Goal: Task Accomplishment & Management: Contribute content

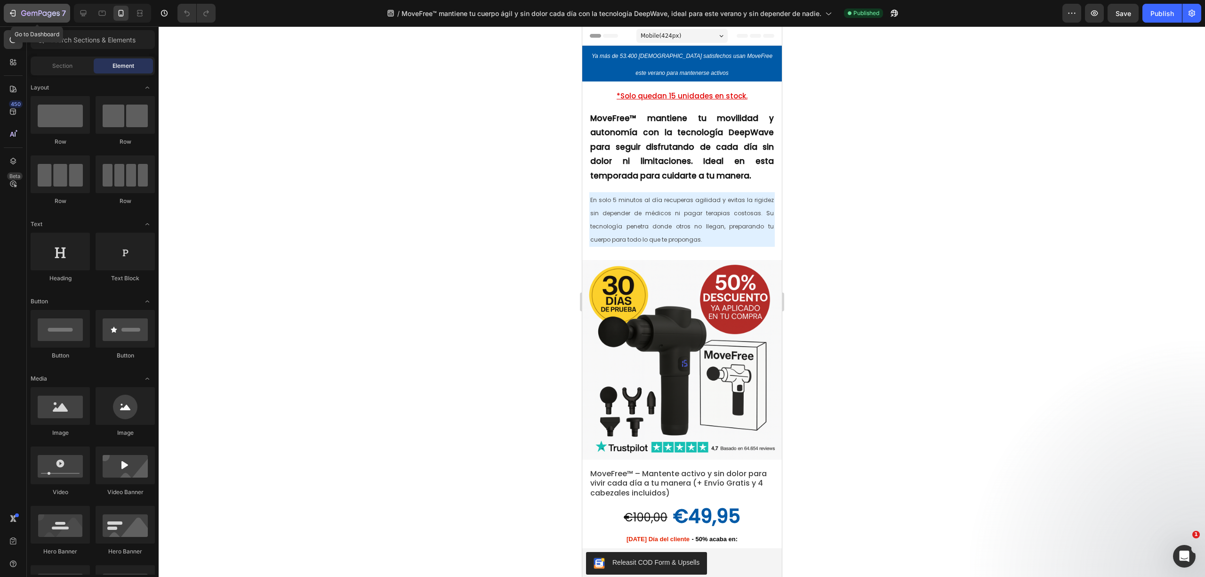
click at [31, 13] on icon "button" at bounding box center [40, 14] width 39 height 8
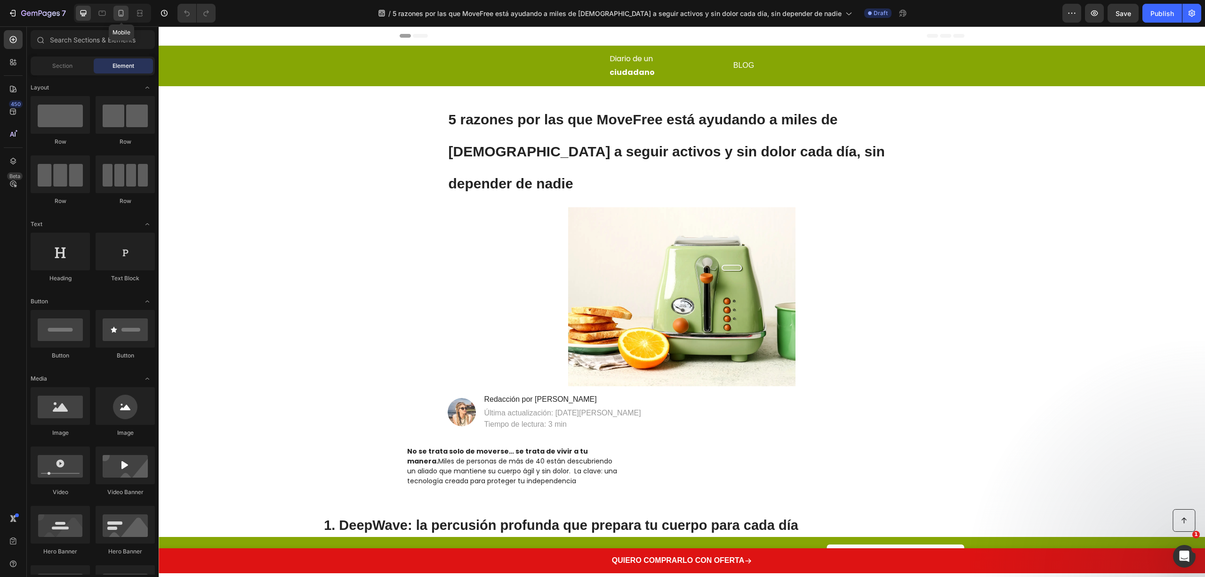
click at [119, 16] on icon at bounding box center [120, 12] width 9 height 9
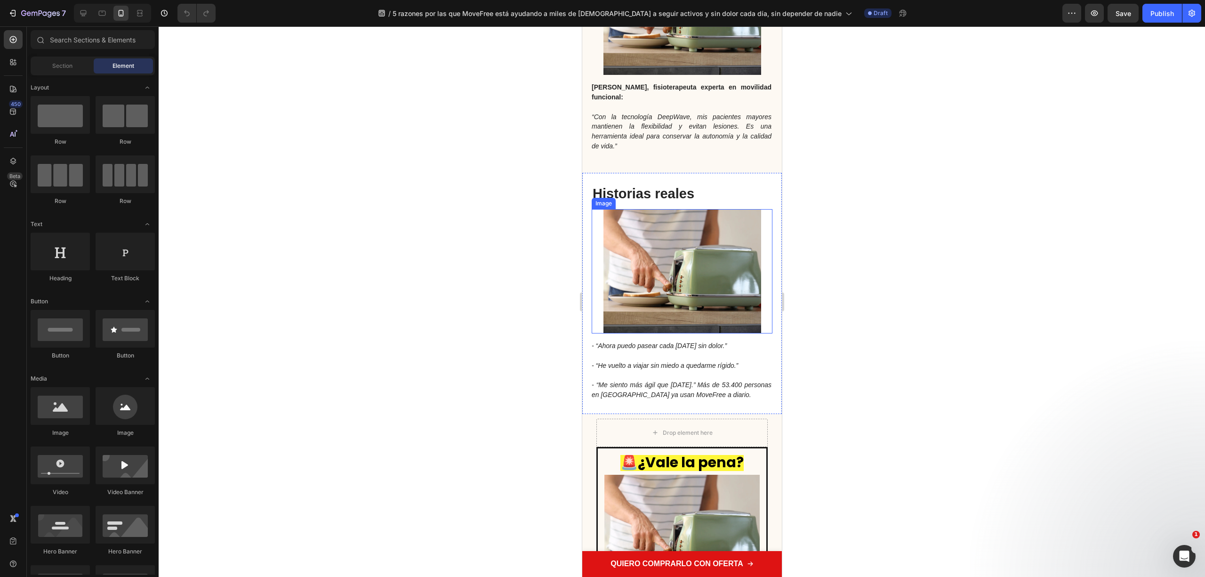
scroll to position [2009, 0]
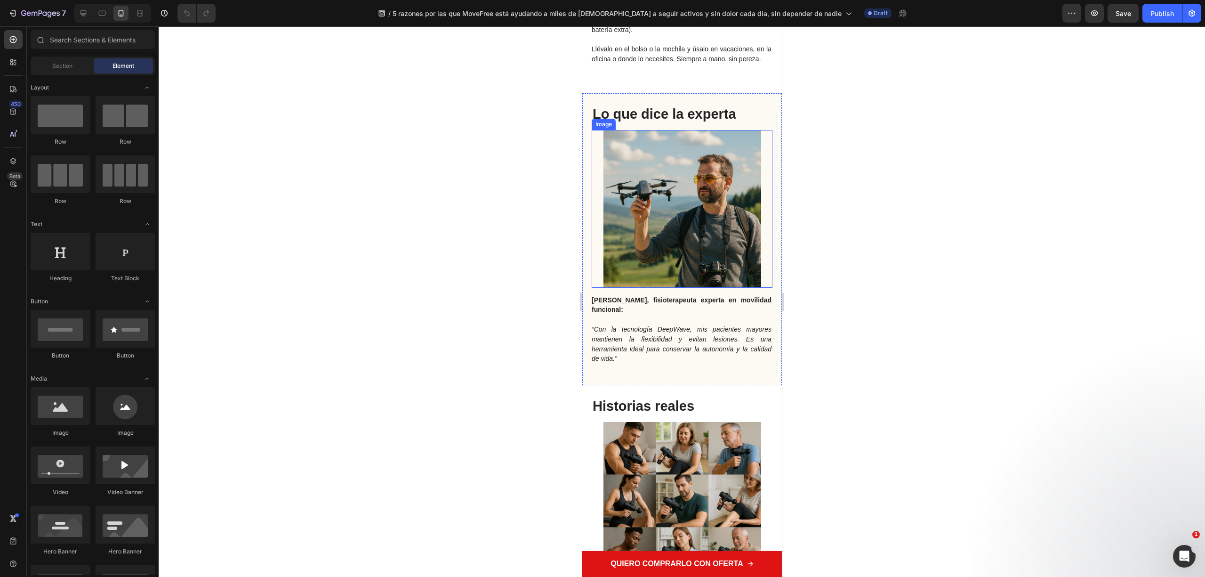
click at [695, 179] on img at bounding box center [682, 209] width 158 height 158
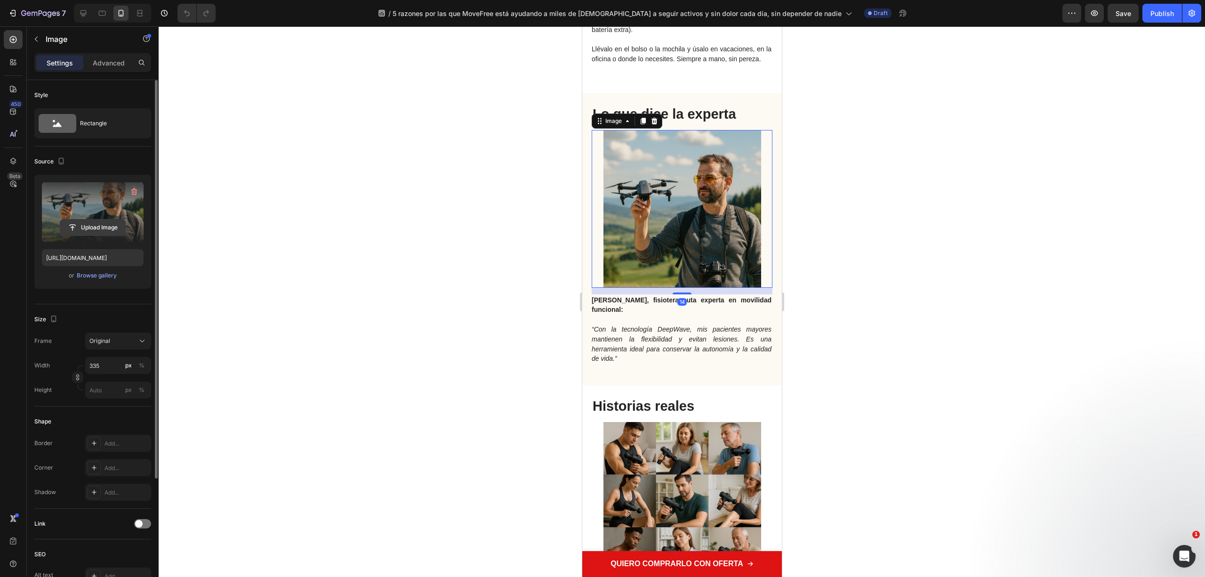
click at [109, 230] on input "file" at bounding box center [92, 227] width 65 height 16
type input "https://cdn.shopify.com/s/files/1/0816/2141/8332/files/gempages_536732921881429…"
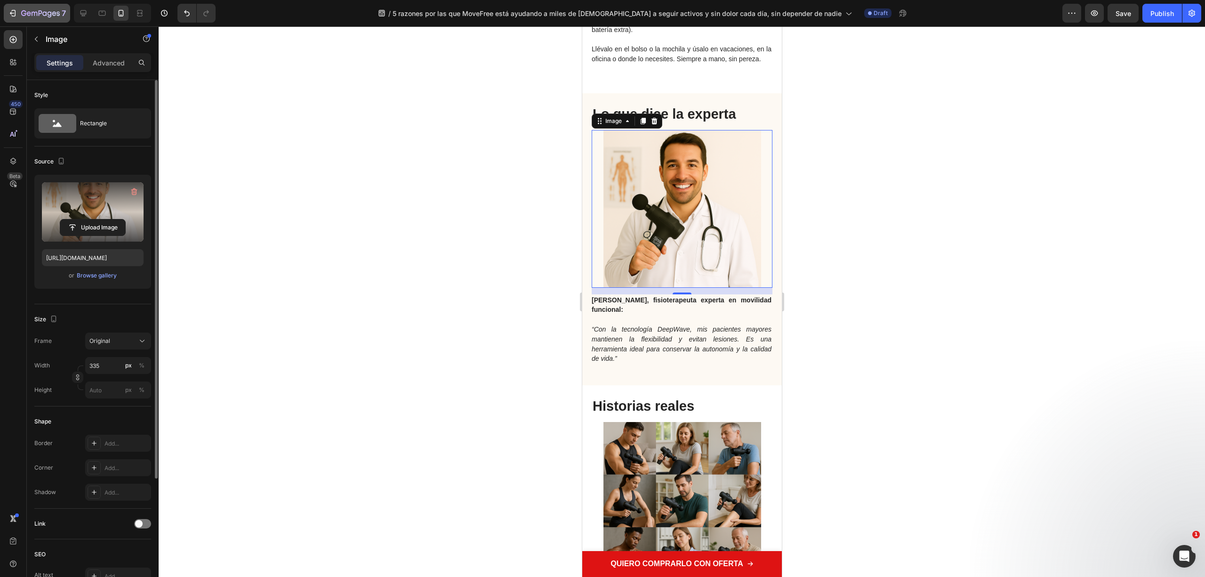
drag, startPoint x: 956, startPoint y: 319, endPoint x: 35, endPoint y: 10, distance: 971.4
click at [956, 319] on div at bounding box center [682, 301] width 1047 height 550
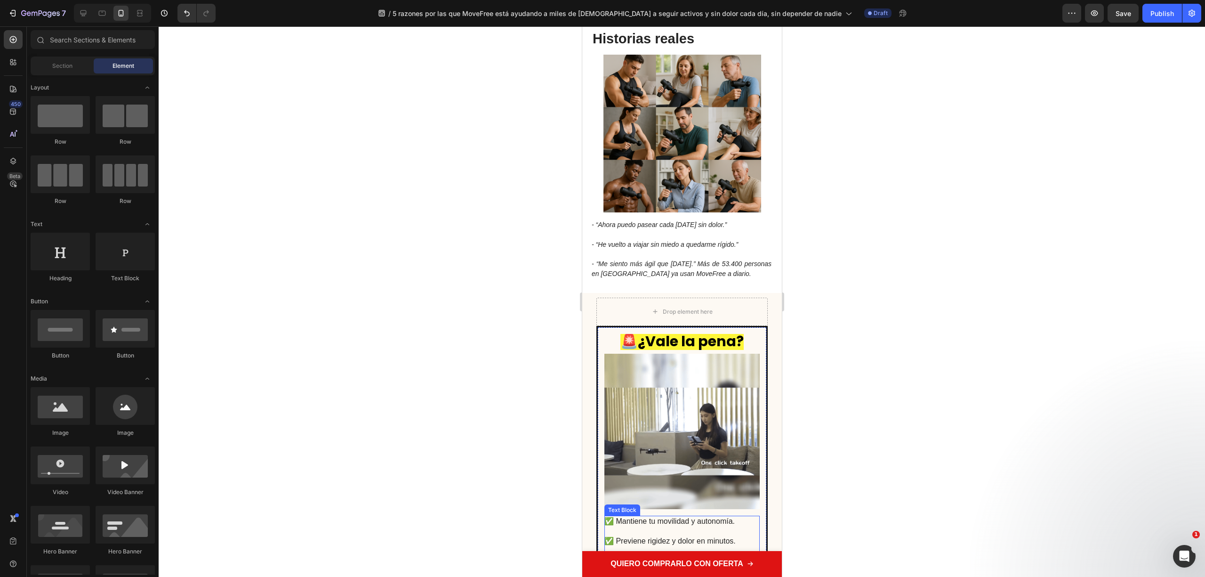
scroll to position [2323, 0]
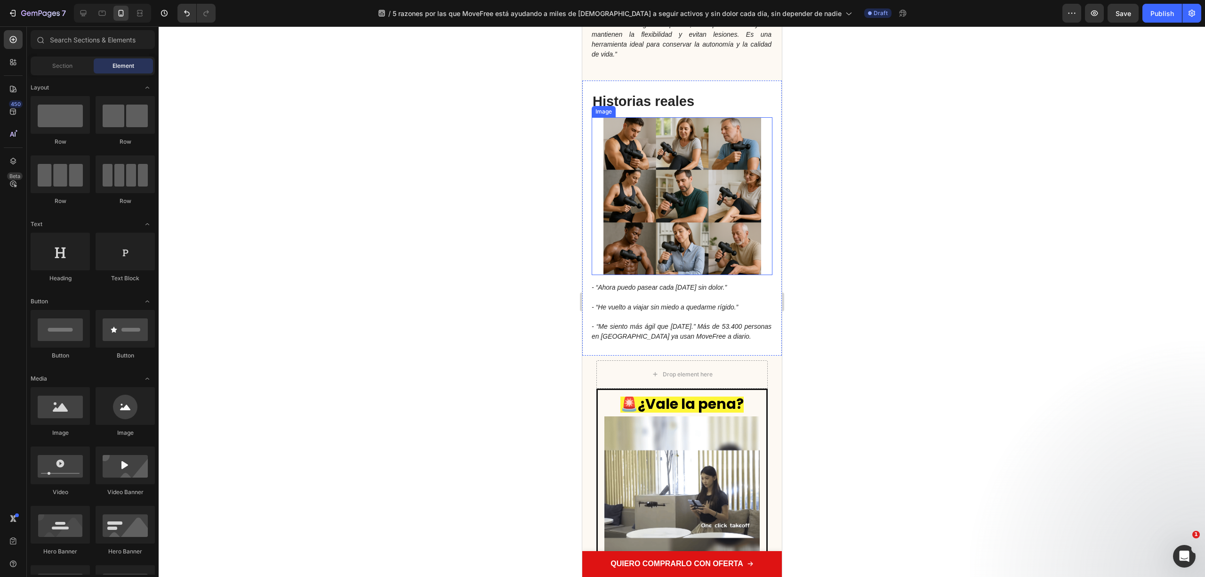
click at [649, 202] on img at bounding box center [682, 196] width 158 height 158
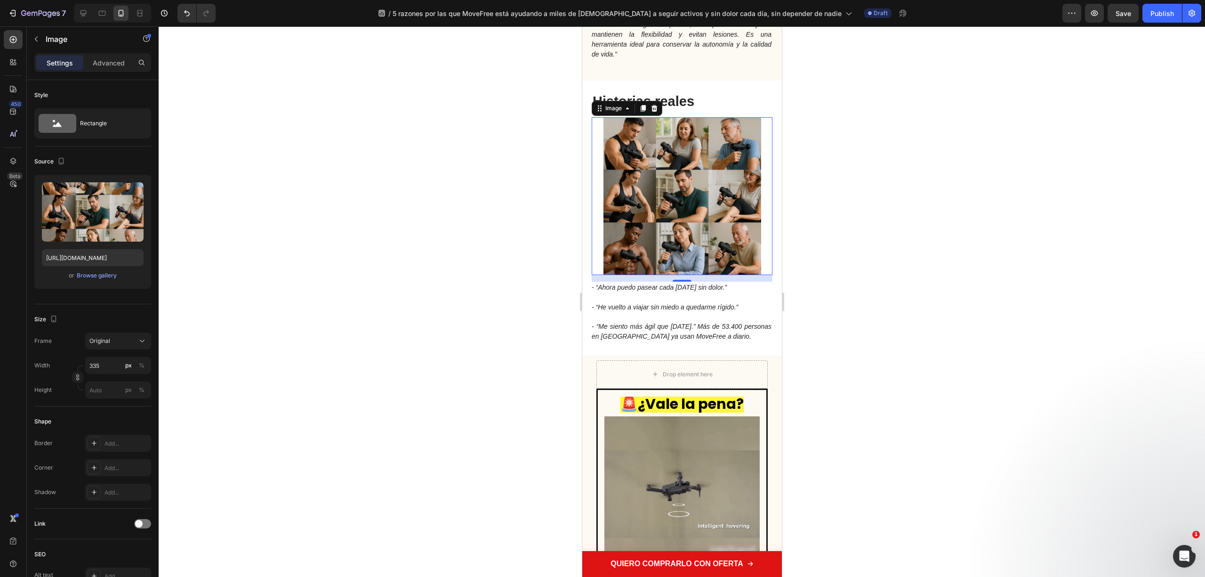
click at [108, 225] on input "file" at bounding box center [92, 227] width 65 height 16
type input "https://cdn.shopify.com/s/files/1/0816/2141/8332/files/gempages_536732921881429…"
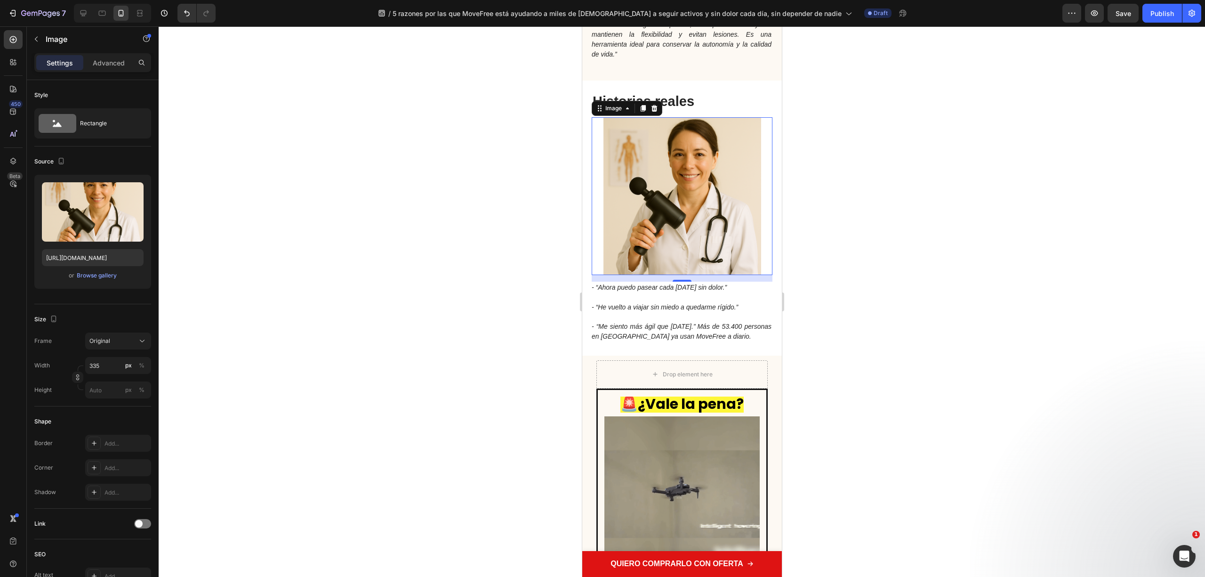
click at [402, 304] on div at bounding box center [682, 301] width 1047 height 550
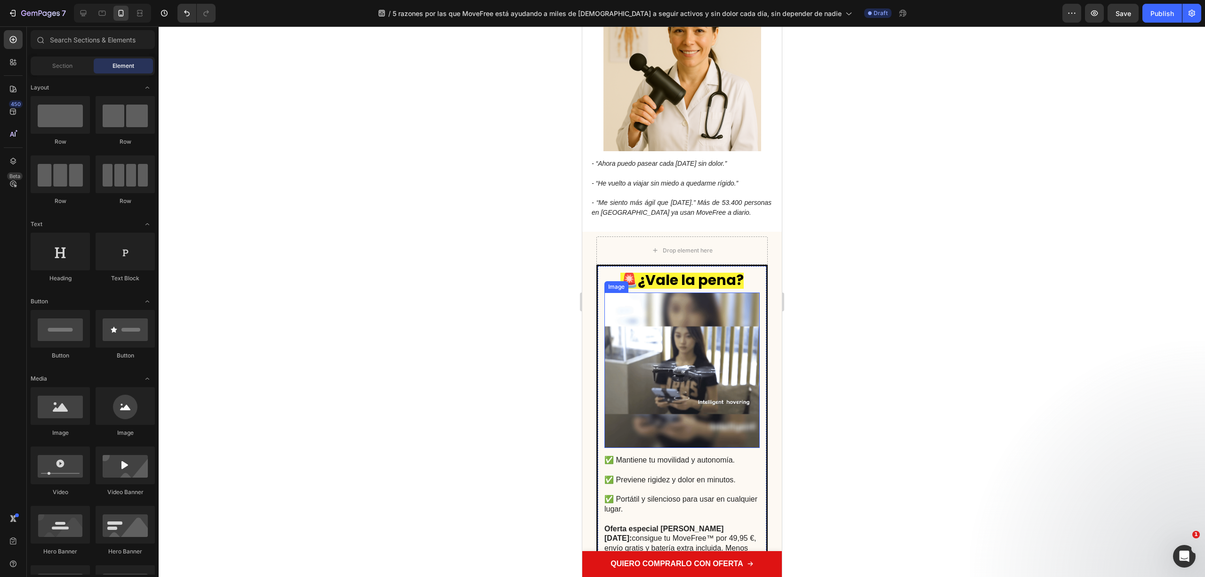
scroll to position [2572, 0]
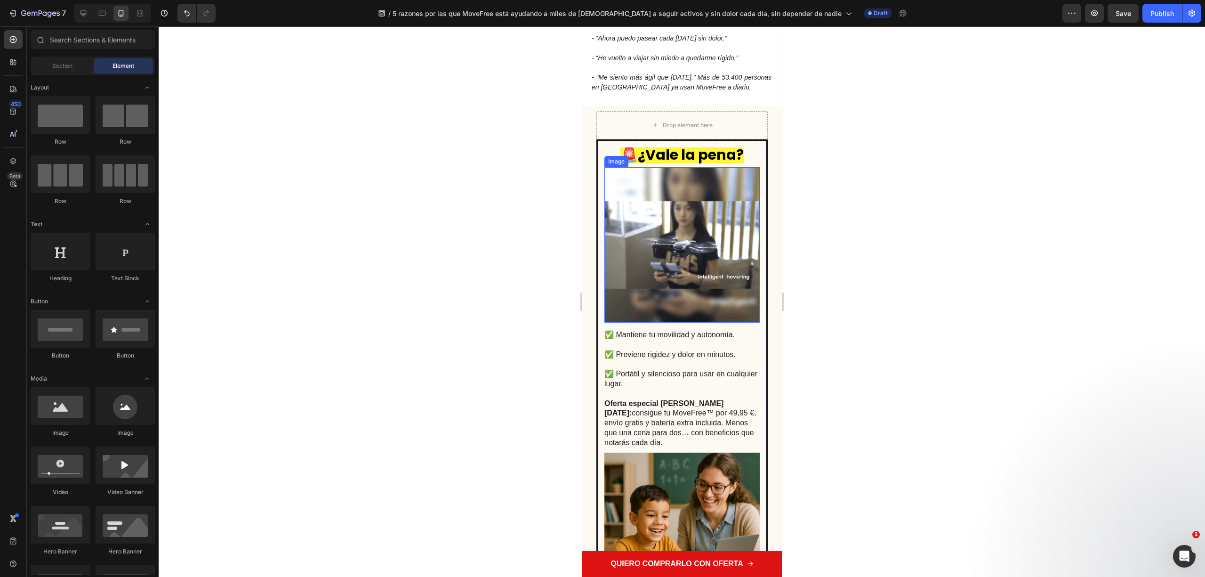
click at [702, 251] on img at bounding box center [681, 244] width 155 height 155
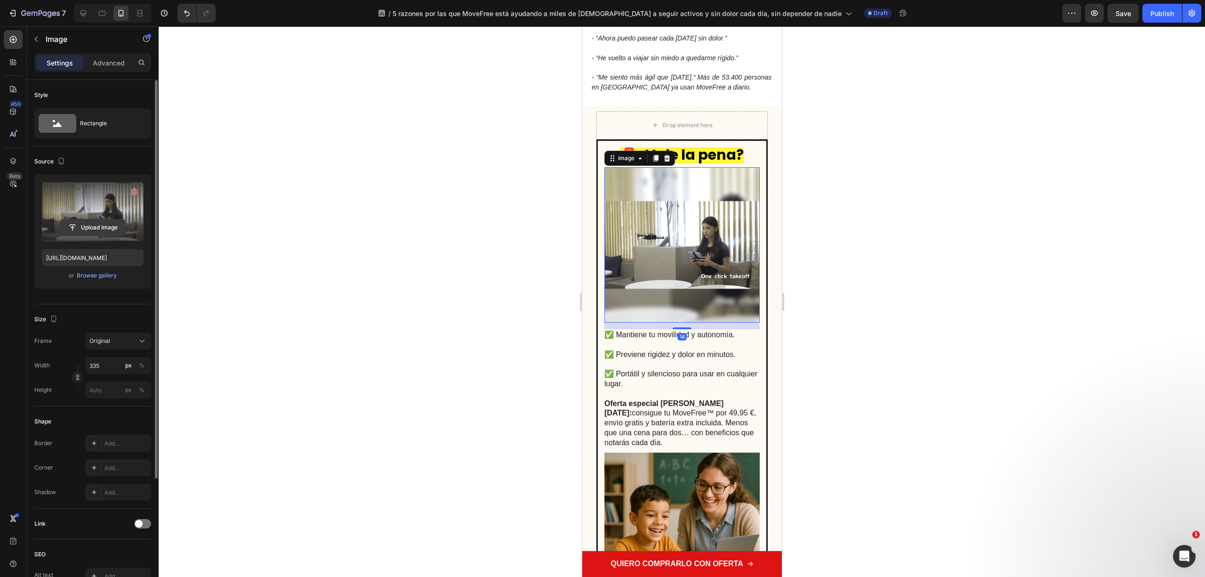
click at [95, 231] on input "file" at bounding box center [92, 227] width 65 height 16
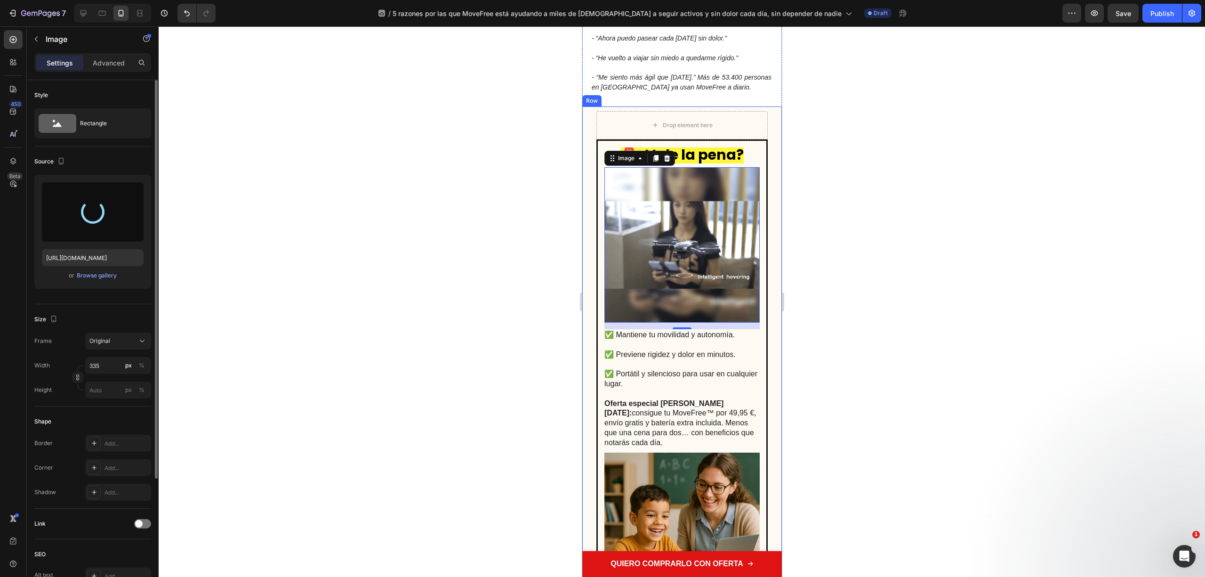
type input "https://cdn.shopify.com/s/files/1/0816/2141/8332/files/gempages_536732921881429…"
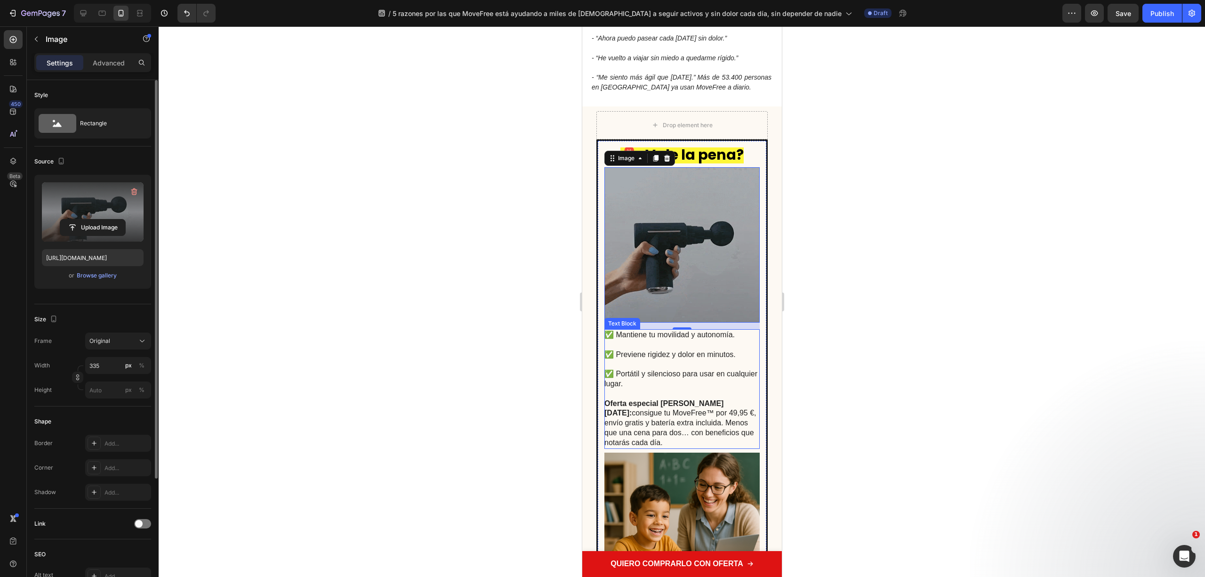
click at [844, 352] on div at bounding box center [682, 301] width 1047 height 550
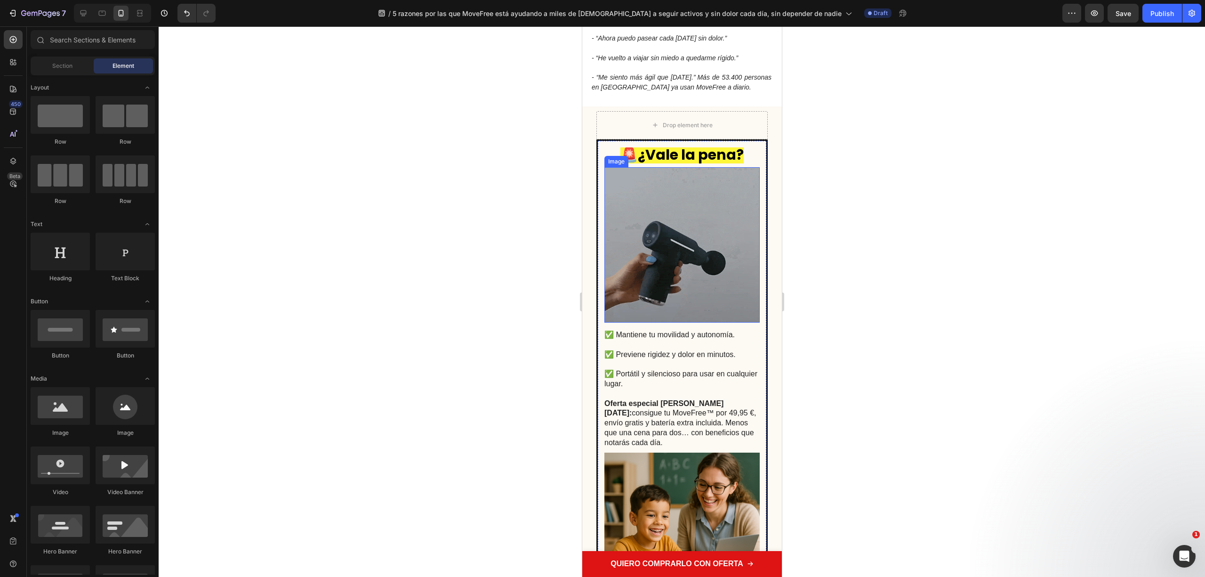
scroll to position [2070, 0]
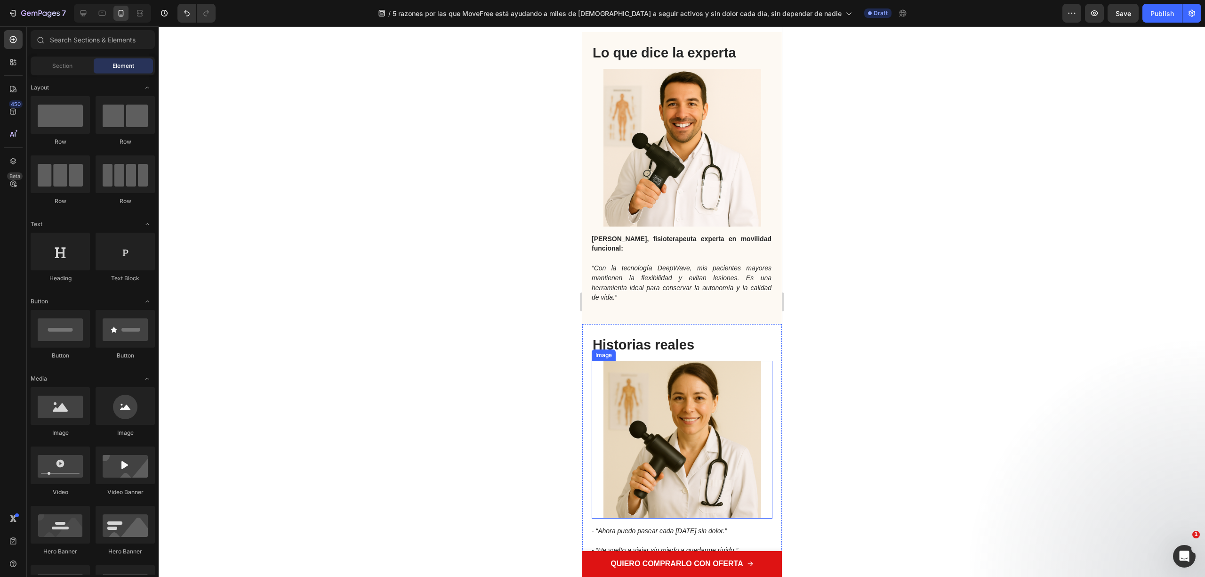
click at [664, 401] on img at bounding box center [682, 440] width 158 height 158
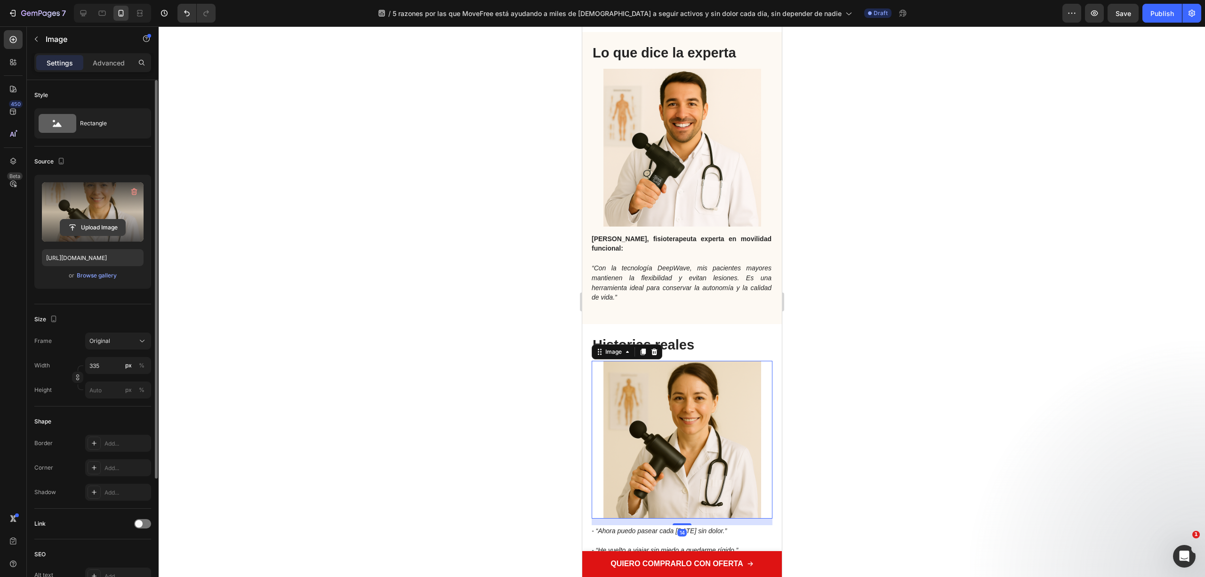
click at [115, 226] on input "file" at bounding box center [92, 227] width 65 height 16
type input "https://cdn.shopify.com/s/files/1/0816/2141/8332/files/gempages_536732921881429…"
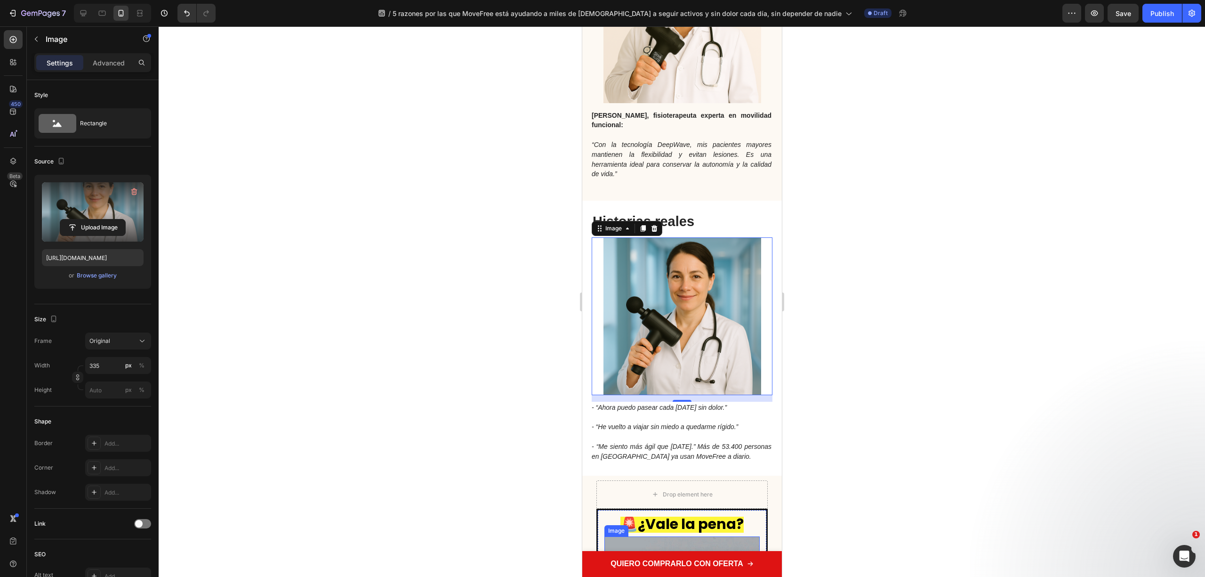
scroll to position [1191, 0]
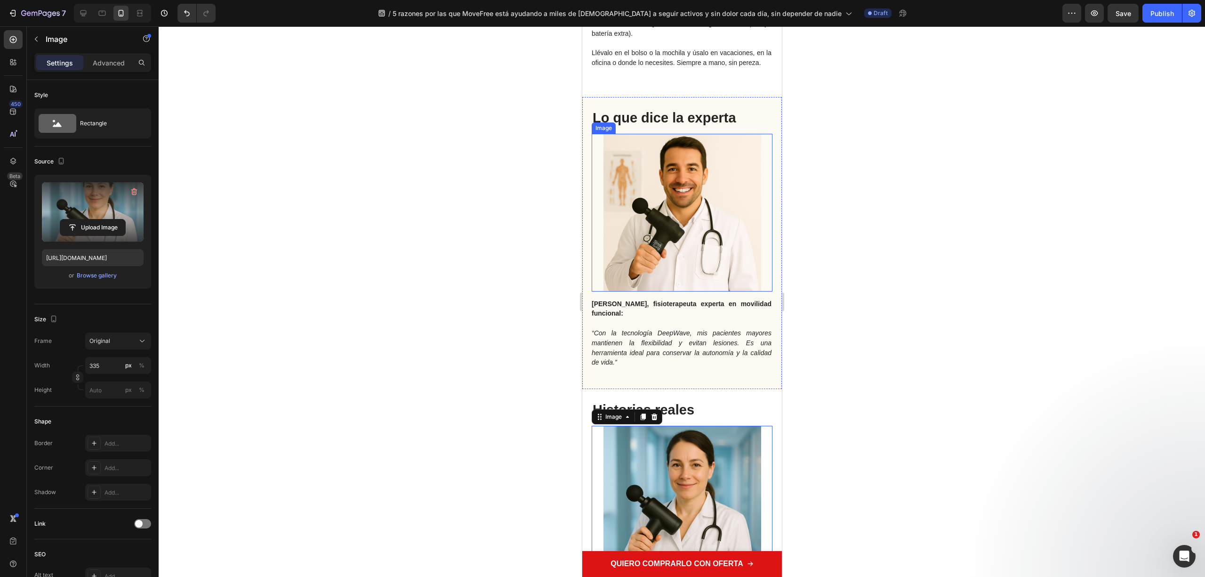
drag, startPoint x: 653, startPoint y: 267, endPoint x: 598, endPoint y: 275, distance: 55.2
click at [653, 267] on img at bounding box center [682, 213] width 158 height 158
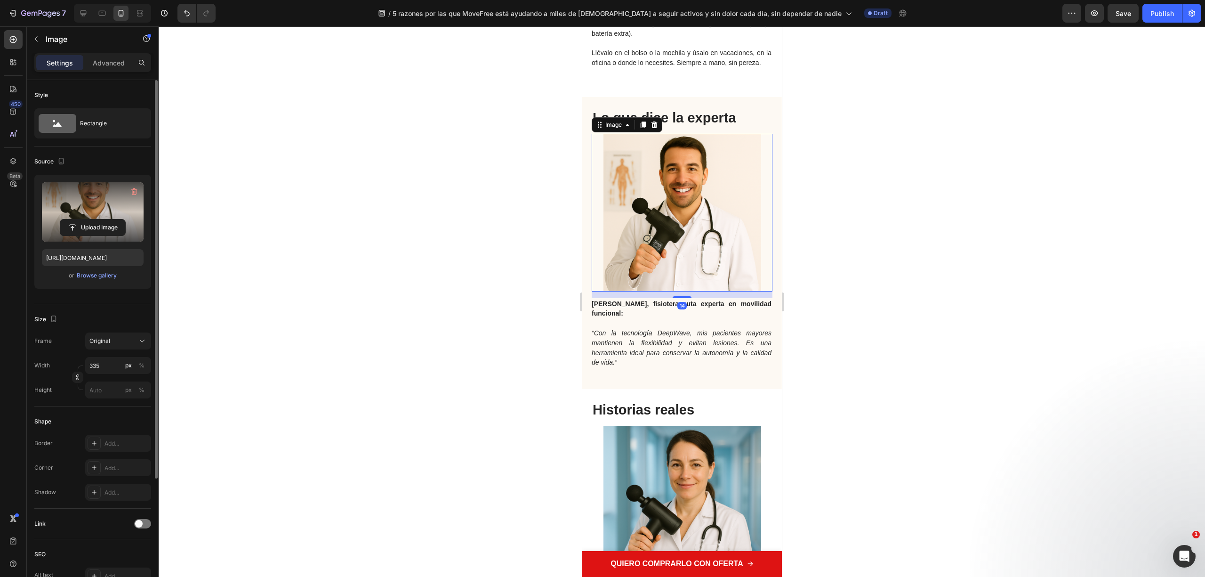
click at [110, 218] on label at bounding box center [93, 211] width 102 height 59
click at [110, 219] on input "file" at bounding box center [92, 227] width 65 height 16
type input "https://cdn.shopify.com/s/files/1/0816/2141/8332/files/gempages_536732921881429…"
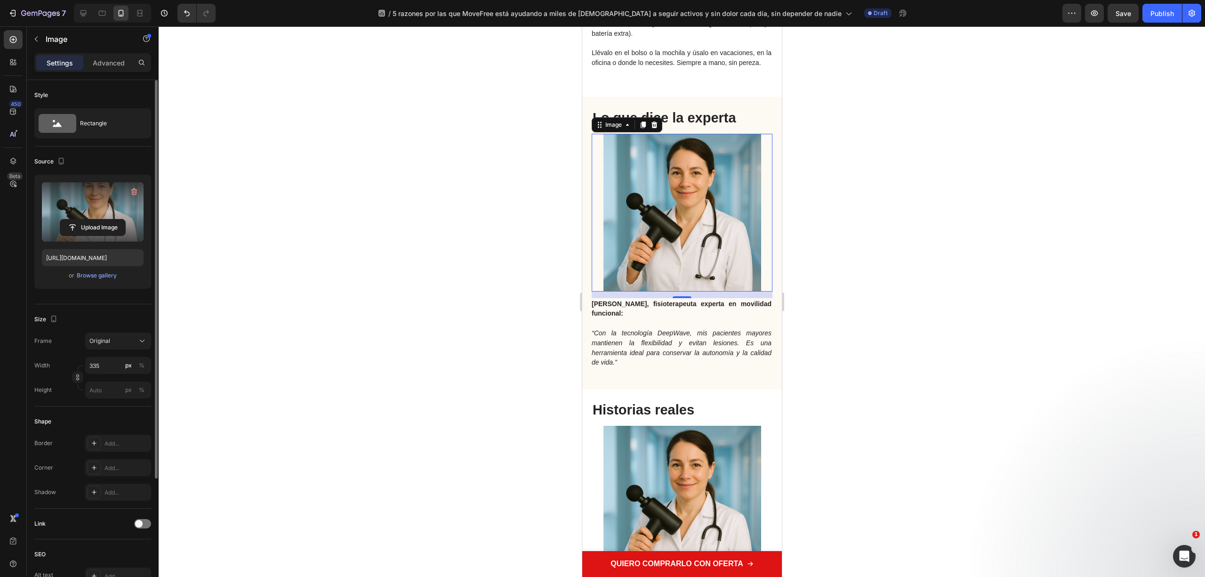
click at [872, 230] on div at bounding box center [682, 301] width 1047 height 550
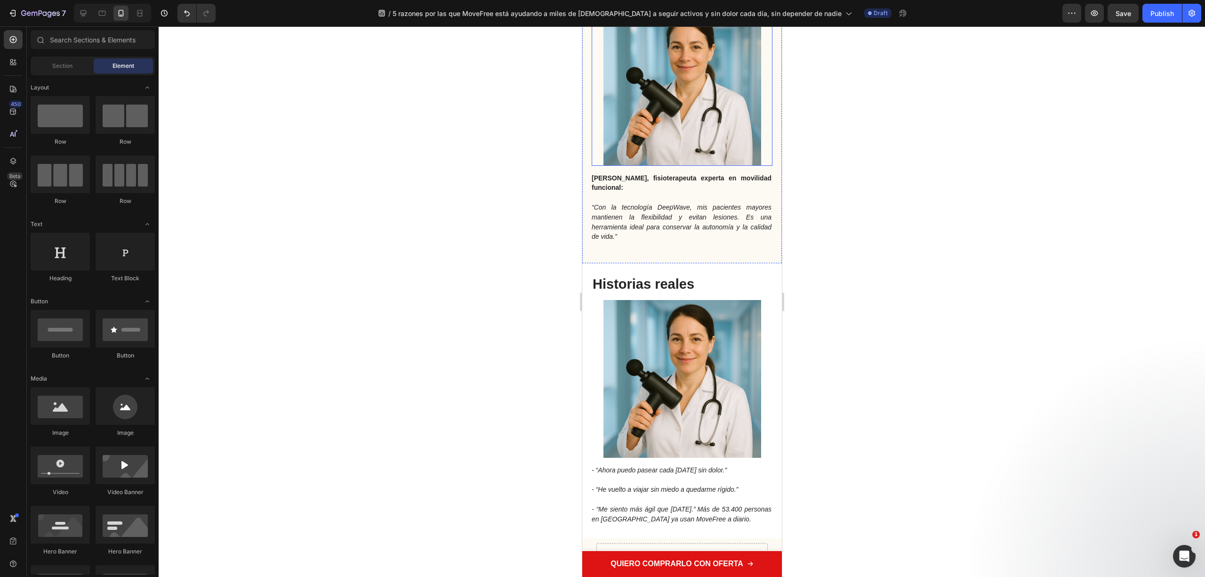
scroll to position [1379, 0]
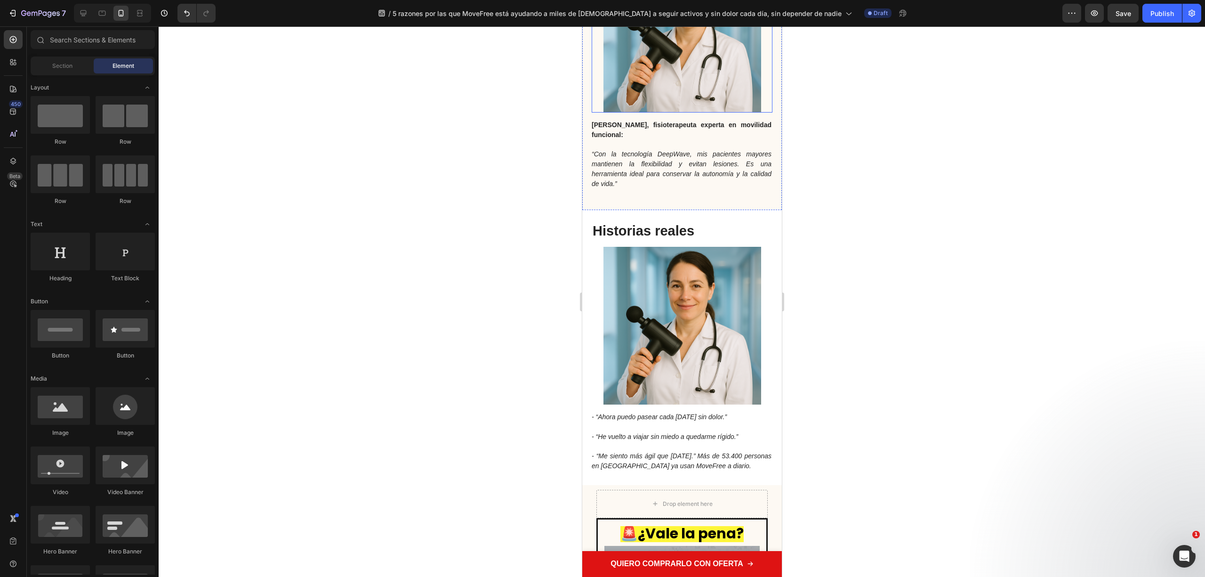
click at [656, 297] on img at bounding box center [682, 326] width 158 height 158
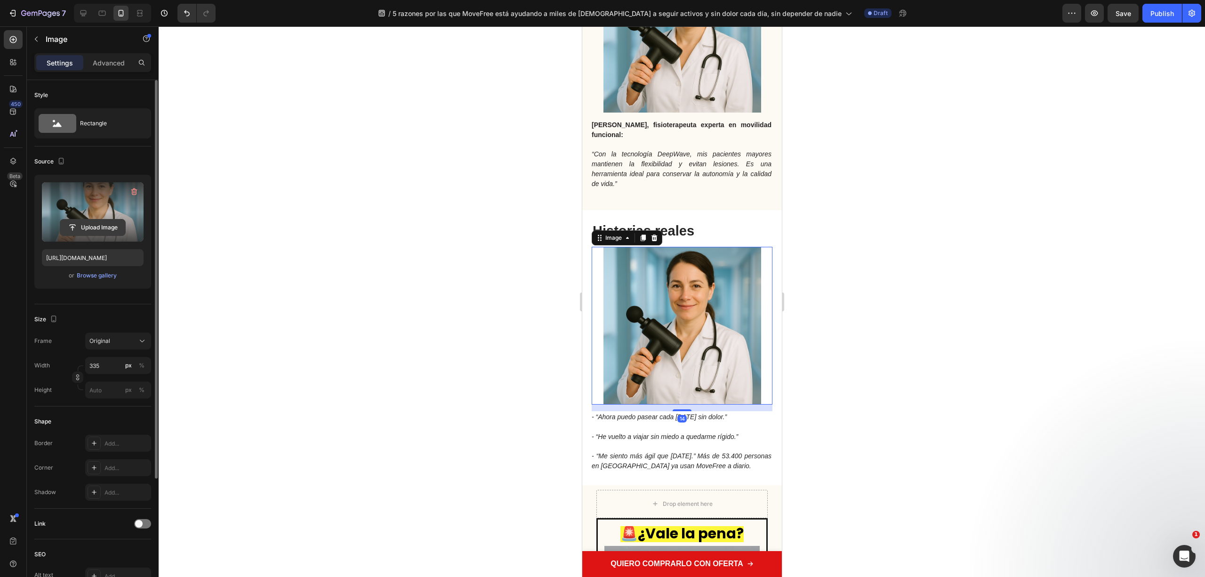
click at [97, 228] on input "file" at bounding box center [92, 227] width 65 height 16
type input "https://cdn.shopify.com/s/files/1/0816/2141/8332/files/gempages_536732921881429…"
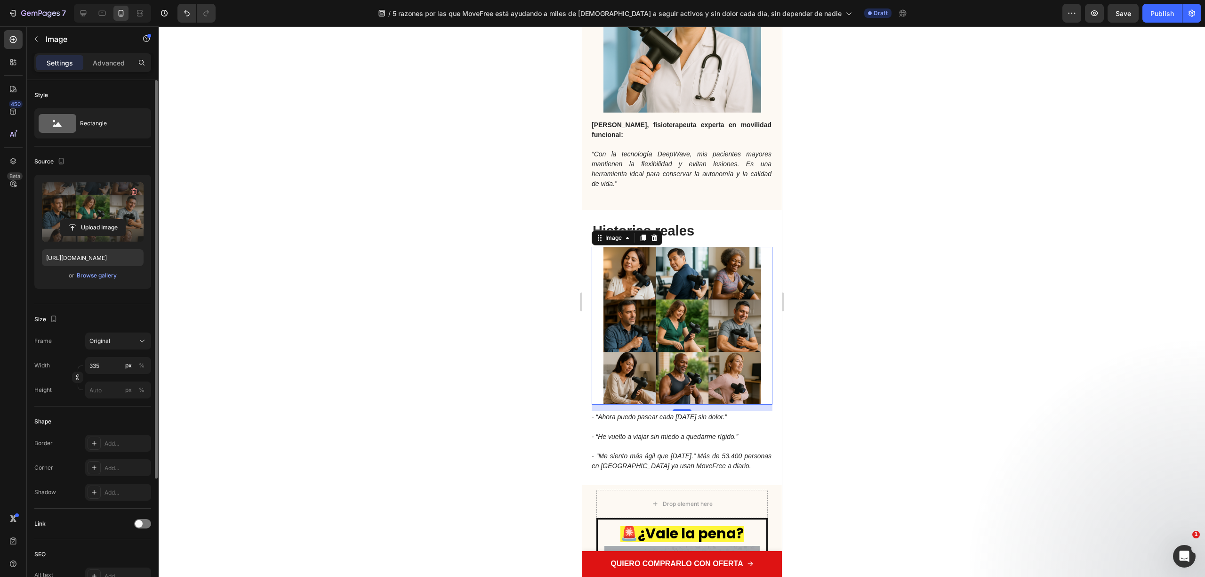
click at [888, 423] on div at bounding box center [682, 301] width 1047 height 550
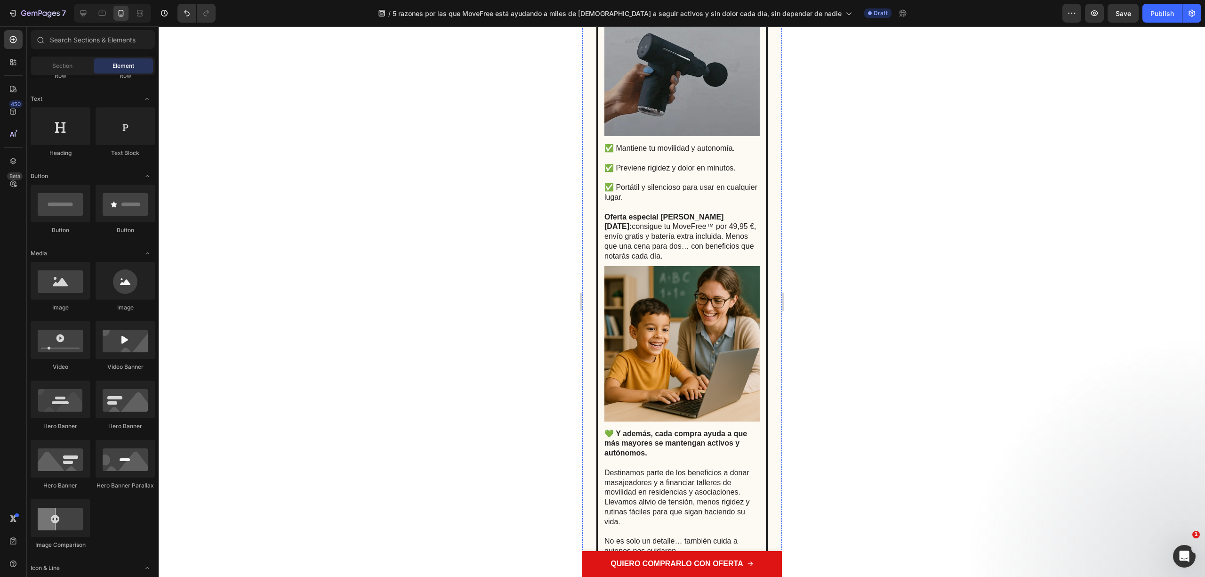
scroll to position [2007, 0]
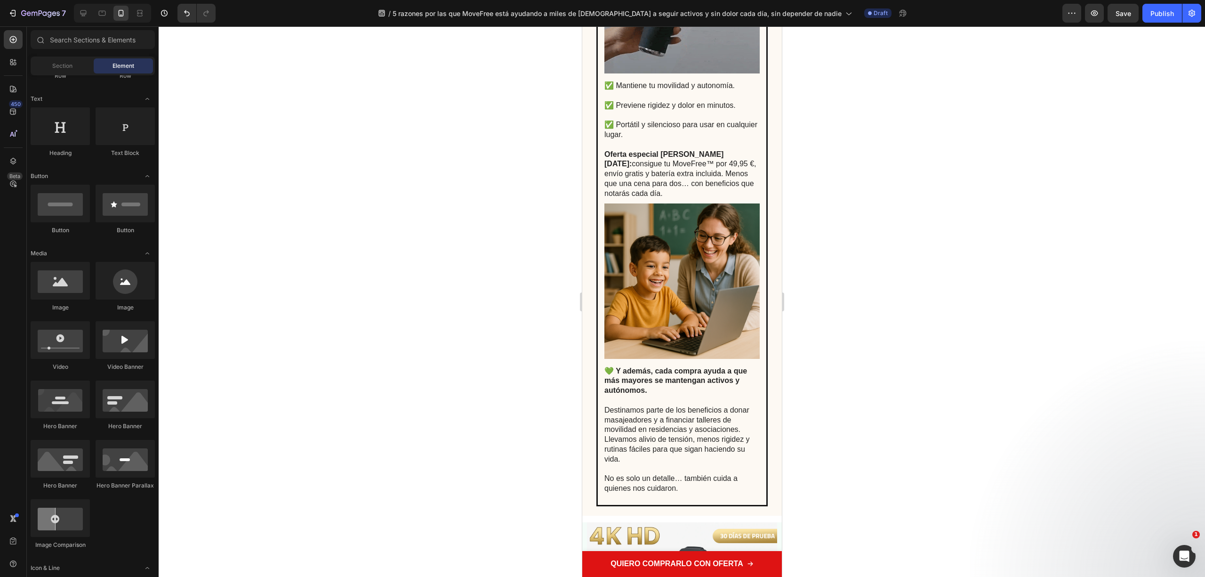
click at [496, 307] on div at bounding box center [682, 301] width 1047 height 550
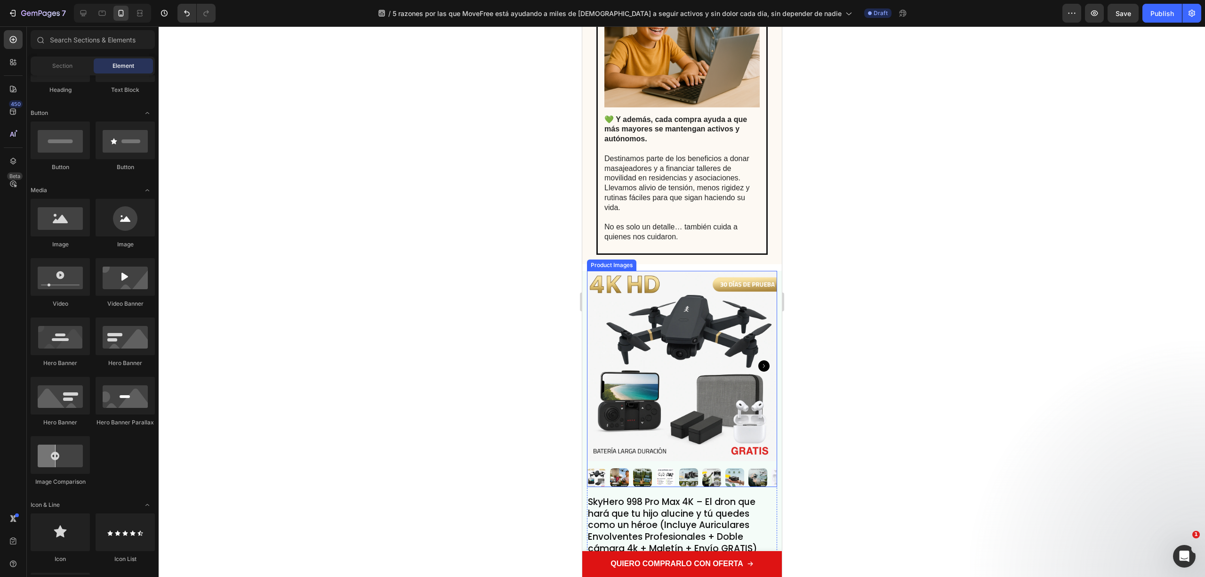
scroll to position [2321, 0]
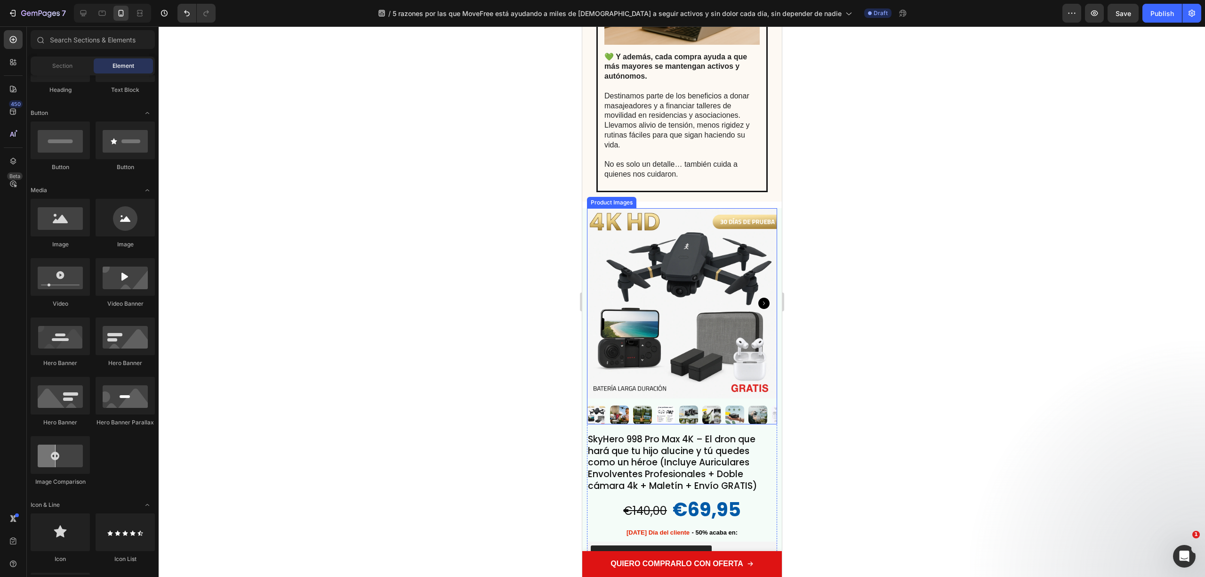
drag, startPoint x: 763, startPoint y: 307, endPoint x: 664, endPoint y: 372, distance: 118.4
click at [664, 372] on div at bounding box center [682, 316] width 190 height 216
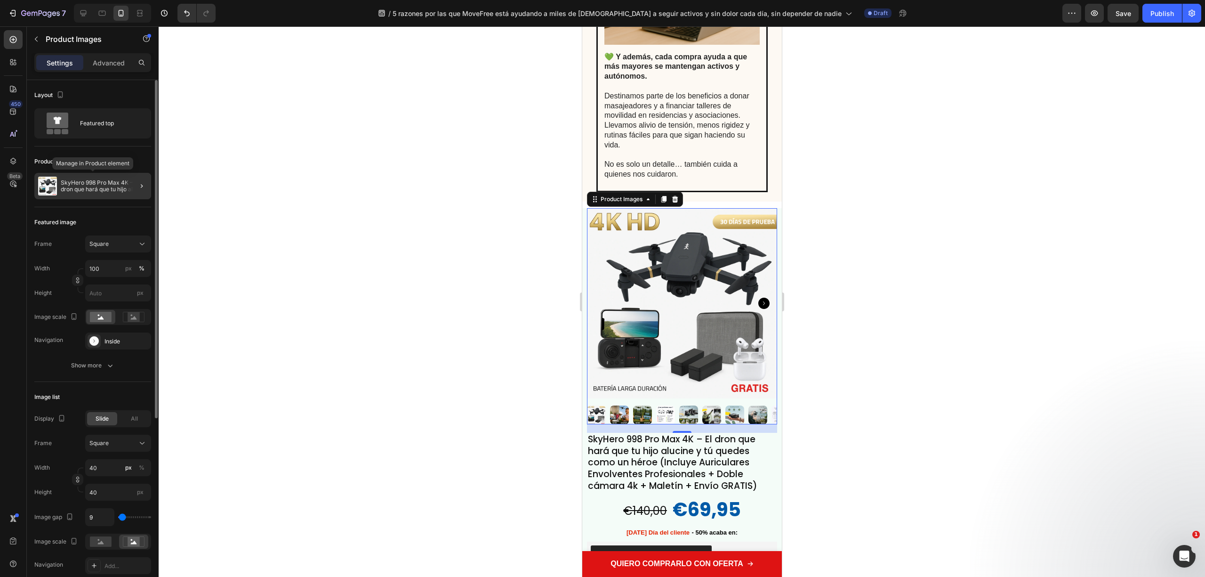
drag, startPoint x: 89, startPoint y: 189, endPoint x: 168, endPoint y: 251, distance: 100.6
click at [89, 189] on p "SkyHero 998 Pro Max 4K – El dron que hará que tu hijo alucine y tú quedes como …" at bounding box center [104, 185] width 87 height 13
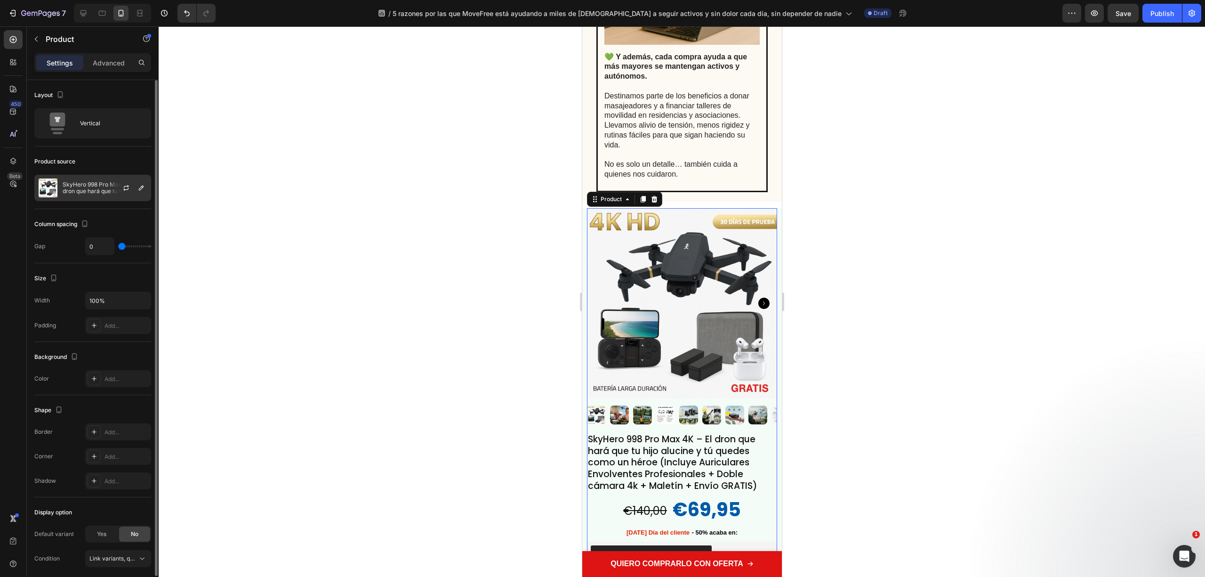
click at [100, 186] on p "SkyHero 998 Pro Max 4K – El dron que hará que tu hijo alucine y tú quedes como …" at bounding box center [105, 187] width 84 height 13
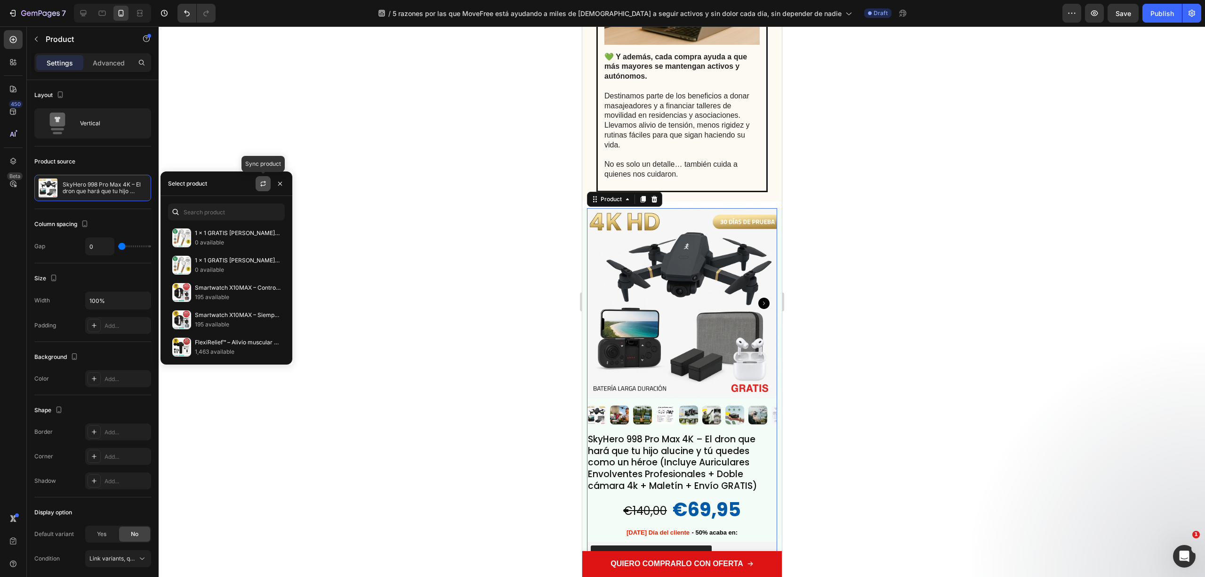
click at [259, 180] on icon "button" at bounding box center [263, 184] width 8 height 8
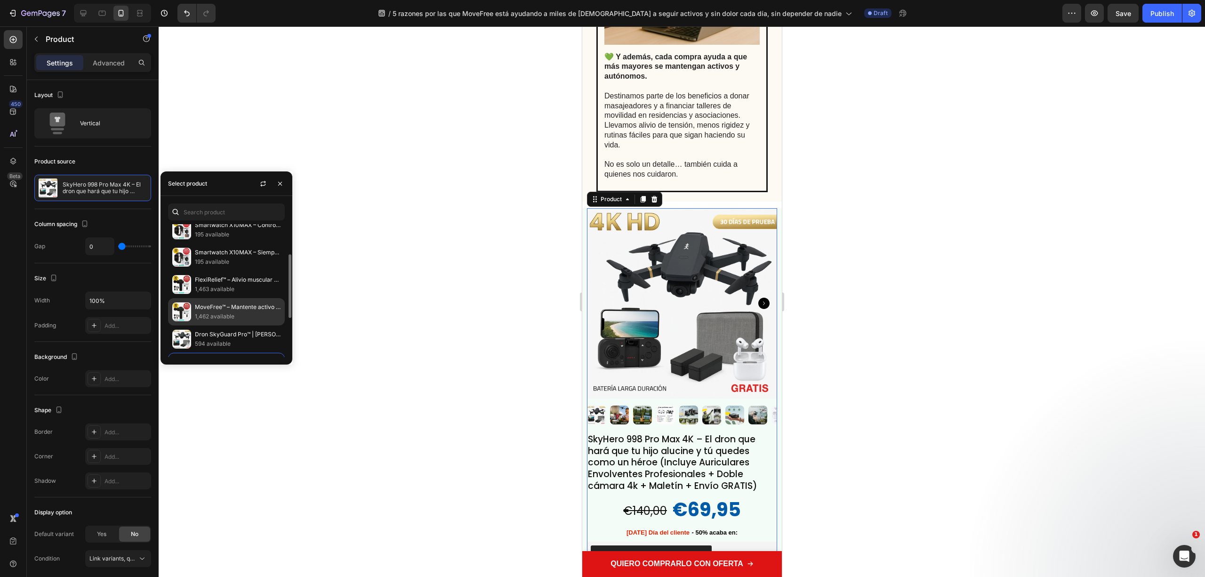
click at [240, 312] on p "MoveFree™ – Mantente activo y sin dolor para vivir cada día a tu manera (+ Enví…" at bounding box center [238, 306] width 86 height 9
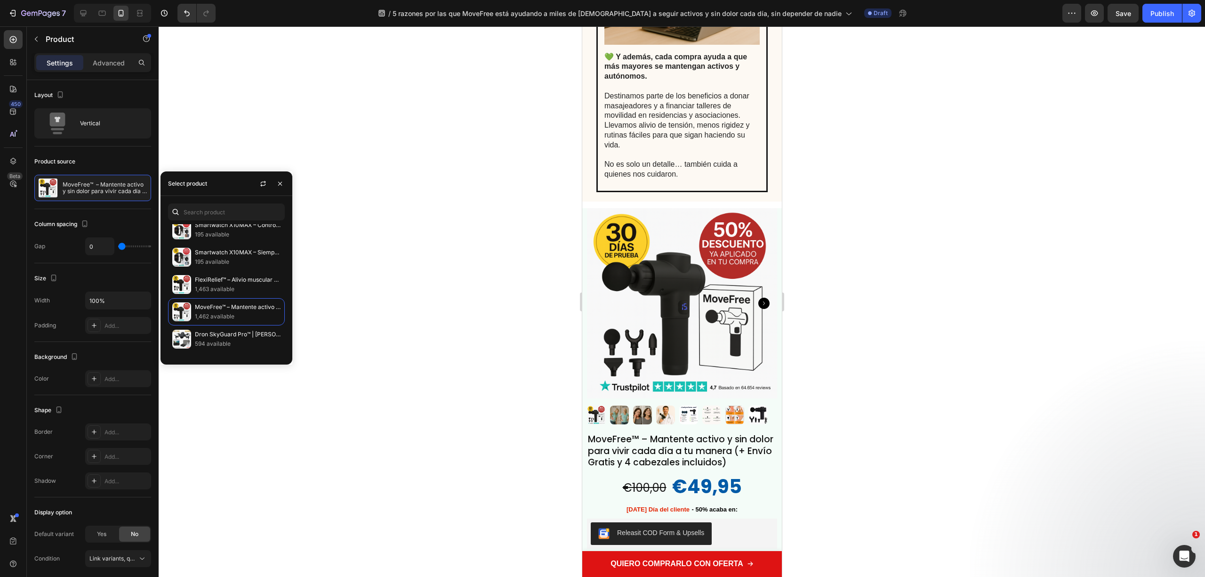
click at [824, 300] on div at bounding box center [682, 301] width 1047 height 550
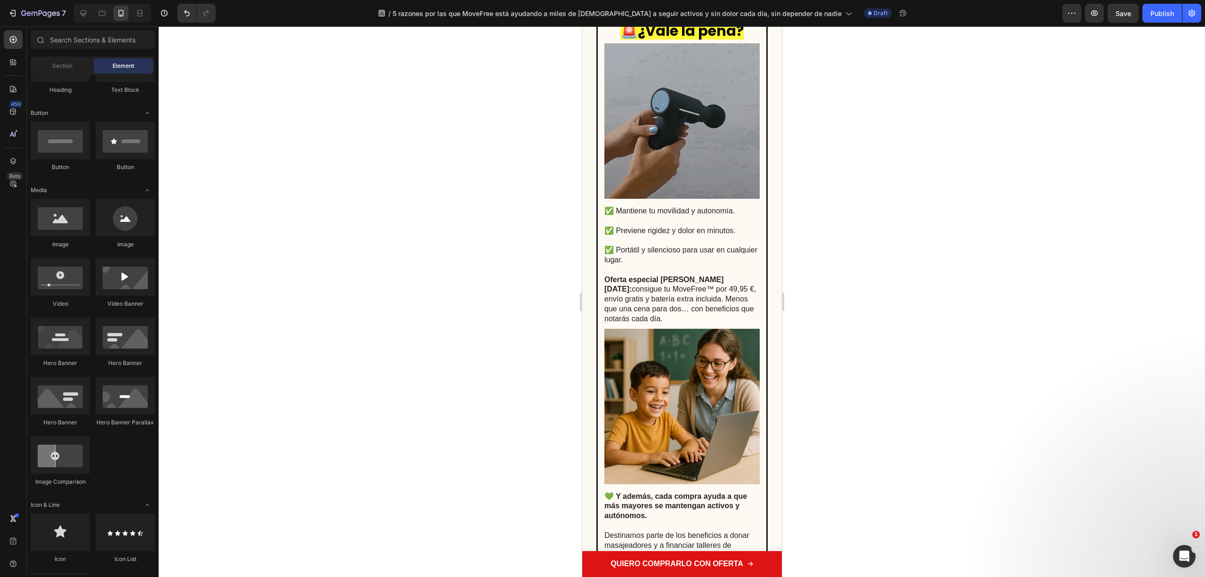
scroll to position [2007, 0]
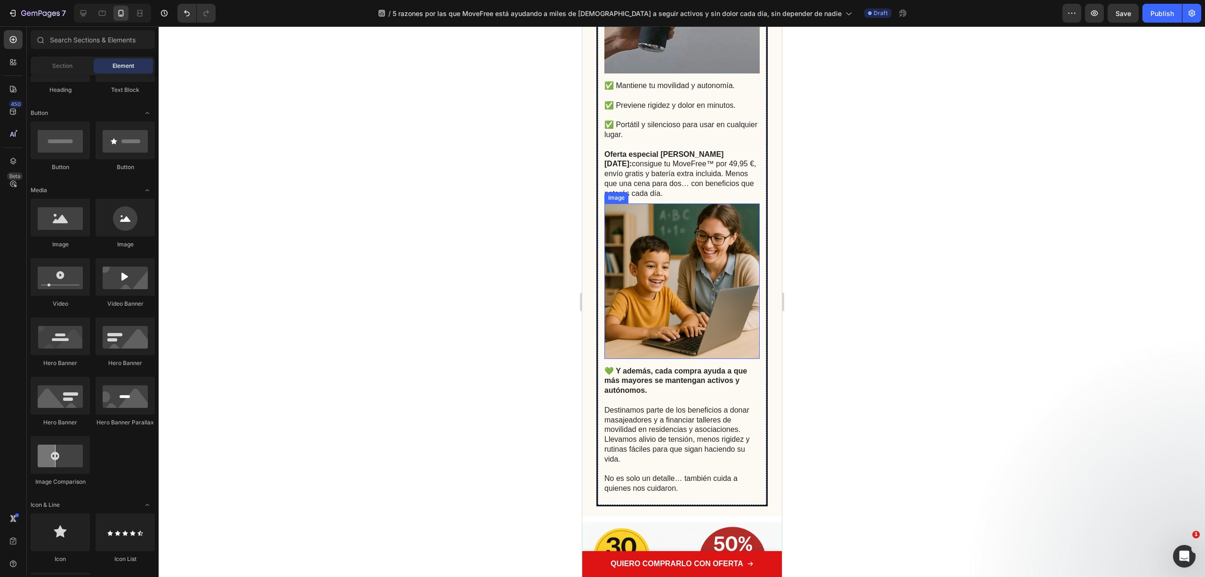
drag, startPoint x: 810, startPoint y: 226, endPoint x: 617, endPoint y: 272, distance: 198.5
click at [617, 272] on img at bounding box center [681, 280] width 155 height 155
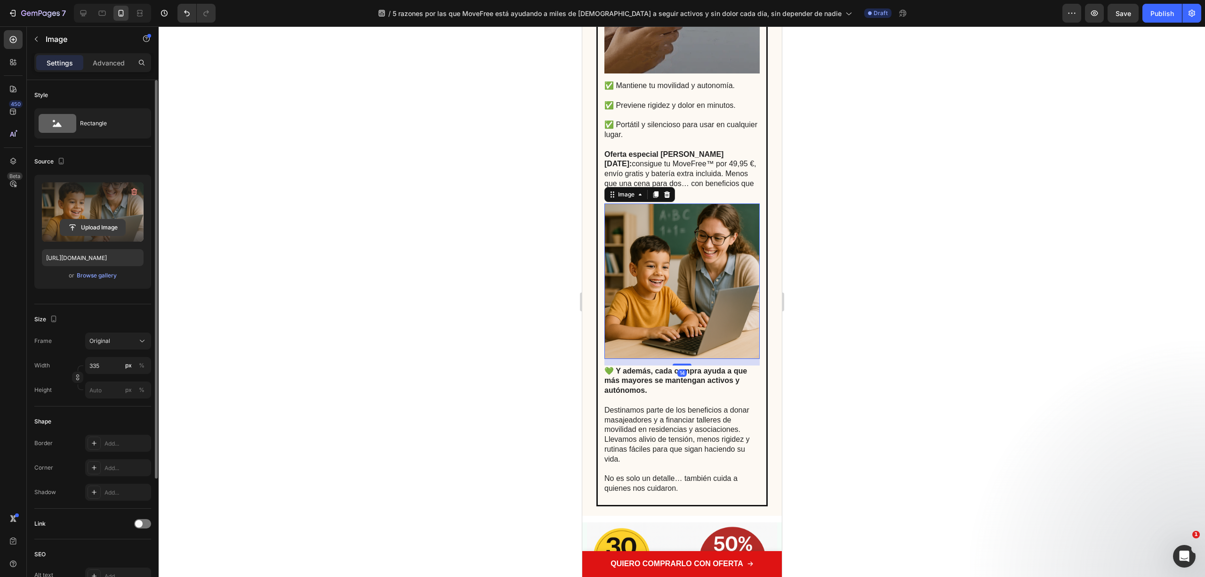
click at [100, 228] on input "file" at bounding box center [92, 227] width 65 height 16
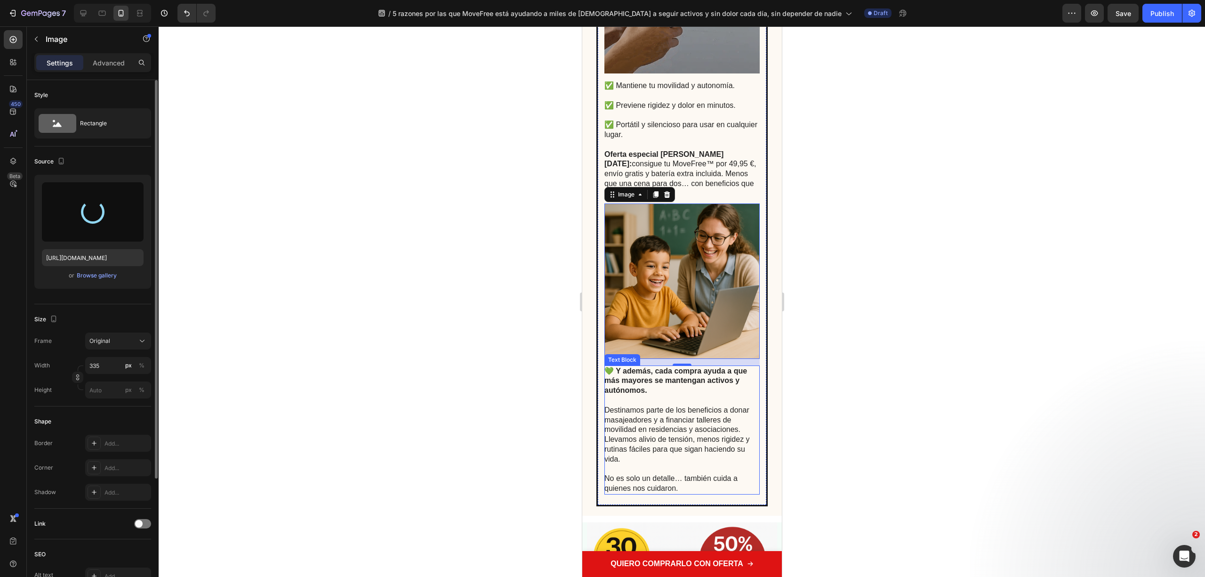
type input "https://cdn.shopify.com/s/files/1/0816/2141/8332/files/gempages_536732921881429…"
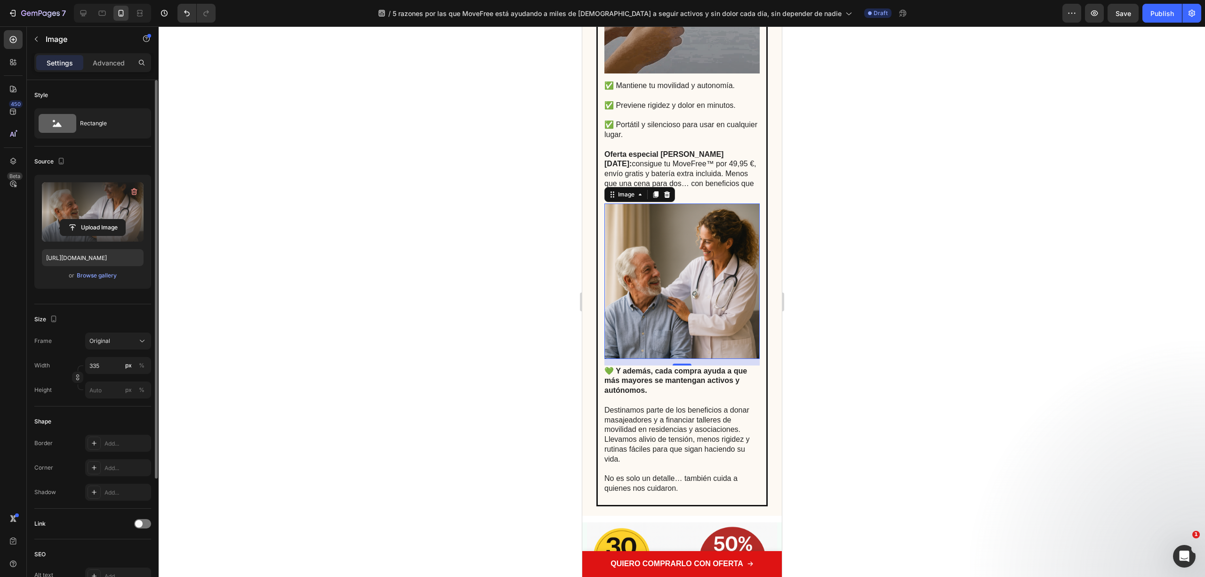
click at [886, 458] on div at bounding box center [682, 301] width 1047 height 550
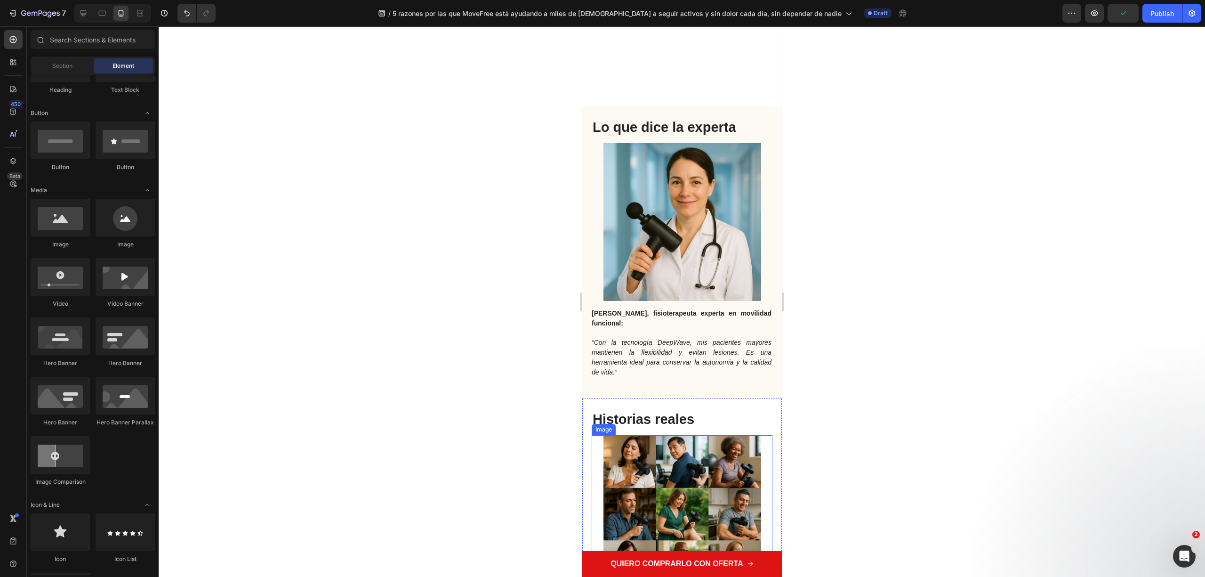
scroll to position [1379, 0]
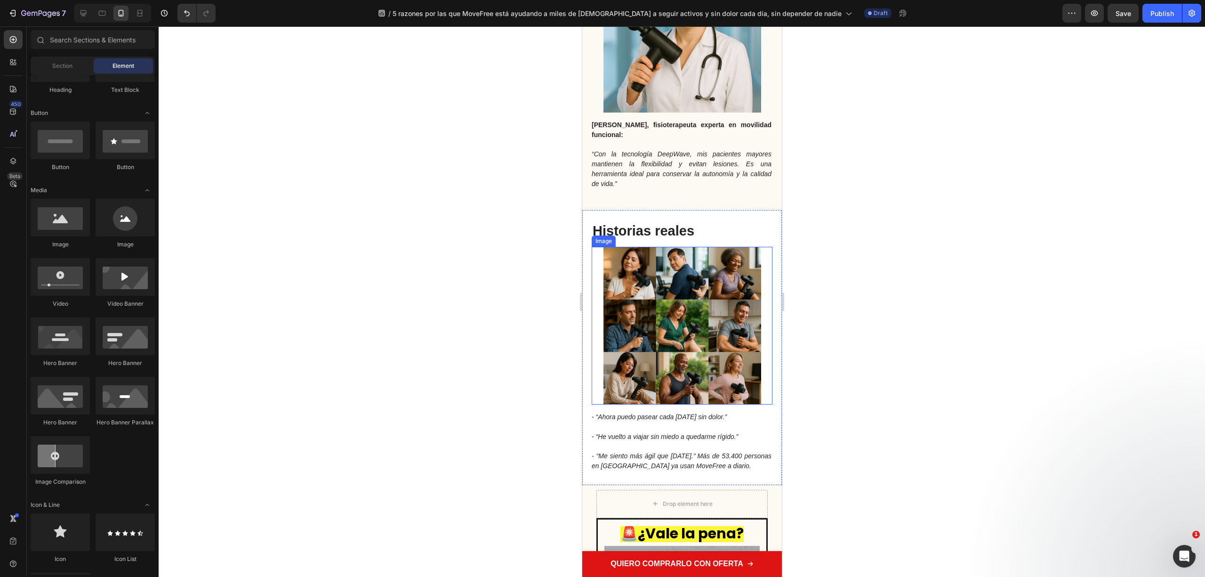
click at [655, 321] on img at bounding box center [682, 326] width 158 height 158
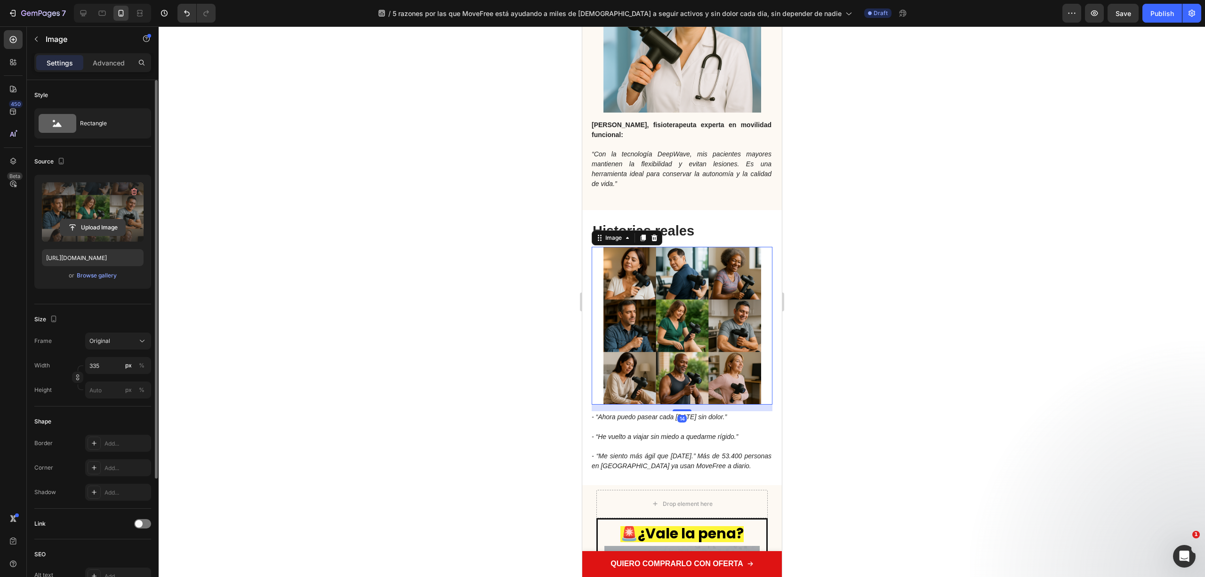
click at [78, 225] on input "file" at bounding box center [92, 227] width 65 height 16
type input "https://cdn.shopify.com/s/files/1/0816/2141/8332/files/gempages_536732921881429…"
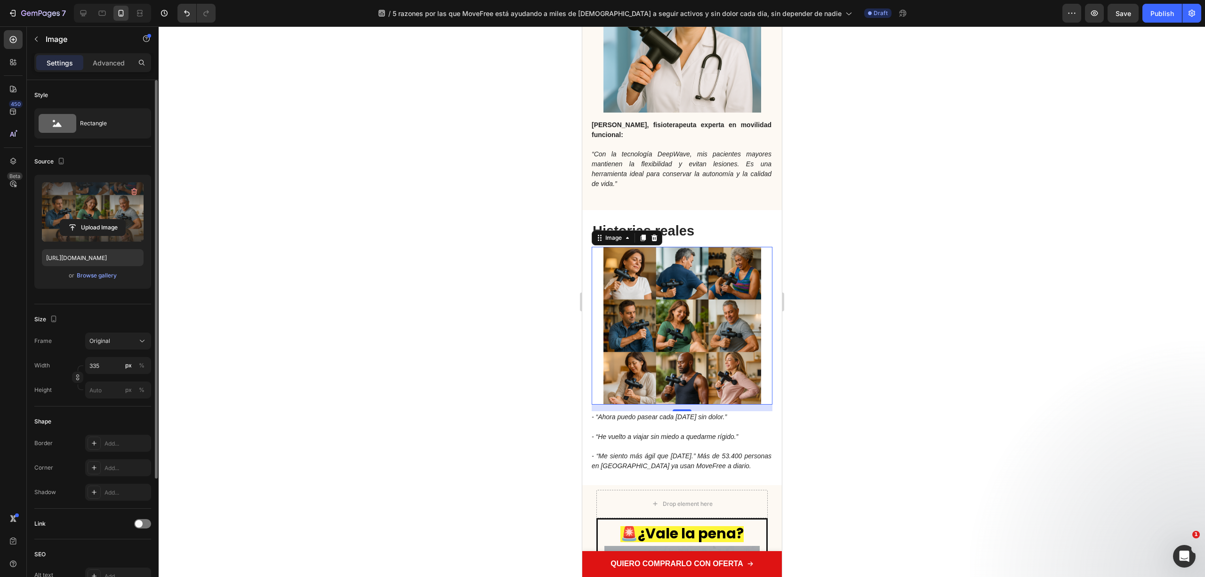
click at [910, 304] on div at bounding box center [682, 301] width 1047 height 550
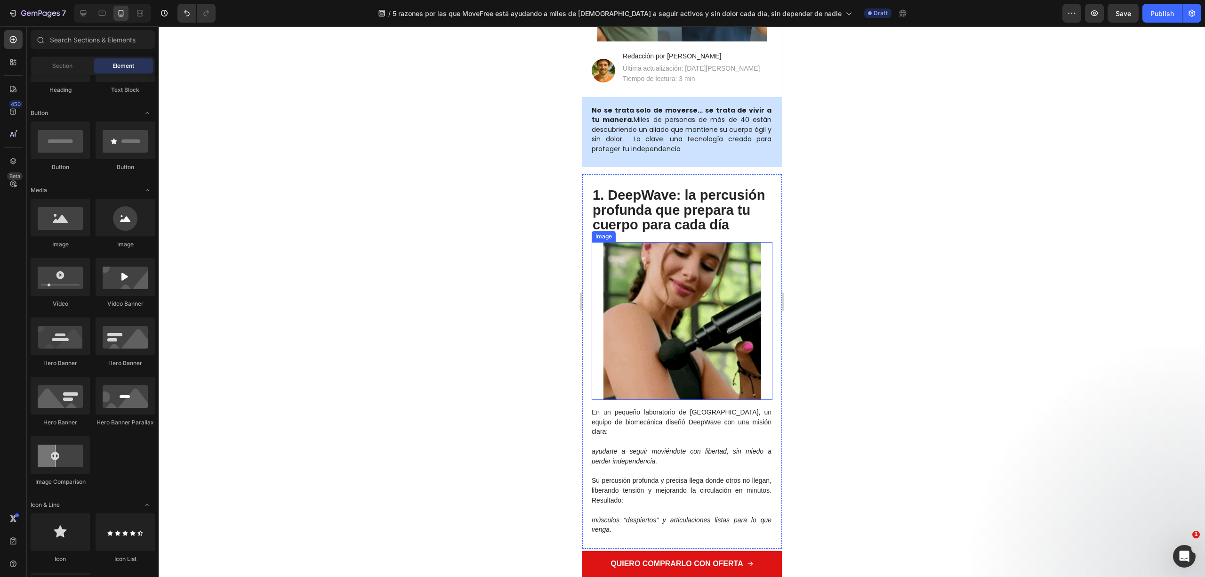
scroll to position [439, 0]
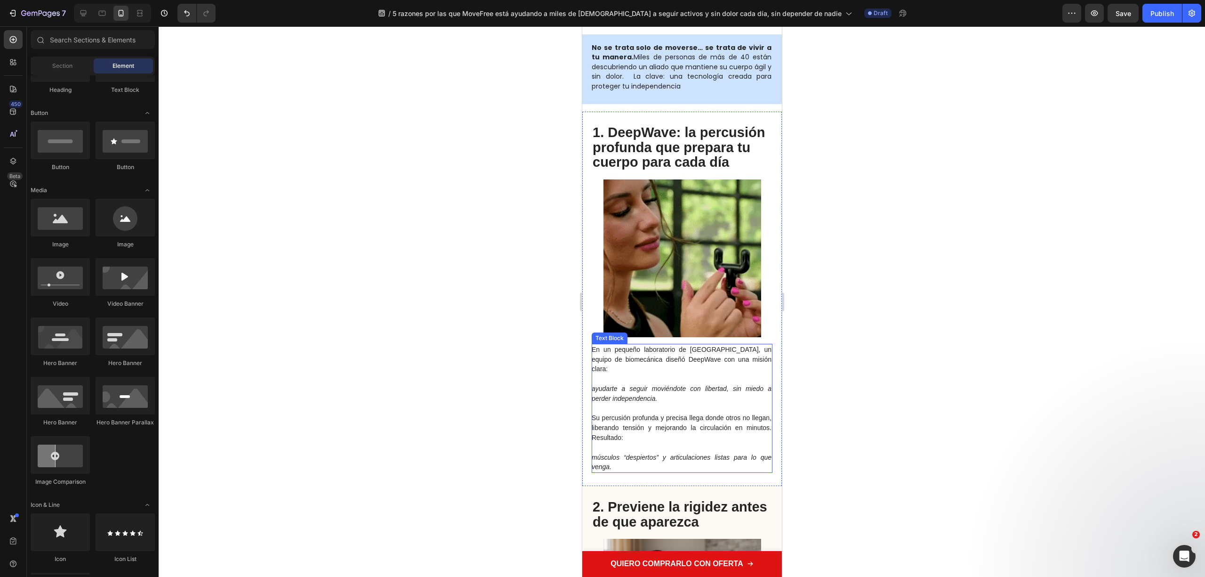
click at [637, 384] on p "ayudarte a seguir moviéndote con libertad, sin miedo a perder independencia." at bounding box center [681, 394] width 180 height 20
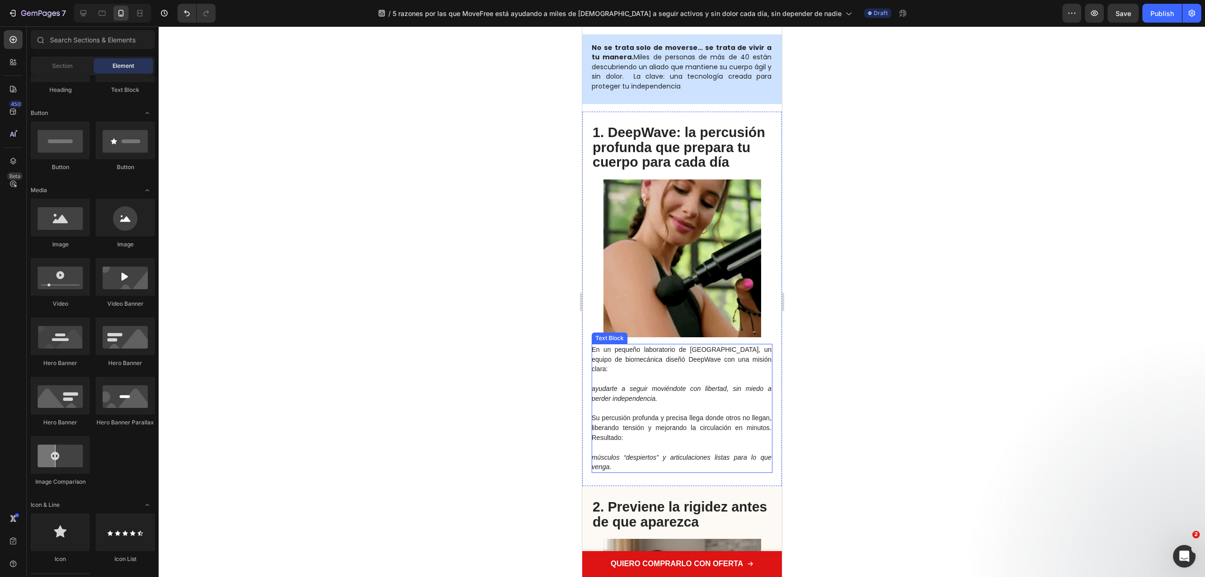
click at [655, 385] on icon "ayudarte a seguir moviéndote con libertad, sin miedo a perder independencia." at bounding box center [681, 393] width 180 height 17
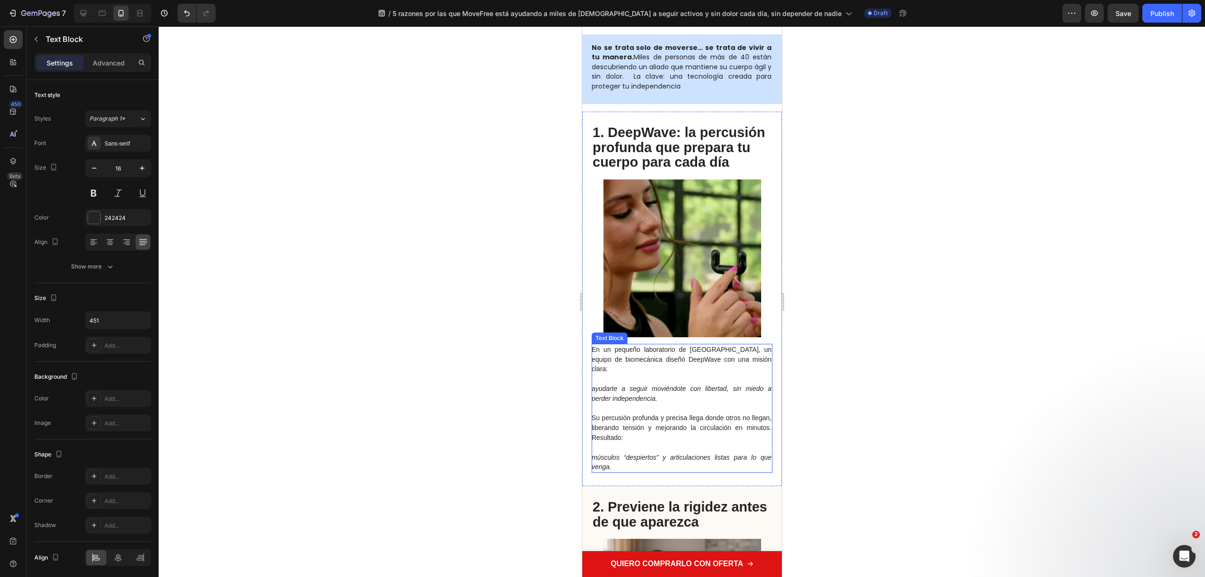
click at [644, 384] on p "ayudarte a seguir moviéndote con libertad, sin miedo a perder independencia." at bounding box center [681, 394] width 180 height 20
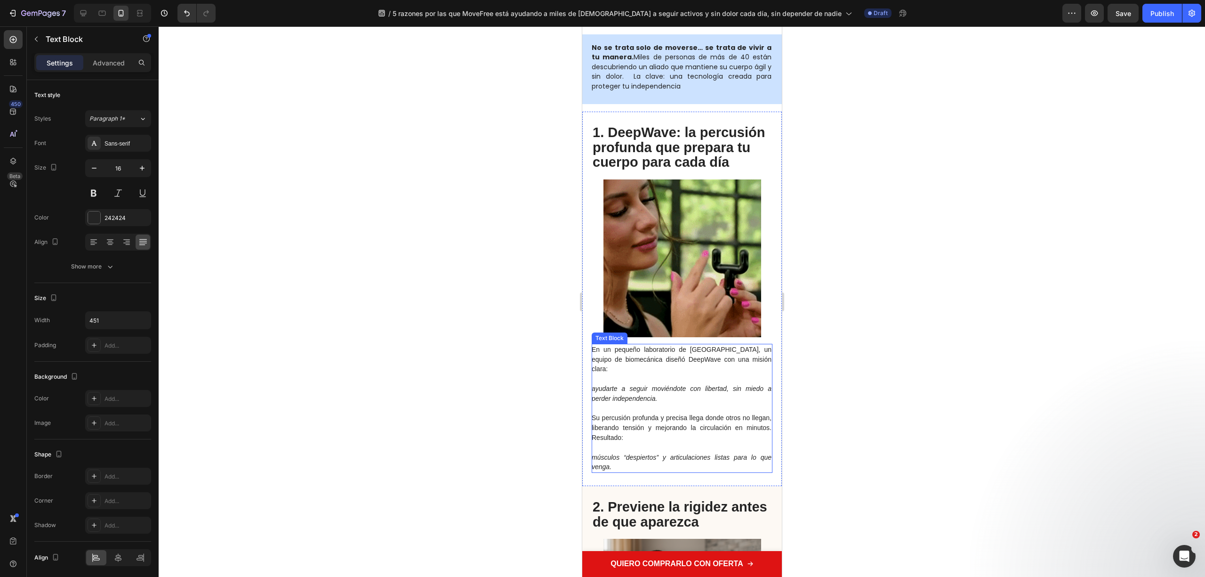
click at [669, 374] on p at bounding box center [681, 379] width 180 height 10
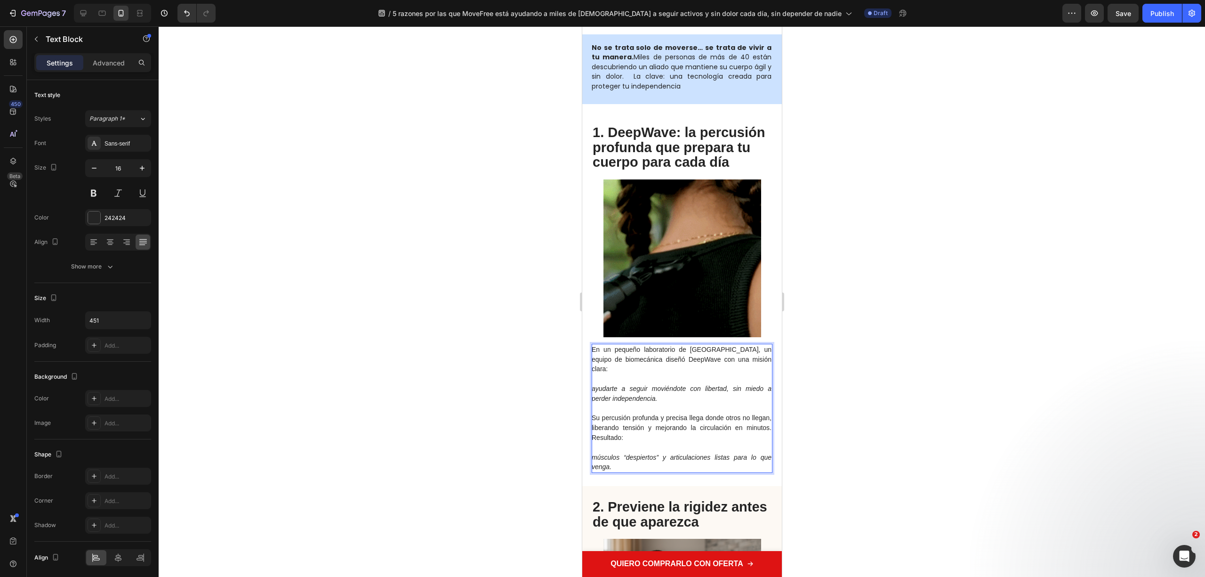
click at [679, 374] on p "Rich Text Editor. Editing area: main" at bounding box center [681, 379] width 180 height 10
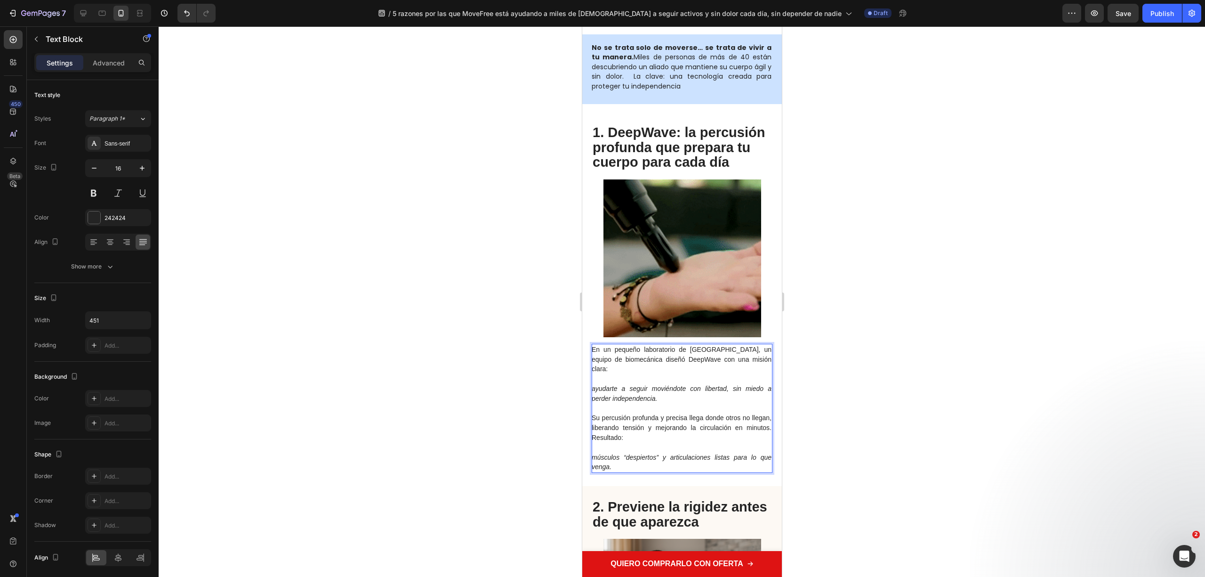
click at [646, 385] on icon "ayudarte a seguir moviéndote con libertad, sin miedo a perder independencia." at bounding box center [681, 393] width 180 height 17
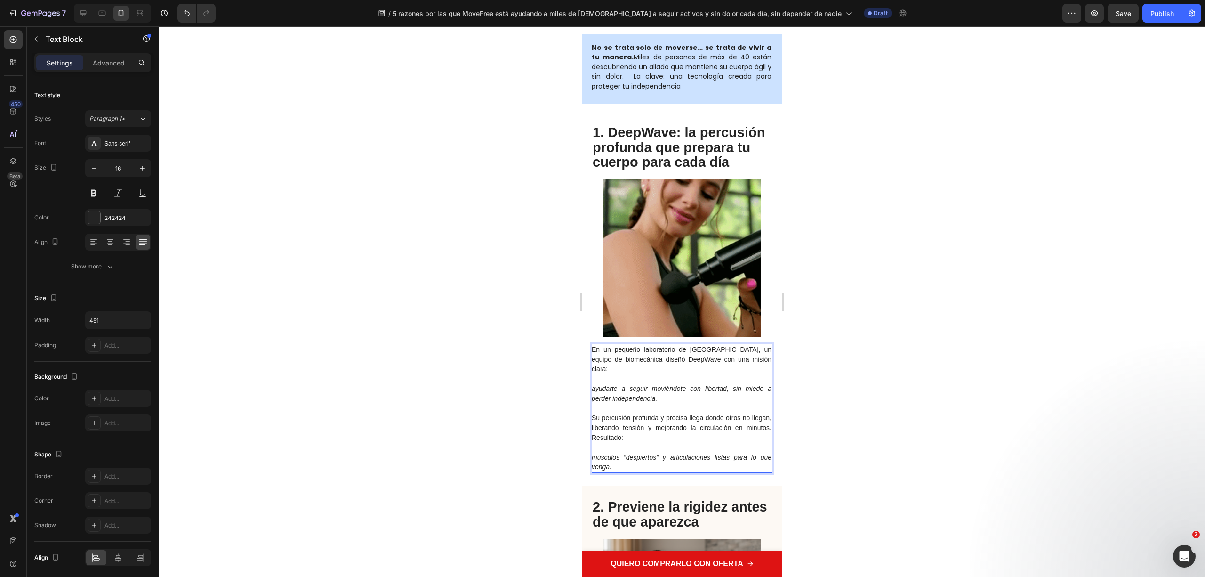
click at [695, 374] on p "Rich Text Editor. Editing area: main" at bounding box center [681, 379] width 180 height 10
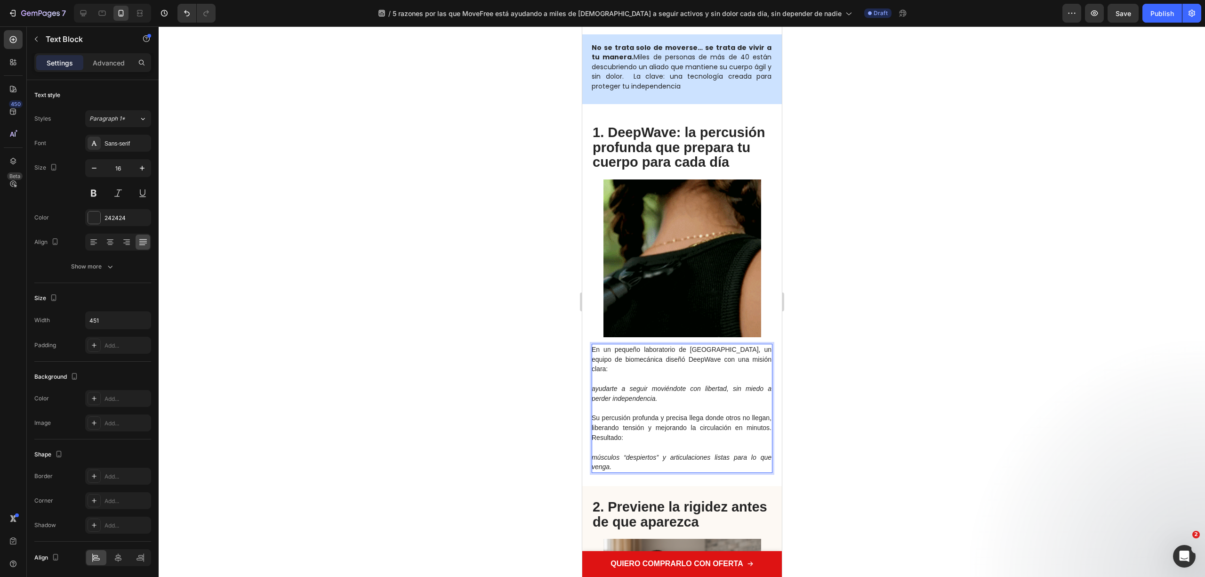
click at [681, 355] on span "En un pequeño laboratorio de [GEOGRAPHIC_DATA], un equipo de biomecánica diseñó…" at bounding box center [681, 359] width 180 height 27
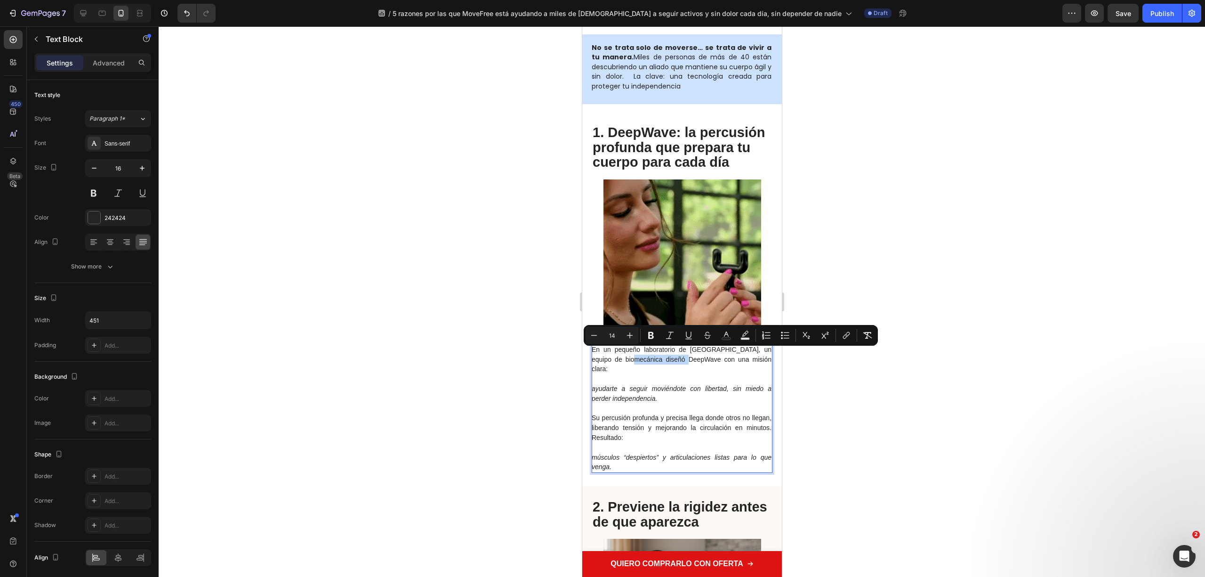
drag, startPoint x: 653, startPoint y: 349, endPoint x: 629, endPoint y: 356, distance: 25.4
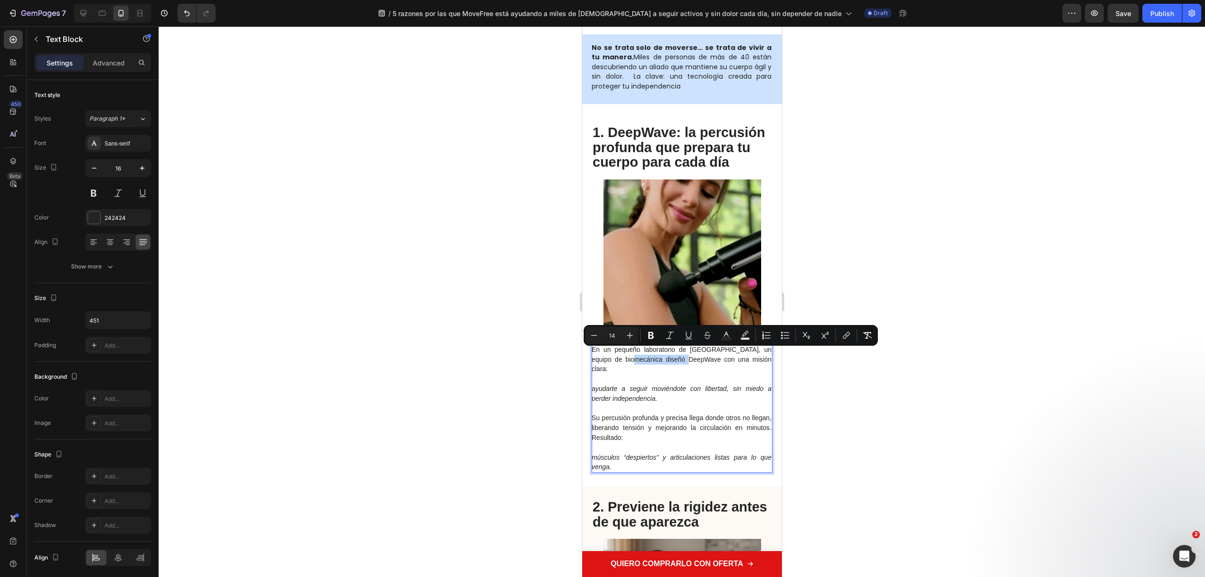
click at [629, 356] on span "En un pequeño laboratorio de [GEOGRAPHIC_DATA], un equipo de biomecánica diseñó…" at bounding box center [681, 359] width 180 height 27
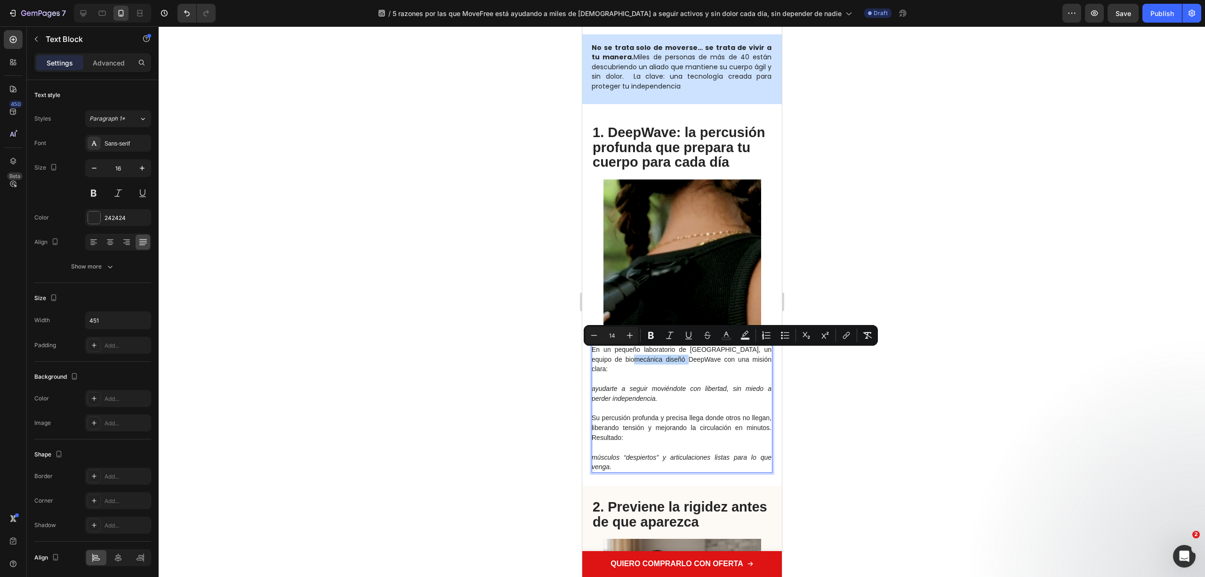
click at [657, 385] on icon "ayudarte a seguir moviéndote con libertad, sin miedo a perder independencia." at bounding box center [681, 393] width 180 height 17
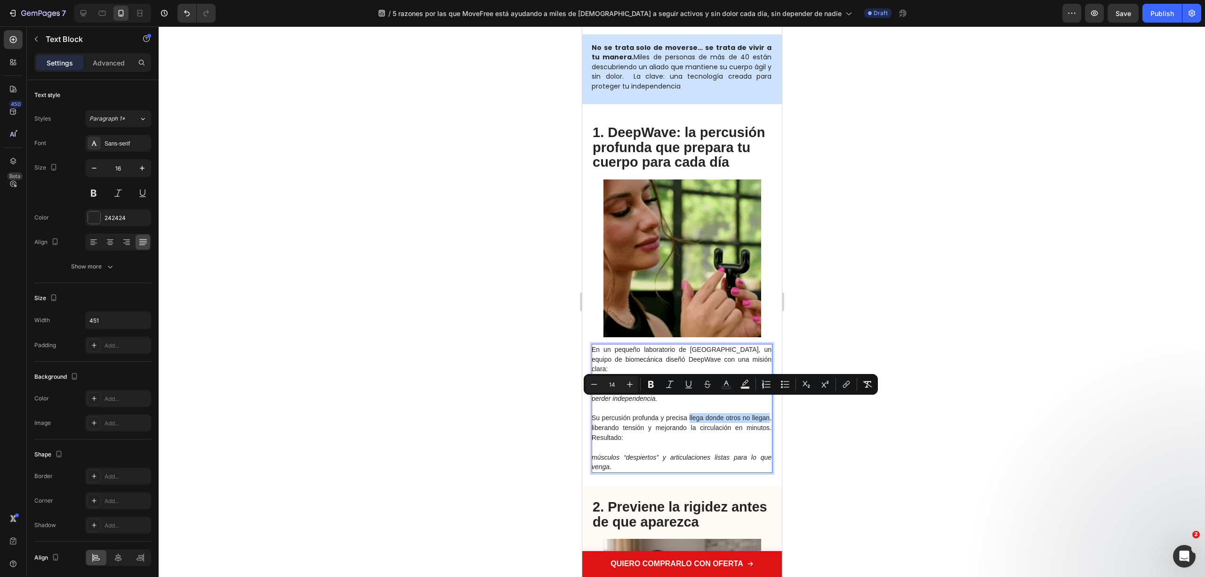
drag, startPoint x: 695, startPoint y: 402, endPoint x: 609, endPoint y: 412, distance: 86.3
click at [609, 414] on span "Su percusión profunda y precisa llega donde otros no llegan, liberando tensión …" at bounding box center [681, 427] width 180 height 27
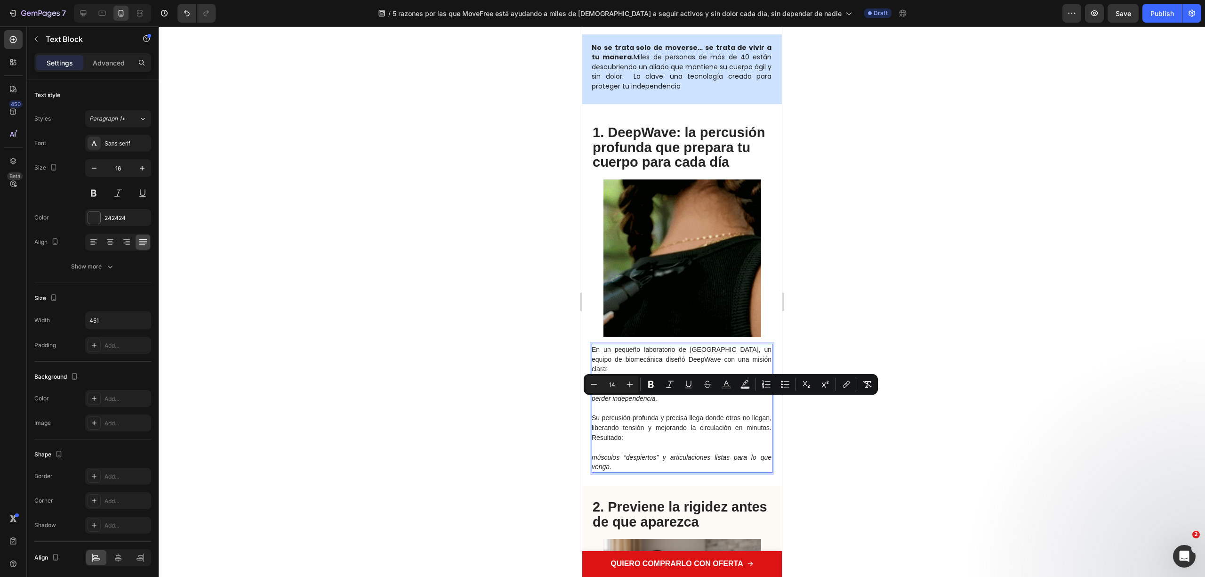
click at [619, 415] on span "Su percusión profunda y precisa llega donde otros no llegan, liberando tensión …" at bounding box center [681, 427] width 180 height 27
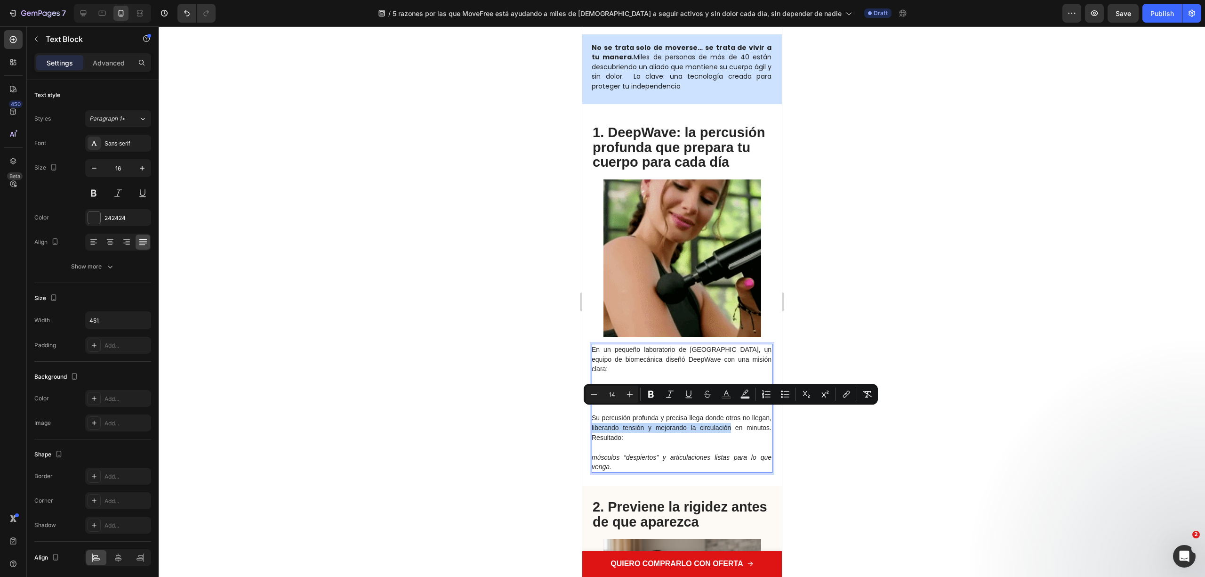
drag, startPoint x: 613, startPoint y: 410, endPoint x: 750, endPoint y: 411, distance: 137.0
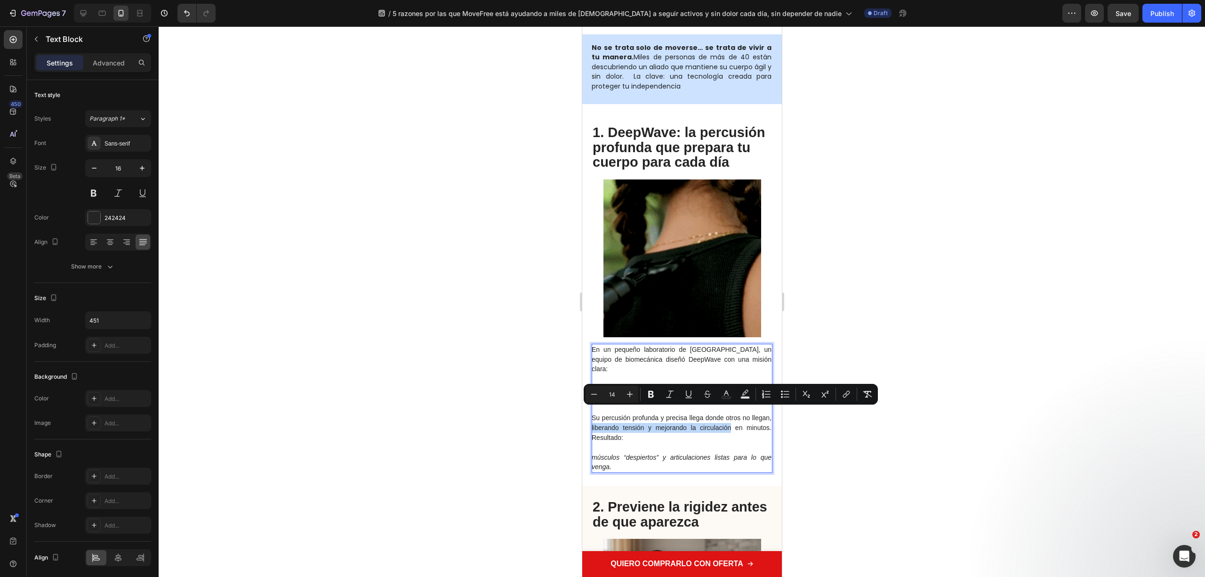
click at [750, 414] on span "Su percusión profunda y precisa llega donde otros no llegan, liberando tensión …" at bounding box center [681, 427] width 180 height 27
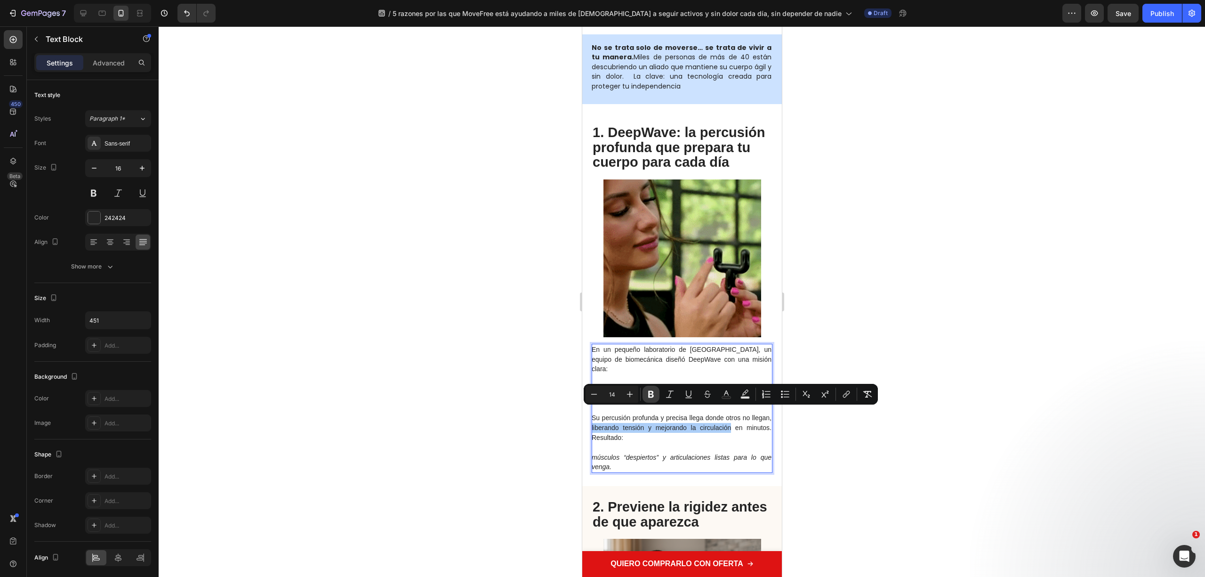
drag, startPoint x: 650, startPoint y: 390, endPoint x: 78, endPoint y: 402, distance: 571.7
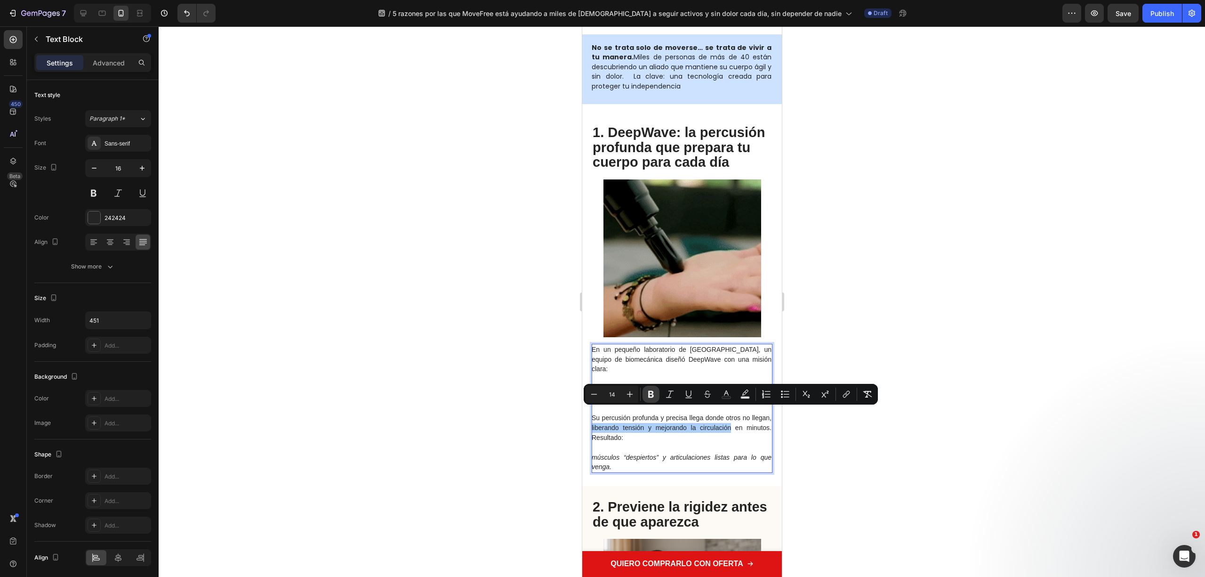
click at [650, 391] on icon "Editor contextual toolbar" at bounding box center [651, 394] width 6 height 7
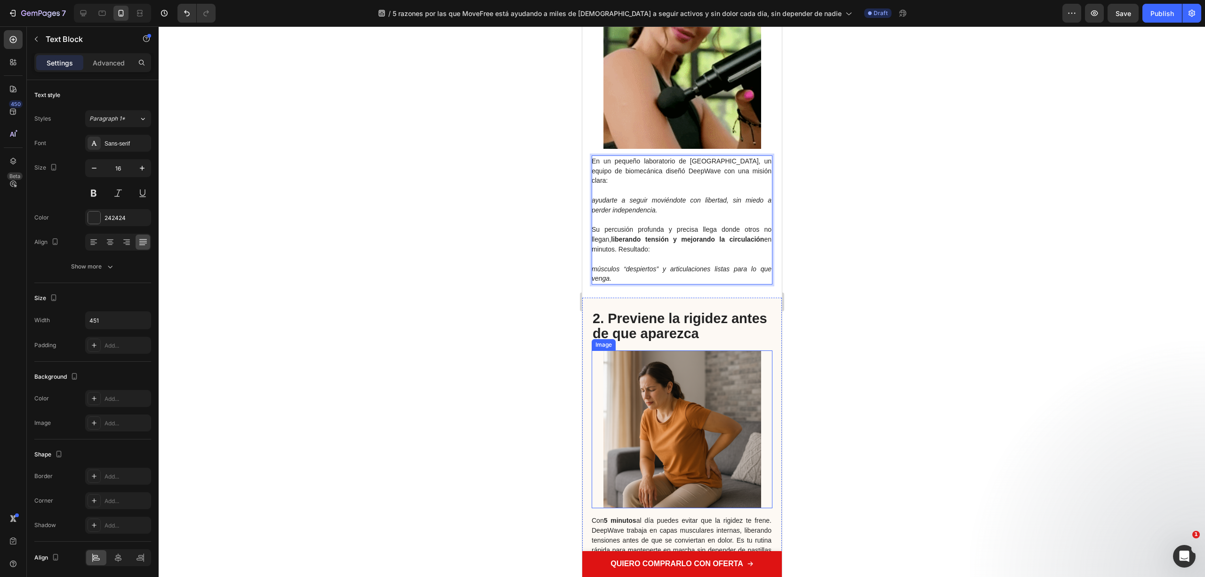
scroll to position [753, 0]
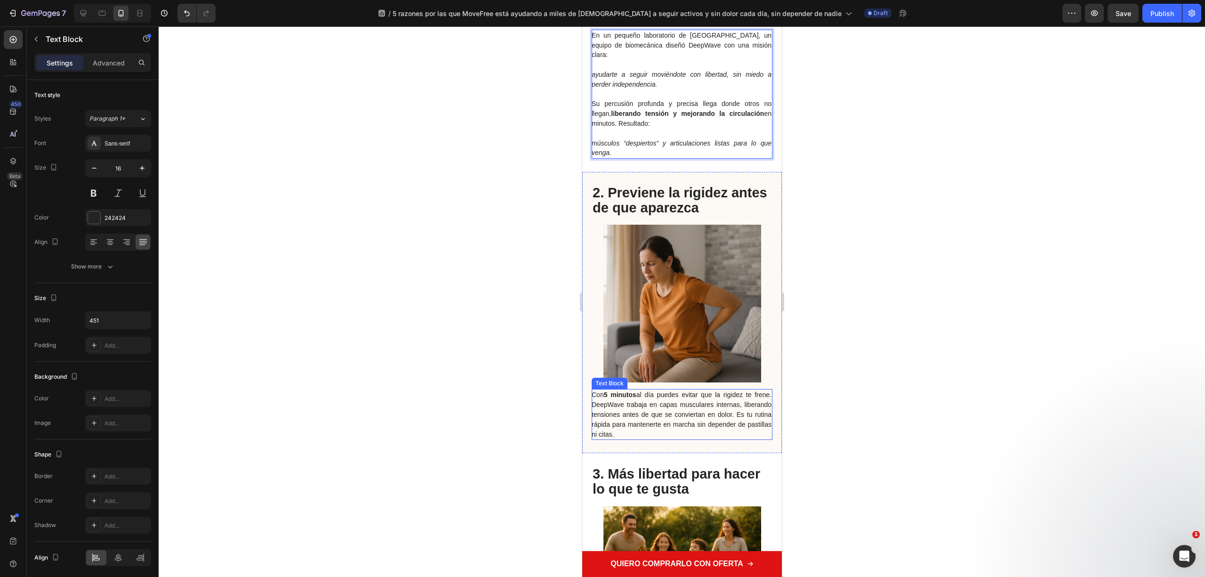
click at [691, 399] on span "Con 5 minutos al día puedes evitar que la rigidez te frene. DeepWave trabaja en…" at bounding box center [681, 414] width 180 height 47
click at [617, 398] on span "Con 5 minutos al día puedes evitar que la rigidez te frene. DeepWave trabaja en…" at bounding box center [681, 414] width 180 height 47
click at [614, 391] on span "Con 5 minutos al día puedes evitar que la rigidez te frene. DeepWave trabaja en…" at bounding box center [681, 414] width 180 height 47
click at [611, 391] on span "Con 5 minutos al día puedes evitar que la rigidez te frene. DeepWave trabaja en…" at bounding box center [681, 414] width 180 height 47
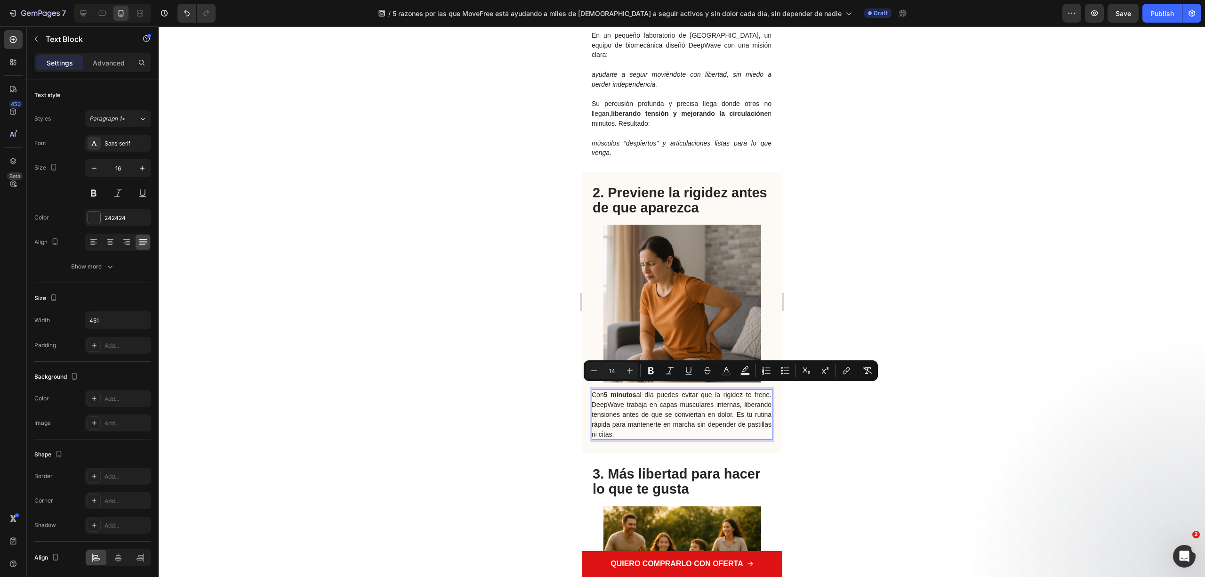
click at [608, 391] on span "Con 5 minutos al día puedes evitar que la rigidez te frene. DeepWave trabaja en…" at bounding box center [681, 414] width 180 height 47
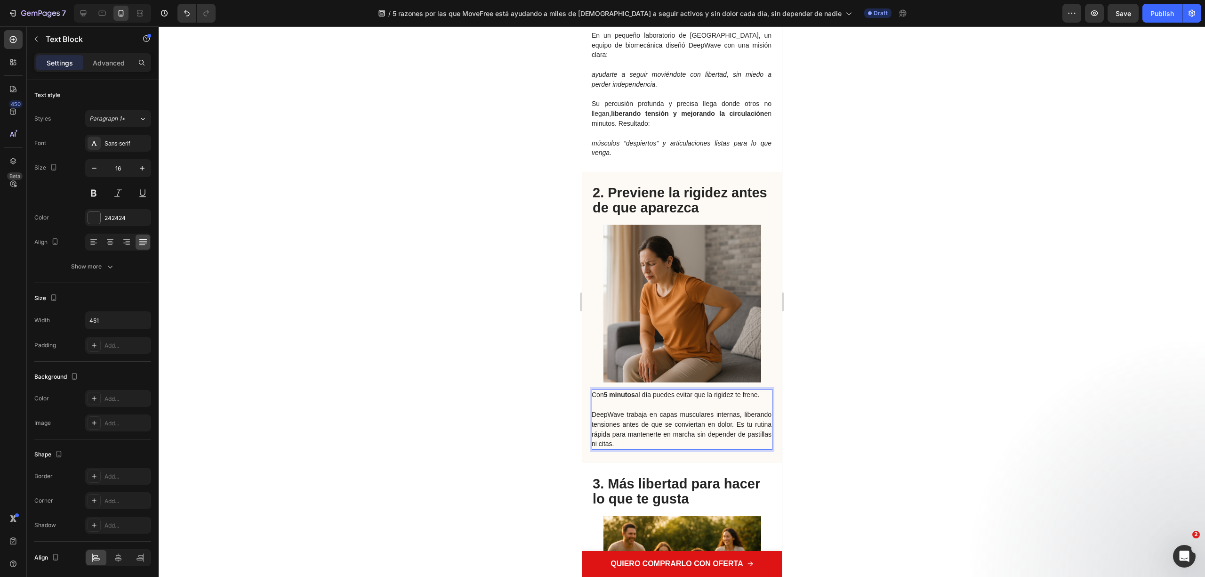
click at [595, 411] on span "DeepWave trabaja en capas musculares internas, liberando tensiones antes de que…" at bounding box center [681, 429] width 180 height 37
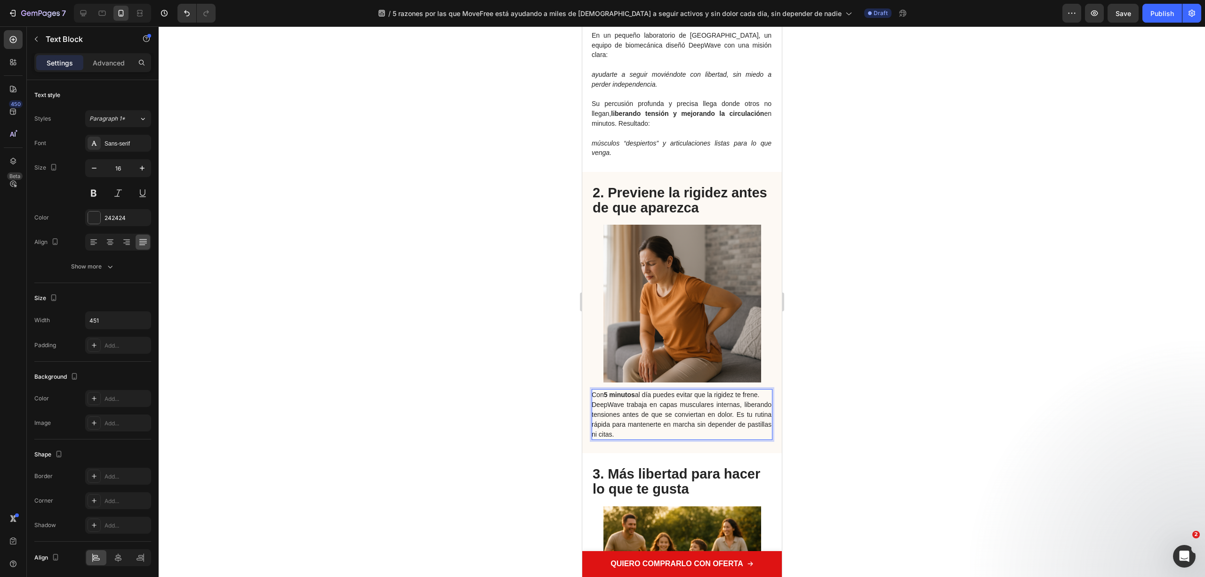
click at [613, 390] on p "Con 5 minutos al día puedes evitar que la rigidez te frene." at bounding box center [681, 395] width 180 height 10
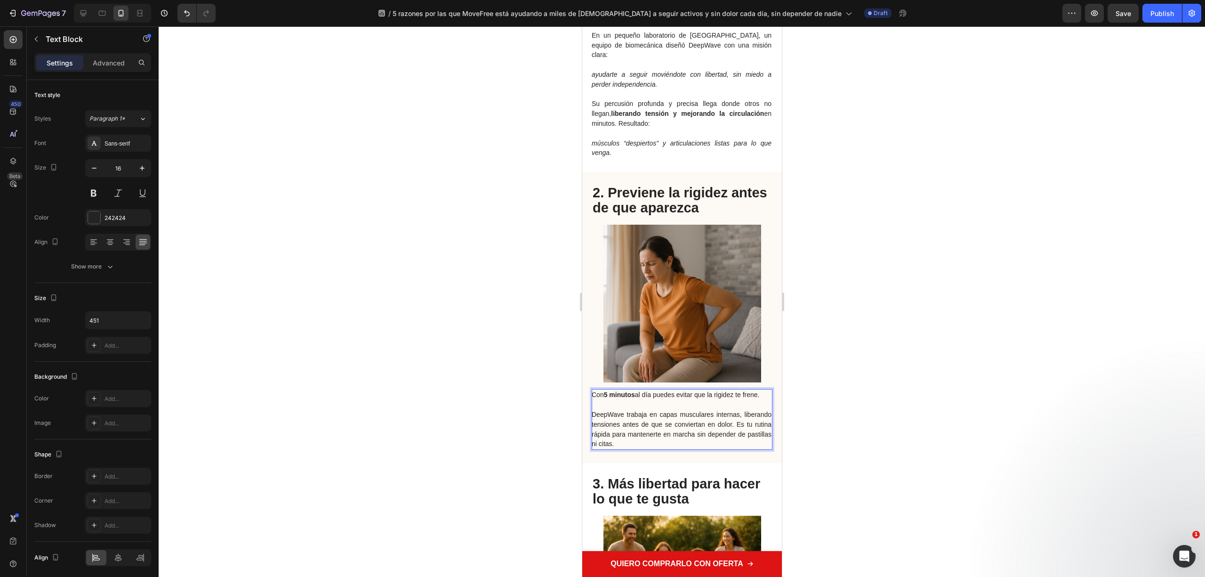
click at [506, 311] on div at bounding box center [682, 301] width 1047 height 550
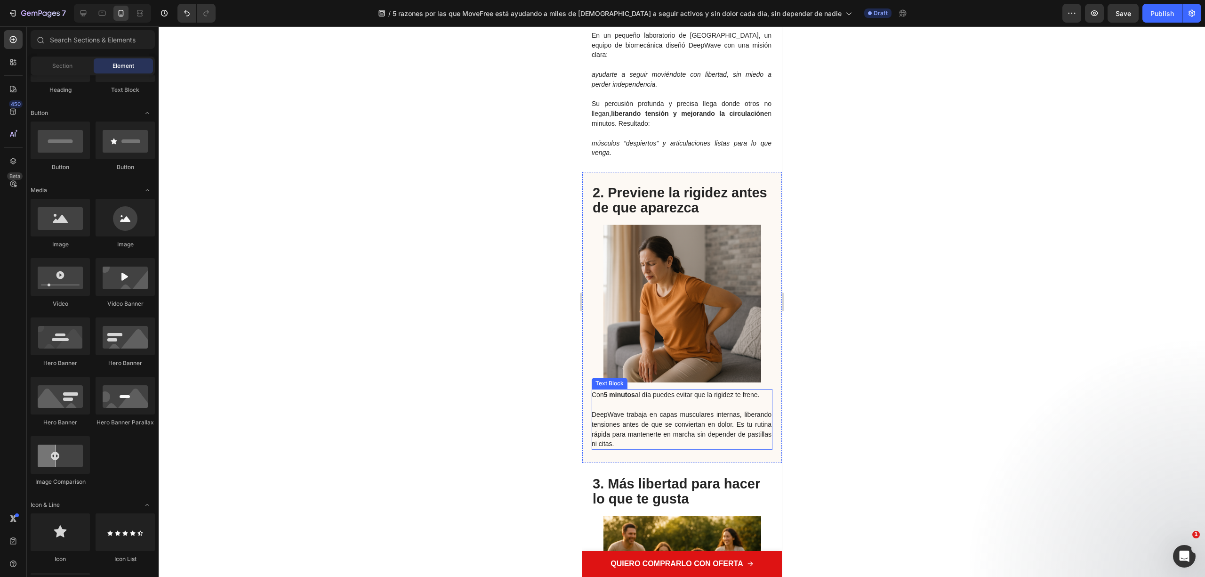
click at [644, 410] on p "DeepWave trabaja en capas musculares internas, liberando tensiones antes de que…" at bounding box center [681, 429] width 180 height 39
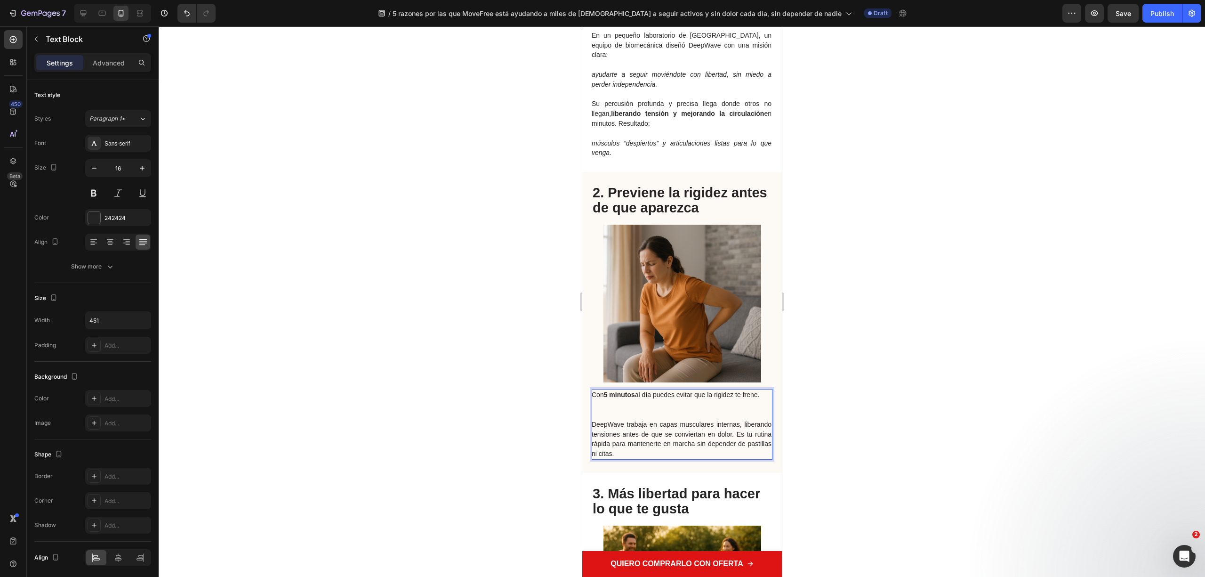
click at [595, 420] on span "DeepWave trabaja en capas musculares internas, liberando tensiones antes de que…" at bounding box center [681, 438] width 180 height 37
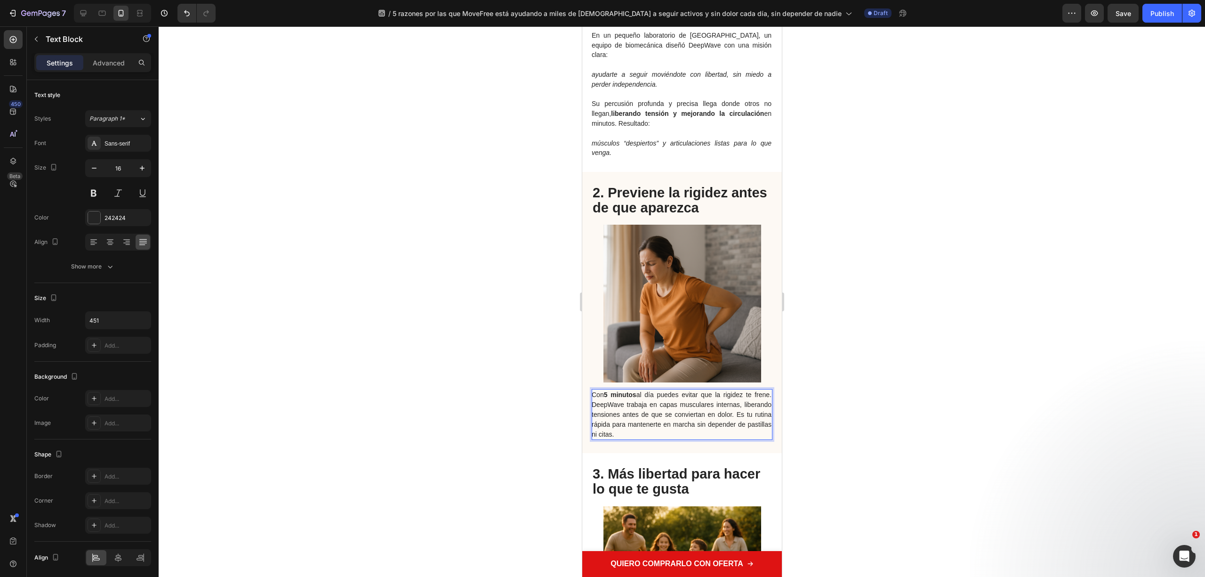
click at [452, 333] on div at bounding box center [682, 301] width 1047 height 550
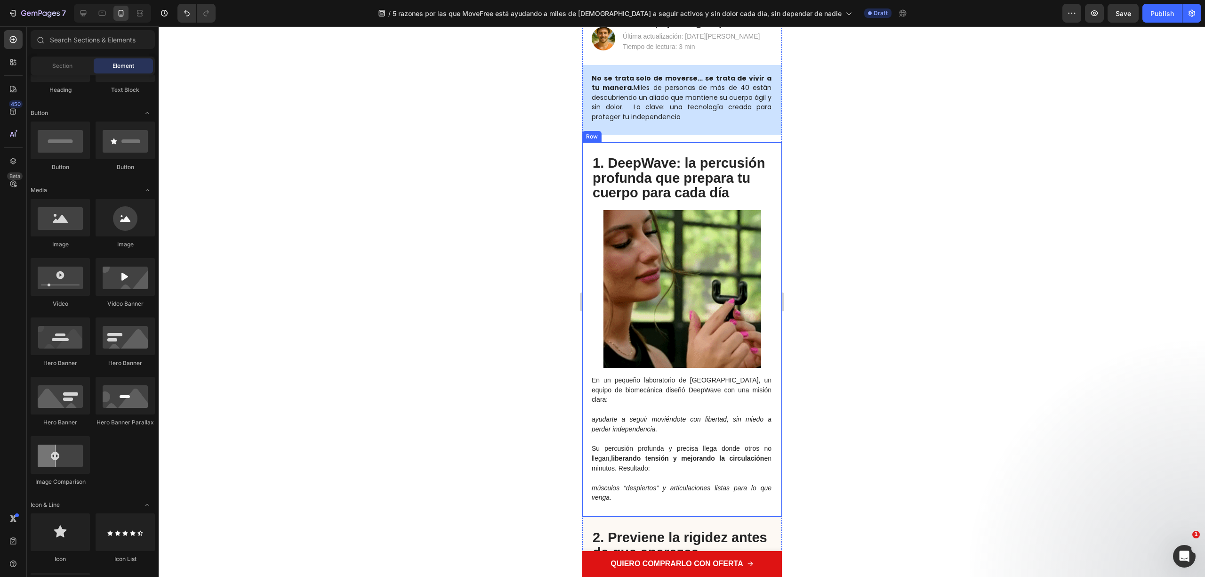
scroll to position [0, 0]
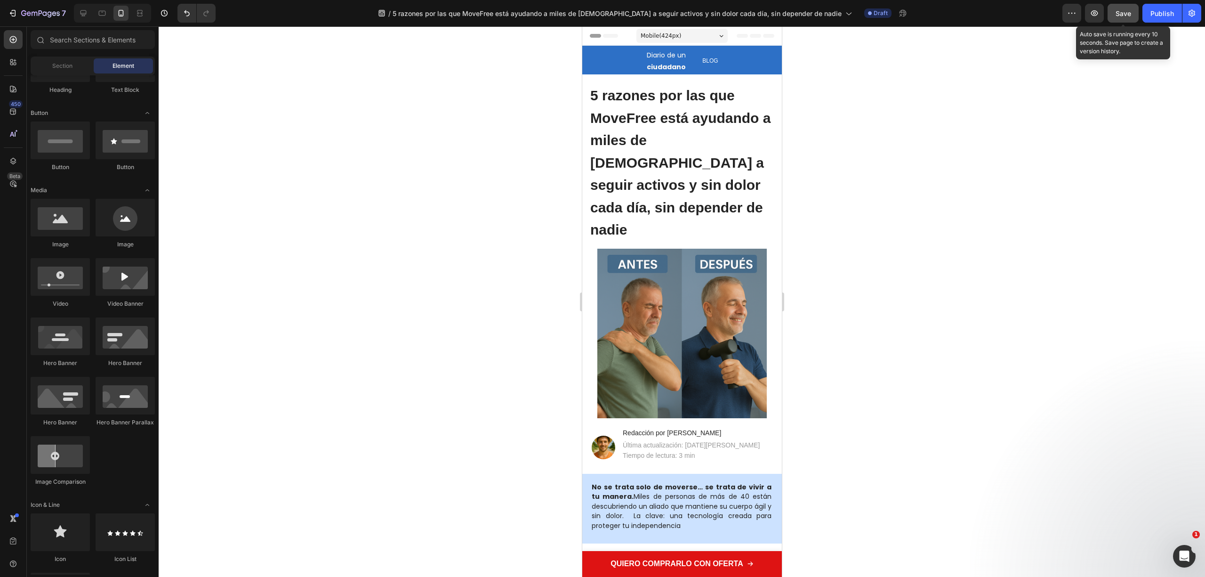
click at [1118, 19] on button "Save" at bounding box center [1123, 13] width 31 height 19
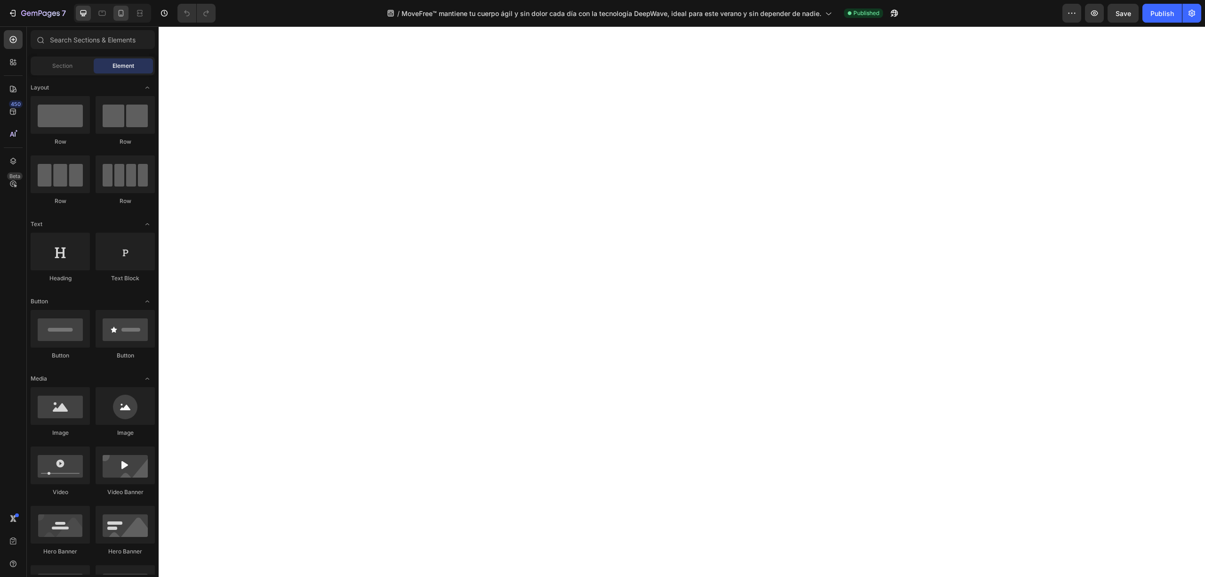
click at [121, 16] on icon at bounding box center [121, 13] width 5 height 7
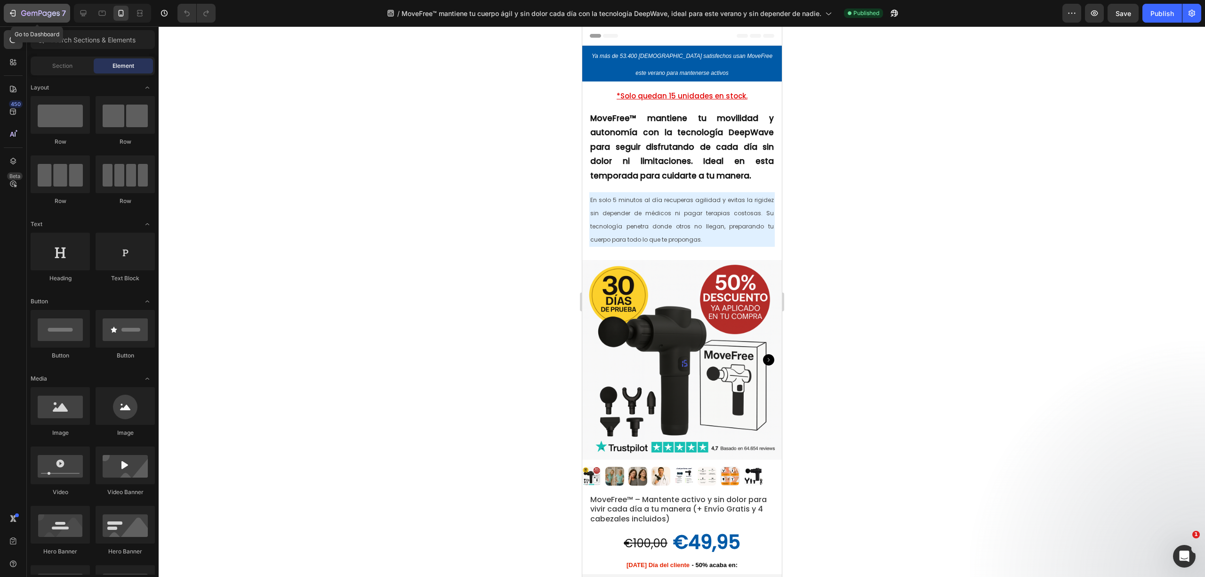
click at [32, 4] on button "7" at bounding box center [37, 13] width 66 height 19
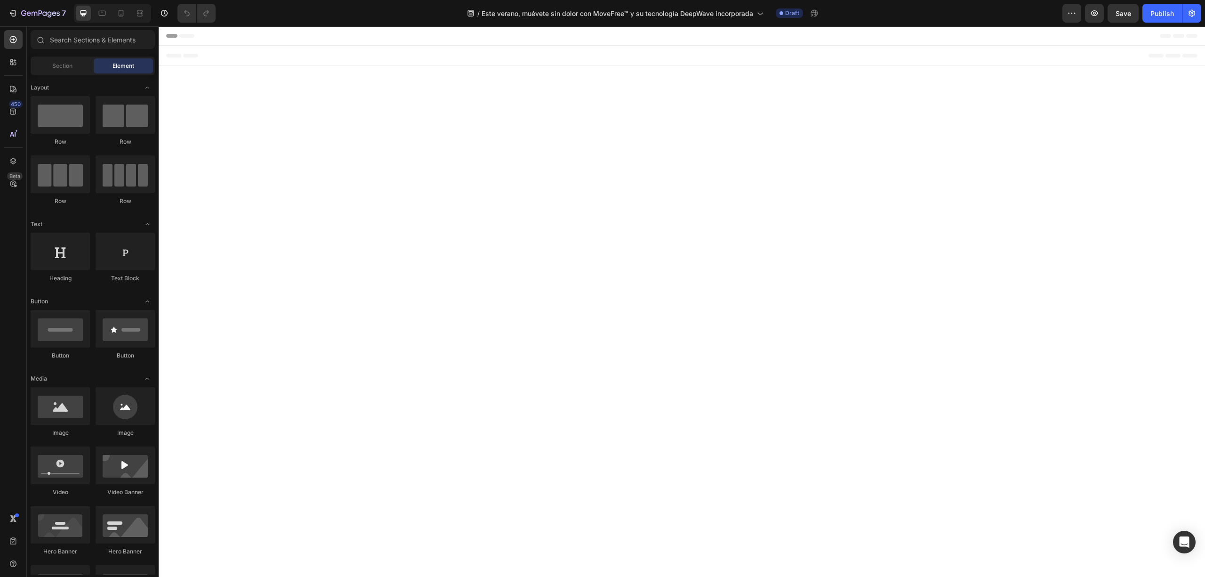
click at [123, 12] on icon at bounding box center [120, 12] width 9 height 9
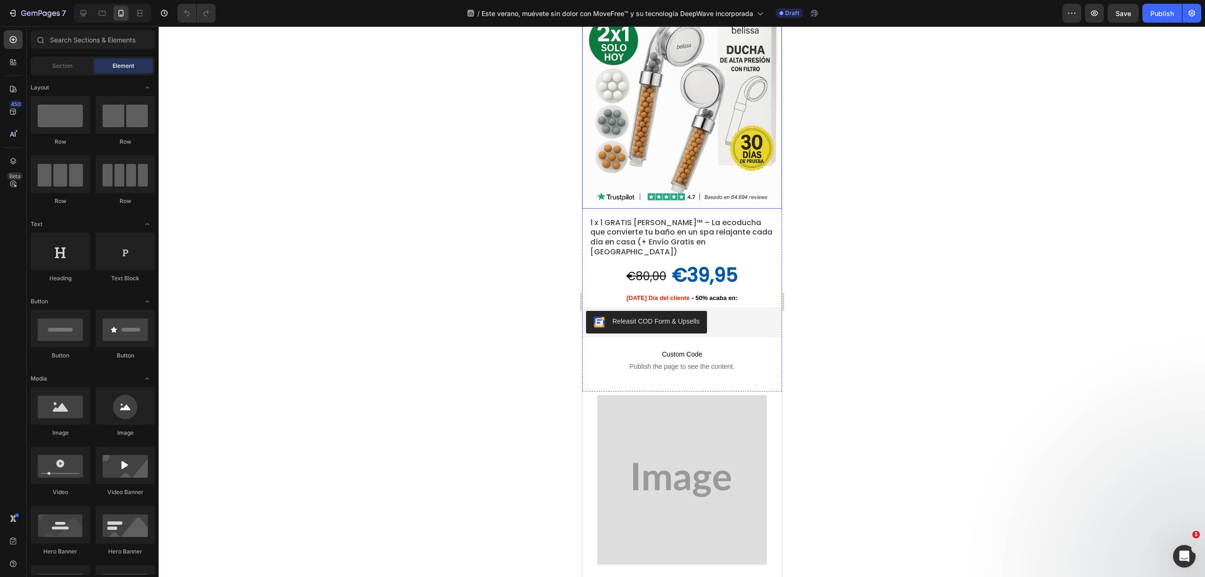
scroll to position [63, 0]
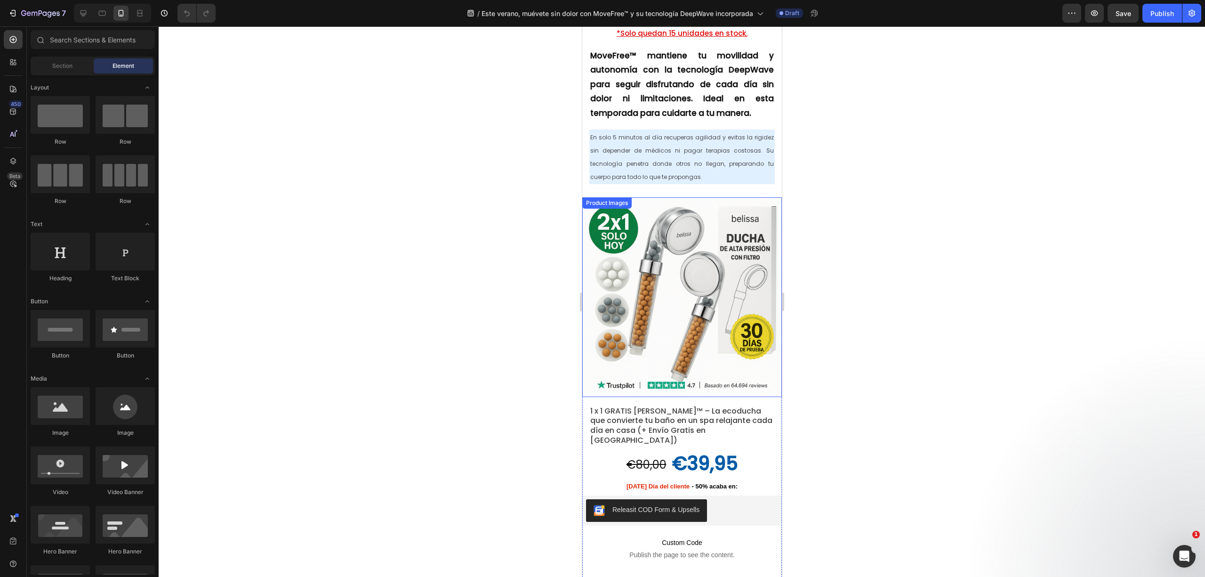
click at [664, 255] on img at bounding box center [682, 297] width 200 height 200
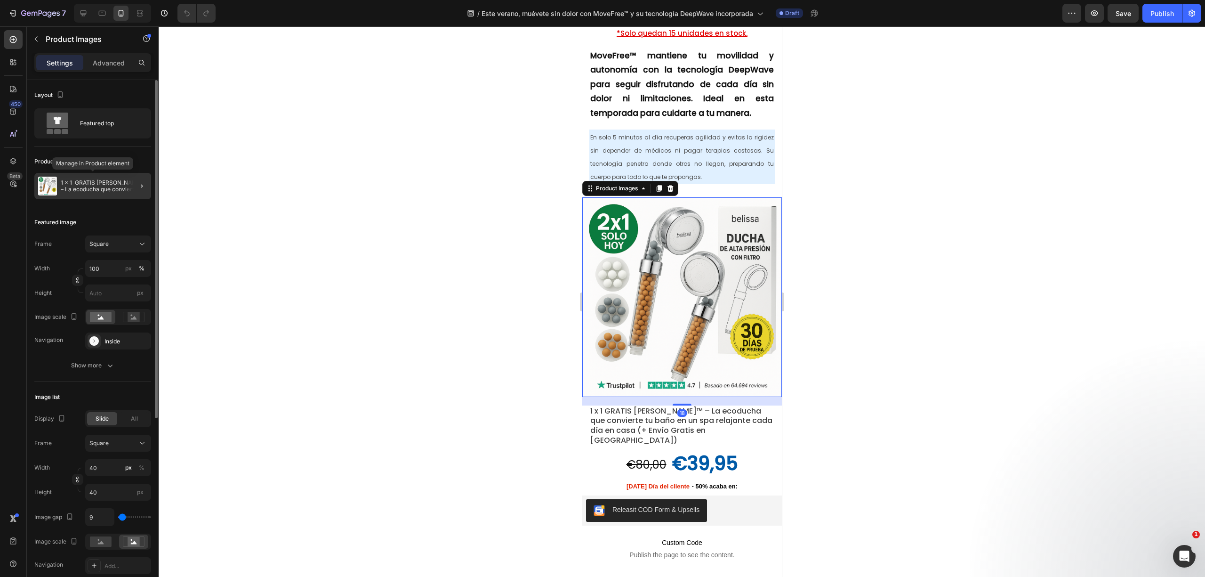
click at [100, 191] on p "1 x 1 GRATIS Belissa™ – La ecoducha que convierte tu baño en un spa relajante c…" at bounding box center [104, 185] width 87 height 13
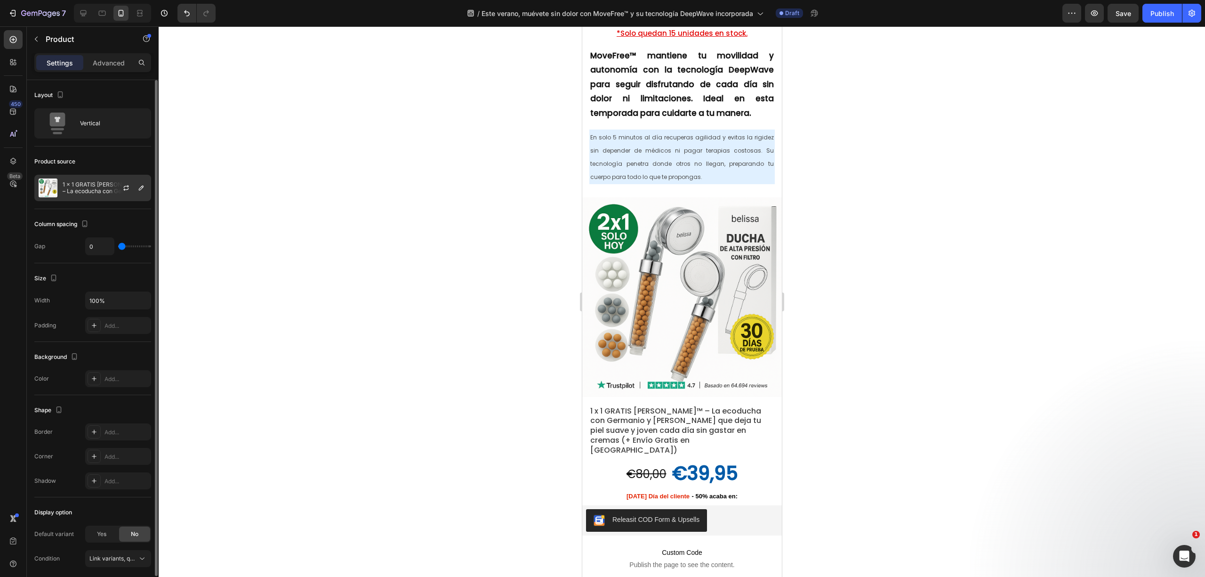
click at [51, 186] on img at bounding box center [48, 187] width 19 height 19
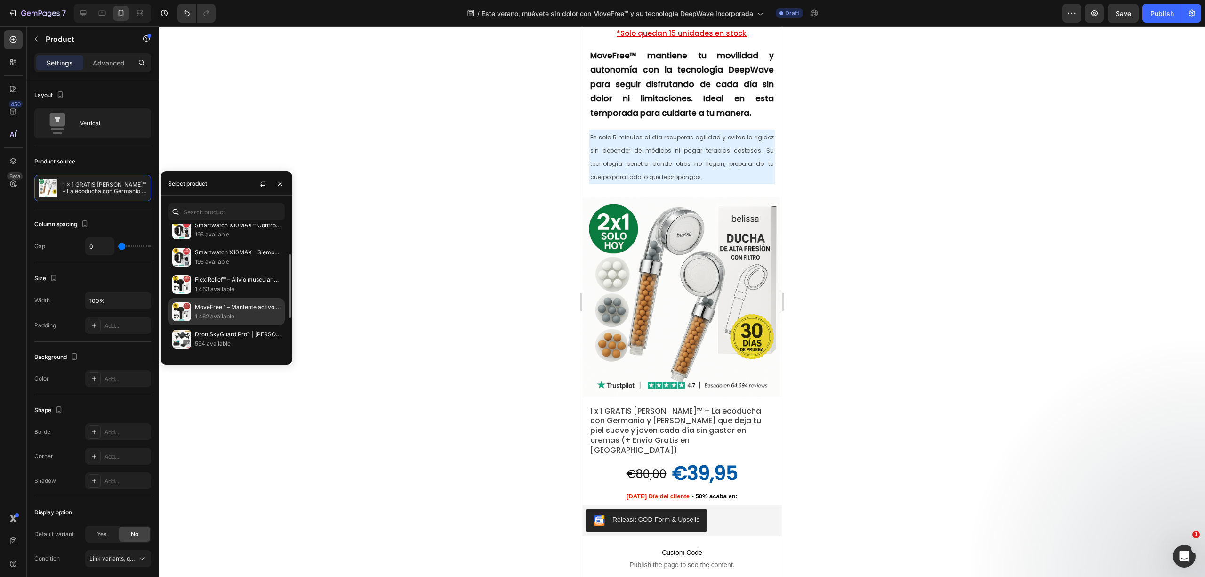
click at [228, 315] on p "1,462 available" at bounding box center [238, 316] width 86 height 9
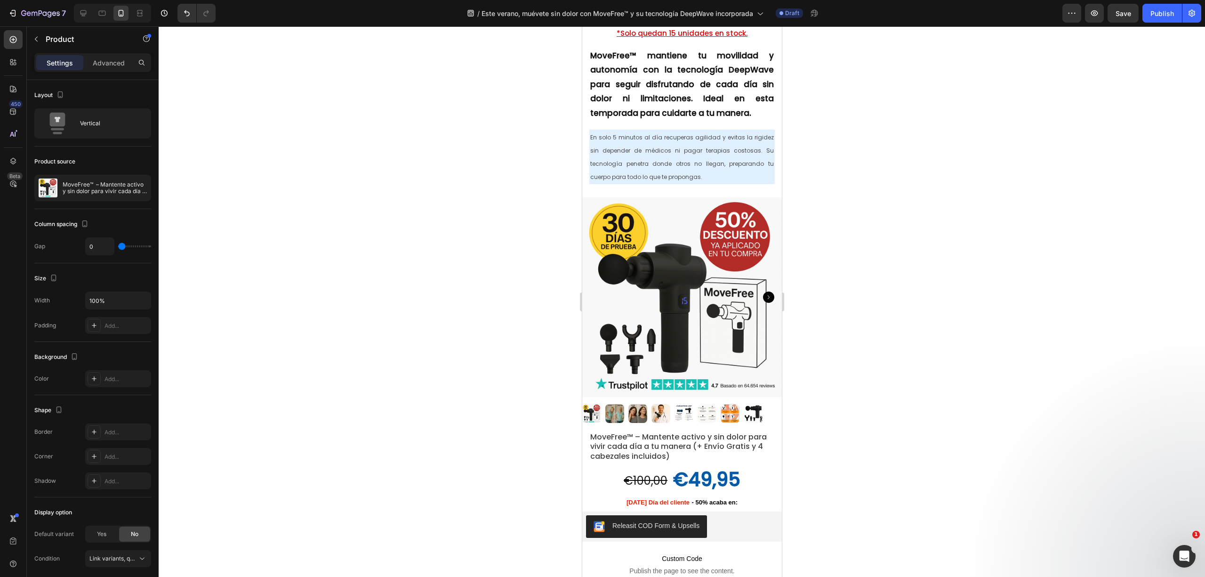
click at [436, 383] on div at bounding box center [682, 301] width 1047 height 550
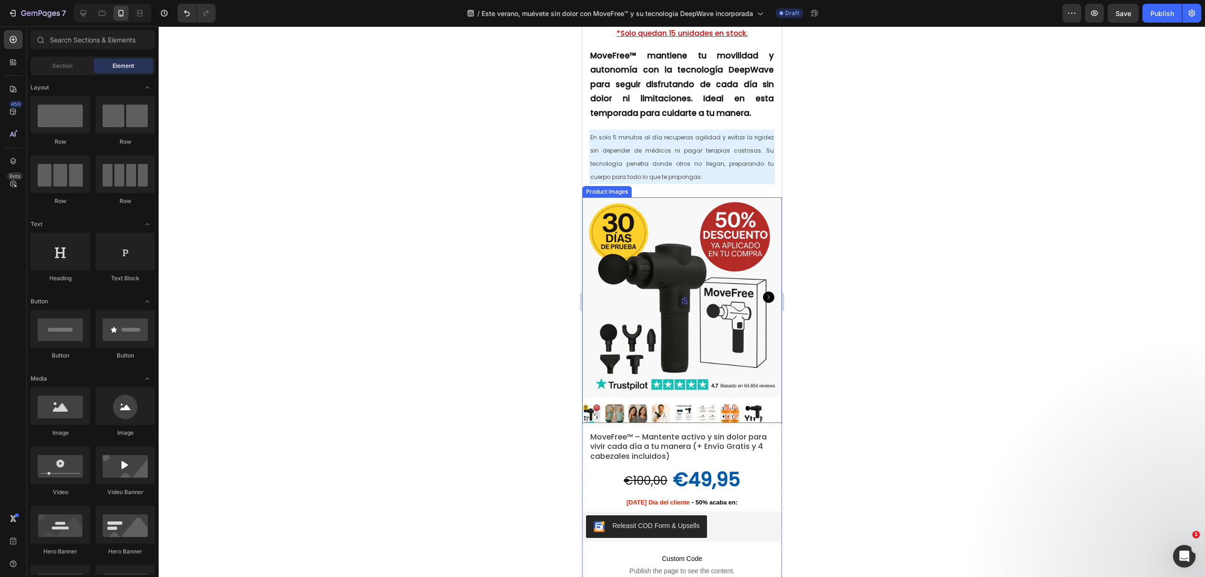
scroll to position [0, 0]
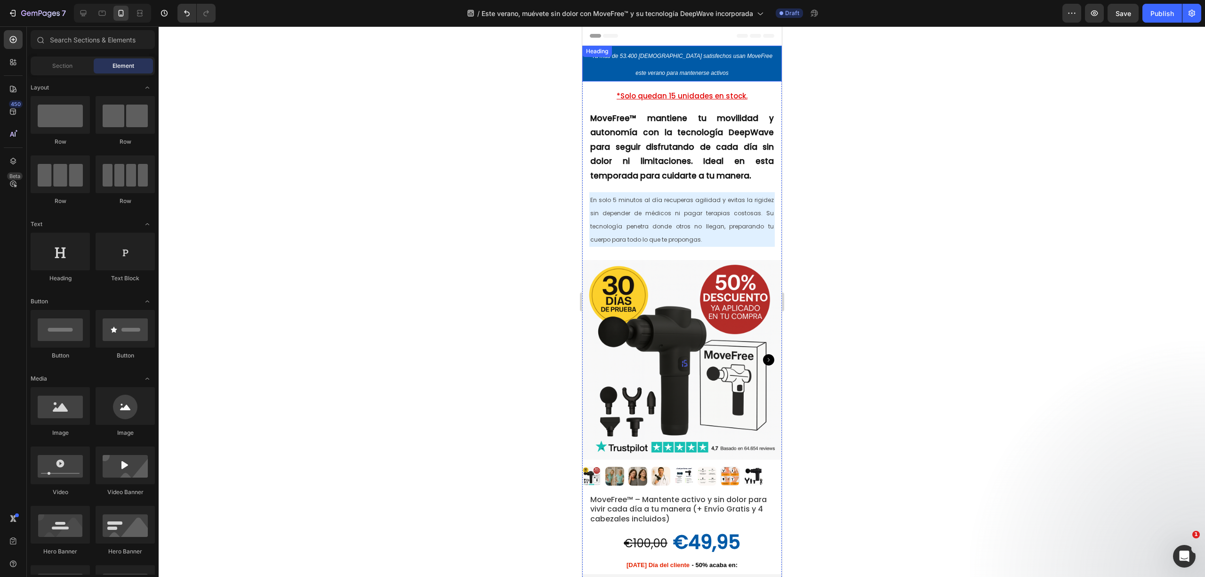
click at [644, 58] on icon "Ya más de 53.400 españoles satisfechos usan MoveFree este verano para manteners…" at bounding box center [681, 65] width 181 height 24
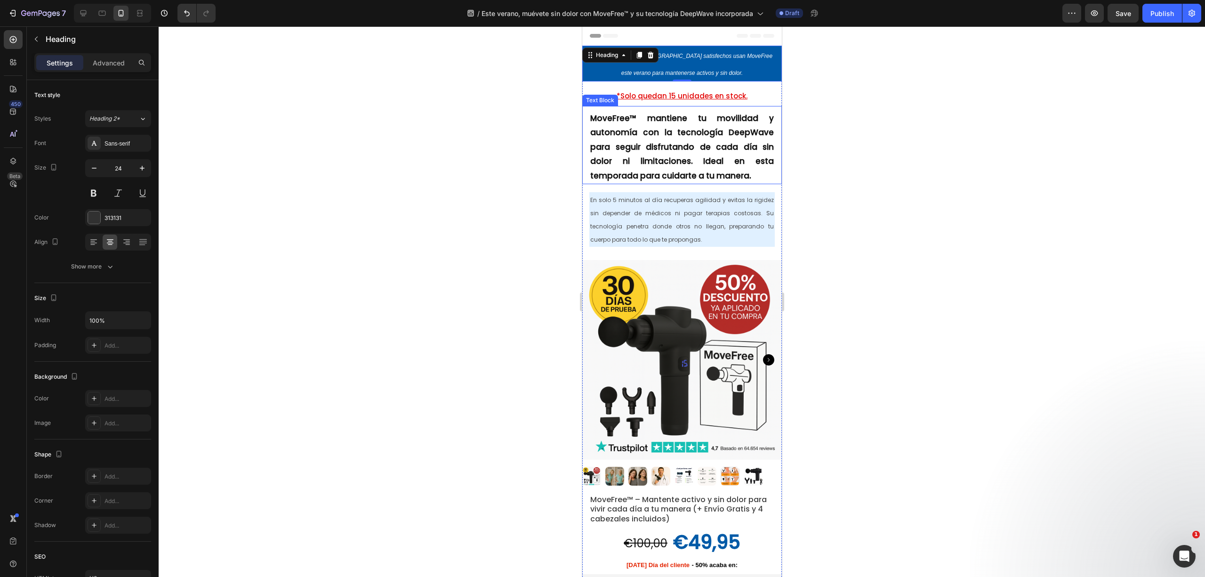
drag, startPoint x: 688, startPoint y: 165, endPoint x: 759, endPoint y: 174, distance: 71.2
click at [688, 165] on strong "MoveFree™ mantiene tu movilidad y autonomía con la tecnología DeepWave para seg…" at bounding box center [682, 147] width 184 height 69
click at [766, 174] on div "MoveFree™ mantiene tu movilidad y autonomía con la tecnología DeepWave para seg…" at bounding box center [682, 145] width 200 height 78
click at [759, 174] on p "MoveFree™ mantiene tu movilidad y autonomía con la tecnología DeepWave para seg…" at bounding box center [682, 147] width 184 height 72
drag, startPoint x: 753, startPoint y: 172, endPoint x: 640, endPoint y: 115, distance: 125.9
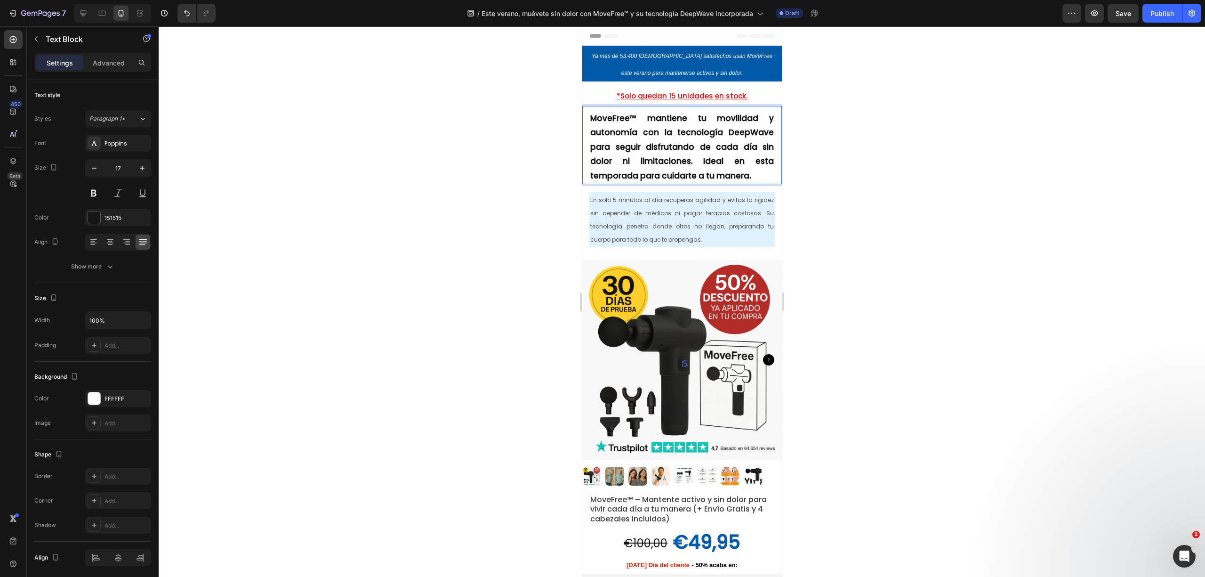
click at [638, 115] on p "MoveFree™ mantiene tu movilidad y autonomía con la tecnología DeepWave para seg…" at bounding box center [682, 147] width 184 height 72
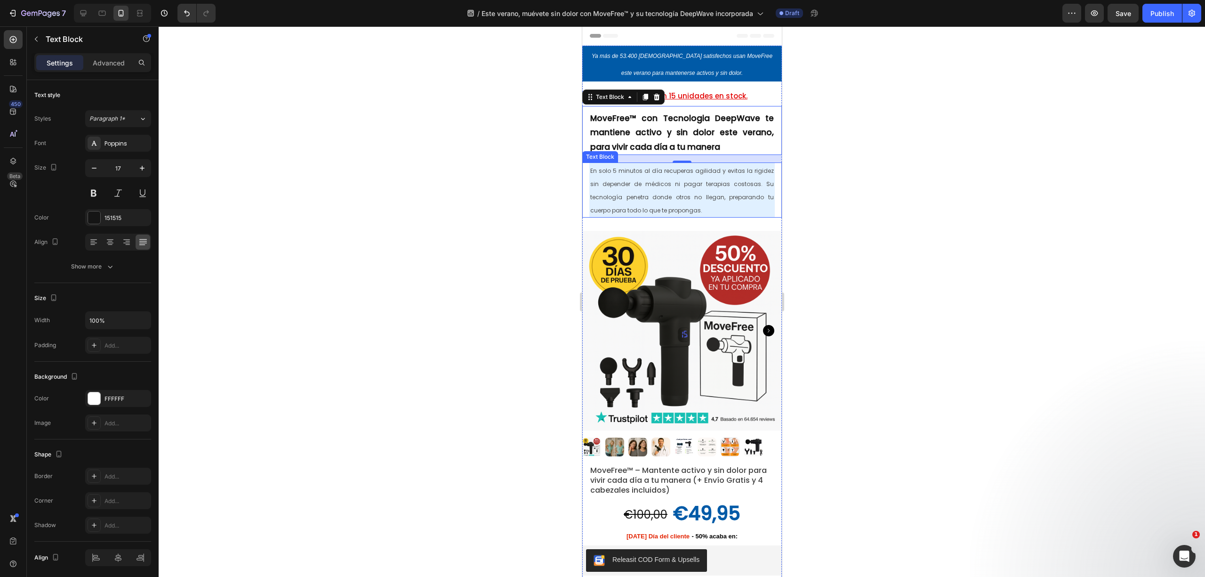
click at [704, 196] on span "En solo 5 minutos al día recuperas agilidad y evitas la rigidez sin depender de…" at bounding box center [682, 191] width 184 height 48
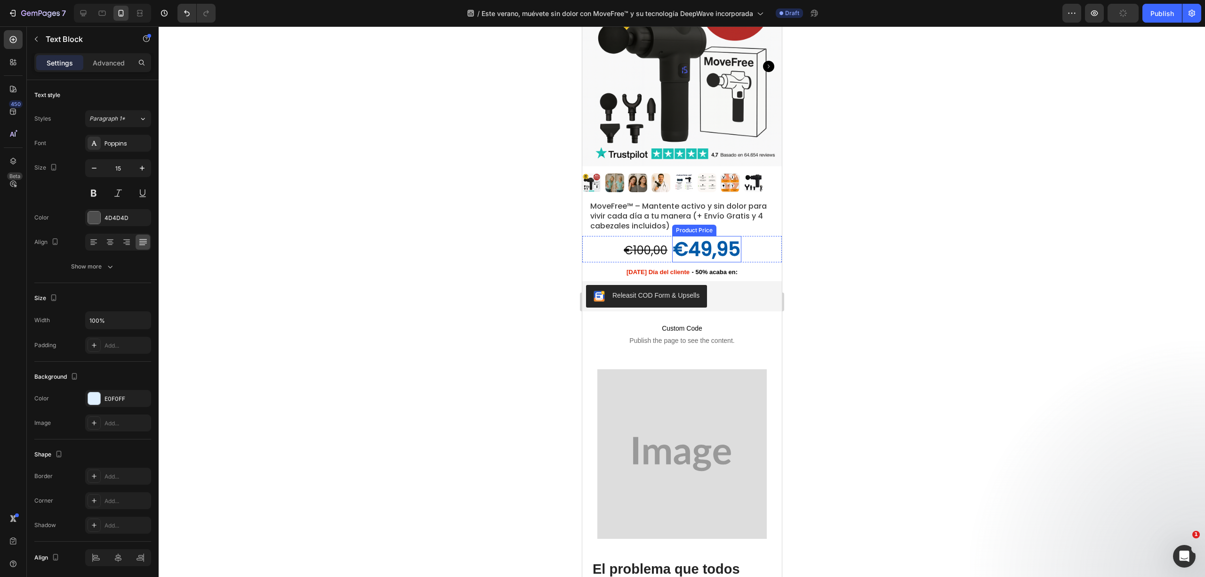
scroll to position [439, 0]
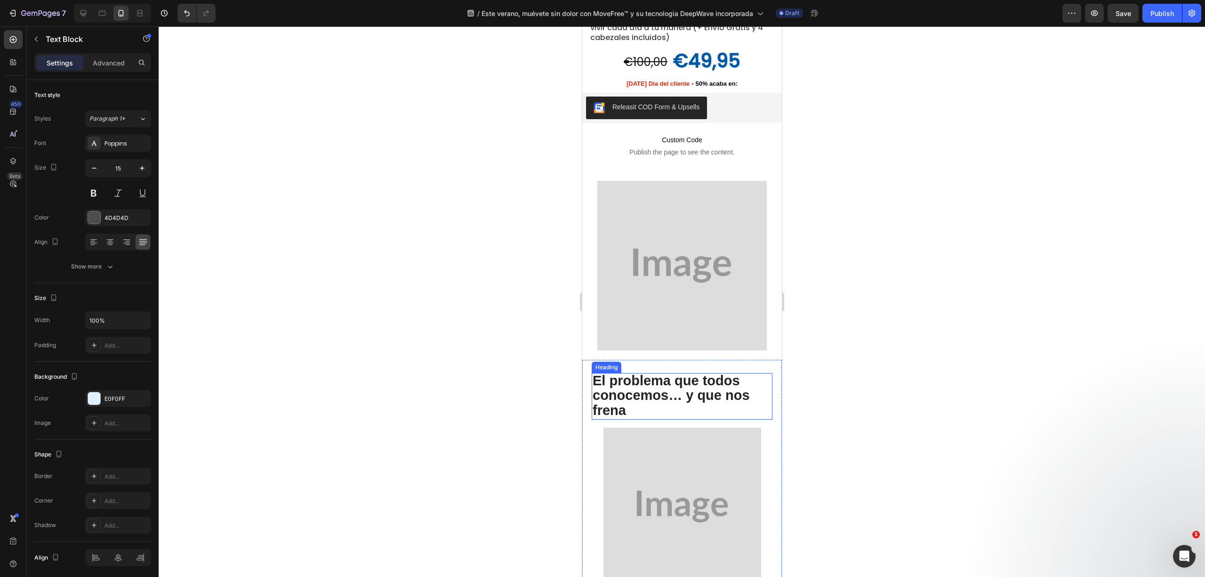
click at [649, 390] on strong "El problema que todos conocemos… y que nos frena" at bounding box center [670, 395] width 157 height 45
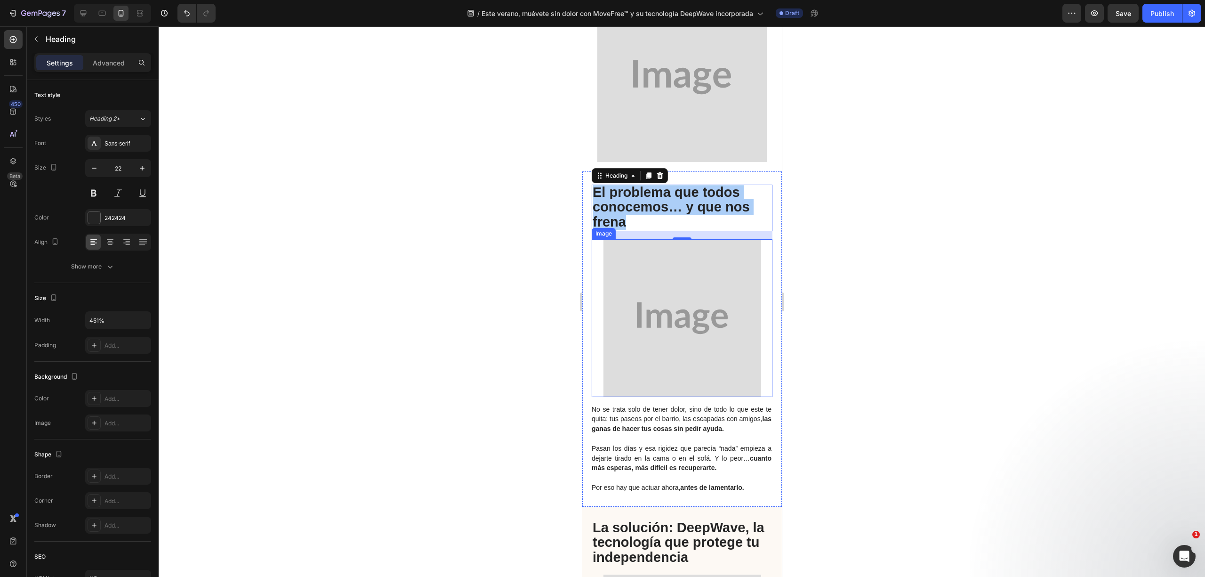
scroll to position [690, 0]
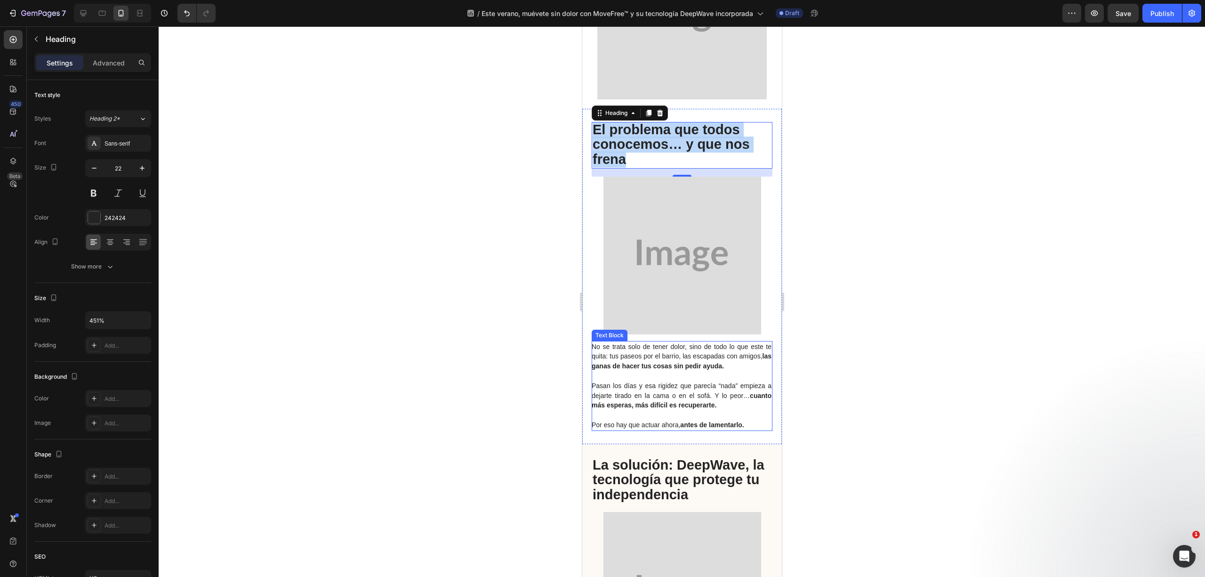
drag, startPoint x: 641, startPoint y: 385, endPoint x: 743, endPoint y: 411, distance: 105.5
click at [641, 385] on span "Pasan los días y esa rigidez que parecía “nada” empieza a dejarte tirado en la …" at bounding box center [681, 395] width 180 height 27
click at [756, 410] on p at bounding box center [681, 415] width 180 height 10
click at [743, 421] on strong "antes de lamentarlo." at bounding box center [712, 425] width 64 height 8
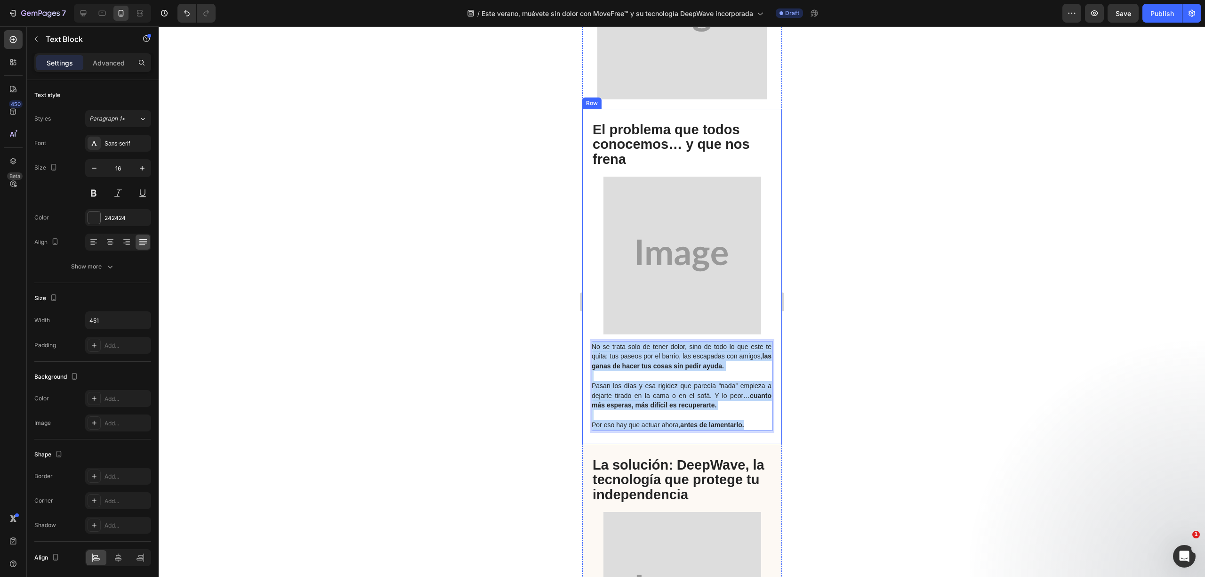
drag, startPoint x: 751, startPoint y: 415, endPoint x: 589, endPoint y: 333, distance: 181.7
click at [589, 333] on div "No se trata solo de tener dolor, sino de todo lo que este te quita: tus paseos …" at bounding box center [682, 276] width 200 height 335
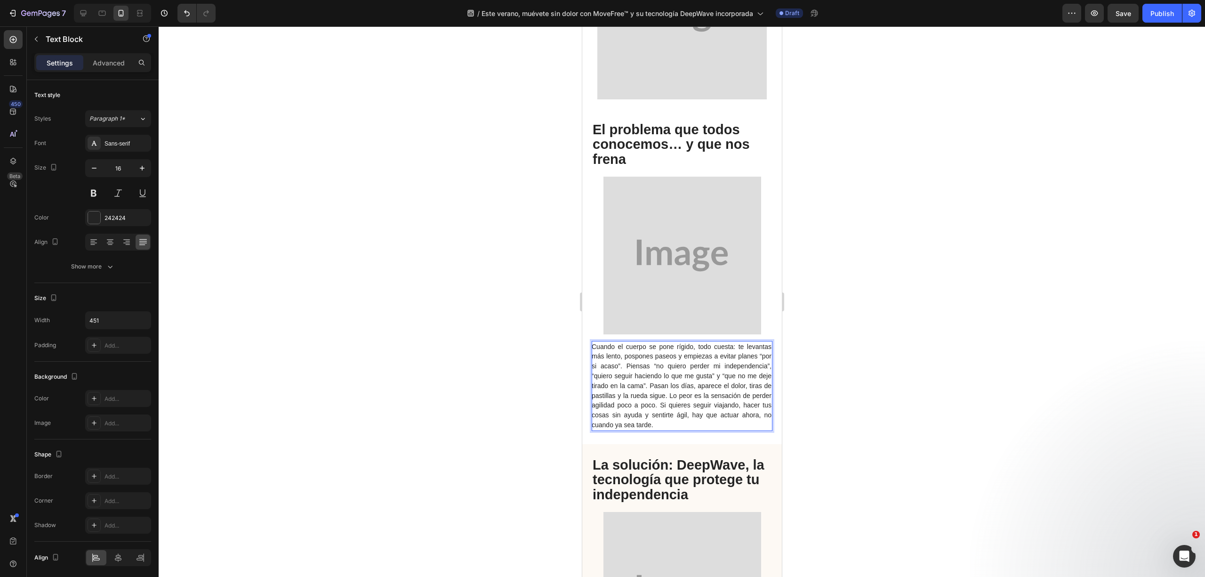
click at [595, 343] on span "Cuando el cuerpo se pone rígido, todo cuesta: te levantas más lento, pospones p…" at bounding box center [681, 386] width 180 height 86
click at [653, 356] on span "Cuando el cuerpo se pone rígido, todo cuesta: te levantas más lento, pospones p…" at bounding box center [681, 386] width 180 height 86
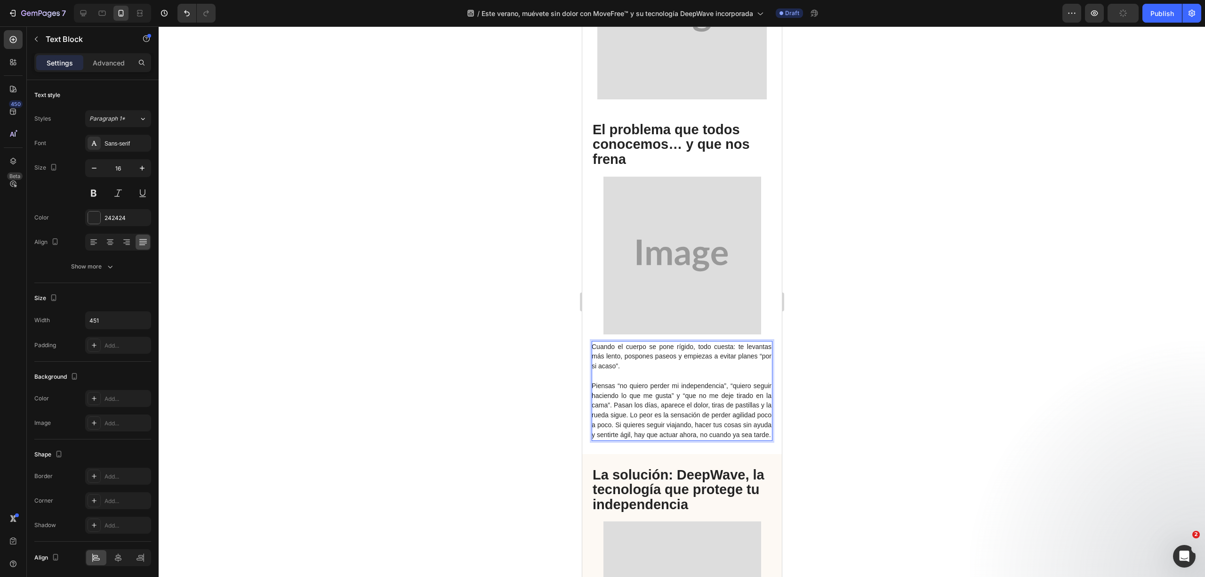
click at [740, 382] on span "Piensas “no quiero perder mi independencia”, “quiero seguir haciendo lo que me …" at bounding box center [681, 410] width 180 height 56
click at [634, 395] on span "Piensas “no quiero perder mi independencia”, “quiero seguir haciendo lo que me …" at bounding box center [681, 410] width 180 height 56
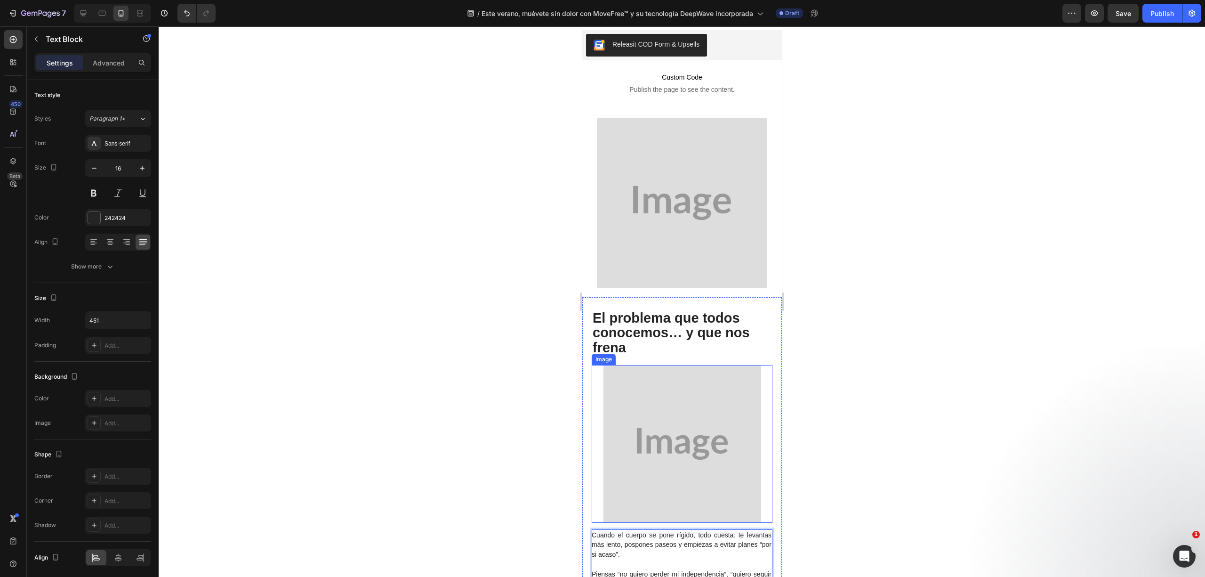
scroll to position [628, 0]
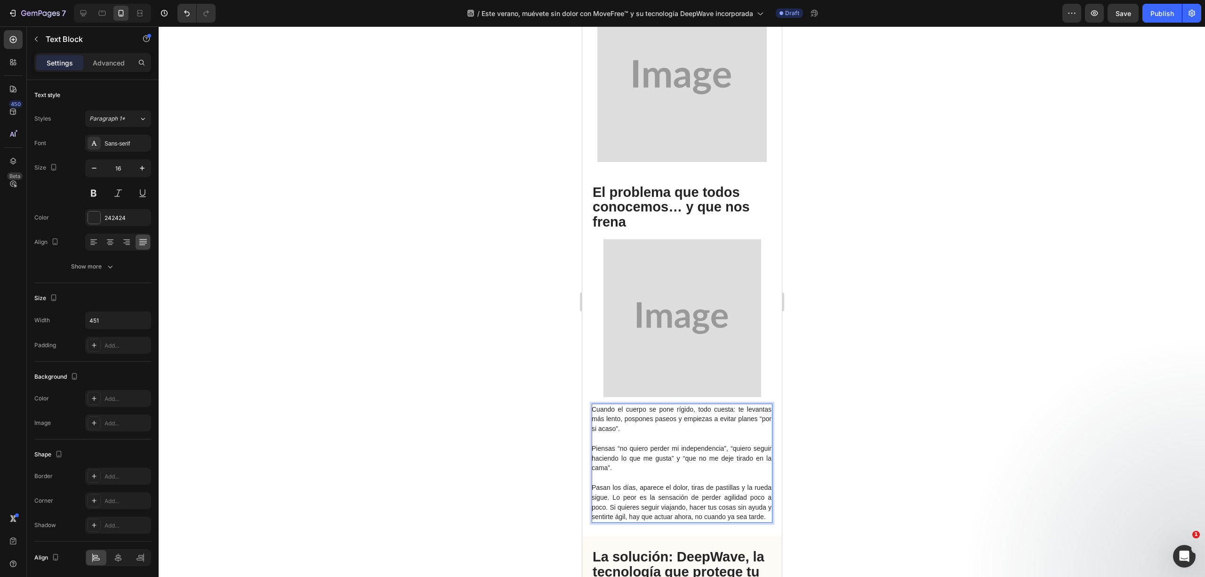
click at [631, 511] on p "Pasan los días, aparece el dolor, tiras de pastillas y la rueda sigue. Lo peor …" at bounding box center [681, 502] width 180 height 39
click at [630, 498] on span "Pasan los días, aparece el dolor, tiras de pastillas y la rueda sigue. Lo peor …" at bounding box center [681, 502] width 180 height 37
click at [632, 498] on span "Pasan los días, aparece el dolor, tiras de pastillas y la rueda sigue. Lo peor …" at bounding box center [681, 502] width 180 height 37
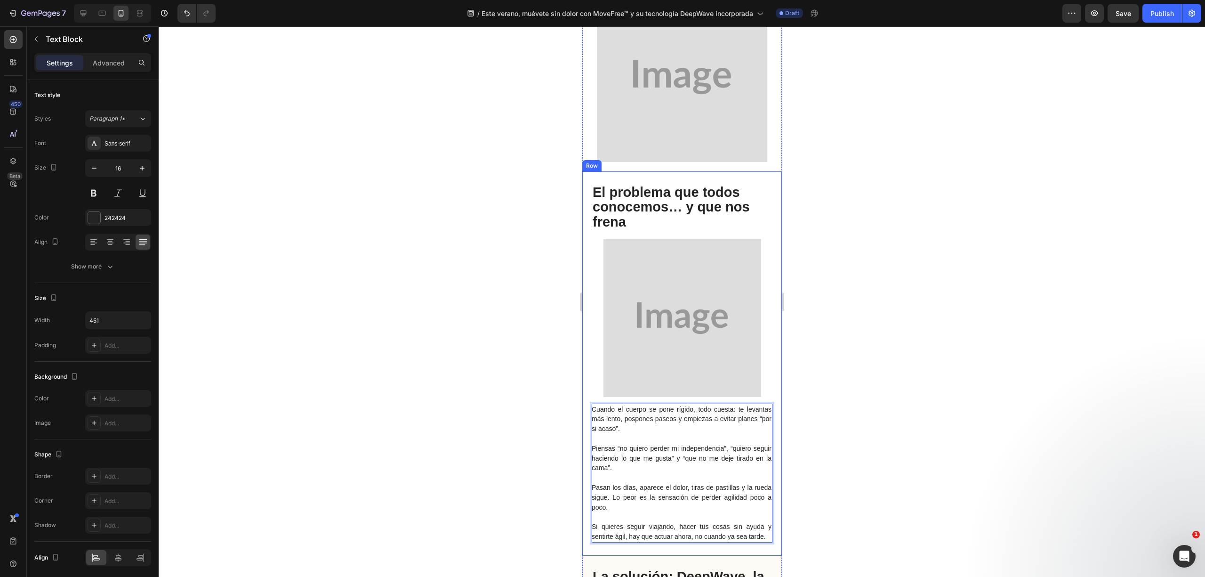
scroll to position [879, 0]
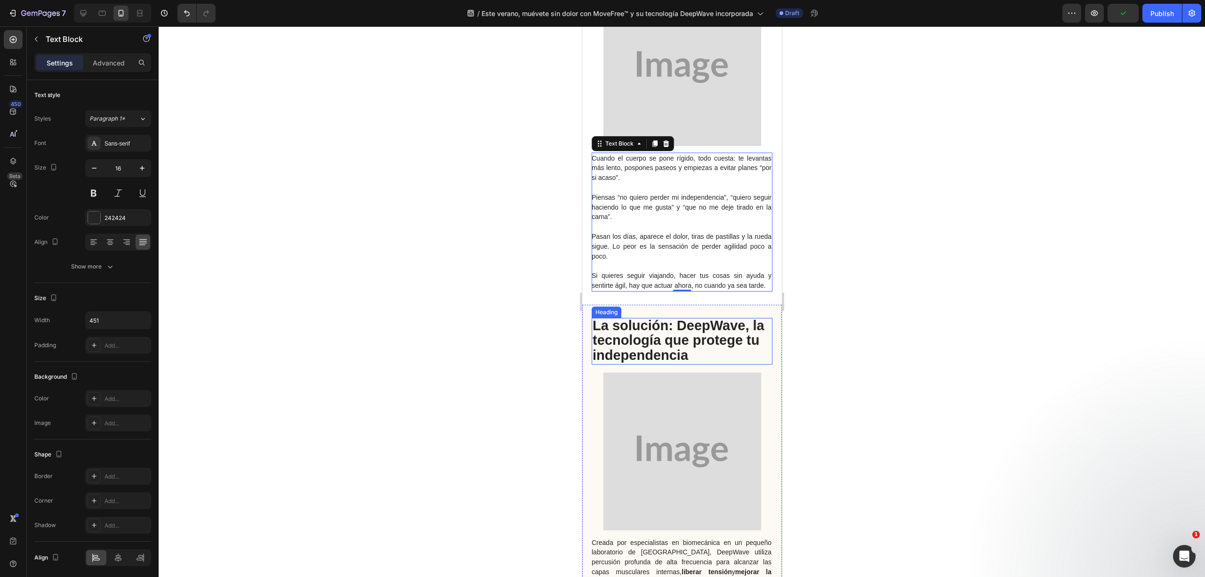
click at [656, 352] on span "La solución: DeepWave, la tecnología que protege tu independencia" at bounding box center [678, 340] width 172 height 45
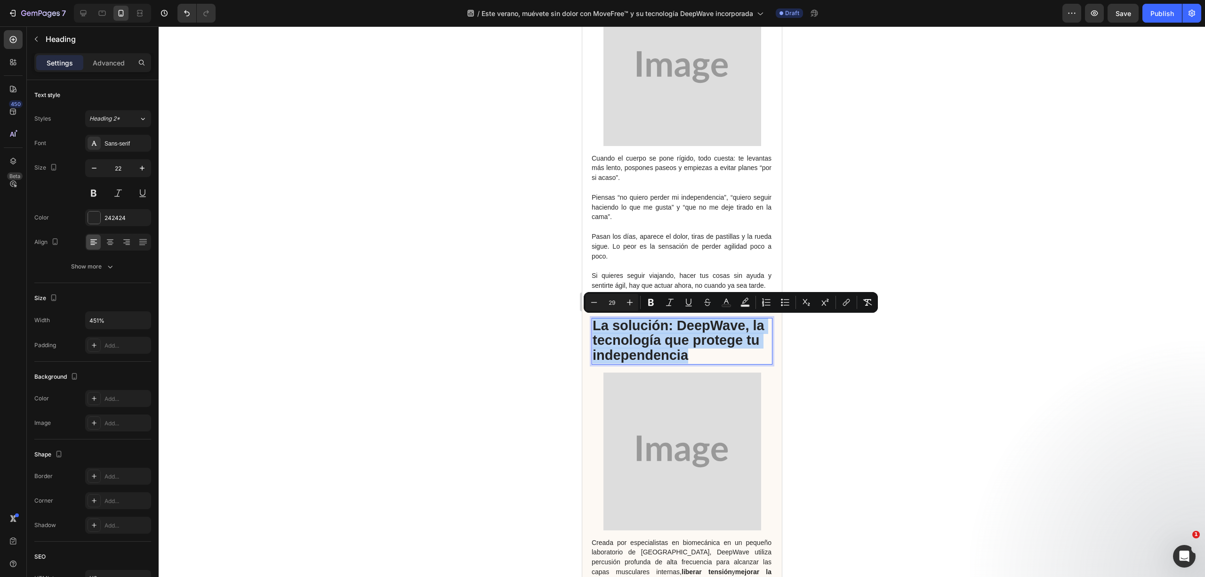
click at [656, 343] on span "La solución: DeepWave, la tecnología que protege tu independencia" at bounding box center [678, 340] width 172 height 45
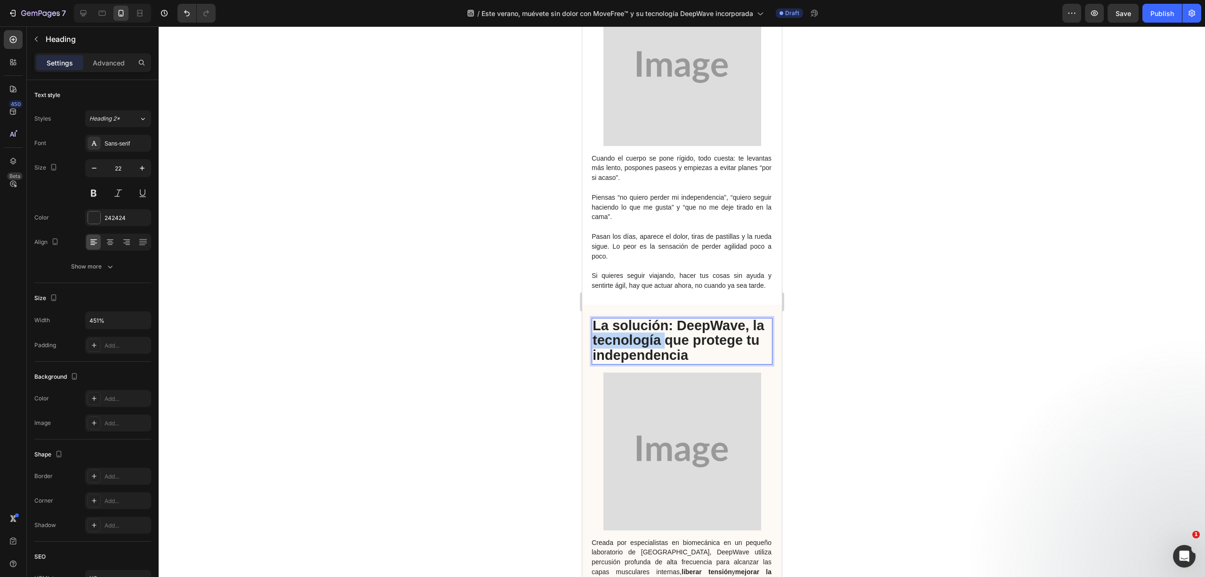
click at [656, 343] on span "La solución: DeepWave, la tecnología que protege tu independencia" at bounding box center [678, 340] width 172 height 45
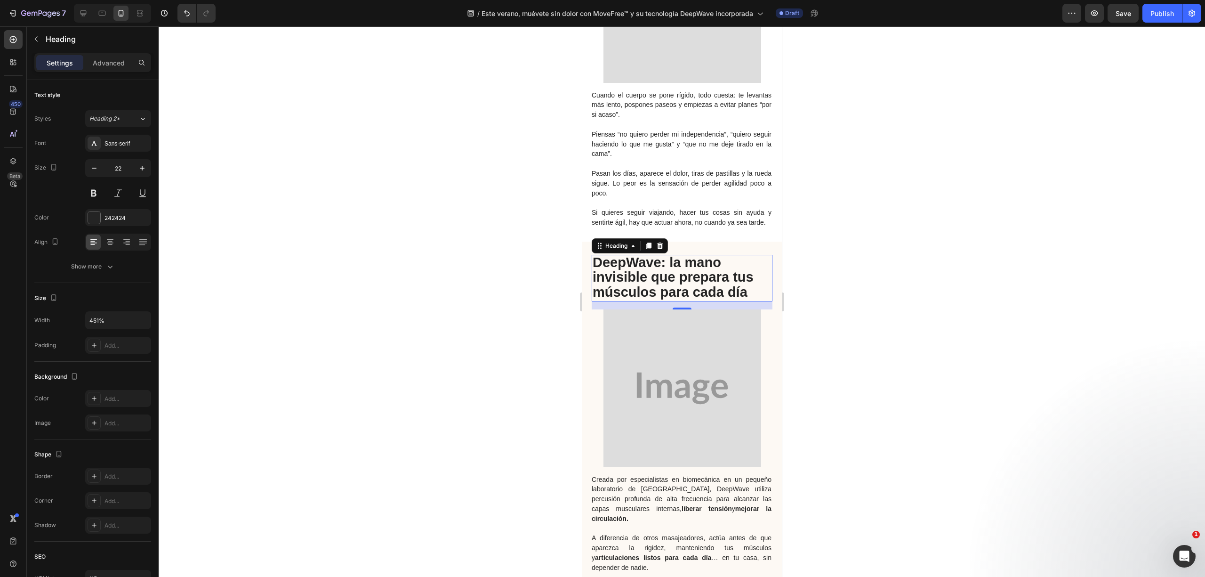
scroll to position [1067, 0]
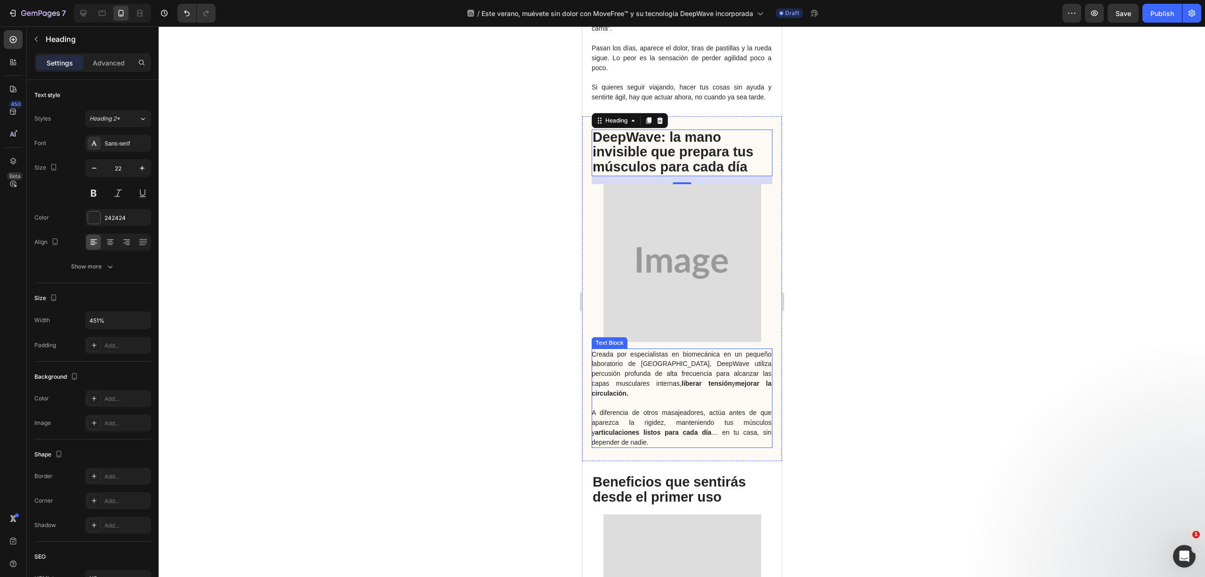
drag, startPoint x: 661, startPoint y: 400, endPoint x: 654, endPoint y: 439, distance: 39.6
click at [661, 400] on p at bounding box center [681, 403] width 180 height 10
click at [658, 426] on p "A diferencia de otros masajeadores, actúa antes de que aparezca la rigidez, man…" at bounding box center [681, 427] width 180 height 39
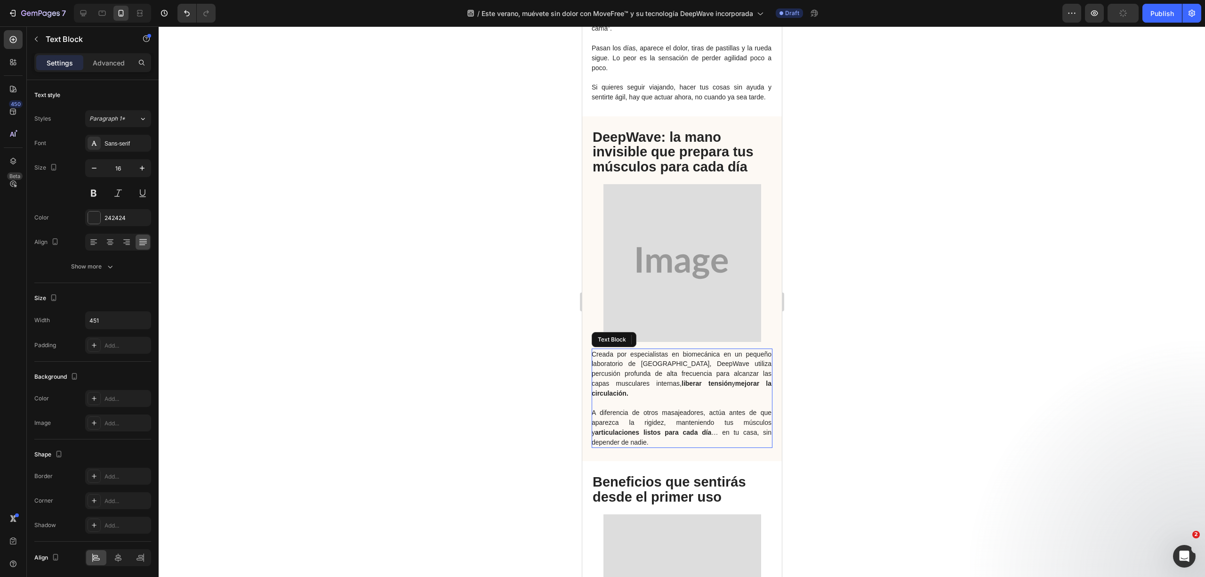
click at [654, 439] on p "A diferencia de otros masajeadores, actúa antes de que aparezca la rigidez, man…" at bounding box center [681, 427] width 180 height 39
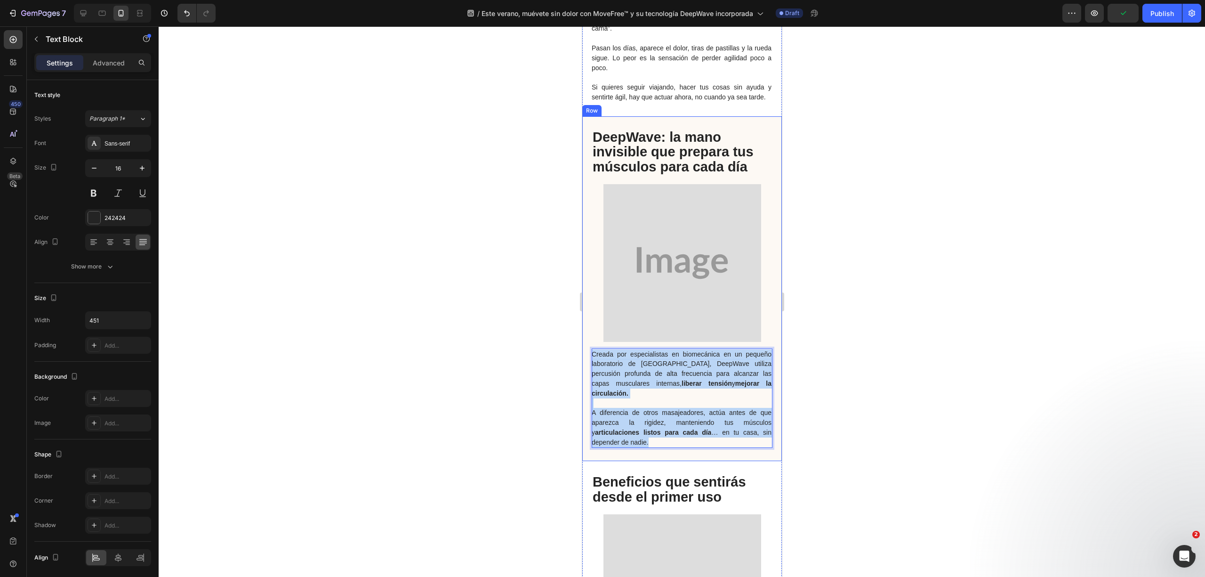
drag, startPoint x: 657, startPoint y: 442, endPoint x: 582, endPoint y: 350, distance: 118.1
click at [582, 350] on div "Creada por especialistas en biomecánica en un pequeño laboratorio de Barcelona,…" at bounding box center [682, 288] width 200 height 345
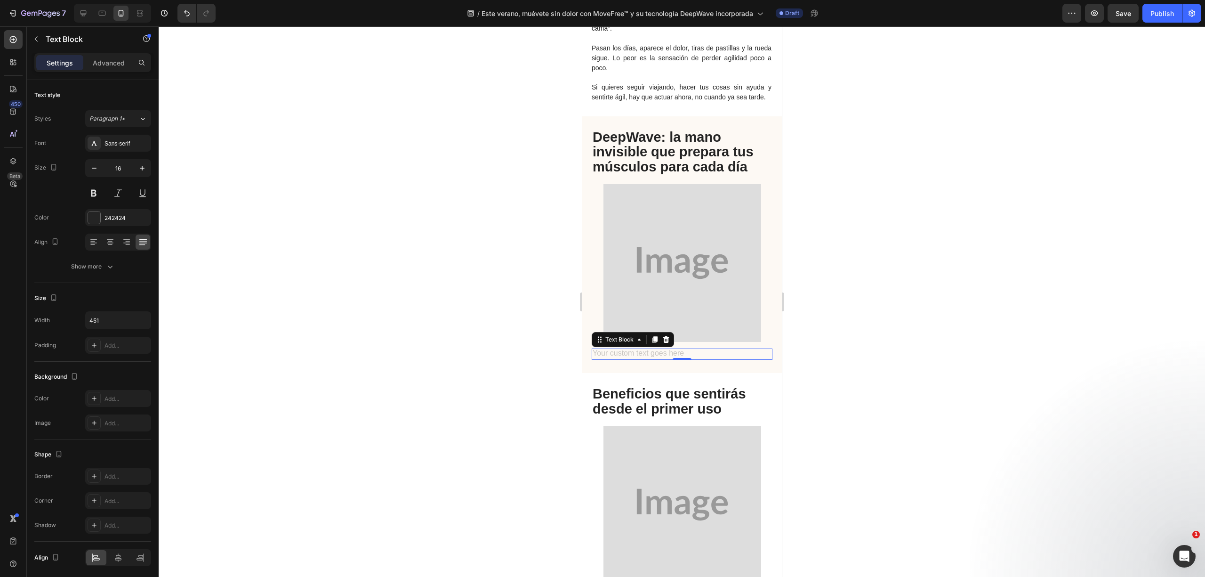
click at [697, 355] on p "Rich Text Editor. Editing area: main" at bounding box center [681, 354] width 180 height 10
click at [696, 355] on div "Rich Text Editor. Editing area: main" at bounding box center [681, 354] width 181 height 12
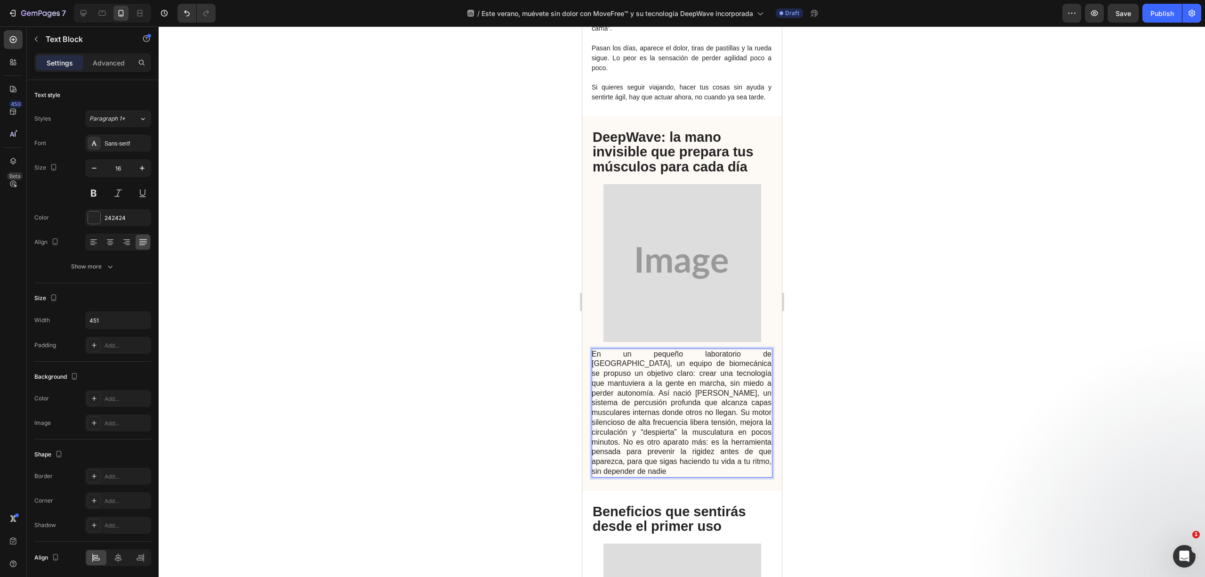
click at [422, 211] on div at bounding box center [682, 301] width 1047 height 550
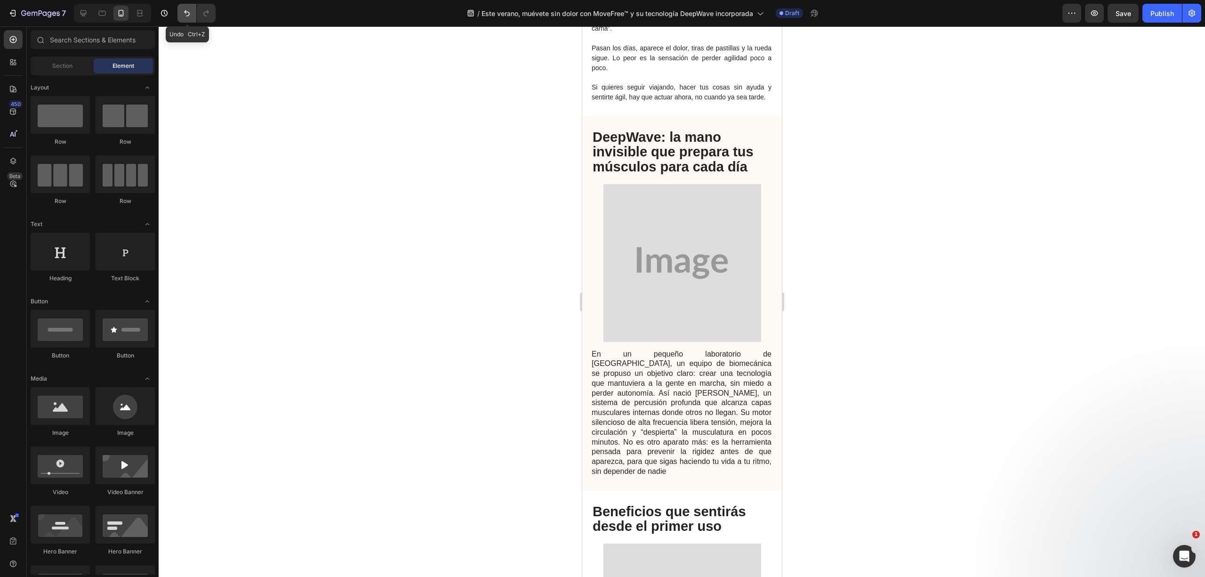
click at [185, 17] on icon "Undo/Redo" at bounding box center [186, 12] width 9 height 9
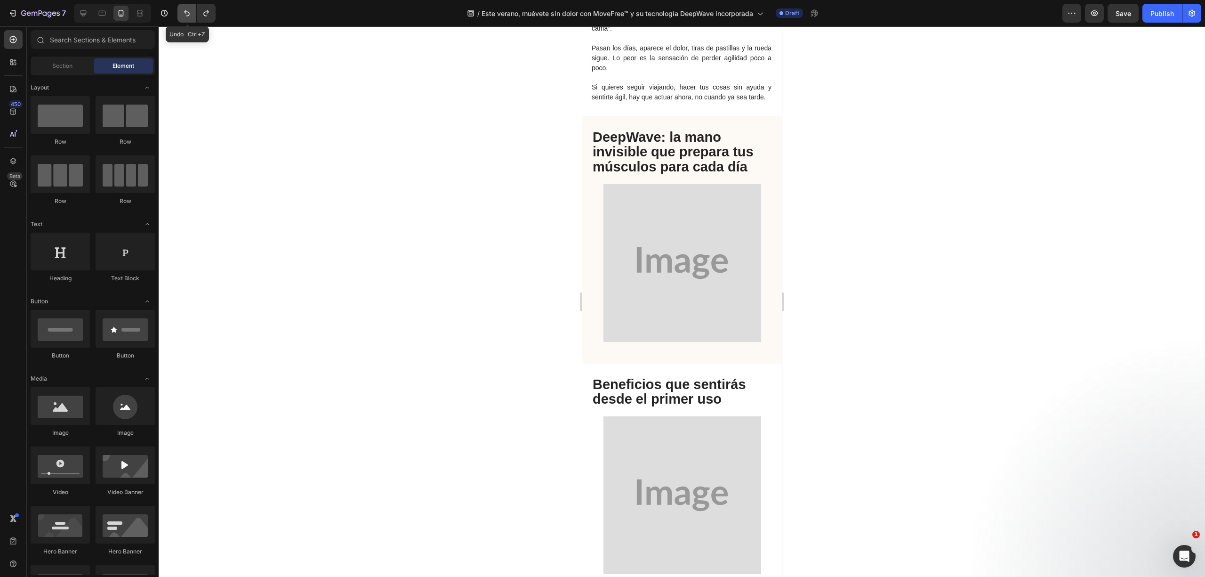
click at [186, 18] on button "Undo/Redo" at bounding box center [187, 13] width 19 height 19
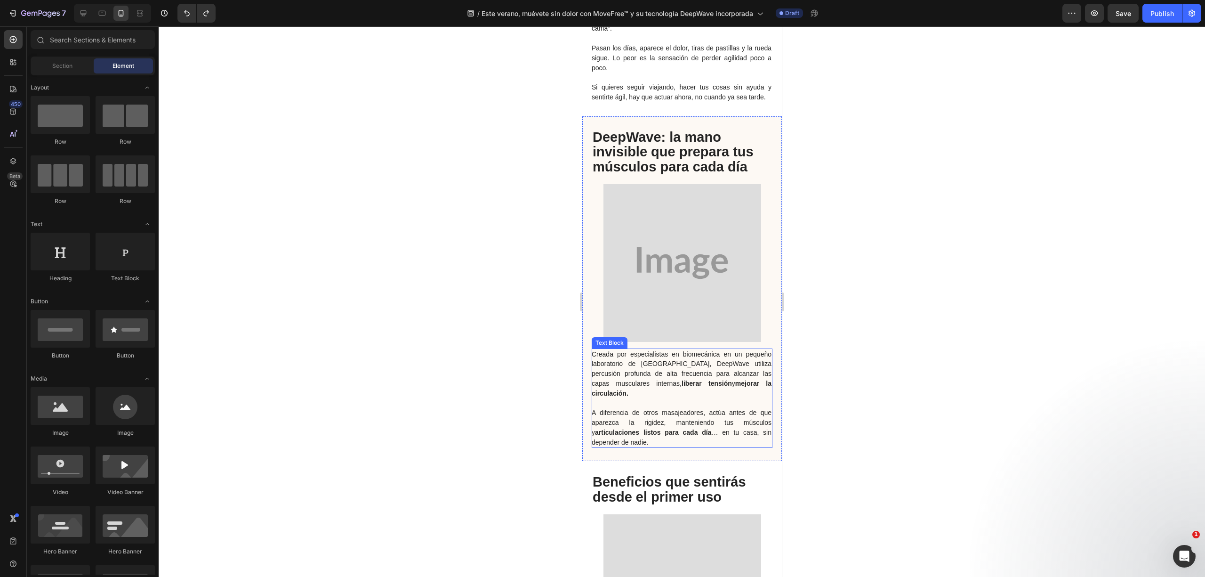
click at [645, 409] on span "A diferencia de otros masajeadores, actúa antes de que aparezca la rigidez, man…" at bounding box center [681, 427] width 180 height 37
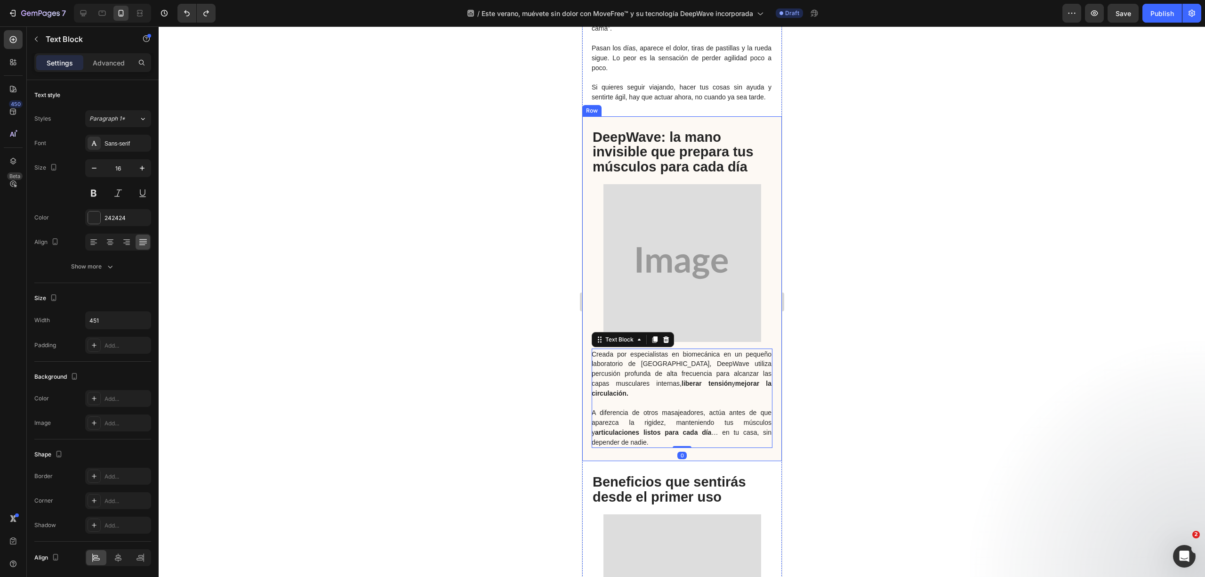
click at [663, 448] on div "Creada por especialistas en biomecánica en un pequeño laboratorio de Barcelona,…" at bounding box center [682, 288] width 200 height 345
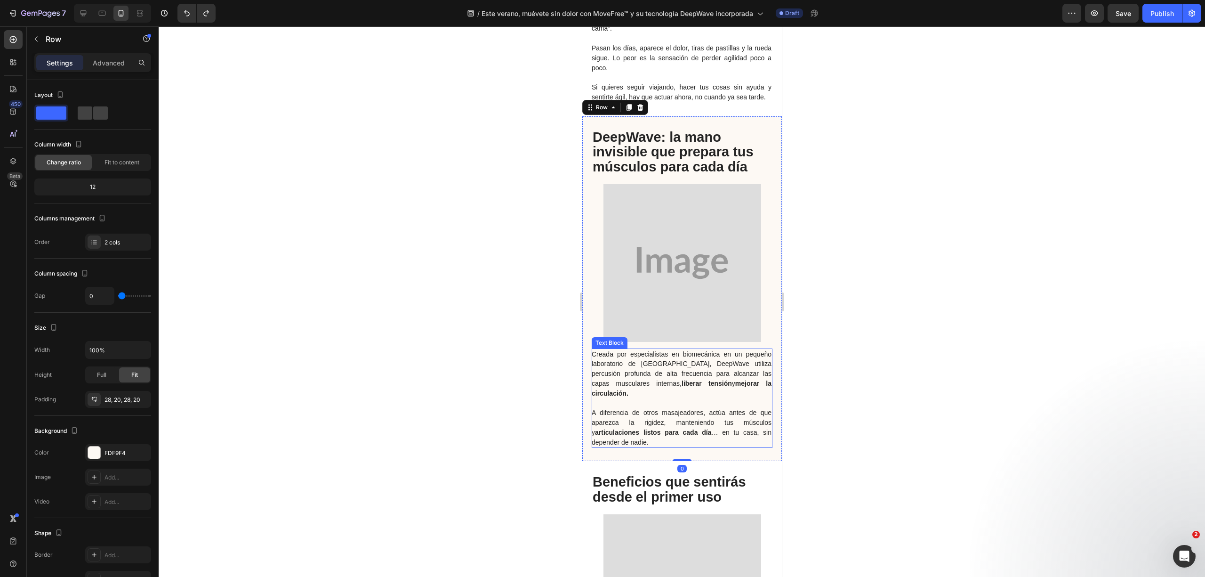
click at [654, 442] on p "A diferencia de otros masajeadores, actúa antes de que aparezca la rigidez, man…" at bounding box center [681, 427] width 180 height 39
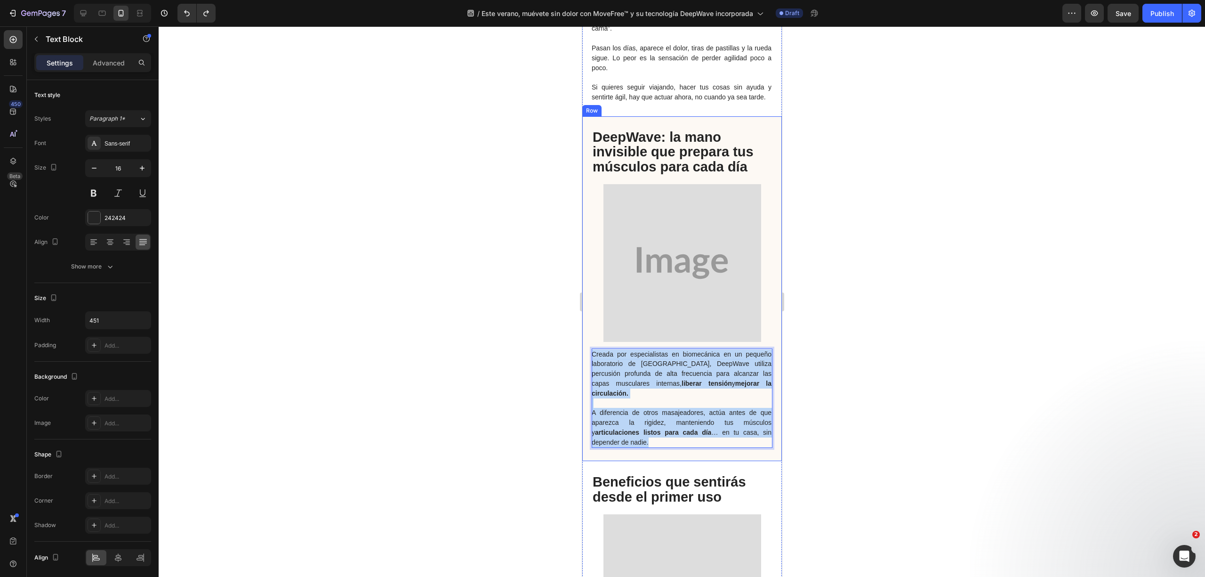
drag, startPoint x: 654, startPoint y: 442, endPoint x: 583, endPoint y: 349, distance: 116.6
click at [583, 349] on div "Creada por especialistas en biomecánica en un pequeño laboratorio de Barcelona,…" at bounding box center [682, 288] width 200 height 345
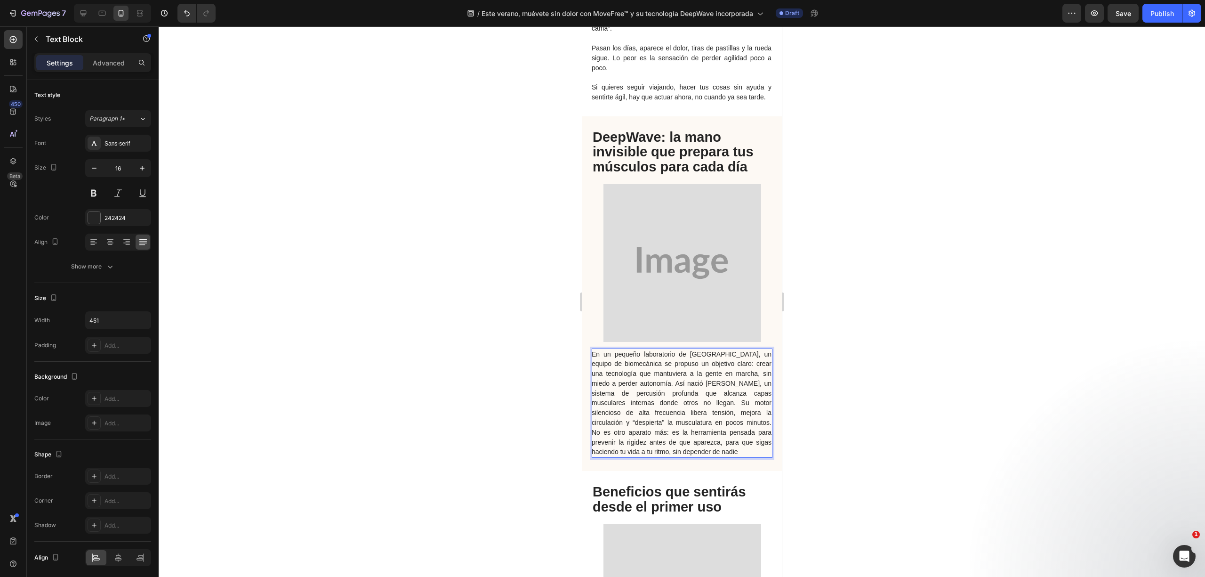
click at [645, 393] on span "En un pequeño laboratorio de Barcelona, un equipo de biomecánica se propuso un …" at bounding box center [681, 402] width 180 height 105
click at [731, 396] on p "En un pequeño laboratorio de Barcelona, un equipo de biomecánica se propuso un …" at bounding box center [681, 403] width 180 height 108
click at [732, 403] on span "En un pequeño laboratorio de Barcelona, un equipo de biomecánica se propuso un …" at bounding box center [681, 402] width 180 height 105
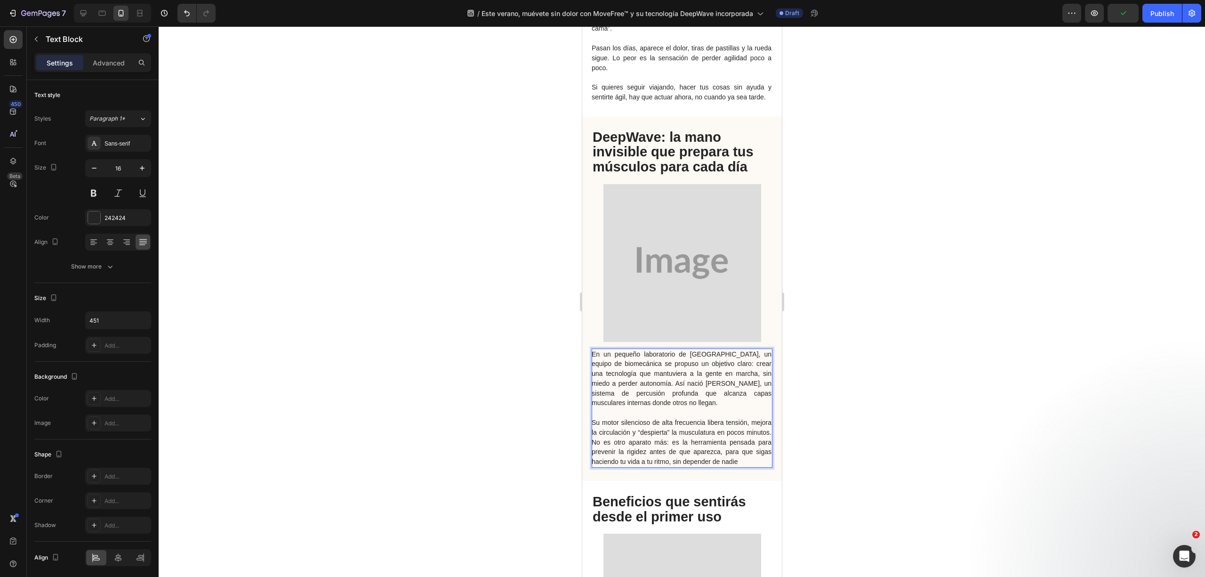
click at [683, 386] on p "En un pequeño laboratorio de Barcelona, un equipo de biomecánica se propuso un …" at bounding box center [681, 378] width 180 height 59
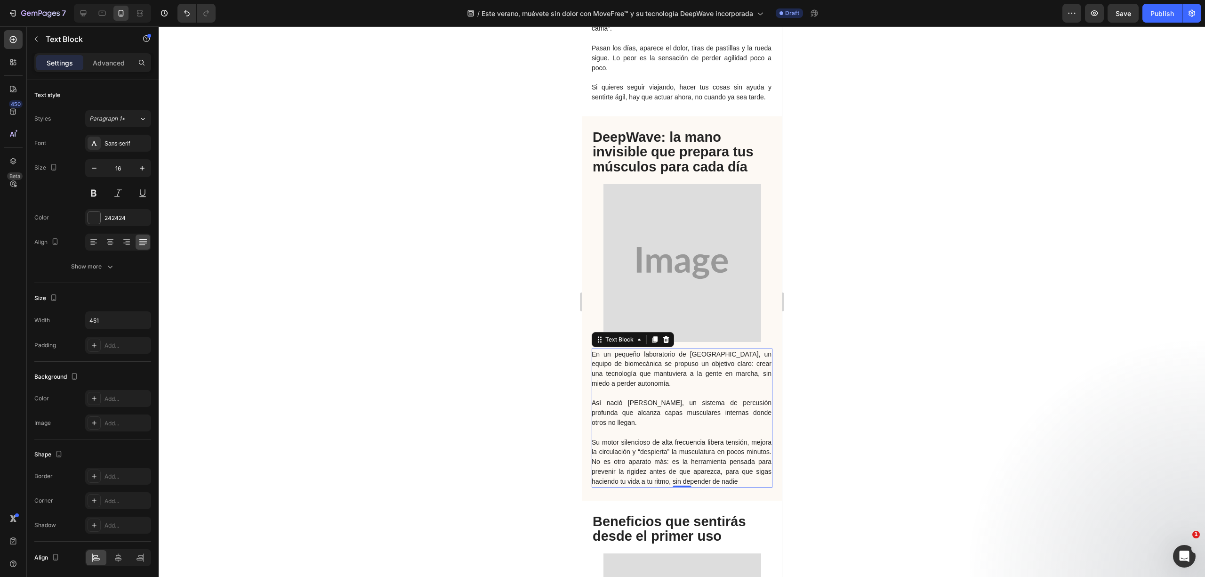
scroll to position [1193, 0]
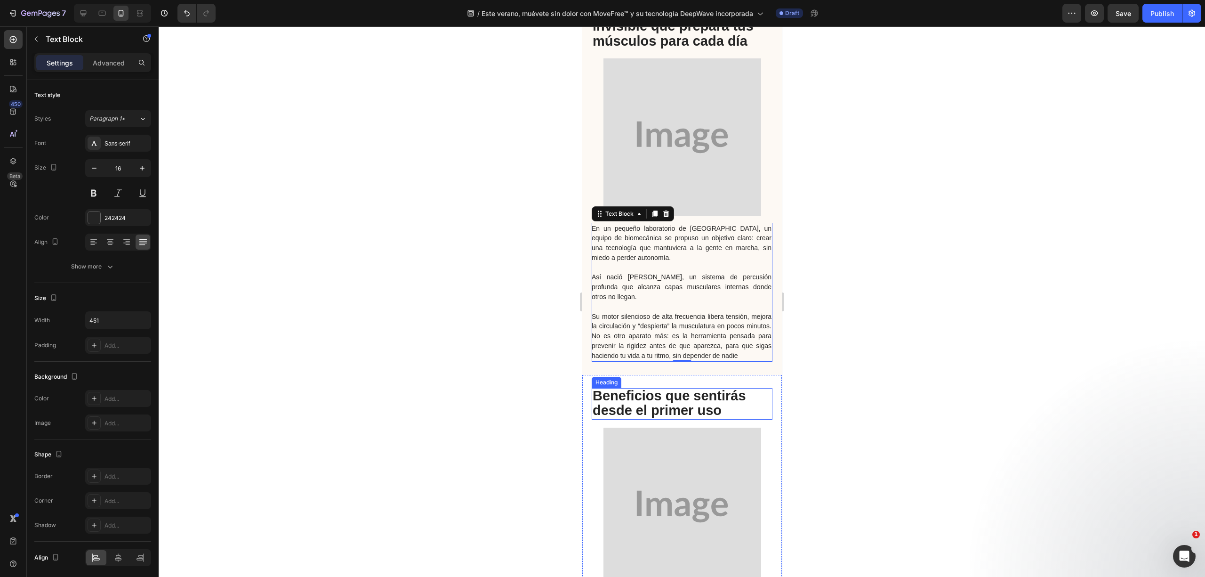
click at [660, 418] on strong "Beneficios que sentirás desde el primer uso" at bounding box center [668, 403] width 153 height 30
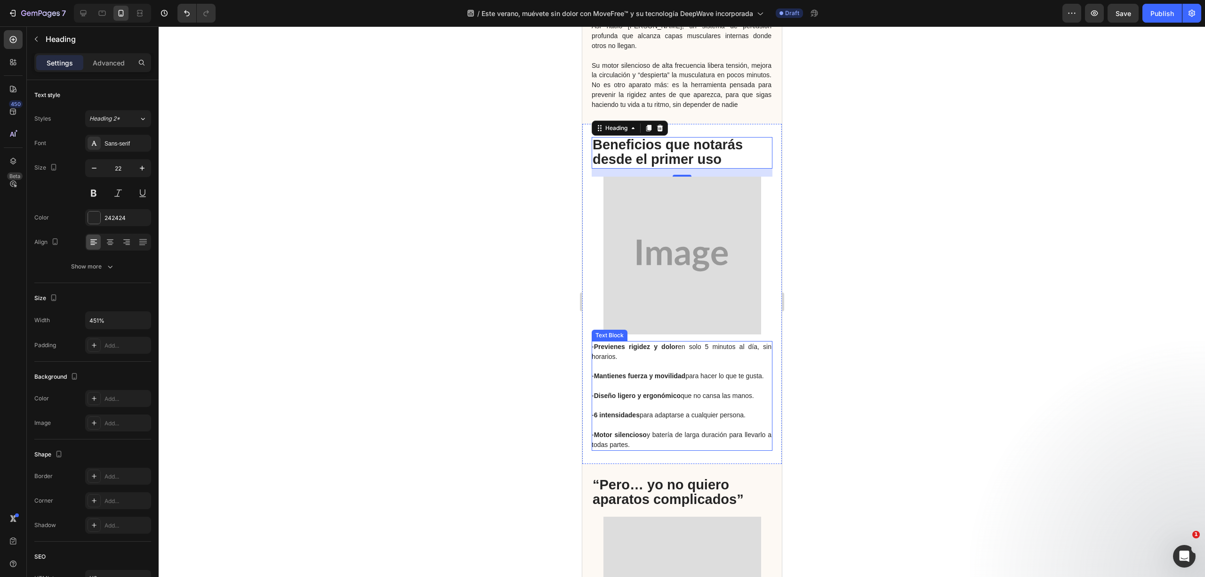
scroll to position [1507, 0]
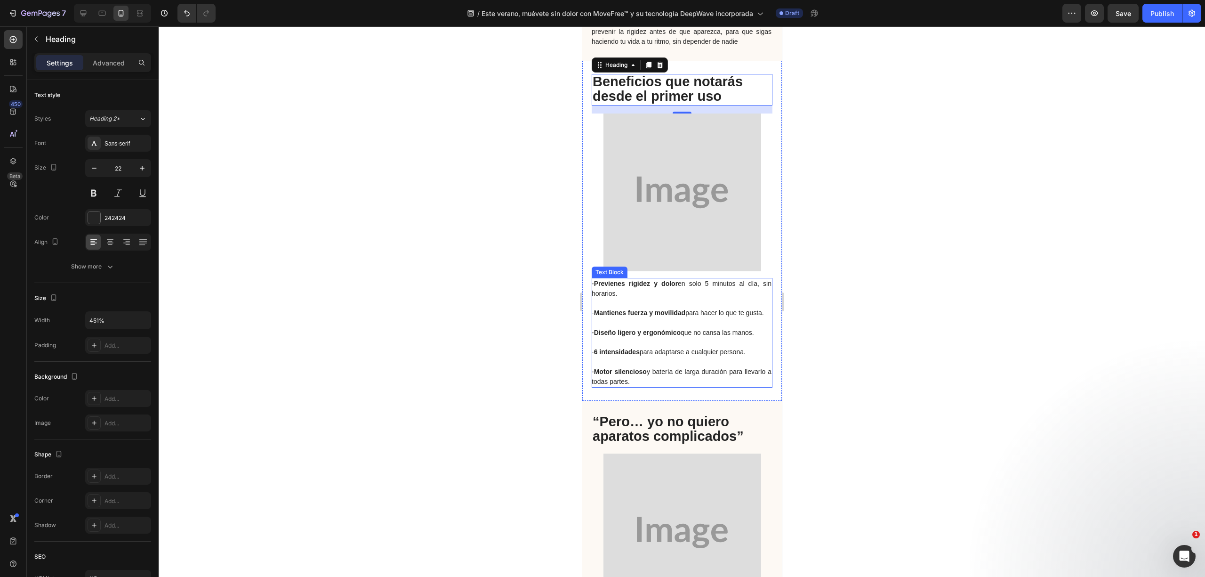
drag, startPoint x: 676, startPoint y: 384, endPoint x: 670, endPoint y: 406, distance: 22.5
click at [676, 384] on p "- Motor silencioso y batería de larga duración para llevarlo a todas partes." at bounding box center [681, 371] width 180 height 29
click at [670, 401] on div "- Previenes rigidez y dolor en solo 5 minutos al día, sin horarios. - Mantienes…" at bounding box center [682, 231] width 200 height 340
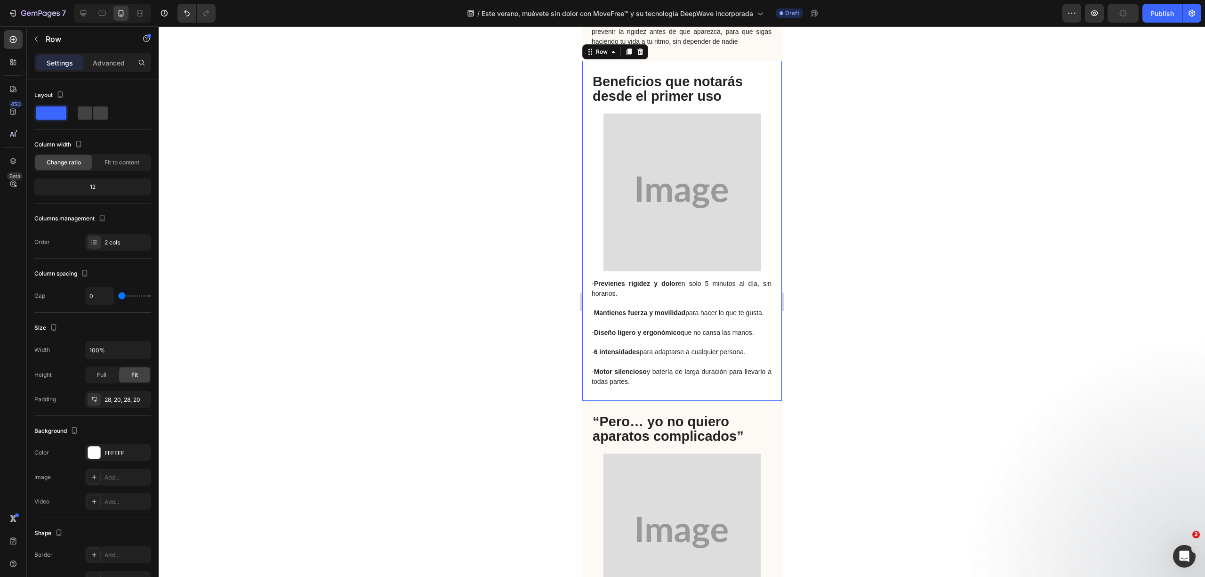
click at [662, 386] on p "- Motor silencioso y batería de larga duración para llevarlo a todas partes." at bounding box center [681, 371] width 180 height 29
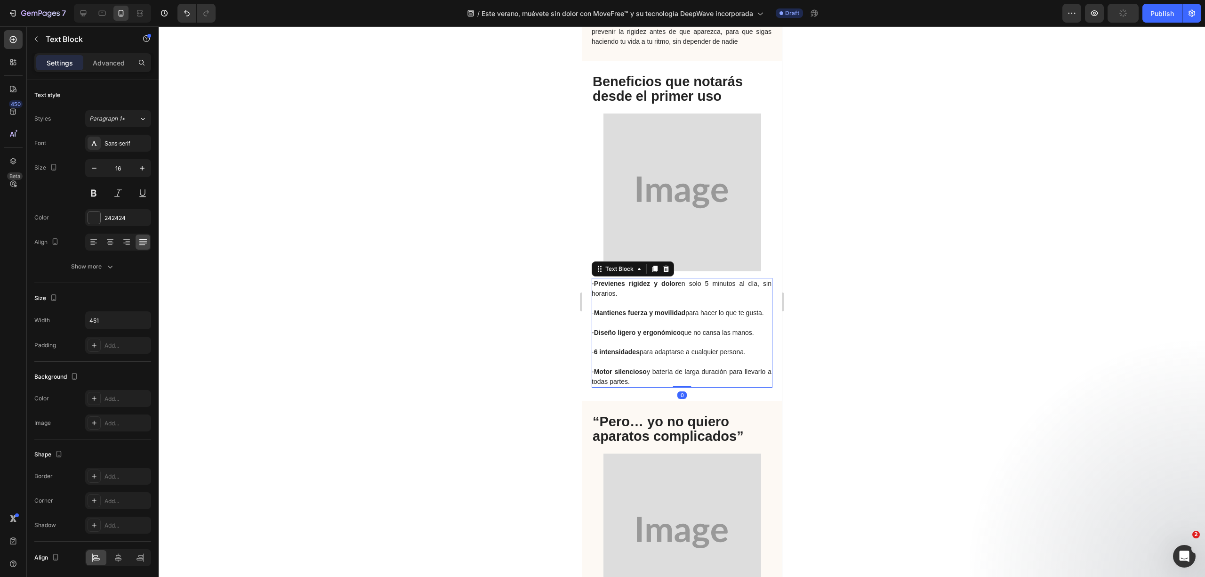
click at [661, 386] on p "- Motor silencioso y batería de larga duración para llevarlo a todas partes." at bounding box center [681, 371] width 180 height 29
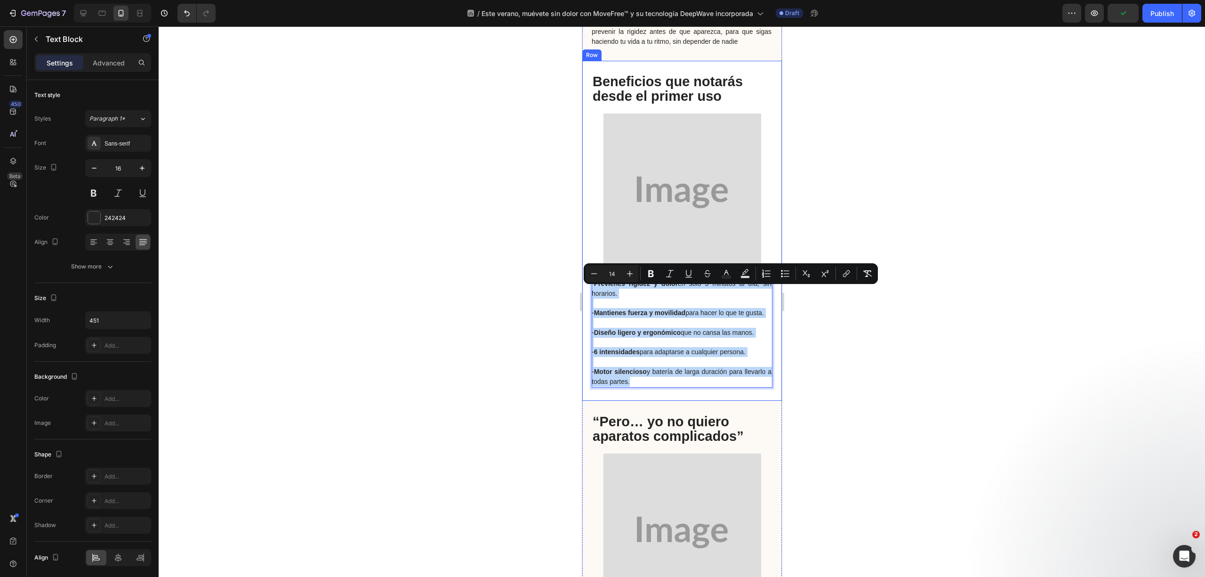
drag, startPoint x: 660, startPoint y: 397, endPoint x: 583, endPoint y: 287, distance: 134.7
click at [583, 287] on div "- Previenes rigidez y dolor en solo 5 minutos al día, sin horarios. - Mantienes…" at bounding box center [682, 231] width 200 height 340
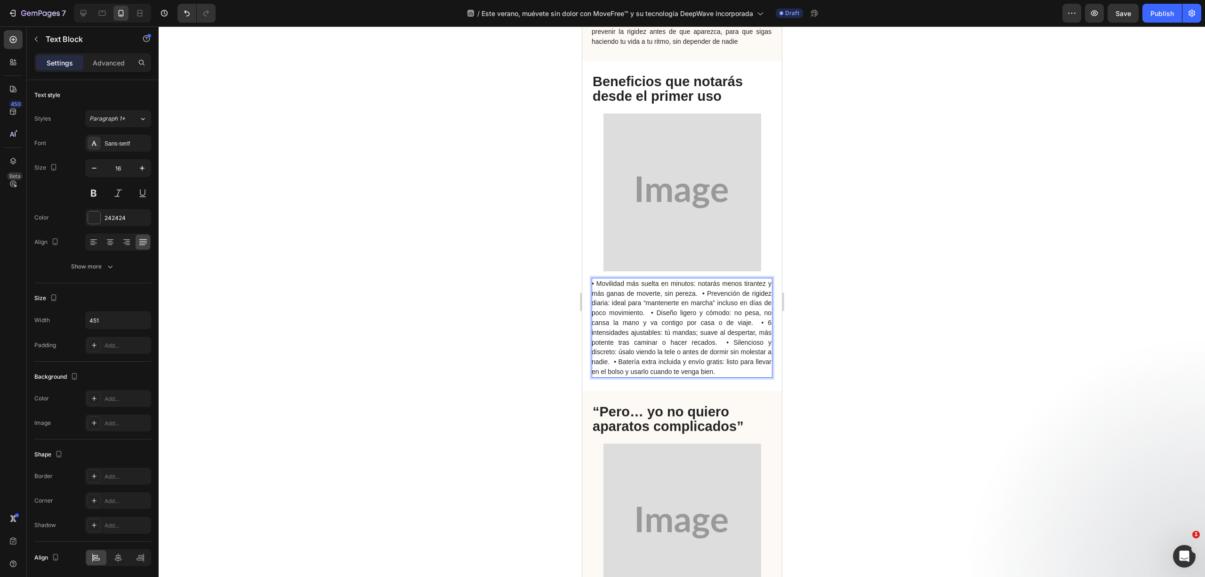
click at [759, 304] on span "• Movilidad más suelta en minutos: notarás menos tirantez y más ganas de movert…" at bounding box center [681, 328] width 180 height 96
click at [734, 324] on span "• Prevención de rigidez diaria: ideal para “mantenerte en marcha” incluso en dí…" at bounding box center [681, 337] width 180 height 76
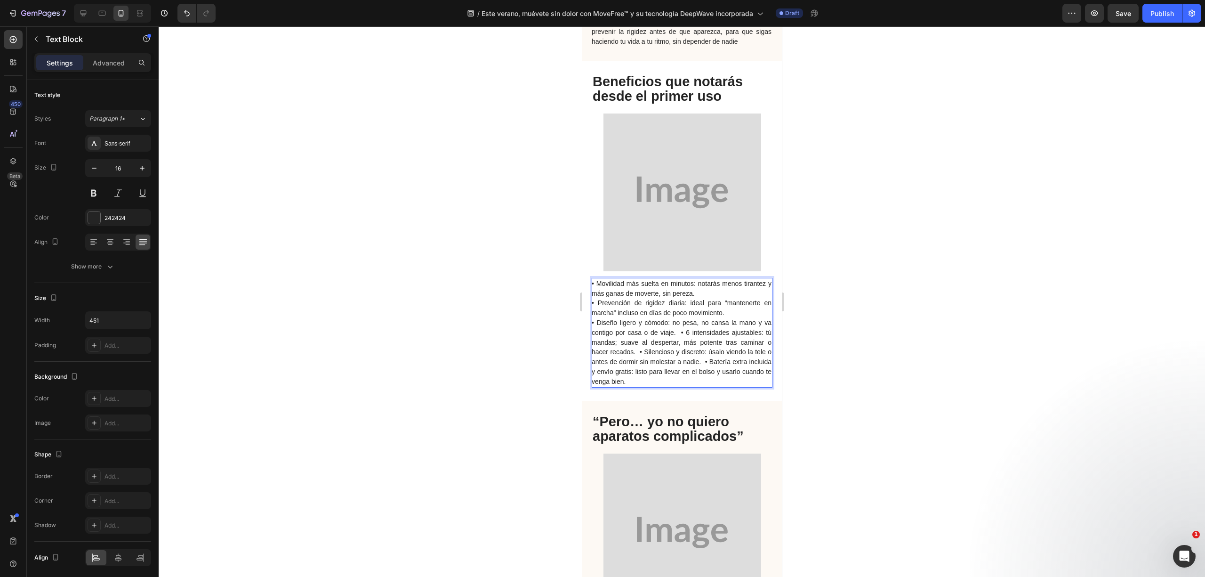
click at [730, 299] on p "• Movilidad más suelta en minutos: notarás menos tirantez y más ganas de movert…" at bounding box center [681, 289] width 180 height 20
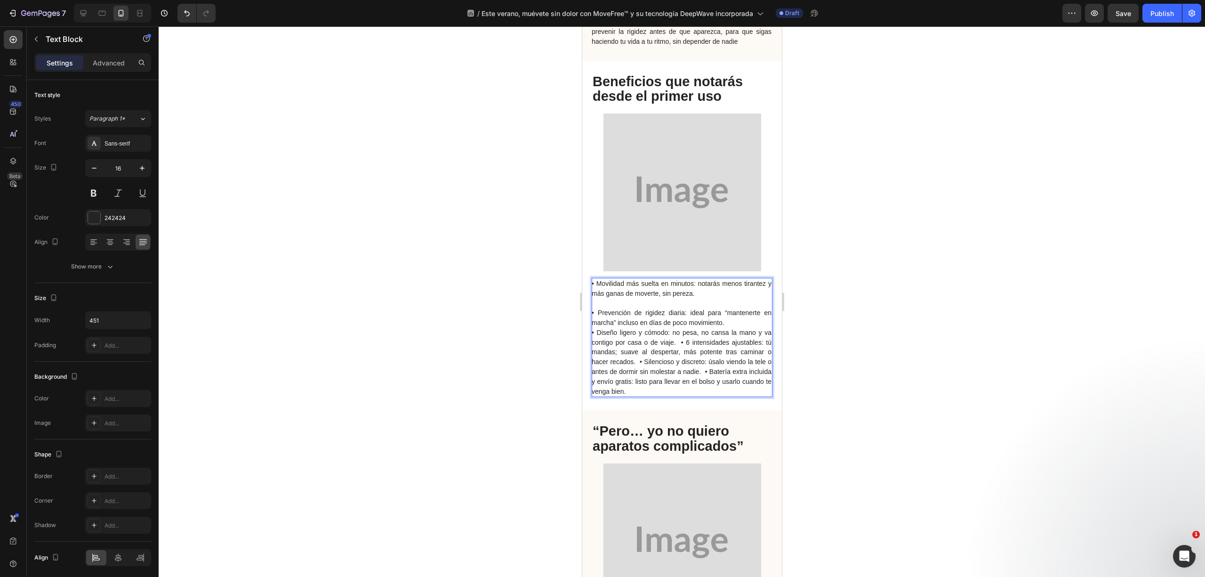
click at [726, 326] on span "• Prevención de rigidez diaria: ideal para “mantenerte en marcha” incluso en dí…" at bounding box center [681, 317] width 180 height 17
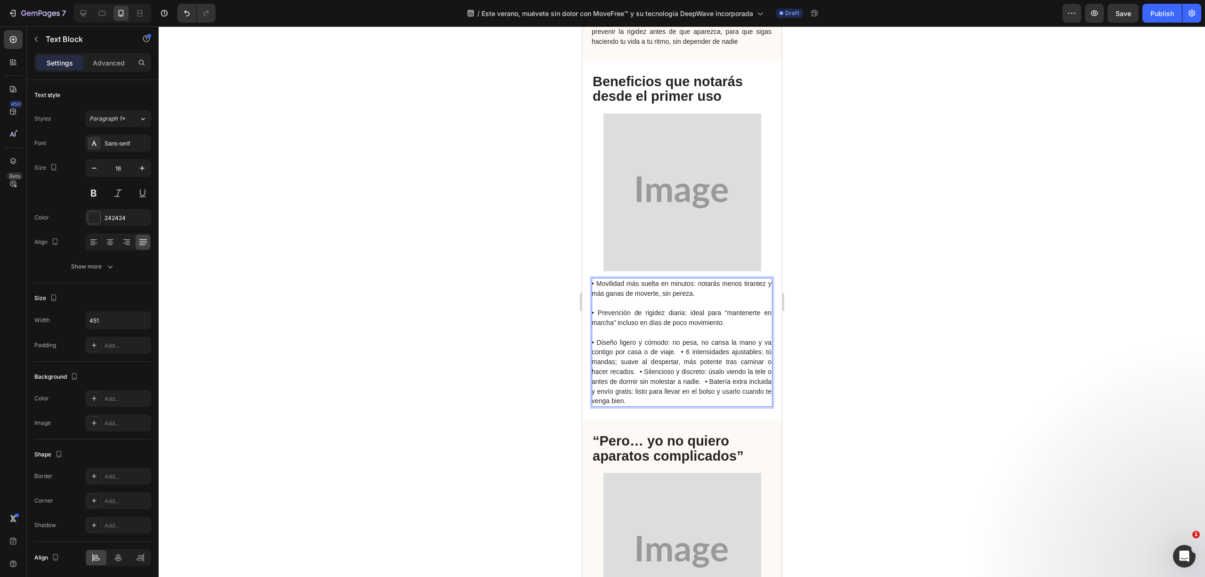
click at [679, 359] on span "• Diseño ligero y cómodo: no pesa, no cansa la mano y va contigo por casa o de …" at bounding box center [681, 372] width 180 height 66
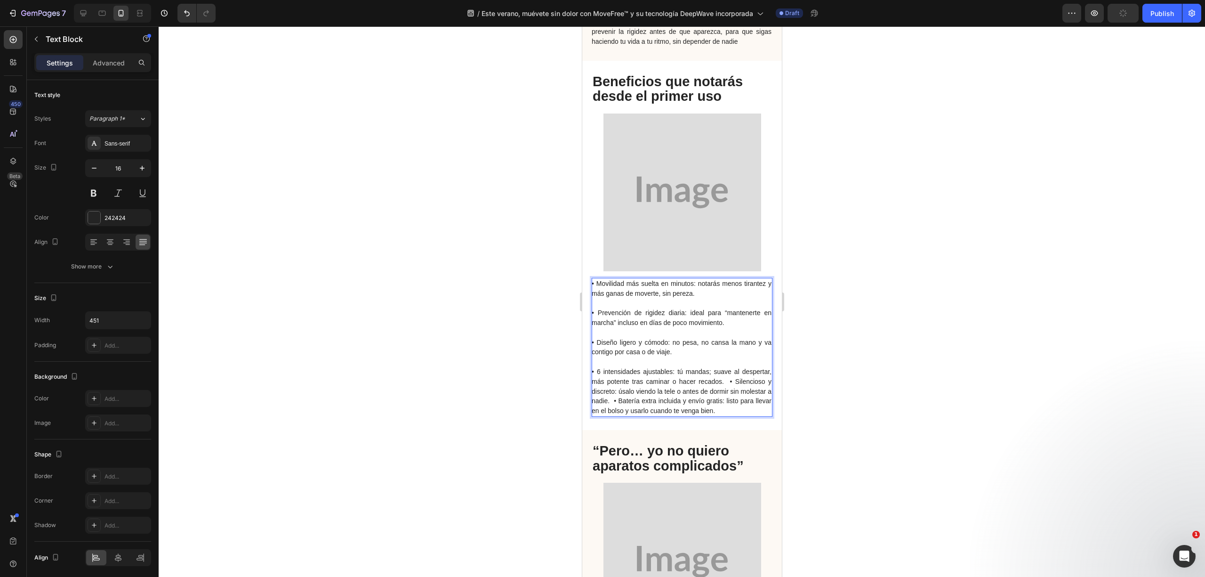
click at [683, 414] on p "• 6 intensidades ajustables: tú mandas; suave al despertar, más potente tras ca…" at bounding box center [681, 391] width 180 height 49
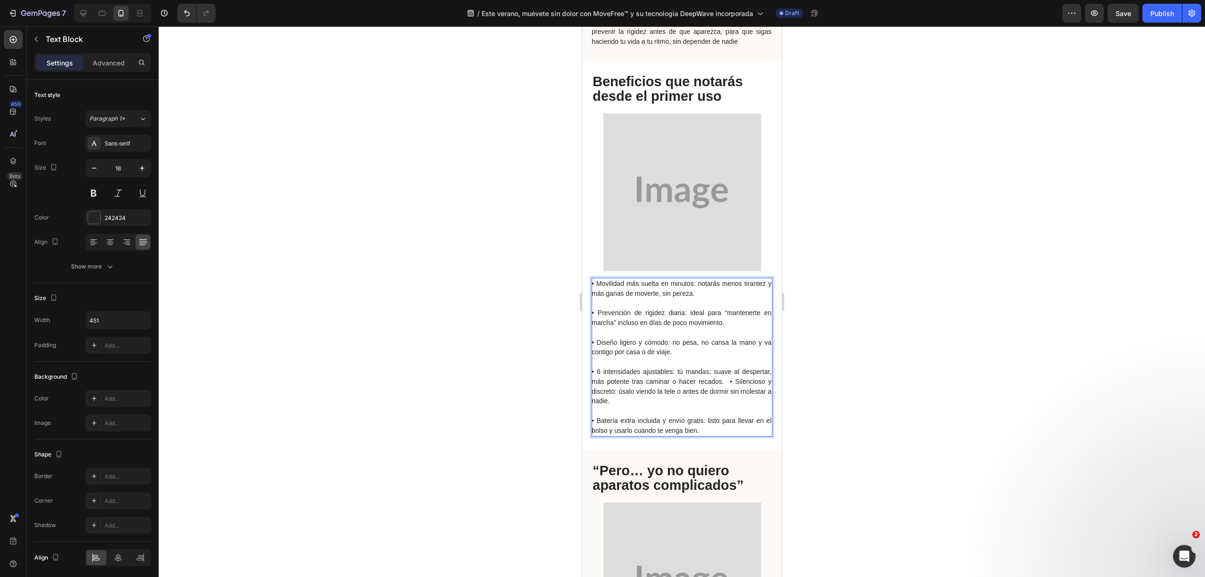
click at [666, 297] on span "• Movilidad más suelta en minutos: notarás menos tirantez y más ganas de movert…" at bounding box center [681, 288] width 180 height 17
click at [839, 390] on div at bounding box center [682, 301] width 1047 height 550
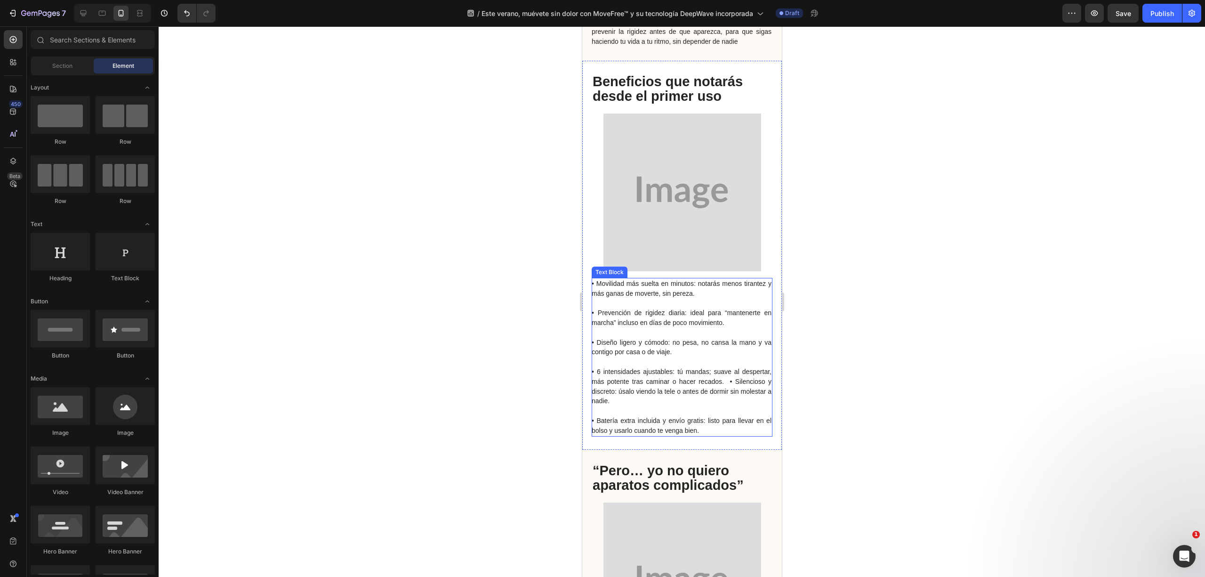
click at [715, 297] on span "• Movilidad más suelta en minutos: notarás menos tirantez y más ganas de movert…" at bounding box center [681, 288] width 180 height 17
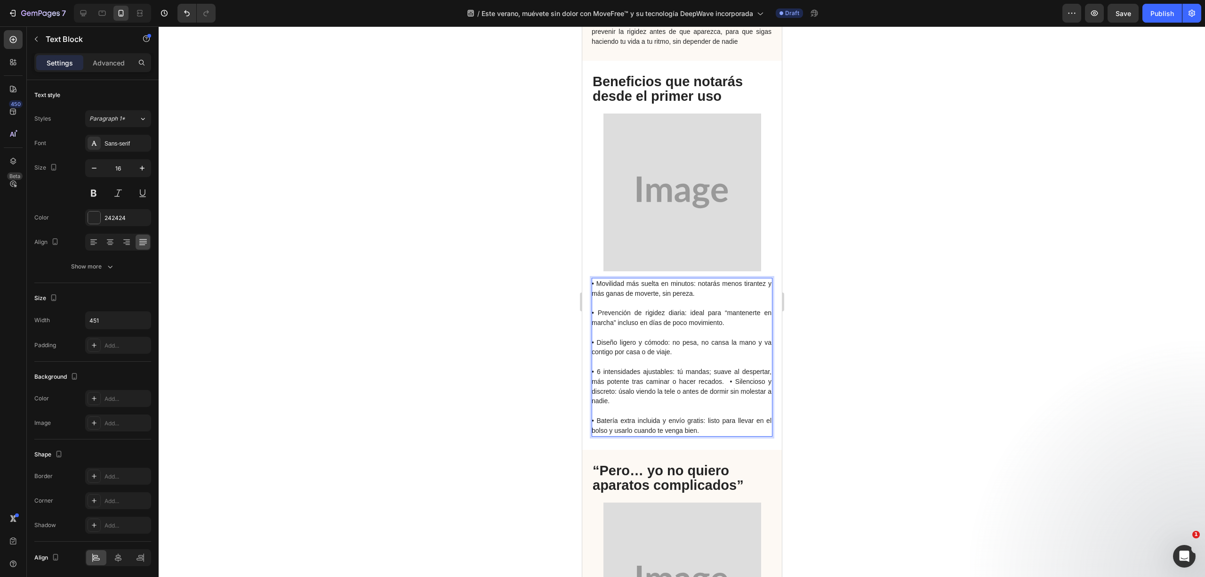
click at [712, 294] on span "• Movilidad más suelta en minutos: notarás menos tirantez y más ganas de movert…" at bounding box center [681, 288] width 180 height 17
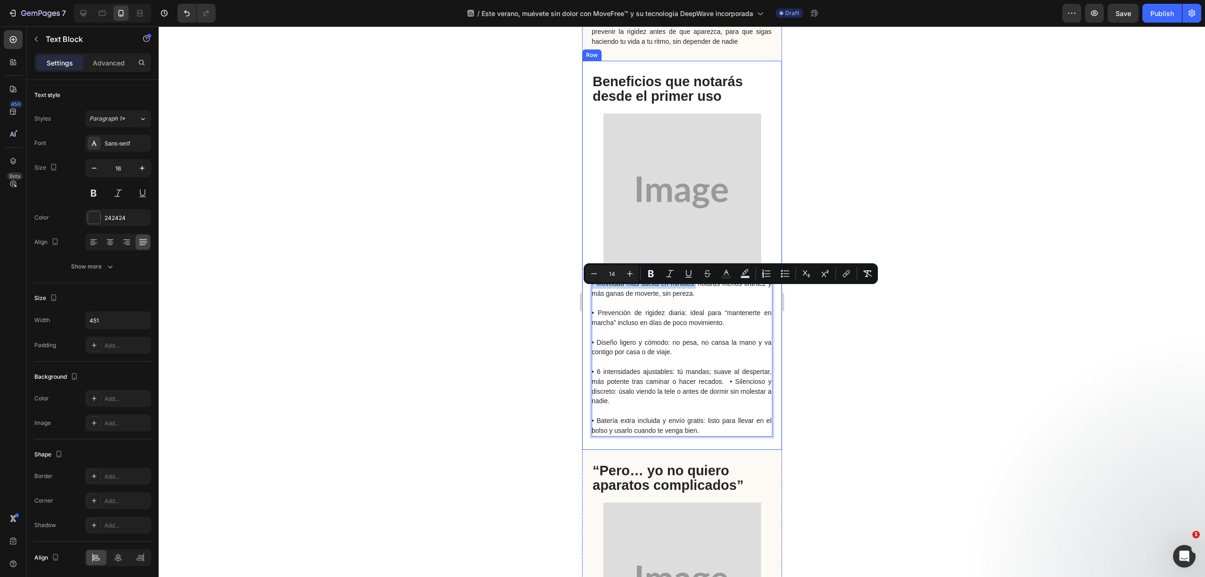
drag, startPoint x: 709, startPoint y: 292, endPoint x: 591, endPoint y: 281, distance: 118.2
click at [591, 281] on div "• Movilidad más suelta en minutos: notarás menos tirantez y más ganas de movert…" at bounding box center [682, 255] width 200 height 389
click at [652, 279] on button "Bold" at bounding box center [651, 273] width 17 height 17
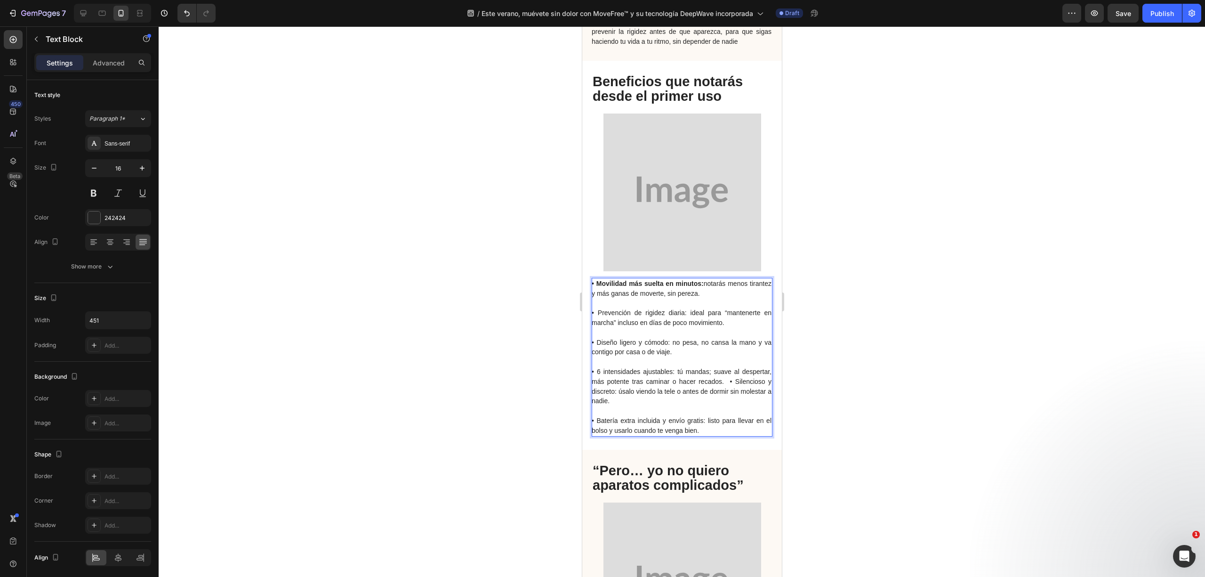
click at [640, 323] on span "• Prevención de rigidez diaria: ideal para “mantenerte en marcha” incluso en dí…" at bounding box center [681, 317] width 180 height 17
click at [666, 338] on p "Rich Text Editor. Editing area: main" at bounding box center [681, 333] width 180 height 10
click at [697, 328] on p "• Prevención de rigidez diaria: ideal para “mantenerte en marcha” incluso en dí…" at bounding box center [681, 318] width 180 height 20
drag, startPoint x: 683, startPoint y: 321, endPoint x: 583, endPoint y: 318, distance: 99.4
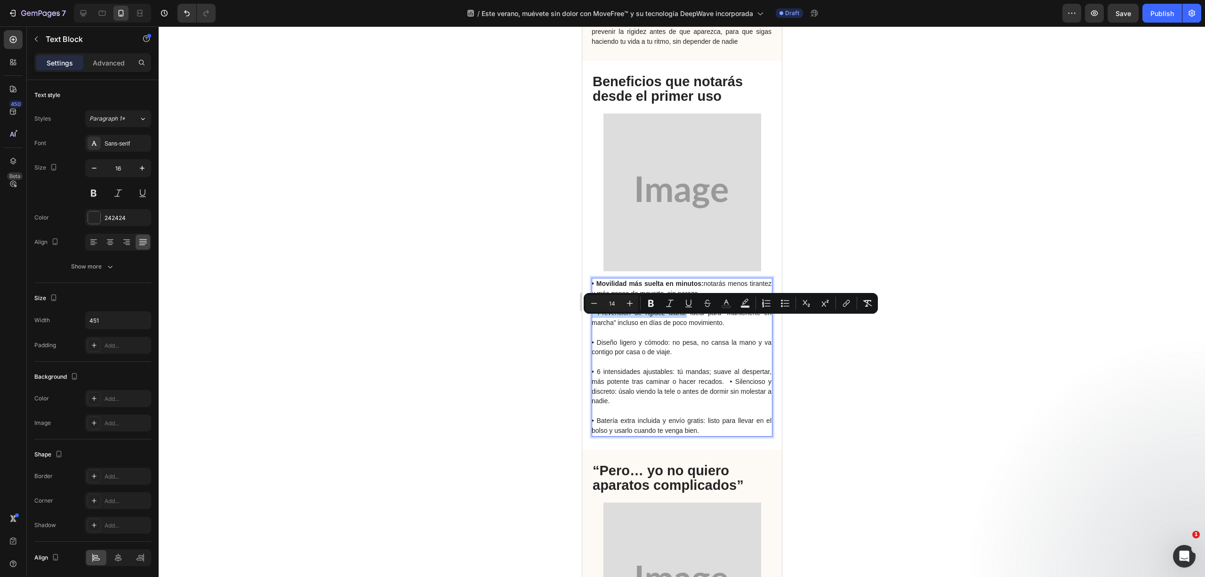
drag, startPoint x: 681, startPoint y: 322, endPoint x: 573, endPoint y: 319, distance: 108.3
click at [582, 319] on html "Header Button Order by July. 4th for Guaranteed Discounts. Text Block GET 50% O…" at bounding box center [682, 225] width 200 height 3411
click at [652, 311] on button "Bold" at bounding box center [651, 303] width 17 height 17
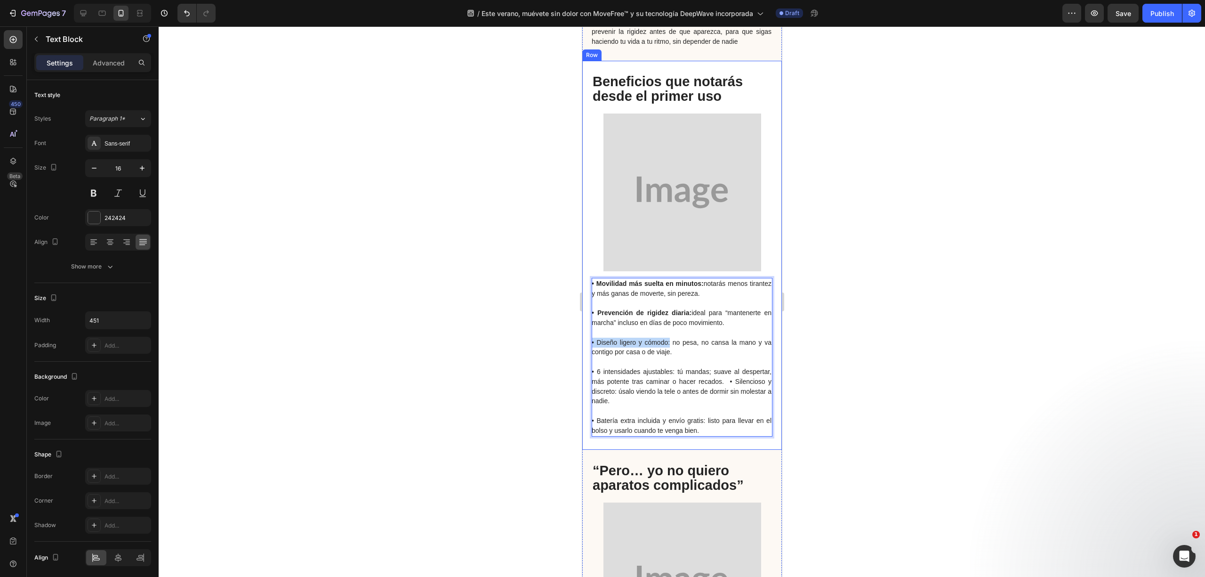
drag, startPoint x: 666, startPoint y: 350, endPoint x: 582, endPoint y: 351, distance: 84.3
click at [582, 351] on div "• Movilidad más suelta en minutos: notarás menos tirantez y más ganas de movert…" at bounding box center [682, 255] width 200 height 389
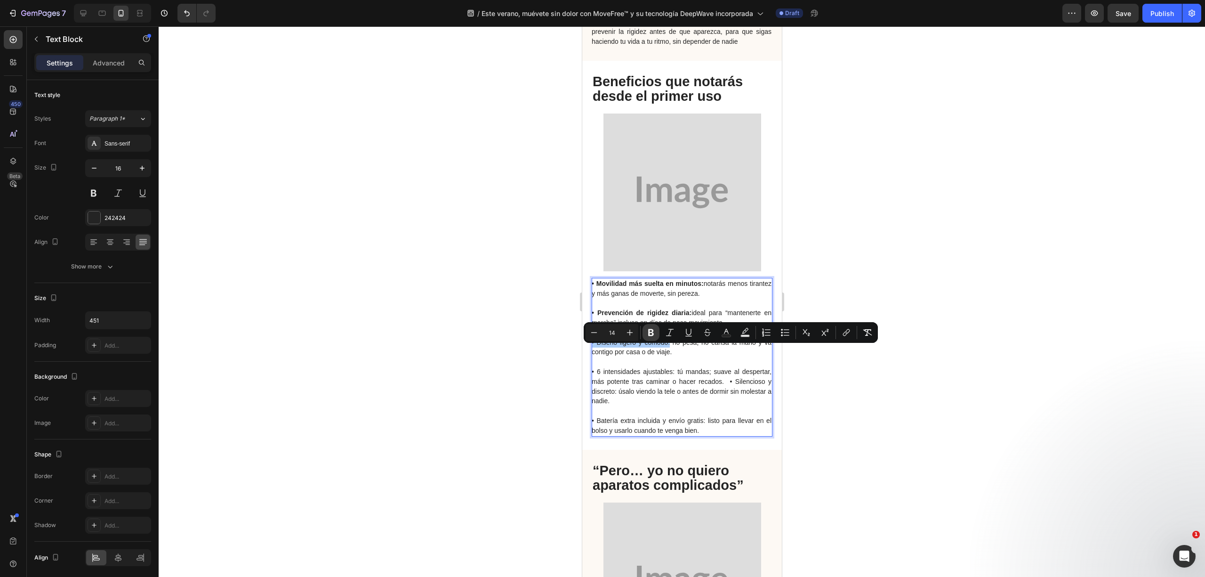
drag, startPoint x: 645, startPoint y: 338, endPoint x: 80, endPoint y: 360, distance: 564.9
click at [645, 338] on button "Bold" at bounding box center [651, 332] width 17 height 17
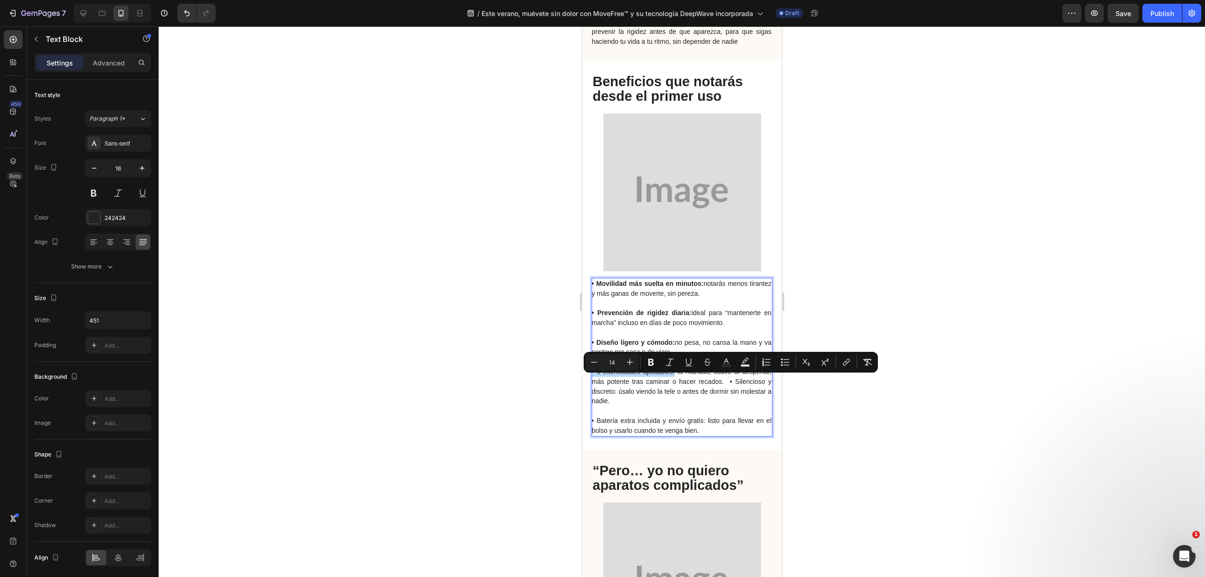
drag, startPoint x: 685, startPoint y: 380, endPoint x: 567, endPoint y: 380, distance: 118.2
click at [582, 380] on html "Header Button Order by July. 4th for Guaranteed Discounts. Text Block GET 50% O…" at bounding box center [682, 225] width 200 height 3411
drag, startPoint x: 644, startPoint y: 362, endPoint x: 94, endPoint y: 410, distance: 552.0
click at [644, 362] on button "Bold" at bounding box center [651, 362] width 17 height 17
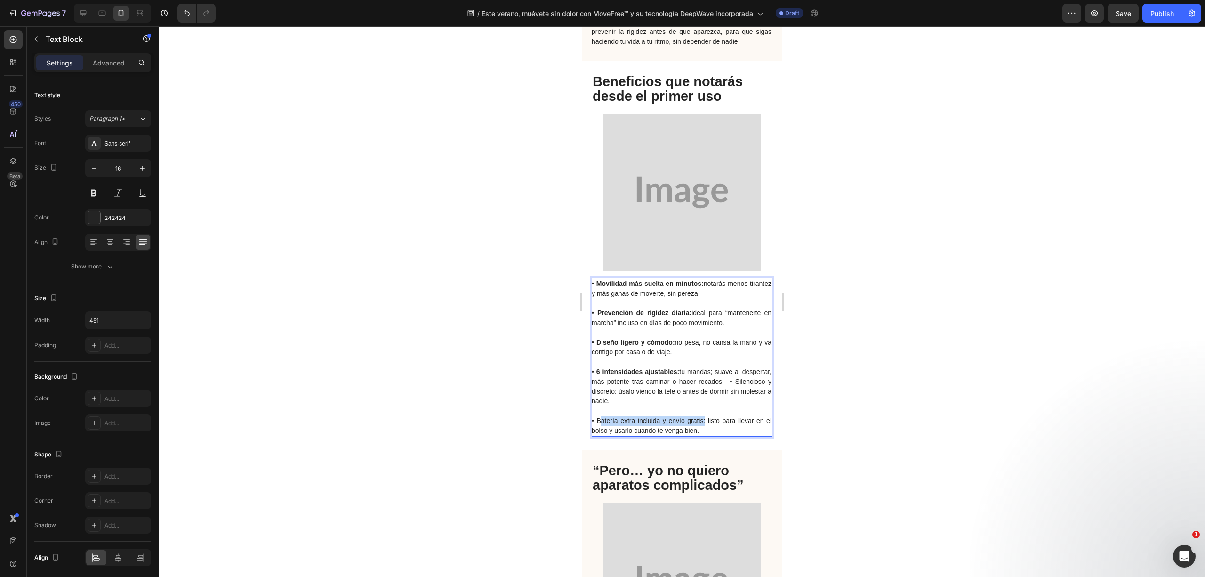
drag, startPoint x: 597, startPoint y: 428, endPoint x: 702, endPoint y: 431, distance: 106.0
click at [702, 431] on span "• Batería extra incluida y envío gratis: listo para llevar en el bolso y usarlo…" at bounding box center [681, 425] width 180 height 17
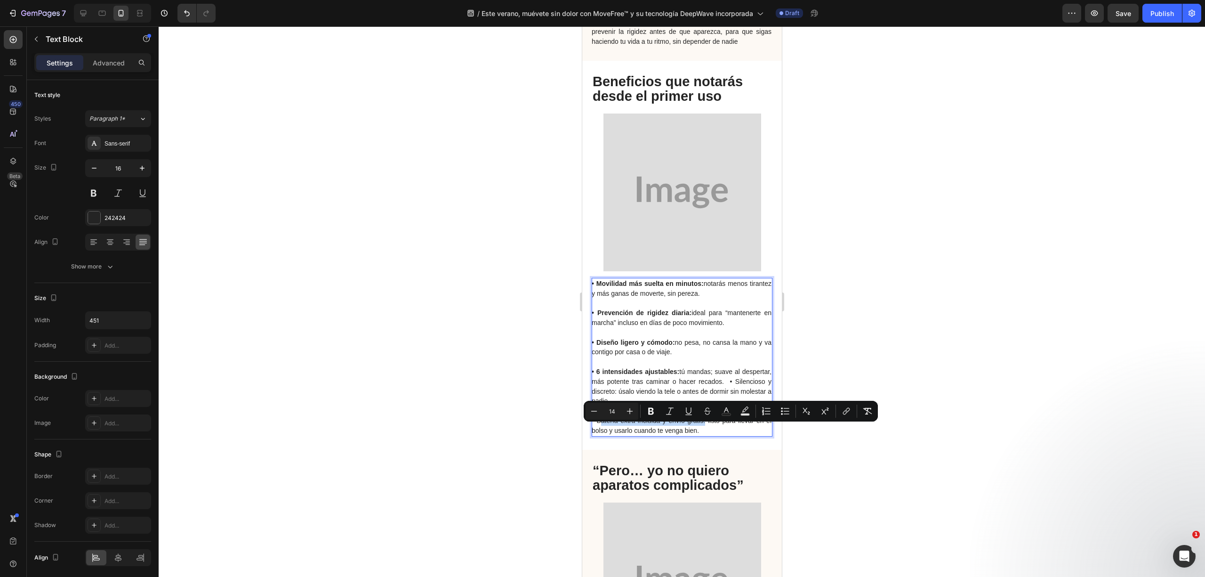
click at [695, 431] on span "• Batería extra incluida y envío gratis: listo para llevar en el bolso y usarlo…" at bounding box center [681, 425] width 180 height 17
drag, startPoint x: 706, startPoint y: 428, endPoint x: 600, endPoint y: 429, distance: 106.0
click at [600, 429] on span "• Batería extra incluida y envío gratis: listo para llevar en el bolso y usarlo…" at bounding box center [681, 425] width 180 height 17
drag, startPoint x: 650, startPoint y: 413, endPoint x: 13, endPoint y: 371, distance: 638.4
click at [650, 413] on icon "Editor contextual toolbar" at bounding box center [651, 411] width 6 height 7
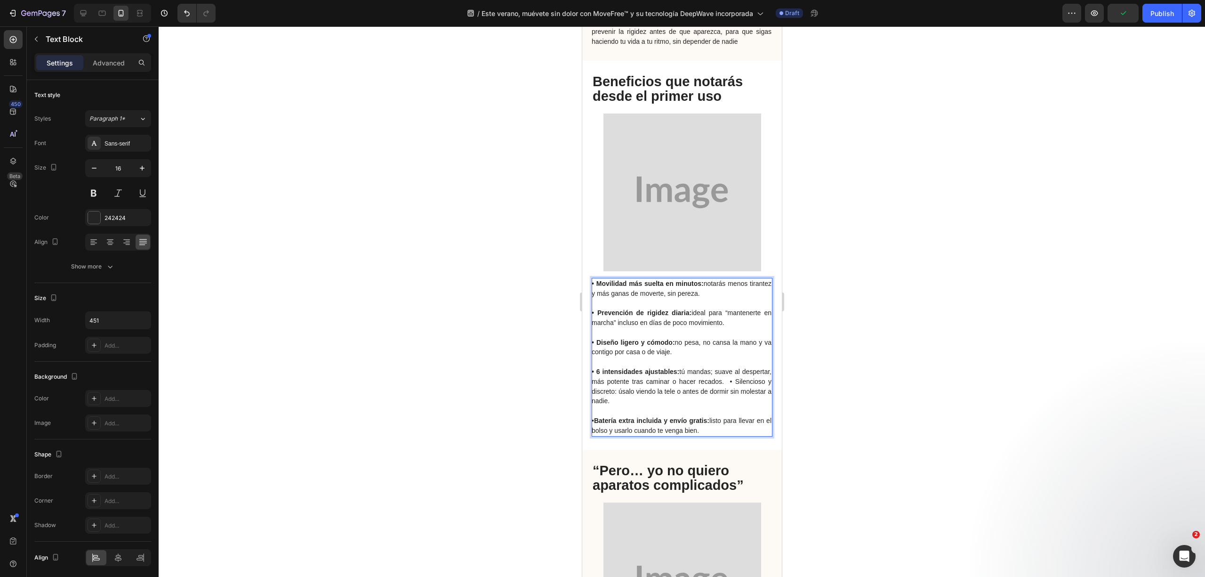
click at [535, 358] on div at bounding box center [682, 301] width 1047 height 550
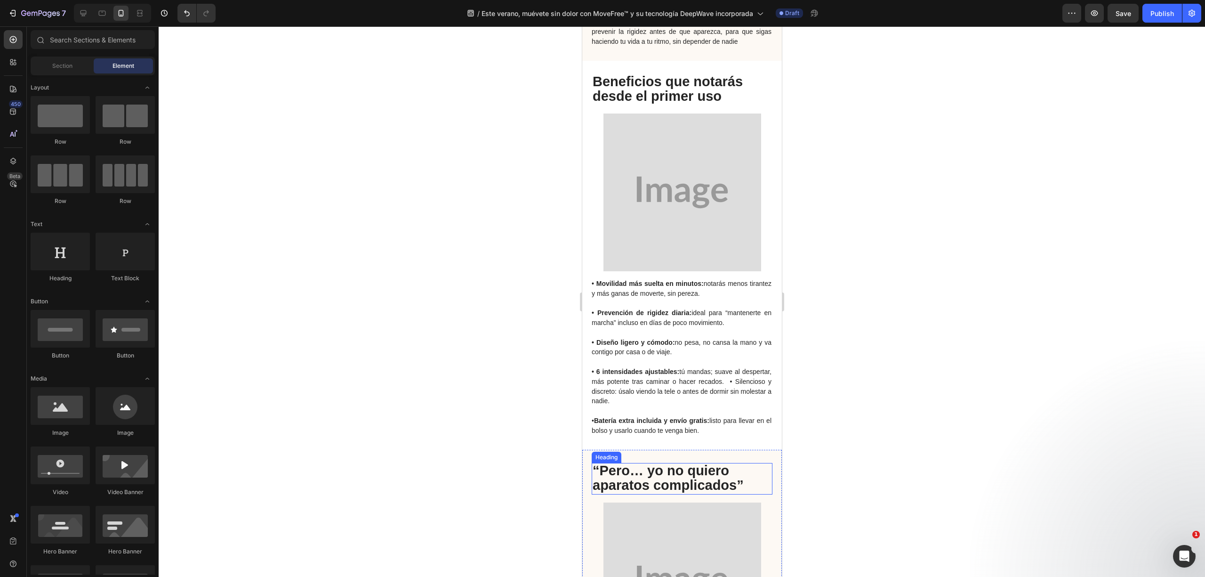
click at [717, 483] on span "“Pero… yo no quiero aparatos complicados”" at bounding box center [667, 478] width 151 height 30
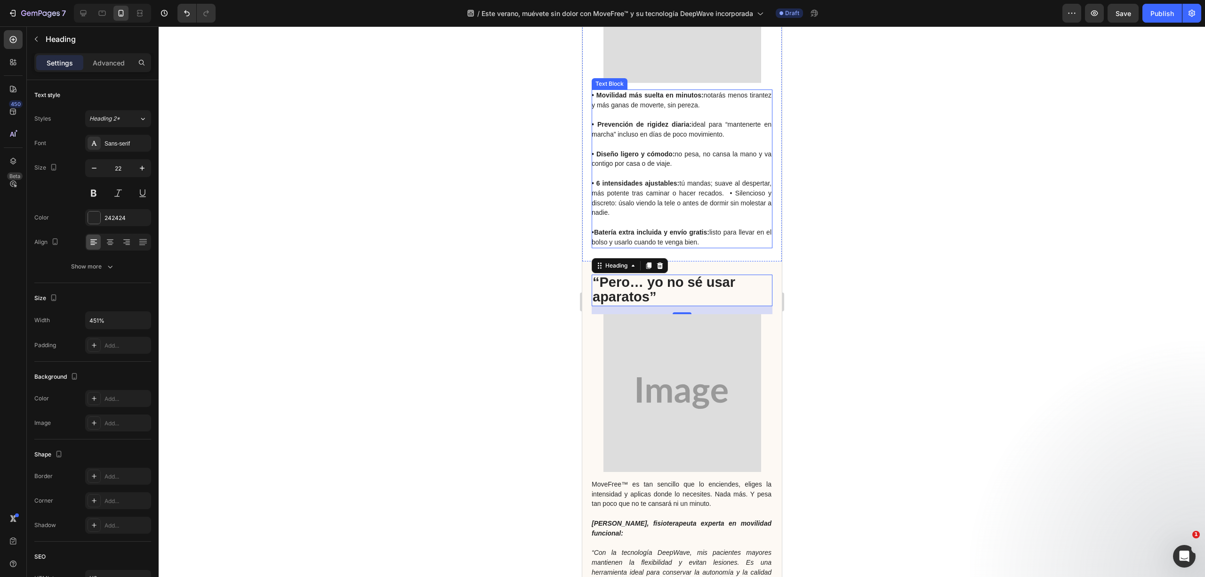
scroll to position [1758, 0]
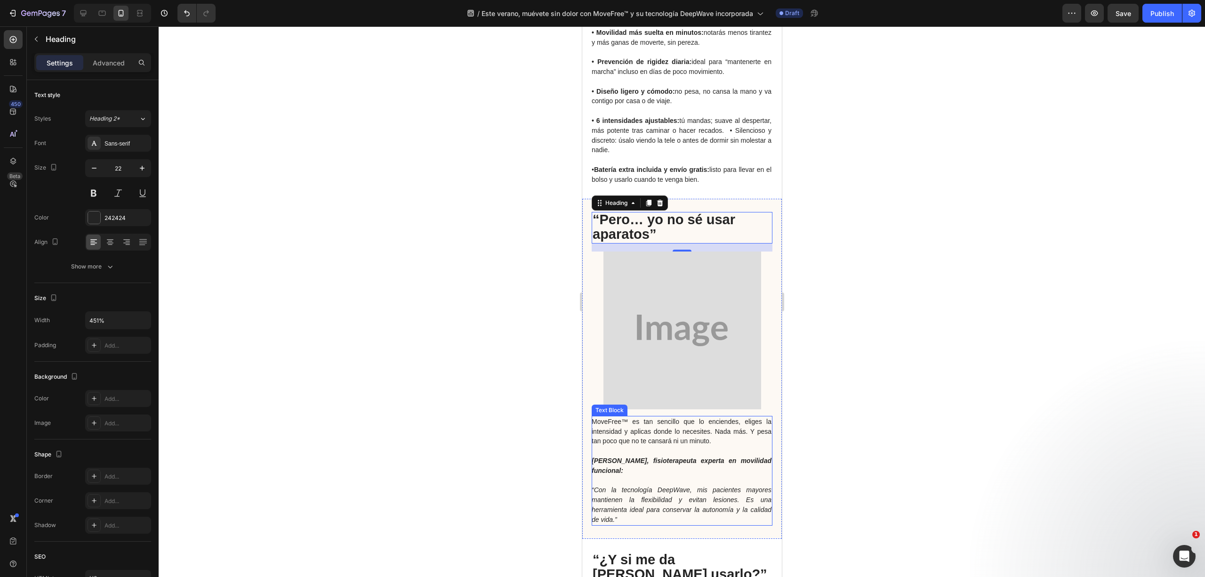
click at [676, 456] on p at bounding box center [681, 451] width 180 height 10
click at [647, 507] on icon "“Con la tecnología DeepWave, mis pacientes mayores mantienen la flexibilidad y …" at bounding box center [681, 504] width 180 height 37
click at [649, 521] on icon "“Con la tecnología DeepWave, mis pacientes mayores mantienen la flexibilidad y …" at bounding box center [681, 504] width 180 height 37
click at [646, 524] on p "“Con la tecnología DeepWave, mis pacientes mayores mantienen la flexibilidad y …" at bounding box center [681, 504] width 180 height 39
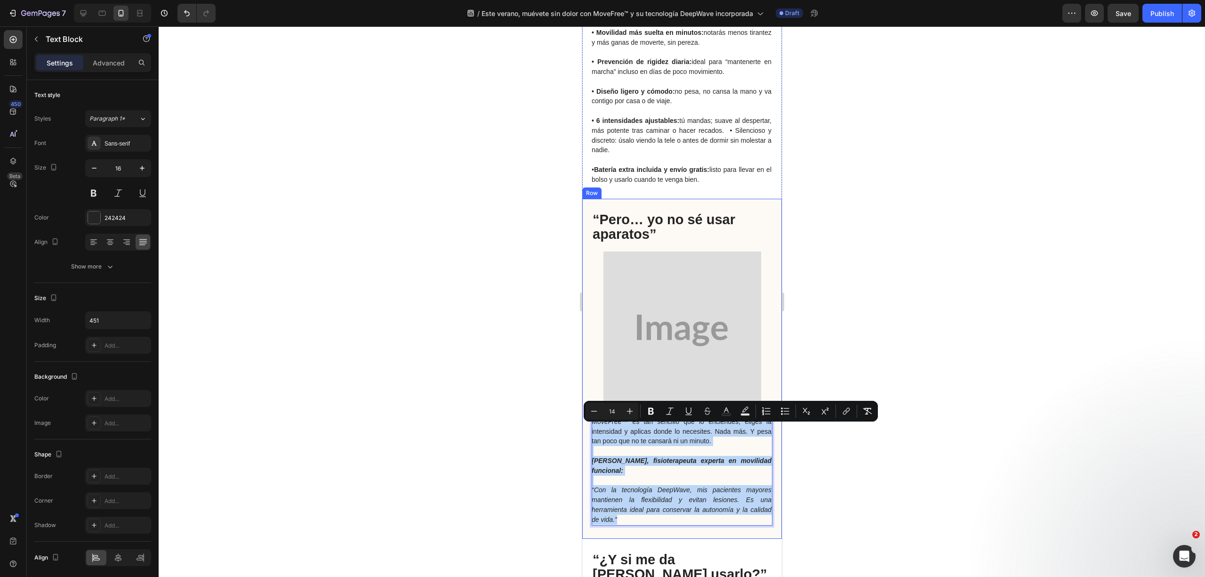
drag, startPoint x: 646, startPoint y: 528, endPoint x: 588, endPoint y: 428, distance: 115.2
click at [588, 428] on div "MoveFree™ es tan sencillo que lo enciendes, eliges la intensidad y aplicas dond…" at bounding box center [682, 369] width 200 height 340
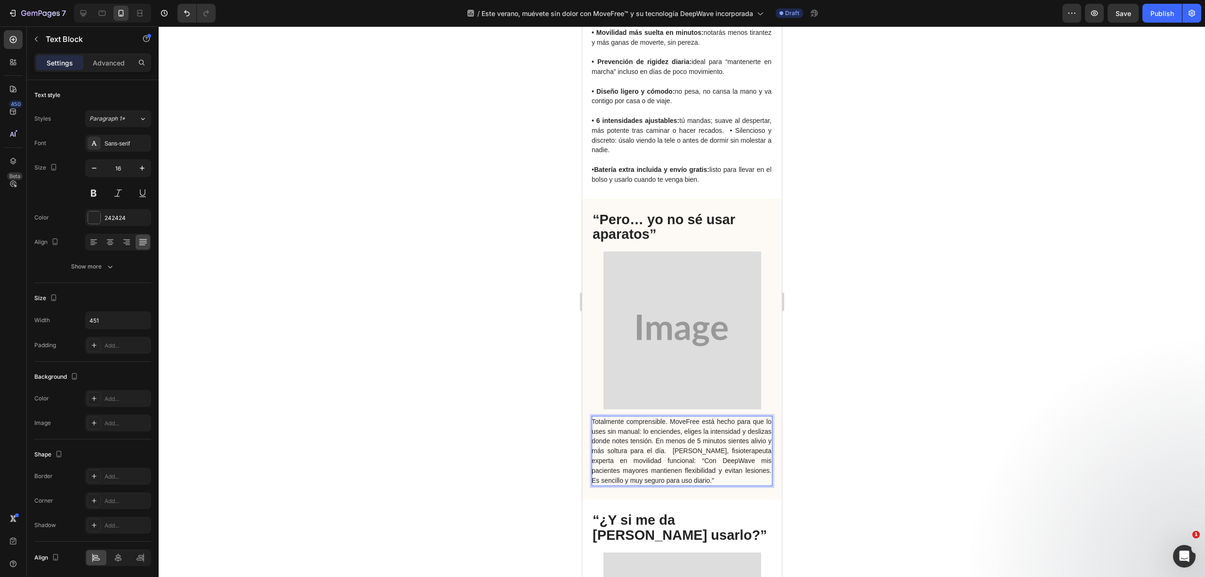
click at [686, 450] on span "Totalmente comprensible. MoveFree está hecho para que lo uses sin manual: lo en…" at bounding box center [681, 451] width 180 height 66
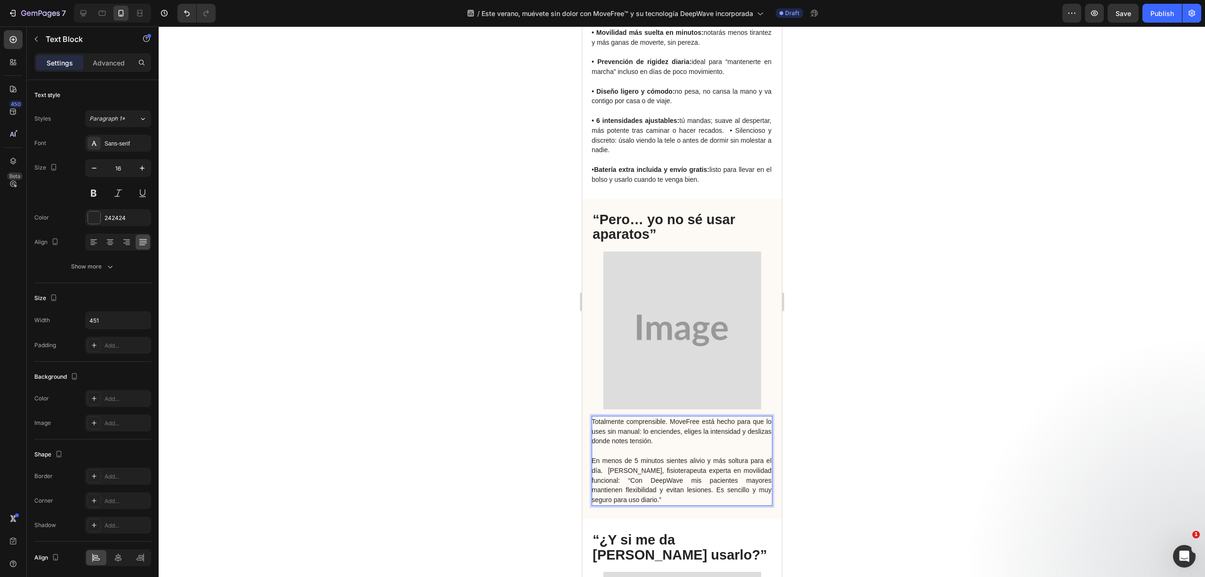
click at [612, 478] on span "En menos de 5 minutos sientes alivio y más soltura para el día. María López, fi…" at bounding box center [681, 480] width 180 height 47
click at [616, 482] on p "En menos de 5 minutos sientes alivio y más soltura para el día. María López, fi…" at bounding box center [681, 480] width 180 height 49
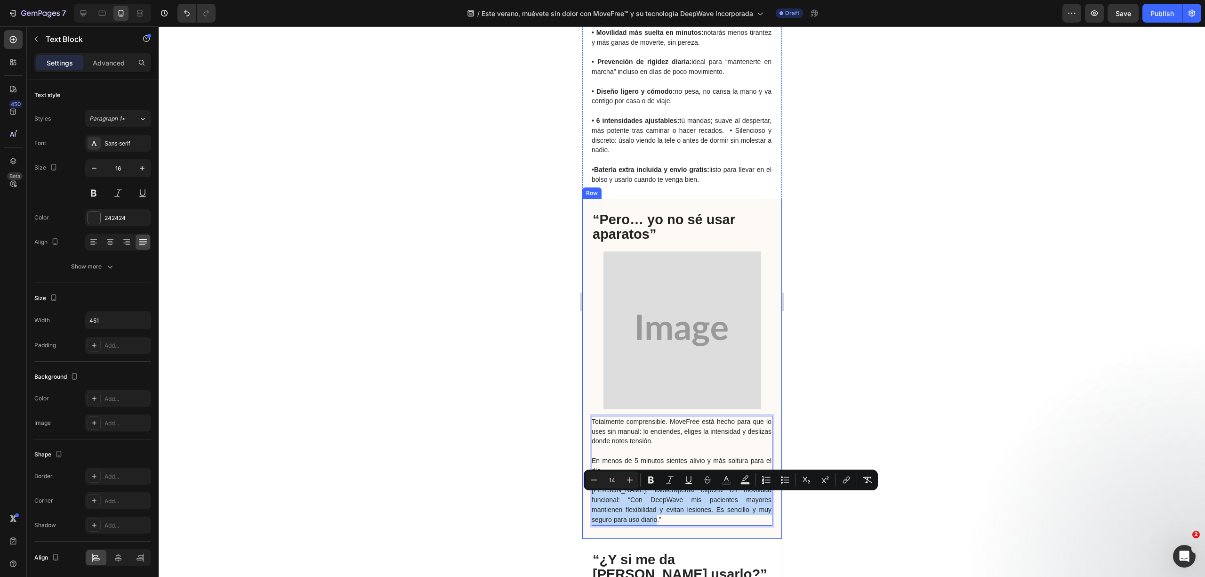
drag, startPoint x: 664, startPoint y: 527, endPoint x: 581, endPoint y: 495, distance: 88.8
click at [582, 495] on div "Totalmente comprensible. MoveFree está hecho para que lo uses sin manual: lo en…" at bounding box center [682, 369] width 200 height 340
click at [672, 483] on icon "Editor contextual toolbar" at bounding box center [669, 479] width 9 height 9
click at [641, 506] on icon "María López, fisioterapeuta experta en movilidad funcional: “Con DeepWave mis p…" at bounding box center [681, 504] width 180 height 37
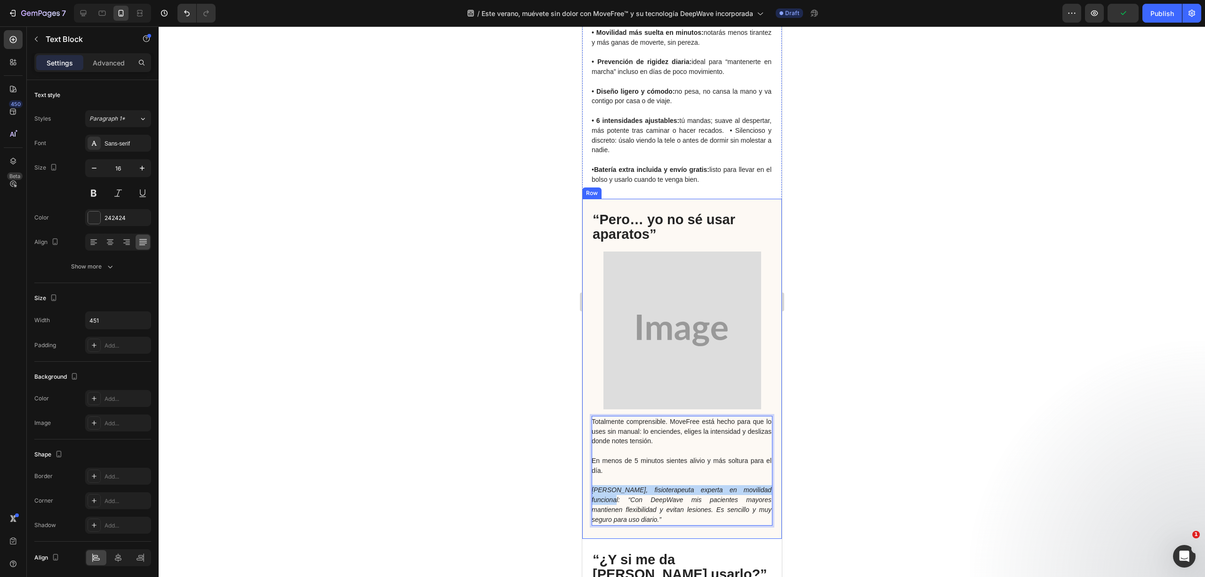
drag, startPoint x: 621, startPoint y: 505, endPoint x: 584, endPoint y: 494, distance: 39.2
click at [584, 494] on div "Totalmente comprensible. MoveFree está hecho para que lo uses sin manual: lo en…" at bounding box center [682, 369] width 200 height 340
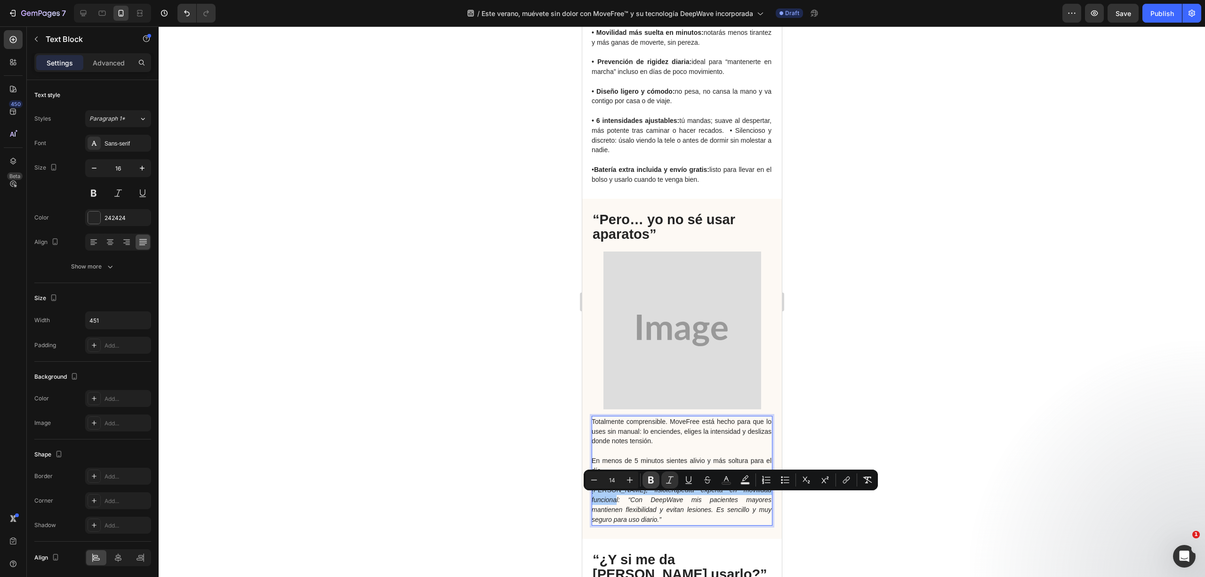
click at [650, 477] on icon "Editor contextual toolbar" at bounding box center [651, 479] width 6 height 7
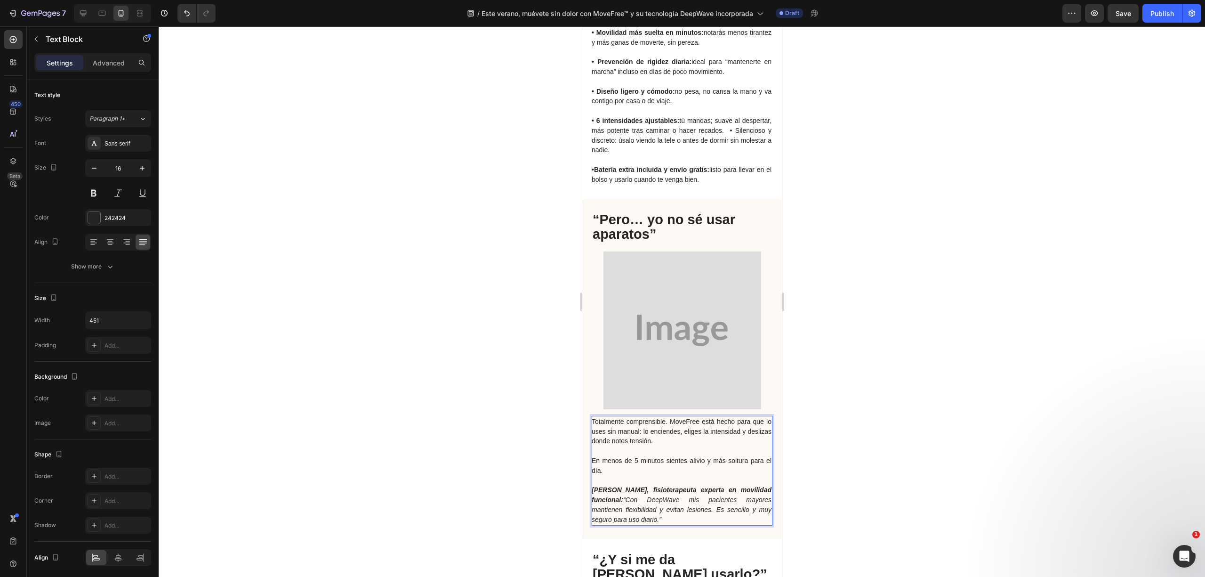
click at [634, 523] on icon "María López, fisioterapeuta experta en movilidad funcional: “Con DeepWave mis p…" at bounding box center [681, 504] width 180 height 37
click at [669, 469] on span "En menos de 5 minutos sientes alivio y más soltura para el día." at bounding box center [681, 465] width 180 height 17
click at [471, 471] on div at bounding box center [682, 301] width 1047 height 550
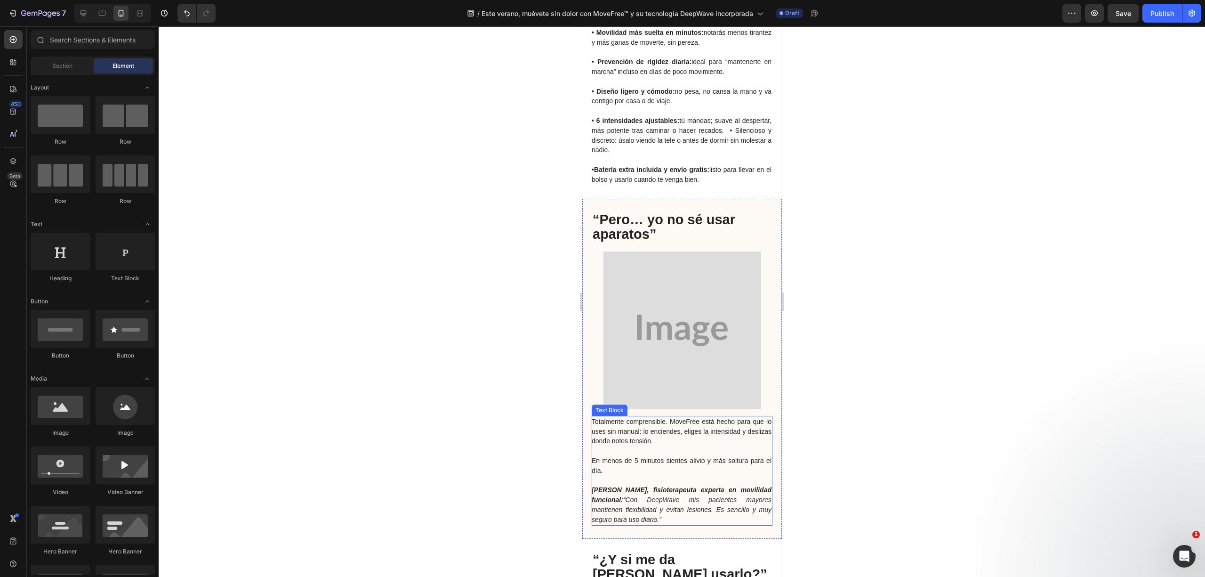
scroll to position [1883, 0]
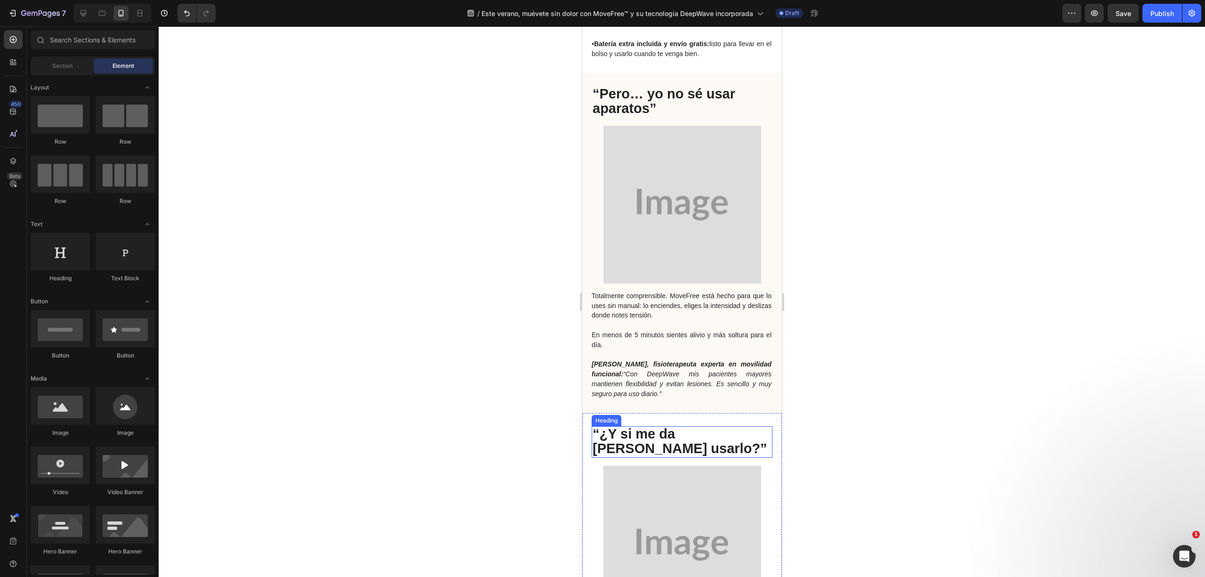
drag, startPoint x: 637, startPoint y: 456, endPoint x: 631, endPoint y: 455, distance: 6.7
click at [637, 456] on strong "“¿Y si me da pereza usarlo?”" at bounding box center [679, 441] width 175 height 30
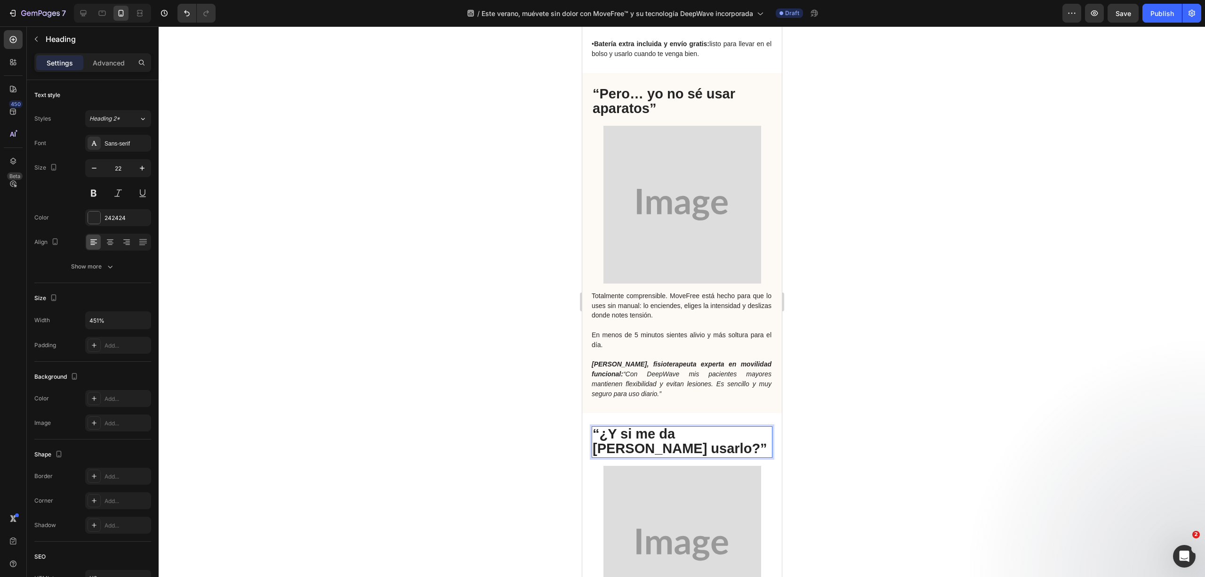
click at [631, 455] on strong "“¿Y si me da pereza usarlo?”" at bounding box center [679, 441] width 175 height 30
click at [630, 455] on strong "“¿Y si me da pereza usarlo?”" at bounding box center [679, 441] width 175 height 30
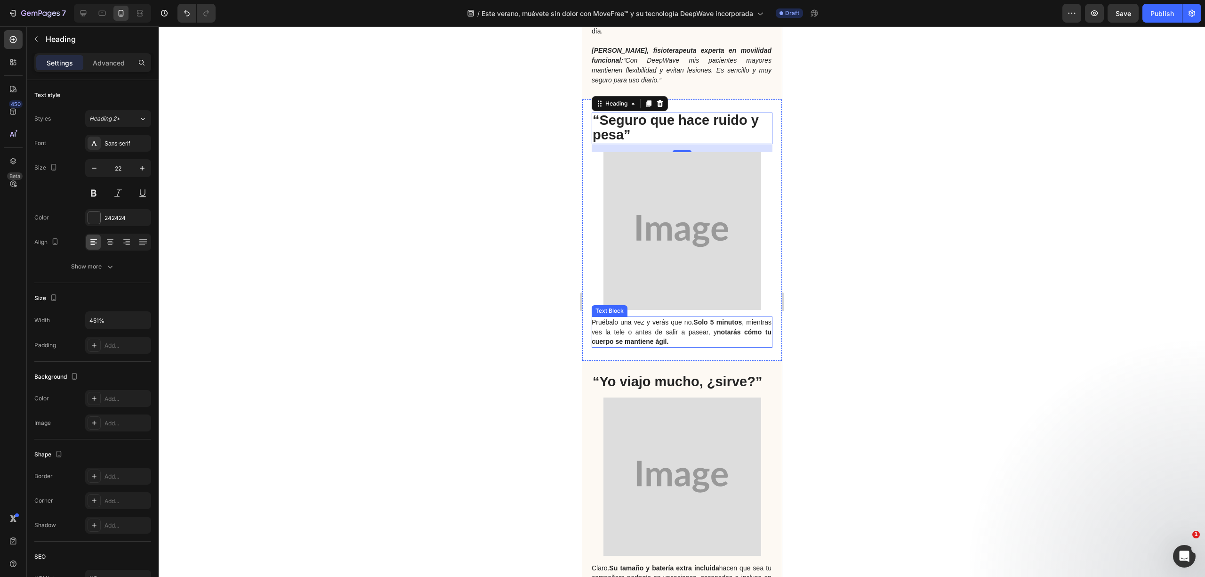
click at [698, 344] on p "Pruébalo una vez y verás que no. Solo 5 minutos , mientras ves la tele o antes …" at bounding box center [681, 331] width 180 height 29
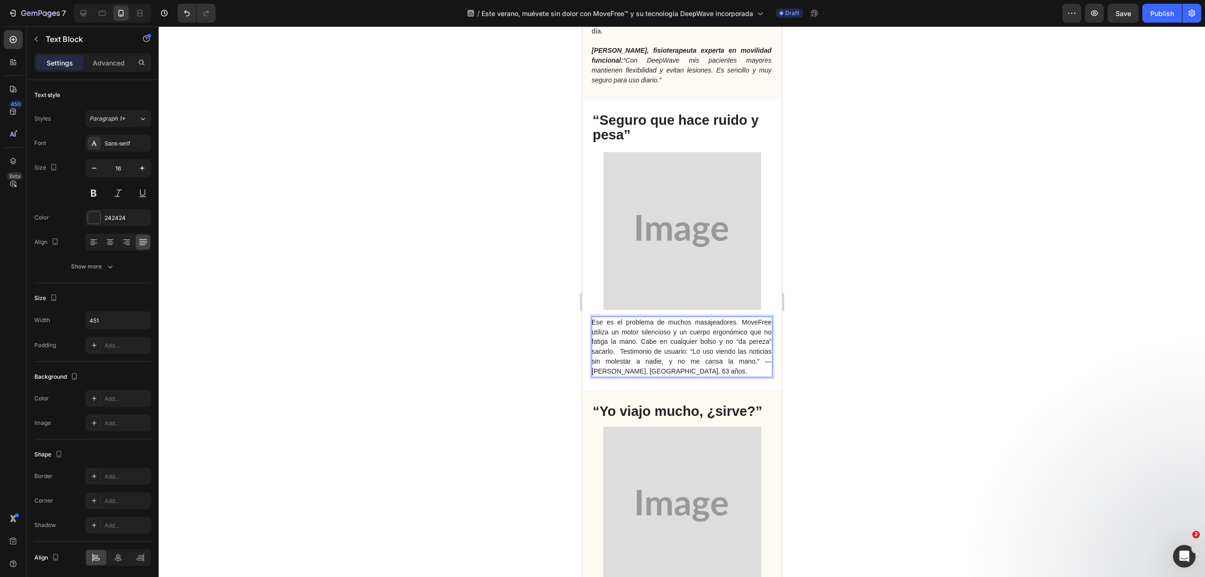
click at [732, 331] on span "Ese es el problema de muchos masajeadores. MoveFree utiliza un motor silencioso…" at bounding box center [681, 346] width 180 height 56
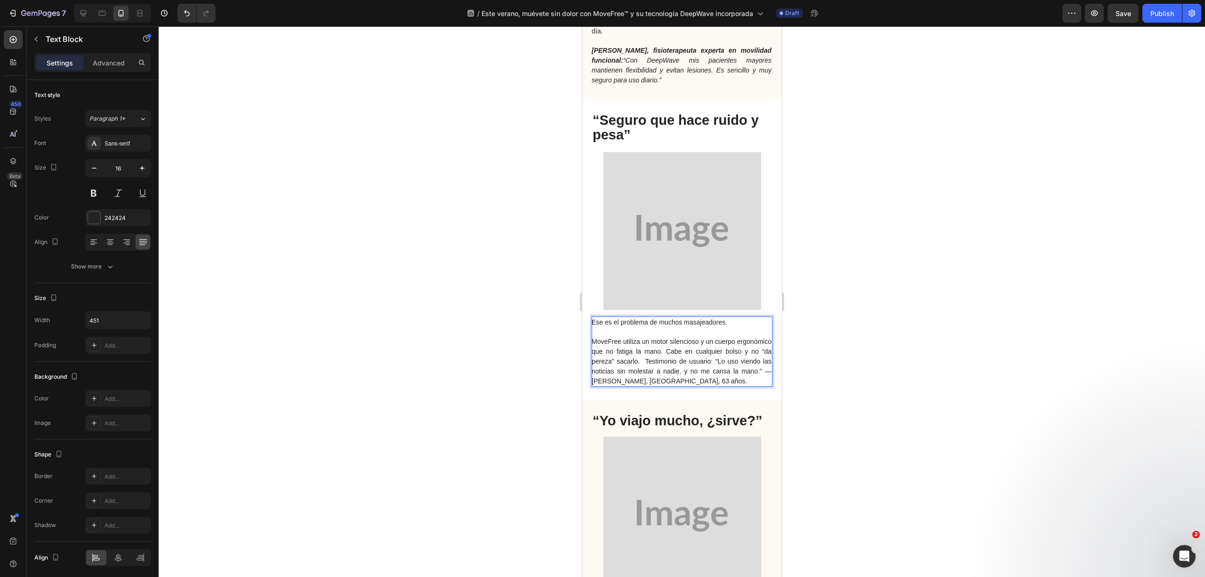
click at [685, 371] on span "MoveFree utiliza un motor silencioso y un cuerpo ergonómico que no fatiga la ma…" at bounding box center [681, 361] width 180 height 47
click at [615, 352] on span "MoveFree utiliza un motor silencioso y un cuerpo ergonómico que no fatiga la ma…" at bounding box center [681, 361] width 180 height 47
click at [620, 355] on span "MoveFree utiliza un motor silencioso y un cuerpo ergonómico que no fatiga la ma…" at bounding box center [681, 361] width 180 height 47
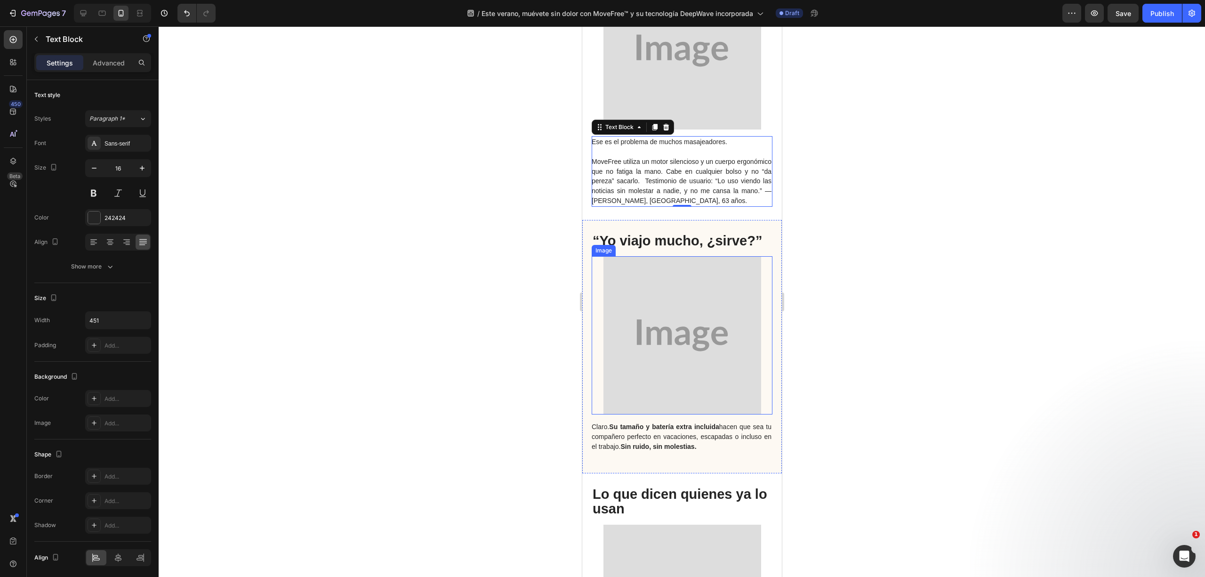
scroll to position [2323, 0]
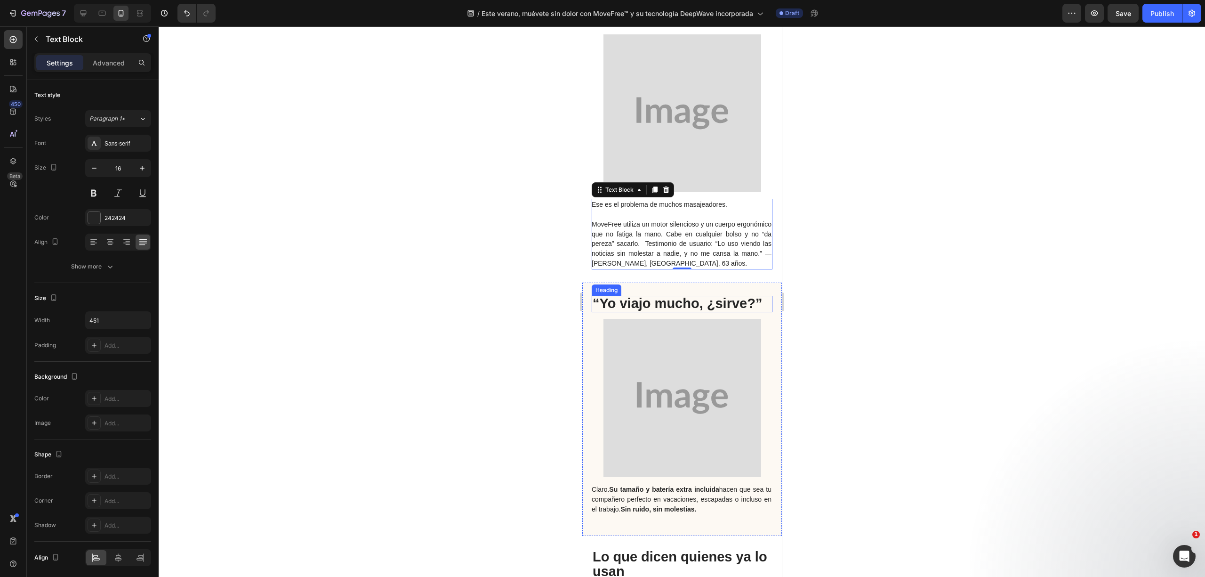
click at [631, 311] on span "“Yo viajo mucho, ¿sirve?”" at bounding box center [676, 303] width 169 height 15
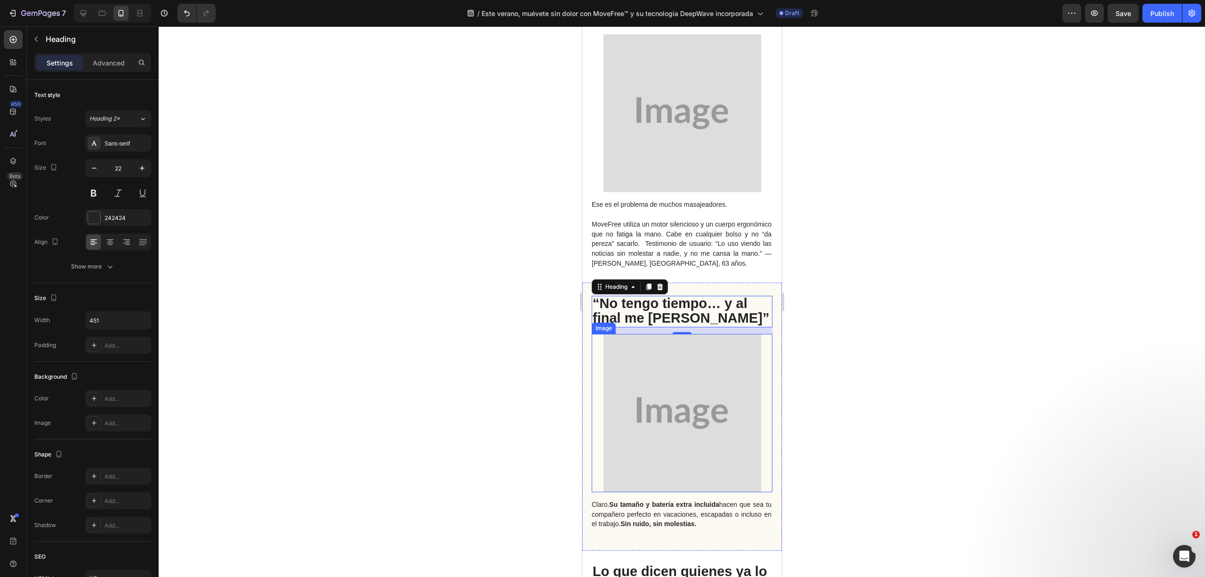
scroll to position [2385, 0]
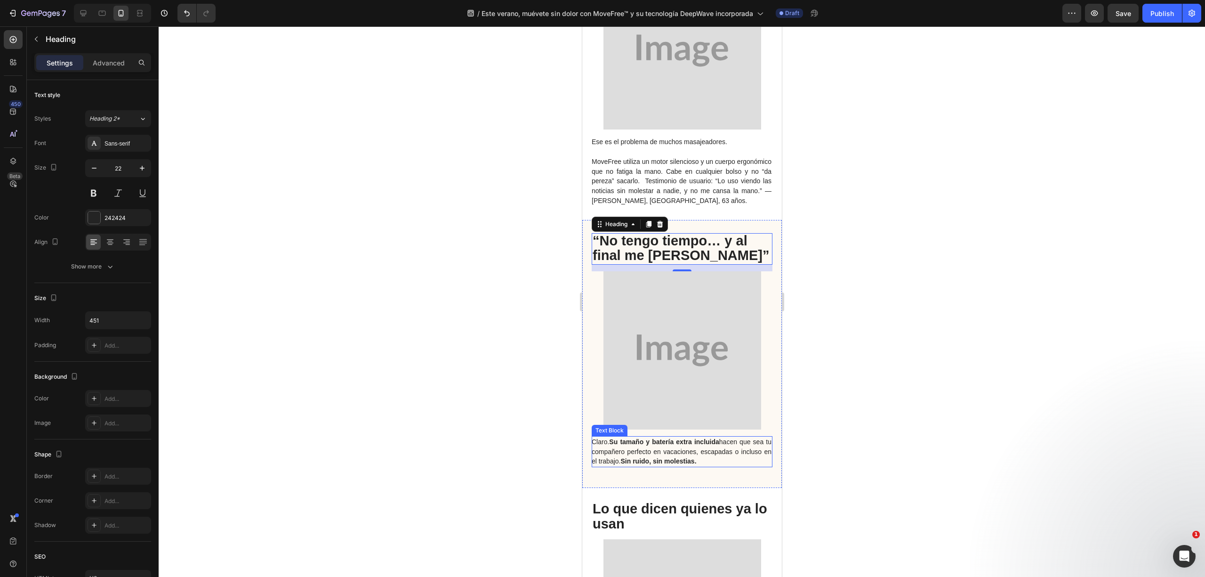
click at [688, 441] on strong "Su tamaño y batería extra incluida" at bounding box center [664, 442] width 110 height 8
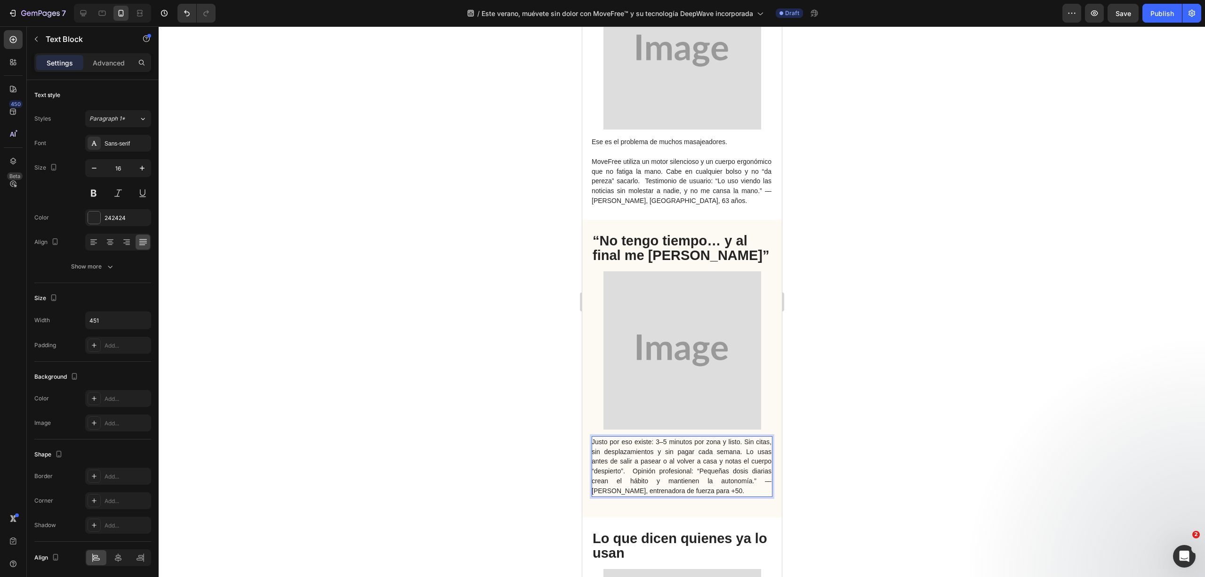
click at [591, 442] on span "Justo por eso existe: 3–5 minutos por zona y listo. Sin citas, sin desplazamien…" at bounding box center [681, 466] width 180 height 56
click at [595, 442] on span "Justo por eso existe: 3–5 minutos por zona y listo. Sin citas, sin desplazamien…" at bounding box center [681, 466] width 180 height 56
click at [650, 472] on span "Justo por eso existe: 3–5 minutos por zona y listo. Sin citas, sin desplazamien…" at bounding box center [681, 466] width 180 height 56
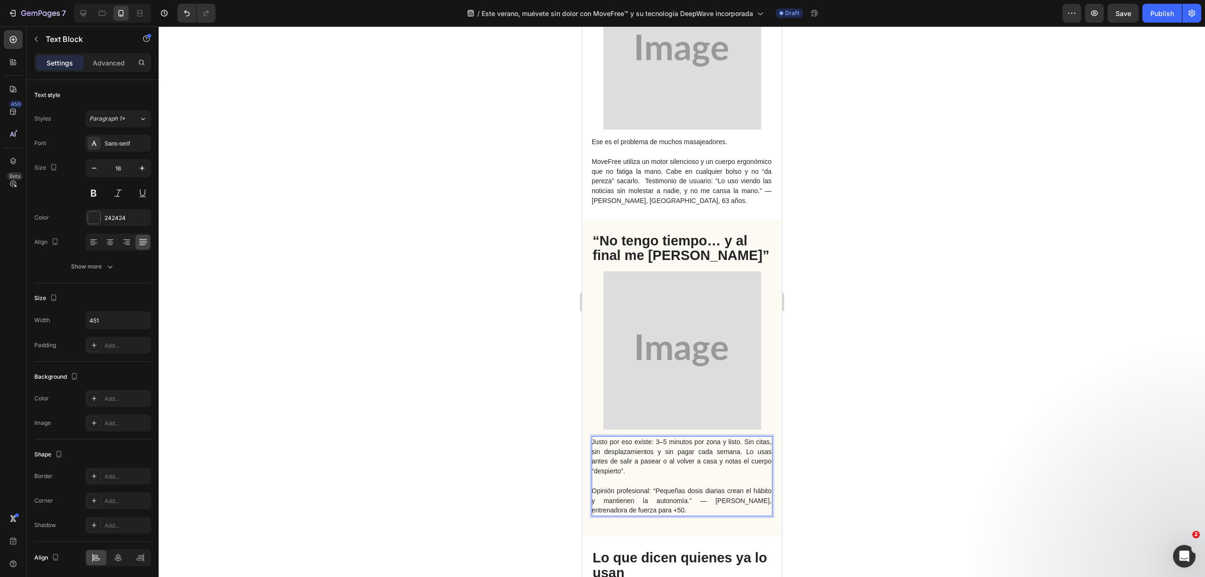
click at [595, 490] on span "Opinión profesional: “Pequeñas dosis diarias crean el hábito y mantienen la aut…" at bounding box center [681, 500] width 180 height 27
click at [664, 463] on span "Justo por eso existe: 3–5 minutos por zona y listo. Sin citas, sin desplazamien…" at bounding box center [681, 456] width 180 height 37
drag, startPoint x: 699, startPoint y: 508, endPoint x: 1126, endPoint y: 500, distance: 427.6
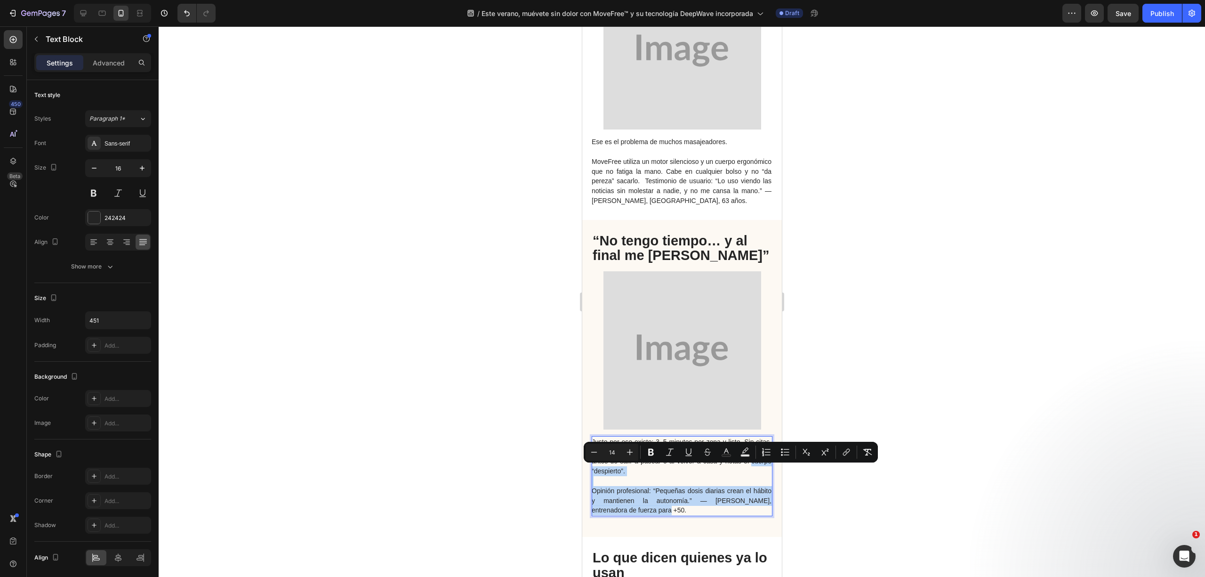
click at [613, 487] on span "Opinión profesional: “Pequeñas dosis diarias crean el hábito y mantienen la aut…" at bounding box center [681, 500] width 180 height 27
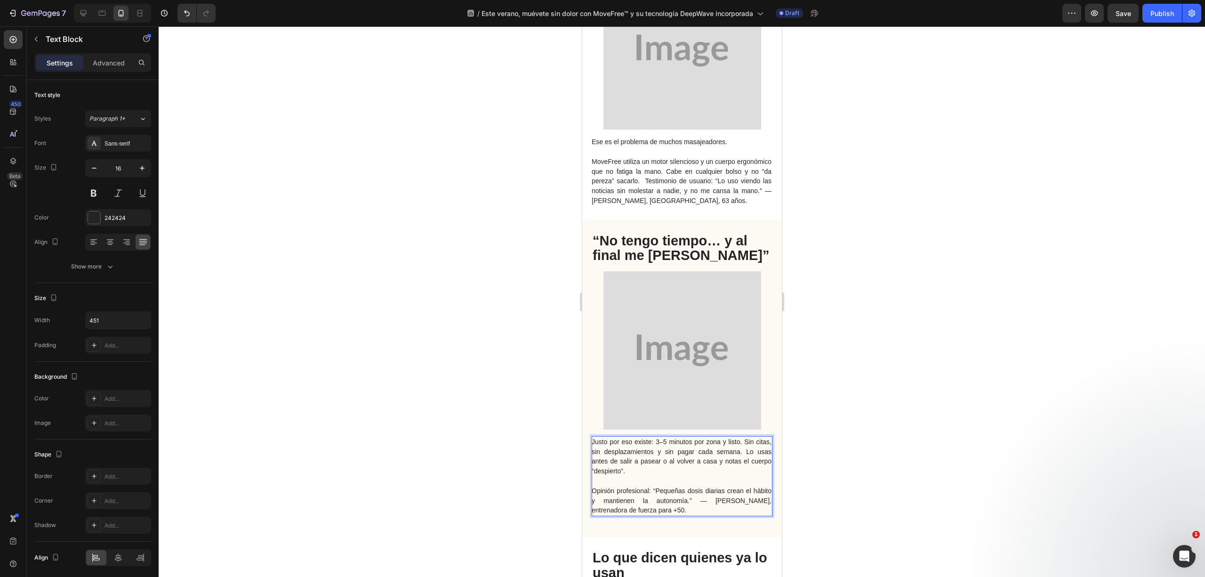
click at [651, 506] on span "Opinión profesional: “Pequeñas dosis diarias crean el hábito y mantienen la aut…" at bounding box center [681, 500] width 180 height 27
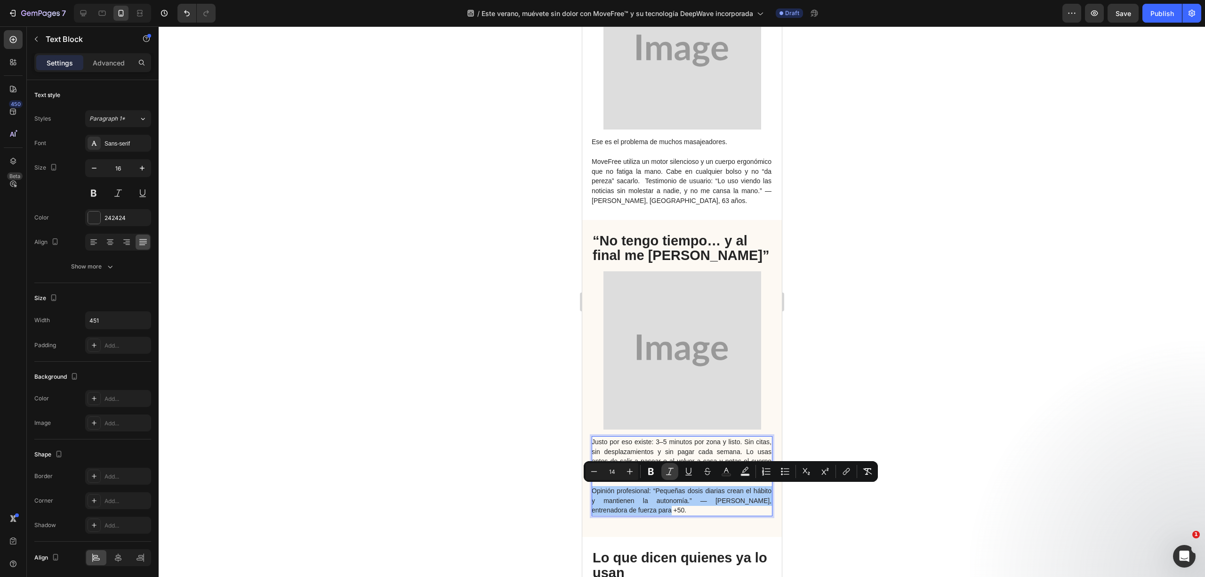
click at [670, 475] on icon "Editor contextual toolbar" at bounding box center [669, 471] width 9 height 9
click at [672, 498] on icon "Opinión profesional: “Pequeñas dosis diarias crean el hábito y mantienen la aut…" at bounding box center [681, 500] width 180 height 27
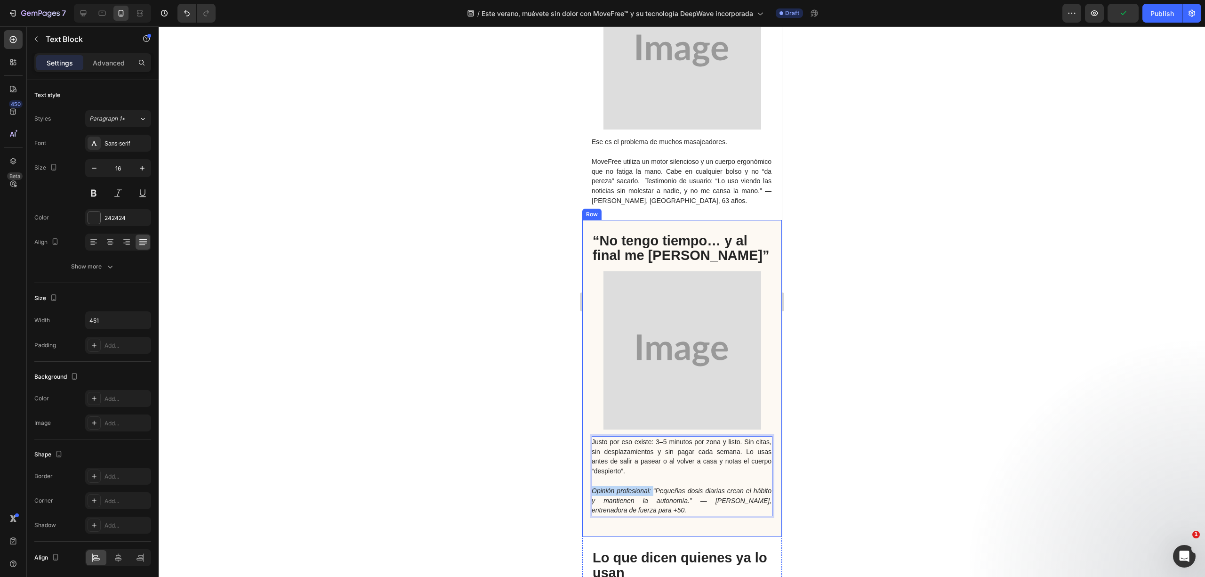
drag, startPoint x: 654, startPoint y: 490, endPoint x: 587, endPoint y: 489, distance: 67.8
click at [587, 489] on div "Justo por eso existe: 3–5 minutos por zona y listo. Sin citas, sin desplazamien…" at bounding box center [682, 378] width 200 height 317
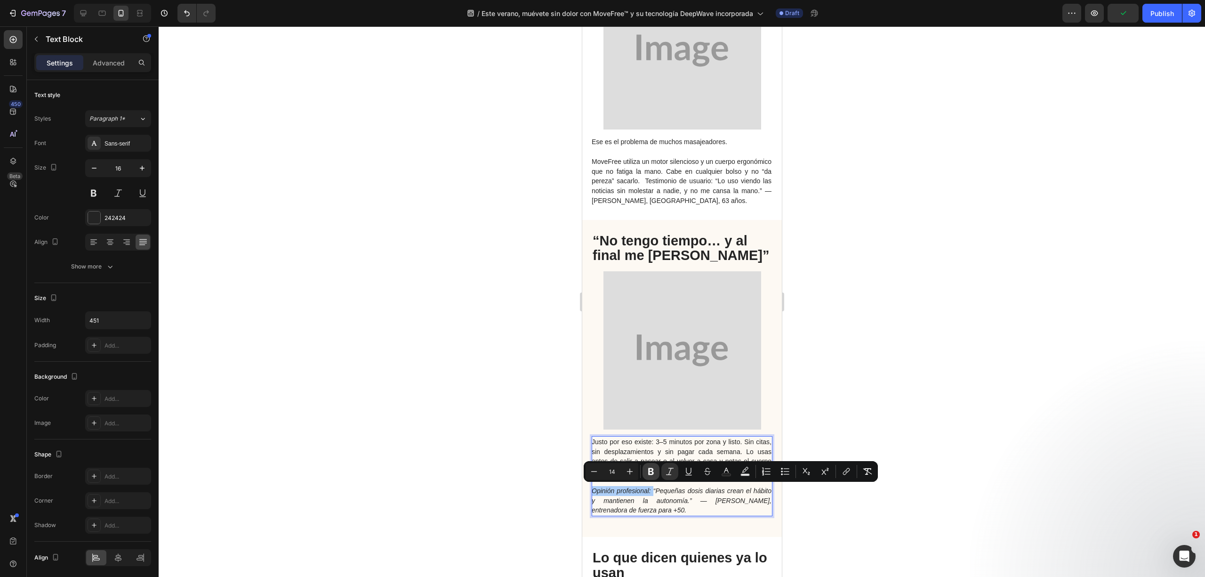
drag, startPoint x: 650, startPoint y: 474, endPoint x: 18, endPoint y: 397, distance: 636.9
click at [650, 474] on icon "Editor contextual toolbar" at bounding box center [651, 471] width 6 height 7
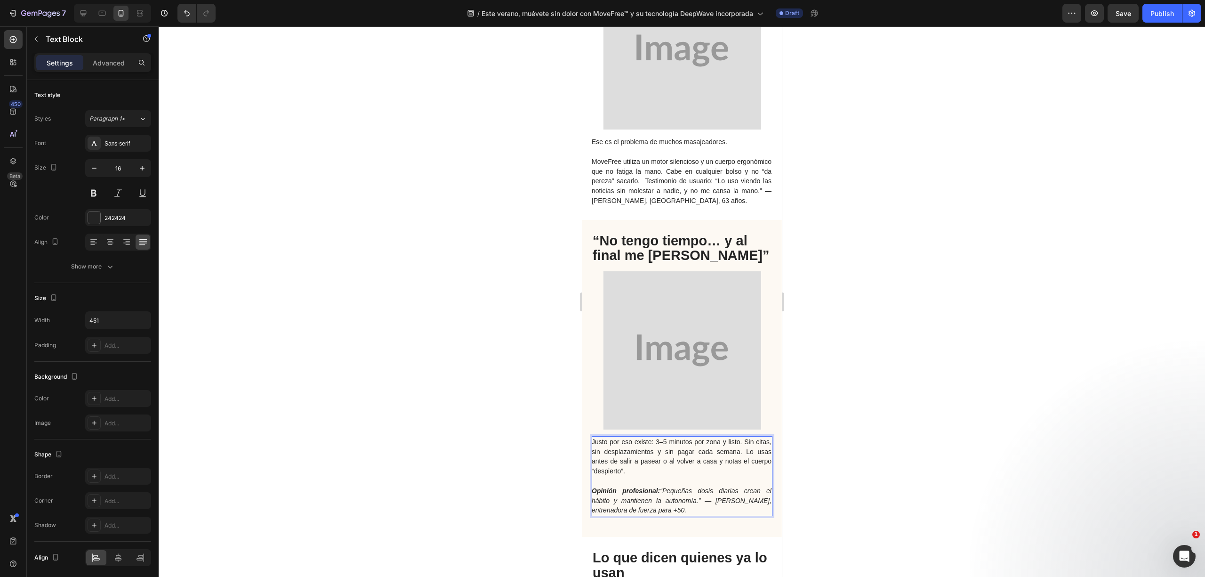
click at [530, 383] on div at bounding box center [682, 301] width 1047 height 550
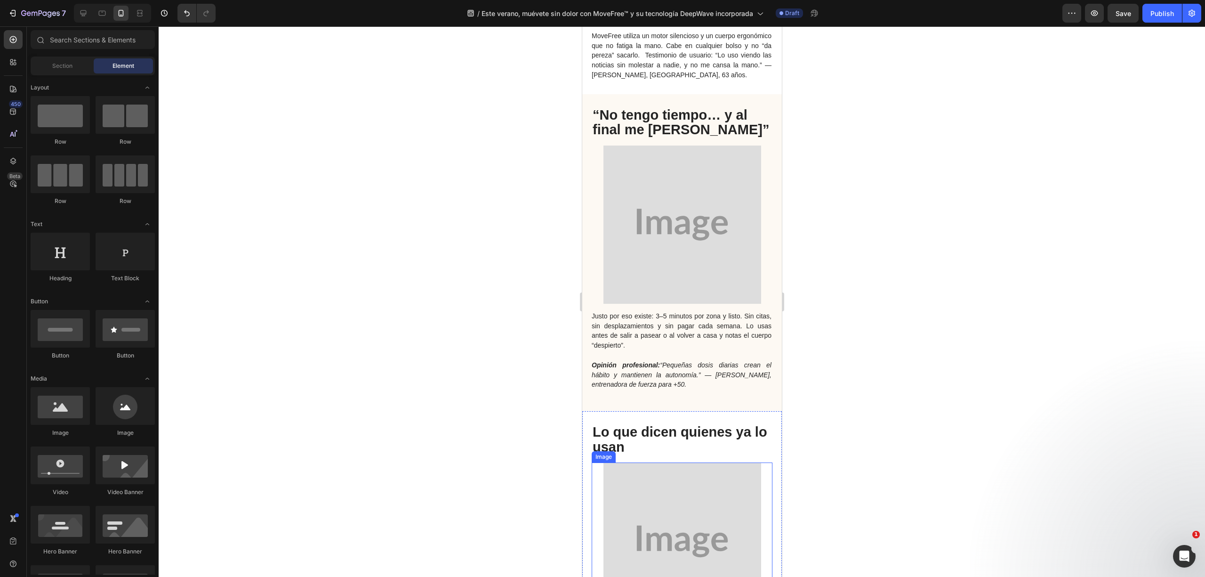
scroll to position [2699, 0]
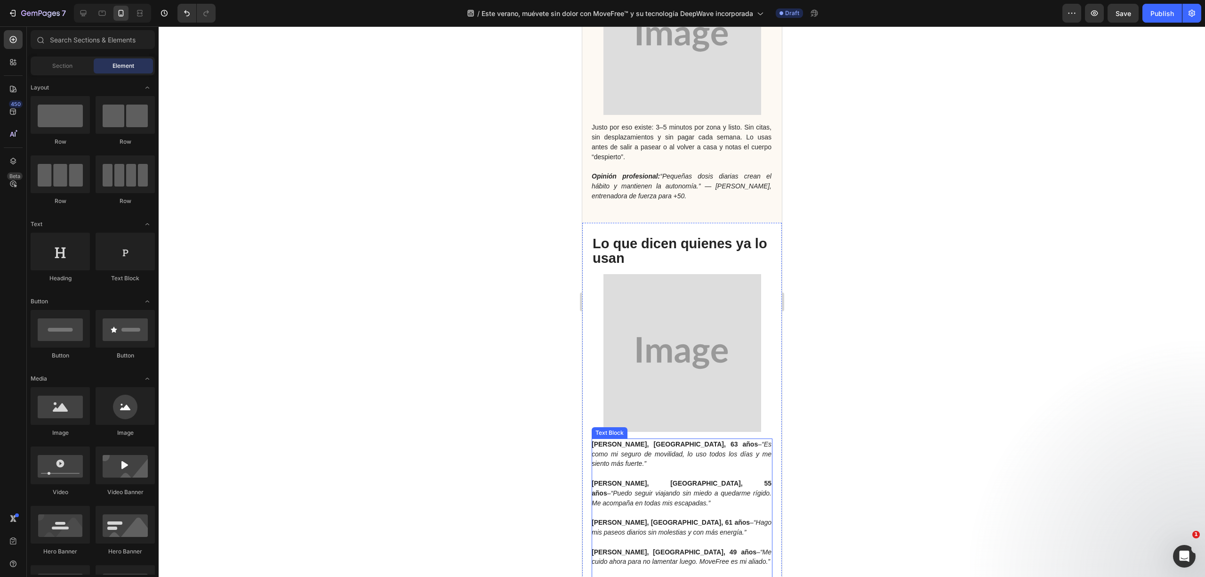
drag, startPoint x: 666, startPoint y: 473, endPoint x: 680, endPoint y: 465, distance: 16.2
click at [666, 479] on strong "Paco L., Valencia, 55 años" at bounding box center [681, 487] width 180 height 17
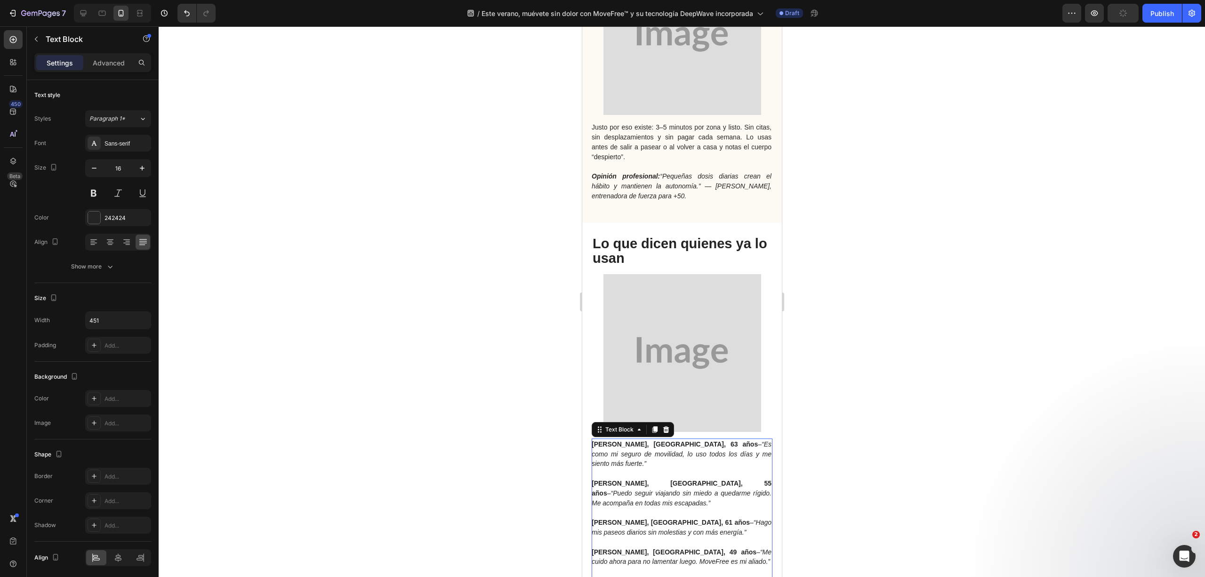
scroll to position [2825, 0]
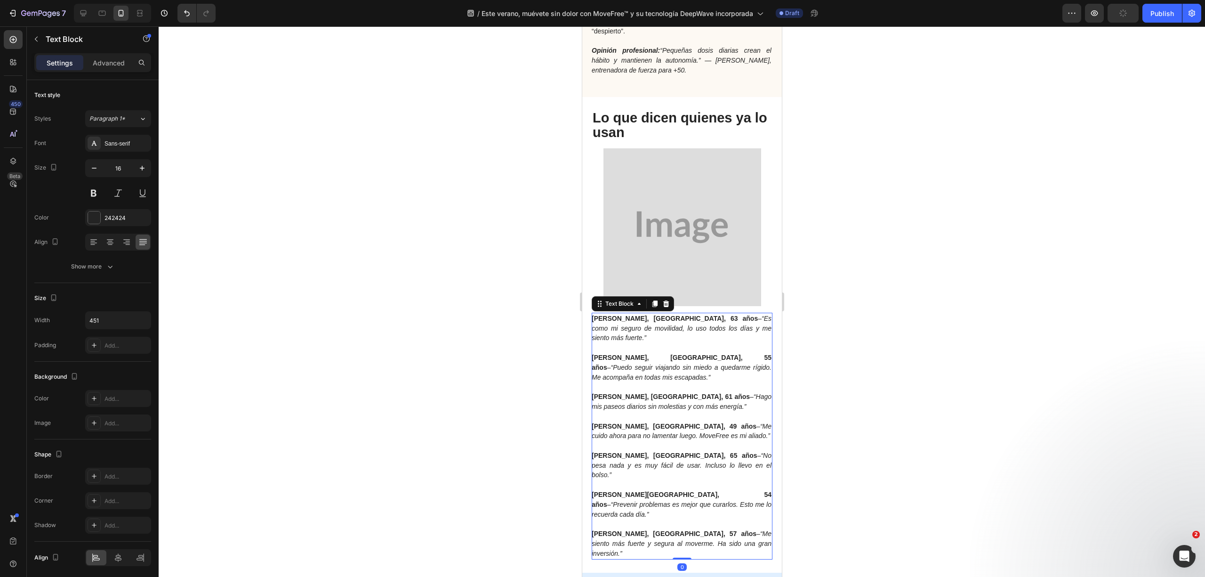
click at [700, 576] on span "Características técnicas:" at bounding box center [668, 587] width 161 height 15
click at [718, 460] on div "María G., Madrid, 63 años – “Es como mi seguro de movilidad, lo uso todos los d…" at bounding box center [682, 335] width 200 height 476
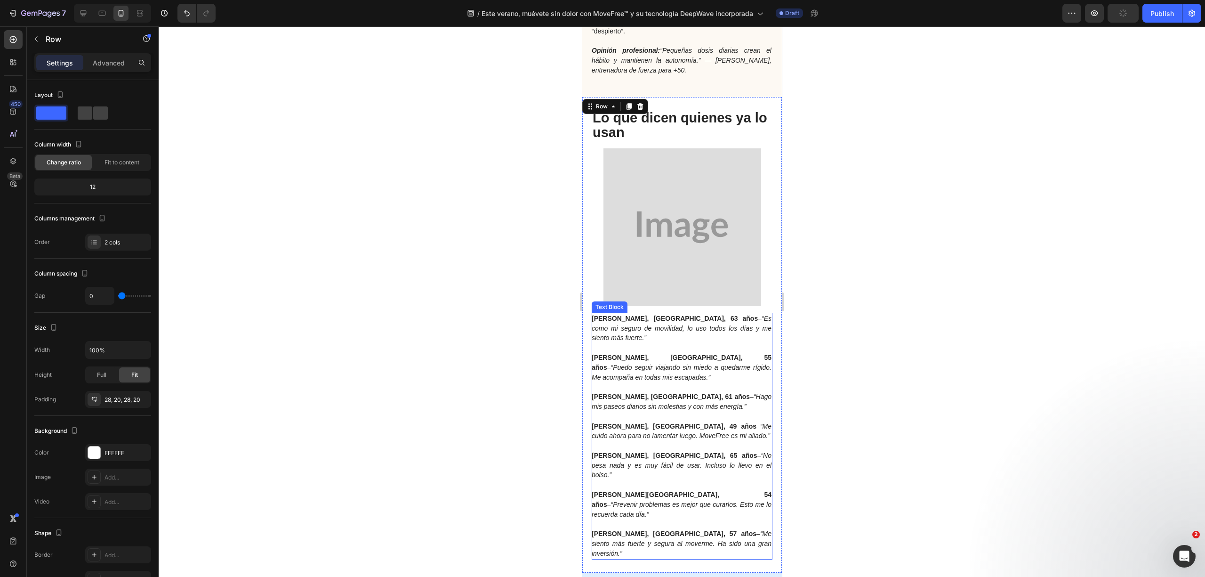
scroll to position [2888, 0]
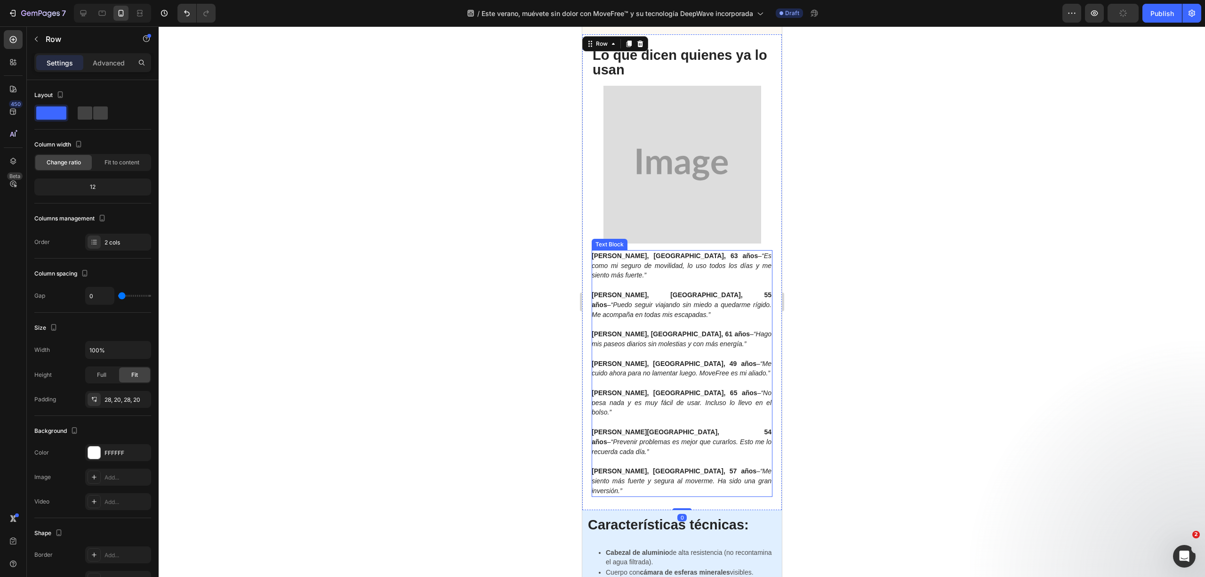
click at [730, 467] on icon "“Me siento más fuerte y segura al moverme. Ha sido una gran inversión.”" at bounding box center [681, 480] width 180 height 27
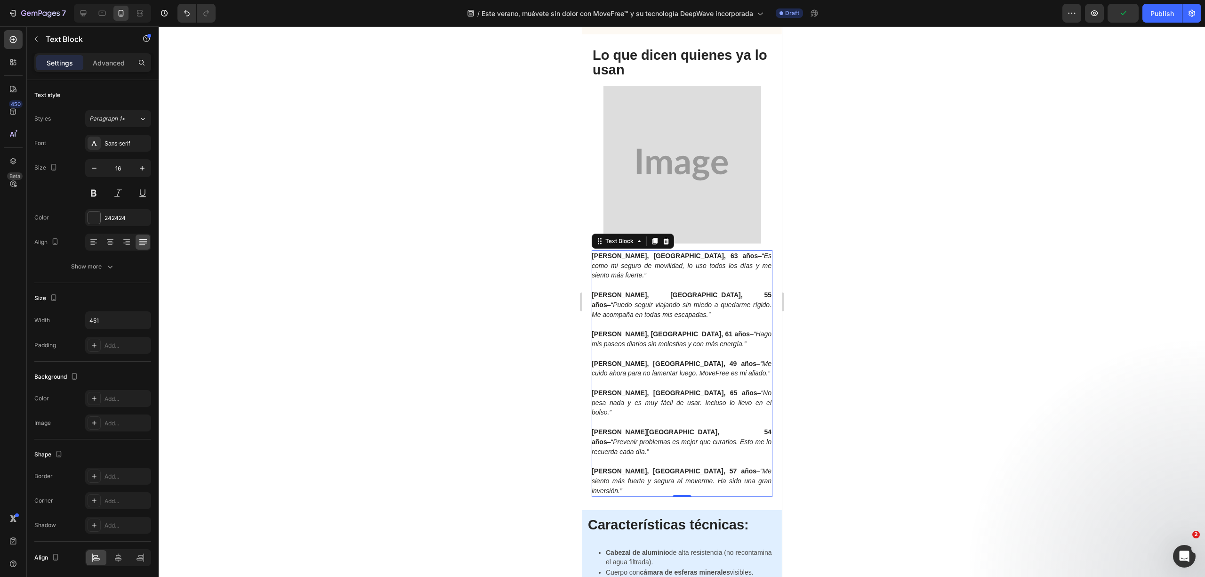
click at [736, 466] on p "Teresa V., Alicante, 57 años – “Me siento más fuerte y segura al moverme. Ha si…" at bounding box center [681, 480] width 180 height 29
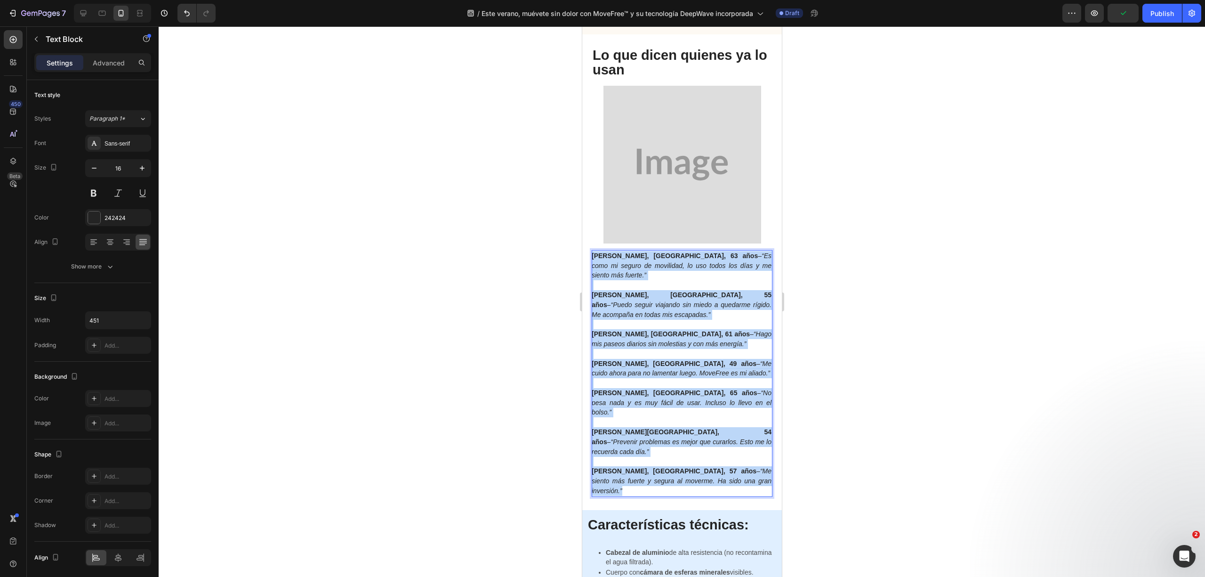
drag, startPoint x: 740, startPoint y: 450, endPoint x: 1153, endPoint y: 282, distance: 445.2
click at [582, 256] on html "Header Button Order by July. 4th for Guaranteed Discounts. Text Block GET 50% O…" at bounding box center [682, 556] width 200 height 6834
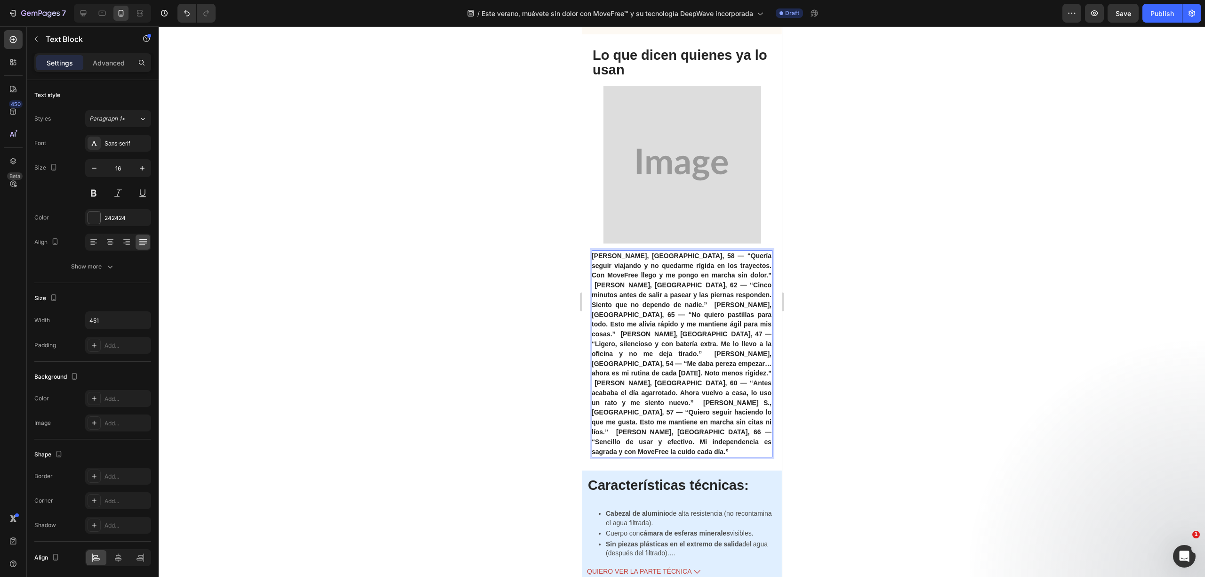
click at [738, 360] on strong "Marta G., Valencia, 58 — “Quería seguir viajando y no quedarme rígida en los tr…" at bounding box center [681, 353] width 180 height 203
click at [737, 359] on strong "Marta G., Valencia, 58 — “Quería seguir viajando y no quedarme rígida en los tr…" at bounding box center [681, 353] width 180 height 203
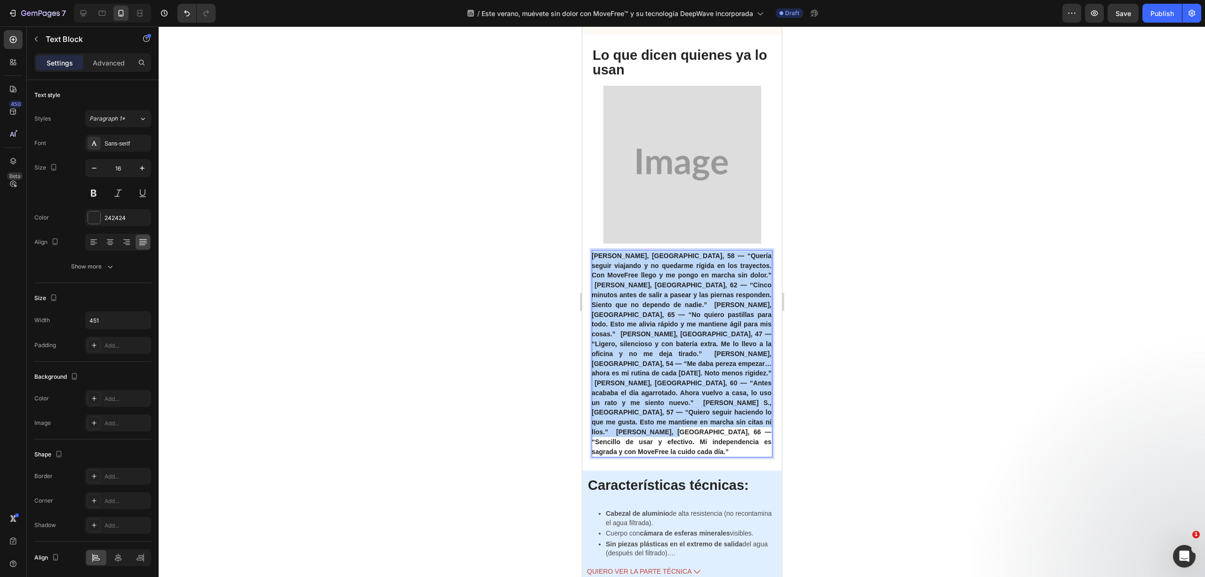
click at [737, 359] on strong "Marta G., Valencia, 58 — “Quería seguir viajando y no quedarme rígida en los tr…" at bounding box center [681, 353] width 180 height 203
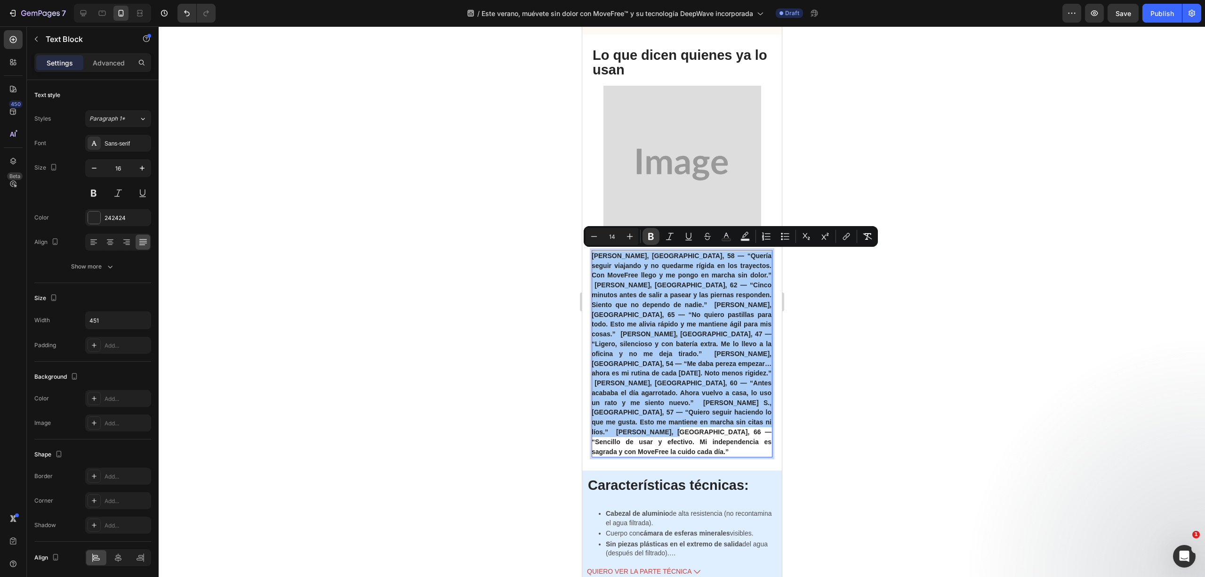
click at [652, 233] on icon "Editor contextual toolbar" at bounding box center [650, 236] width 9 height 9
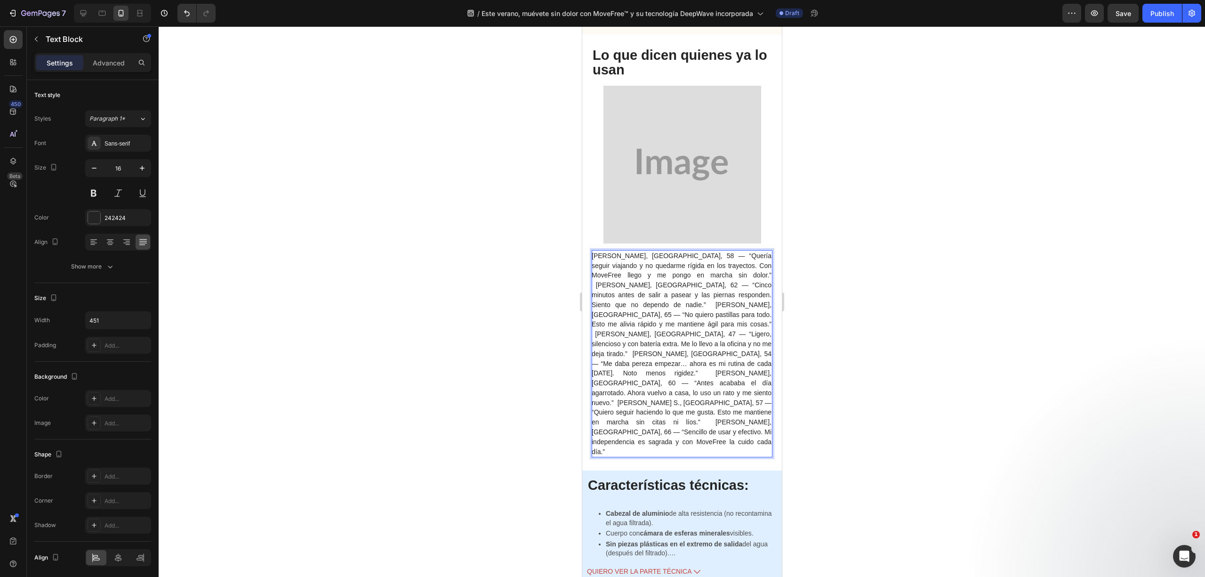
click at [649, 279] on p "Marta G., Valencia, 58 — “Quería seguir viajando y no quedarme rígida en los tr…" at bounding box center [681, 354] width 180 height 206
click at [689, 277] on span "Marta G., Valencia, 58 — “Quería seguir viajando y no quedarme rígida en los tr…" at bounding box center [681, 353] width 180 height 203
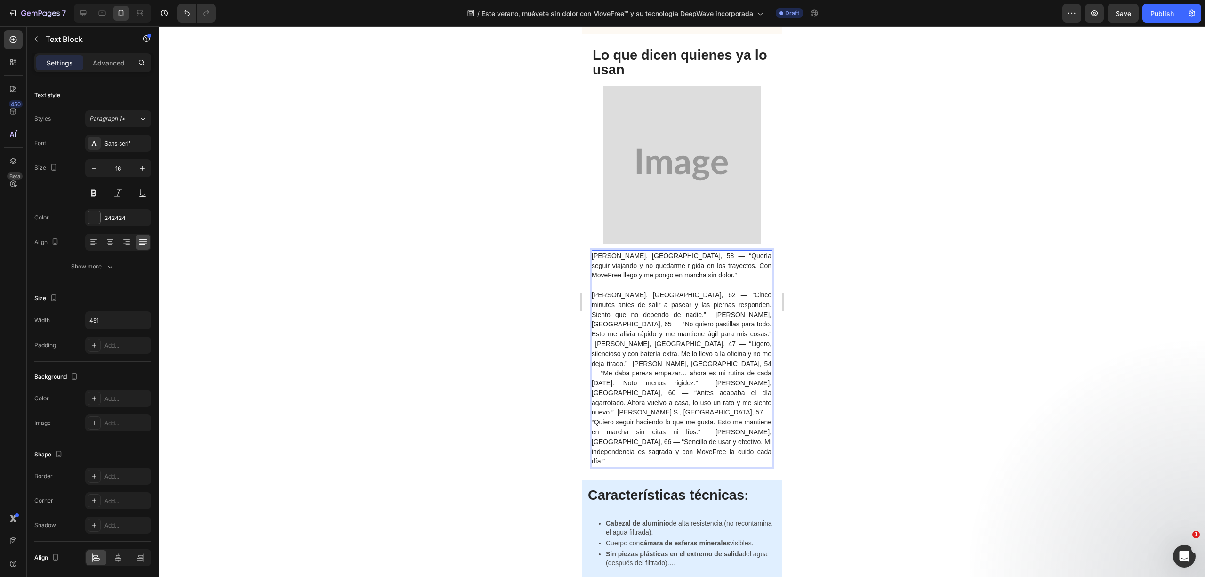
click at [624, 315] on span "José Luis M., Madrid, 62 — “Cinco minutos antes de salir a pasear y las piernas…" at bounding box center [681, 378] width 180 height 174
click at [628, 314] on span "José Luis M., Madrid, 62 — “Cinco minutos antes de salir a pasear y las piernas…" at bounding box center [681, 378] width 180 height 174
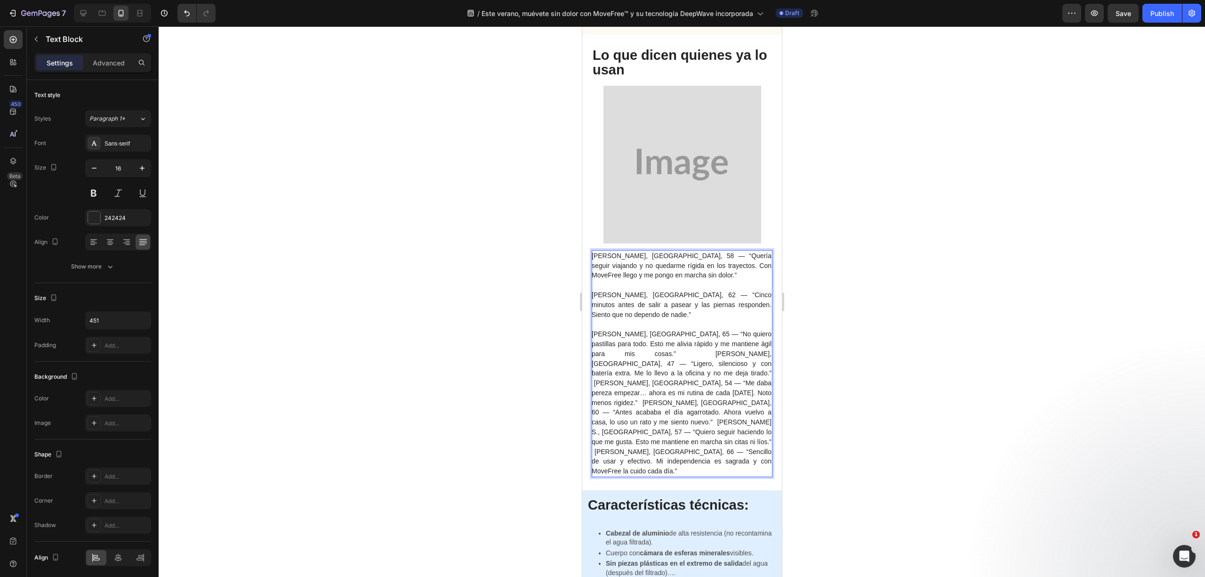
click at [761, 342] on span "Carmen R., Sevilla, 65 — “No quiero pastillas para todo. Esto me alivia rápido …" at bounding box center [681, 402] width 180 height 145
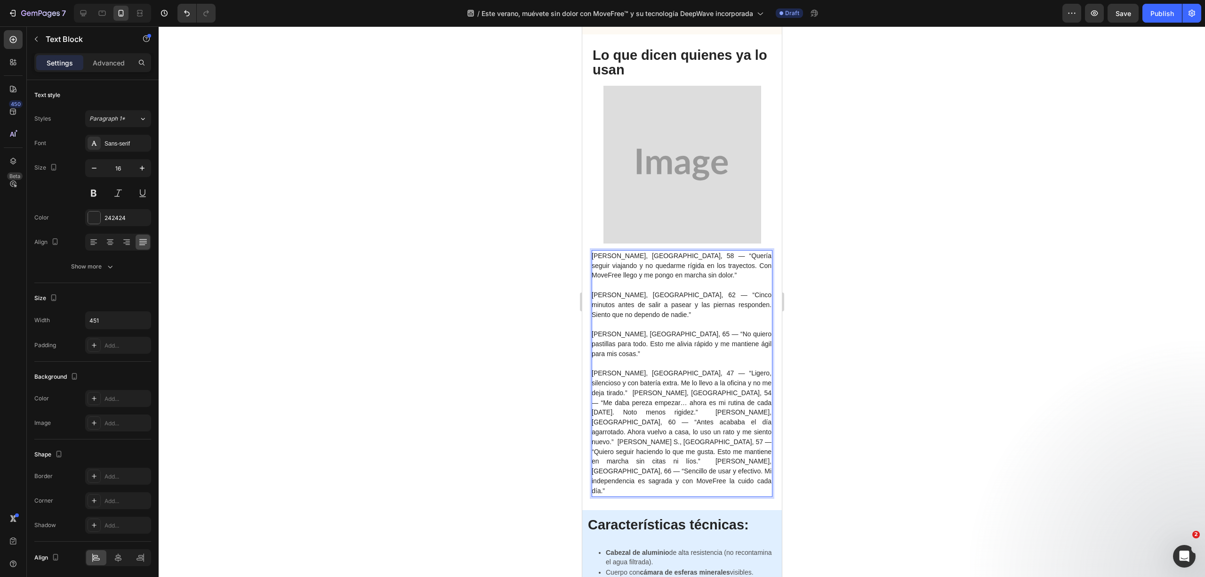
click at [595, 369] on span "Antonio L., Bilbao, 47 — “Ligero, silencioso y con batería extra. Me lo llevo a…" at bounding box center [681, 431] width 180 height 125
click at [743, 374] on span "Antonio L., Bilbao, 47 — “Ligero, silencioso y con batería extra. Me lo llevo a…" at bounding box center [681, 431] width 180 height 125
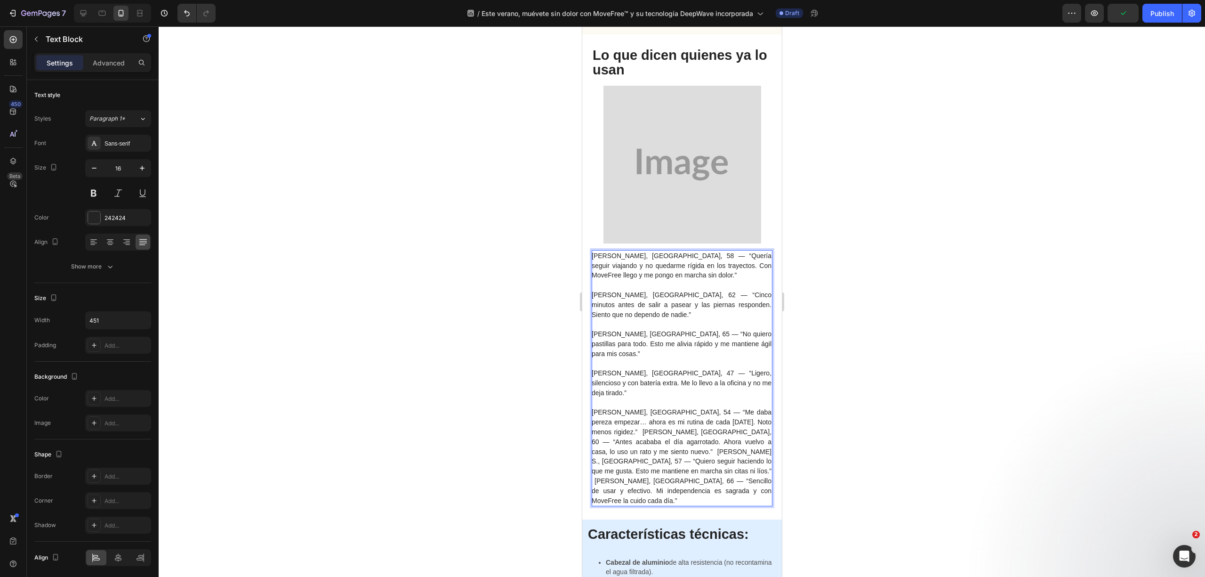
click at [594, 408] on span "Laura P., Zaragoza, 54 — “Me daba pereza empezar… ahora es mi rutina de cada ma…" at bounding box center [681, 456] width 180 height 96
click at [760, 408] on span "Laura P., Zaragoza, 54 — “Me daba pereza empezar… ahora es mi rutina de cada ma…" at bounding box center [681, 456] width 180 height 96
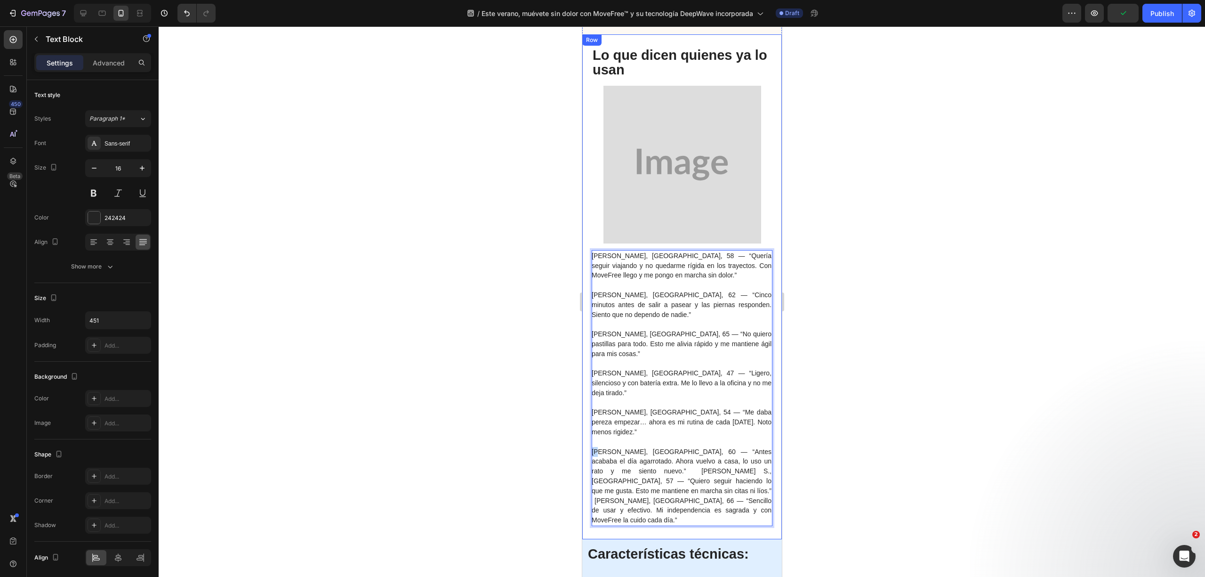
drag, startPoint x: 601, startPoint y: 422, endPoint x: 588, endPoint y: 417, distance: 14.2
click at [588, 417] on div "Marta G., Valencia, 58 — “Quería seguir viajando y no quedarme rígida en los tr…" at bounding box center [682, 286] width 200 height 505
click at [760, 448] on span "Paco H., Málaga, 60 — “Antes acababa el día agarrotado. Ahora vuelvo a casa, lo…" at bounding box center [681, 486] width 180 height 76
click at [762, 432] on div "Marta G., Valencia, 58 — “Quería seguir viajando y no quedarme rígida en los tr…" at bounding box center [681, 388] width 181 height 276
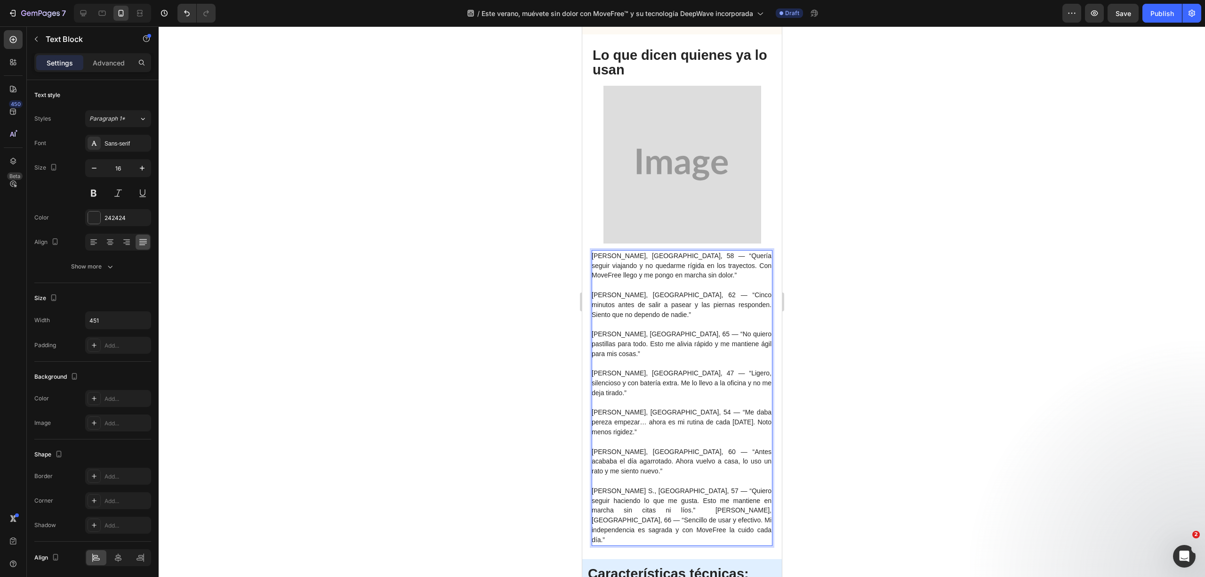
click at [596, 487] on span "Nuria S., Alicante, 57 — “Quiero seguir haciendo lo que me gusta. Esto me manti…" at bounding box center [681, 515] width 180 height 56
click at [760, 487] on span "Nuria S., Alicante, 57 — “Quiero seguir haciendo lo que me gusta. Esto me manti…" at bounding box center [681, 515] width 180 height 56
click at [762, 487] on span "Nuria S., Alicante, 57 — “Quiero seguir haciendo lo que me gusta. Esto me manti…" at bounding box center [681, 515] width 180 height 56
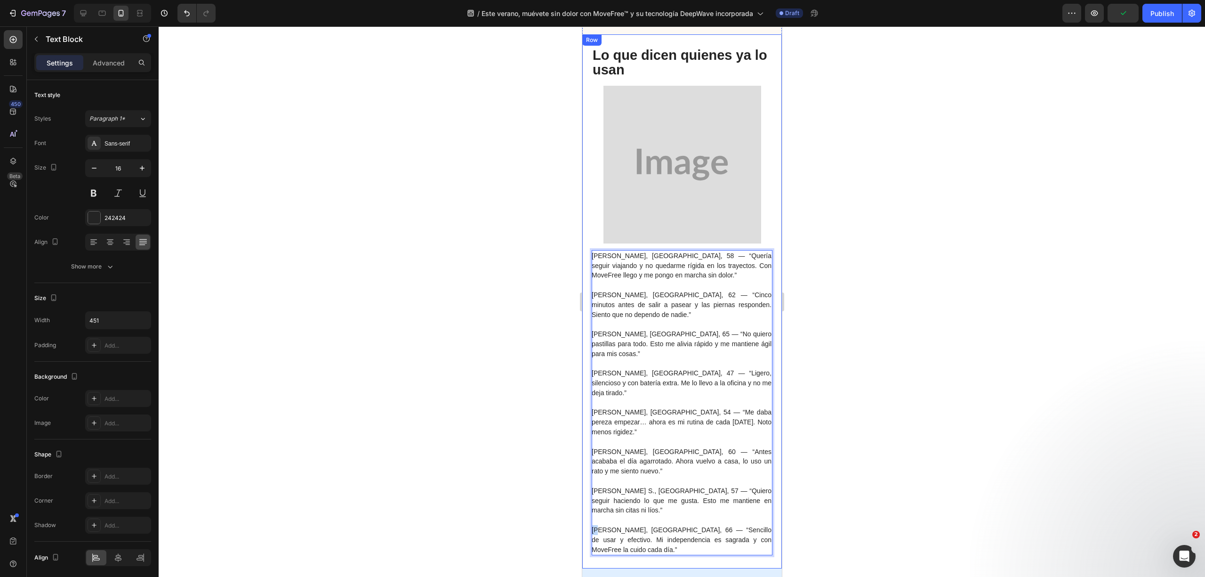
click at [590, 480] on div "Marta G., Valencia, 58 — “Quería seguir viajando y no quedarme rígida en los tr…" at bounding box center [682, 301] width 200 height 534
click at [706, 257] on span "Marta G., Valencia, 58 — “Quería seguir viajando y no quedarme rígida en los tr…" at bounding box center [681, 265] width 180 height 27
click at [665, 256] on span "Marta G., Valencia, 58 — “Quería seguir viajando y no quedarme rígida en los tr…" at bounding box center [681, 265] width 180 height 27
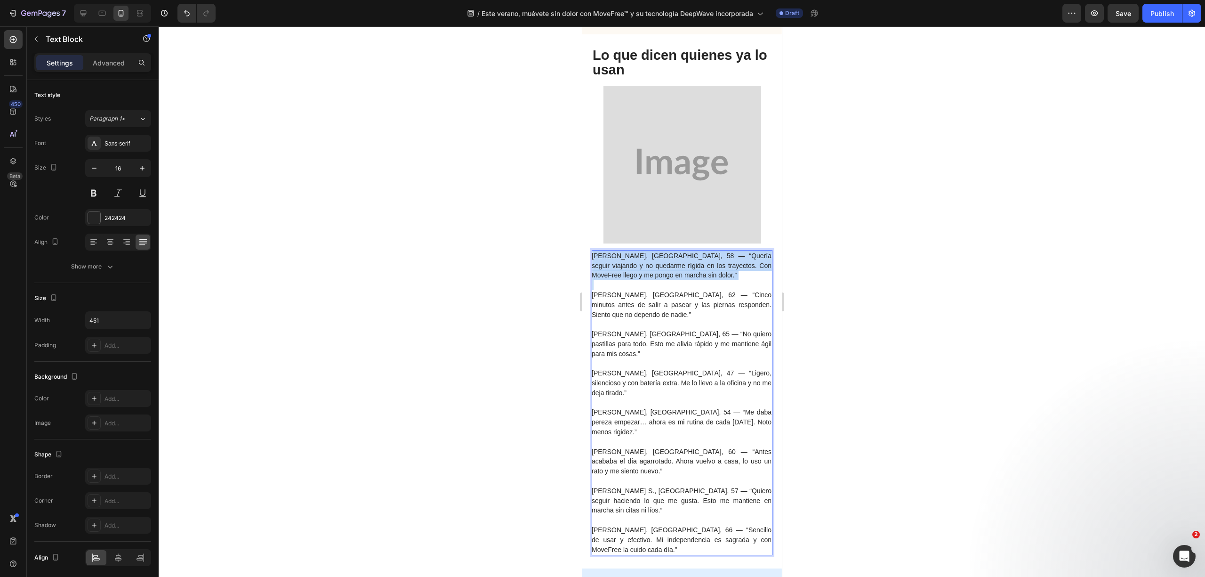
click at [693, 274] on p "Marta G., Valencia, 58 — “Quería seguir viajando y no quedarme rígida en los tr…" at bounding box center [681, 265] width 180 height 29
drag, startPoint x: 696, startPoint y: 277, endPoint x: 674, endPoint y: 255, distance: 31.0
click at [674, 255] on p "Marta G., Valencia, 58 — “Quería seguir viajando y no quedarme rígida en los tr…" at bounding box center [681, 265] width 180 height 29
click at [702, 291] on span "José Luis M., Madrid, 62 — “Cinco minutos antes de salir a pasear y las piernas…" at bounding box center [681, 304] width 180 height 27
click at [912, 299] on div at bounding box center [682, 301] width 1047 height 550
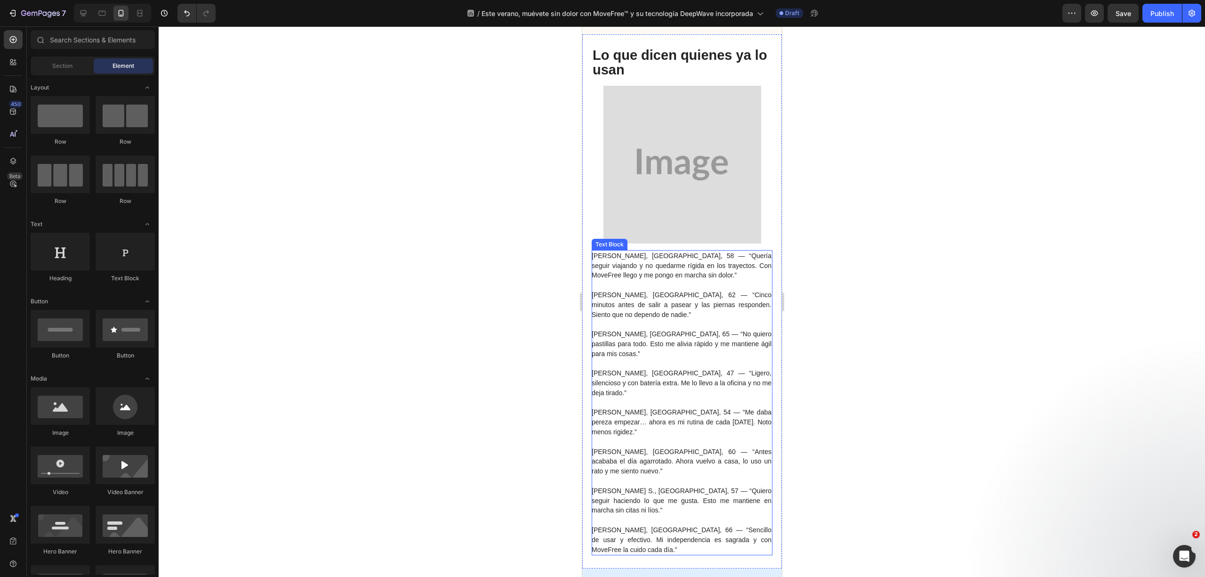
click at [654, 487] on span "Nuria S., Alicante, 57 — “Quiero seguir haciendo lo que me gusta. Esto me manti…" at bounding box center [681, 500] width 180 height 27
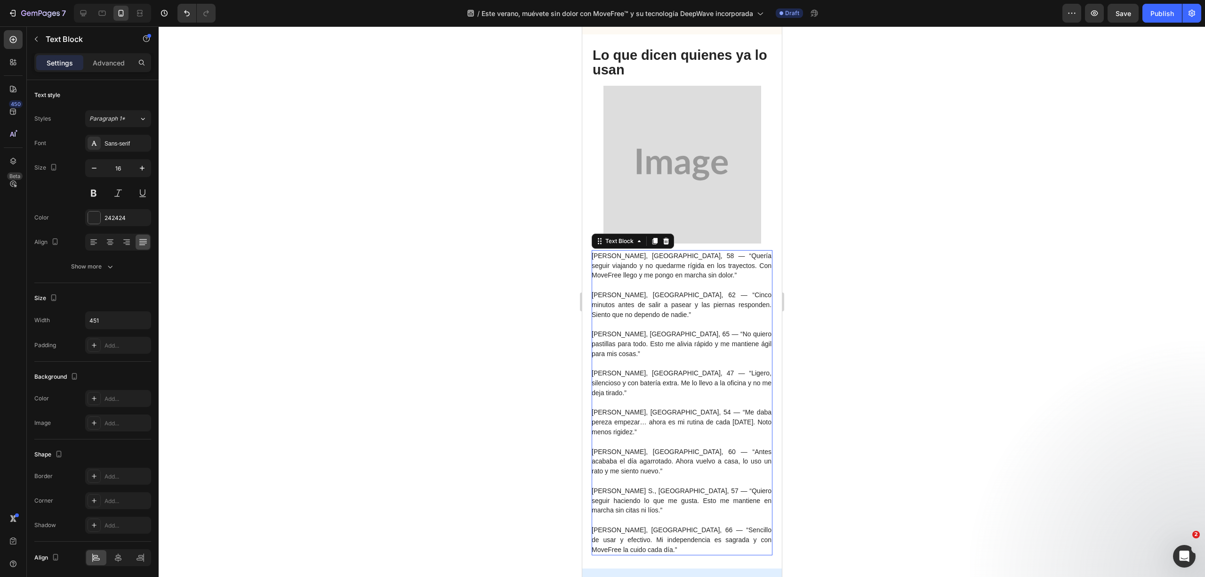
click at [646, 526] on span "Ramón V., A Coruña, 66 — “Sencillo de usar y efectivo. Mi independencia es sagr…" at bounding box center [681, 539] width 180 height 27
click at [631, 525] on p "Ramón V., A Coruña, 66 — “Sencillo de usar y efectivo. Mi independencia es sagr…" at bounding box center [681, 539] width 180 height 29
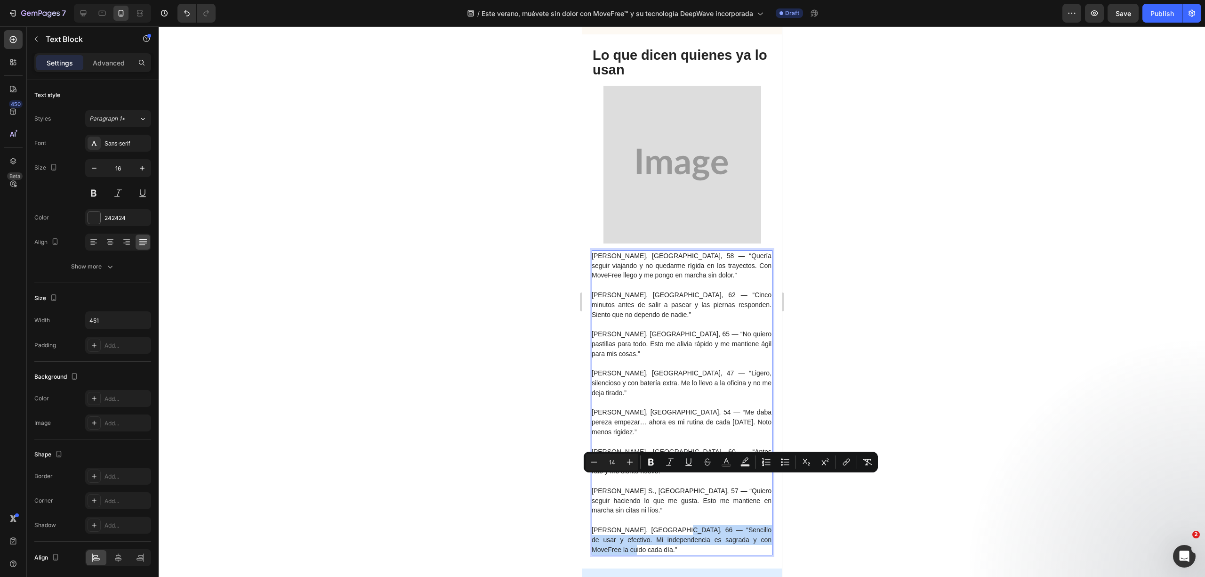
drag, startPoint x: 645, startPoint y: 495, endPoint x: 673, endPoint y: 479, distance: 32.5
click at [673, 525] on p "Ramón V., A Coruña, 66 — “Sencillo de usar y efectivo. Mi independencia es sagr…" at bounding box center [681, 539] width 180 height 29
drag, startPoint x: 670, startPoint y: 462, endPoint x: 88, endPoint y: 455, distance: 582.5
click at [670, 462] on icon "Editor contextual toolbar" at bounding box center [669, 461] width 9 height 9
click at [686, 525] on p "Ramón V., A Coruña, 66 — “Sencillo de usar y efectivo. Mi independencia es sagr…" at bounding box center [681, 539] width 180 height 29
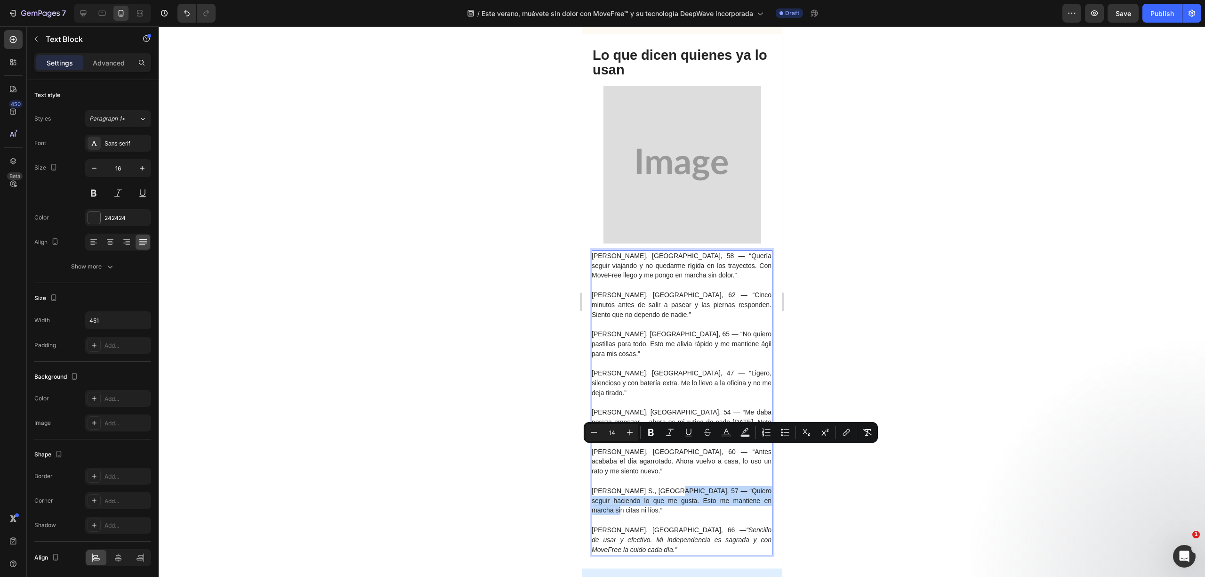
drag, startPoint x: 759, startPoint y: 460, endPoint x: 665, endPoint y: 449, distance: 94.3
click at [665, 486] on p "Nuria S., Alicante, 57 — “Quiero seguir haciendo lo que me gusta. Esto me manti…" at bounding box center [681, 500] width 180 height 29
click at [673, 434] on icon "Editor contextual toolbar" at bounding box center [669, 432] width 9 height 9
click at [683, 515] on p "Rich Text Editor. Editing area: main" at bounding box center [681, 520] width 180 height 10
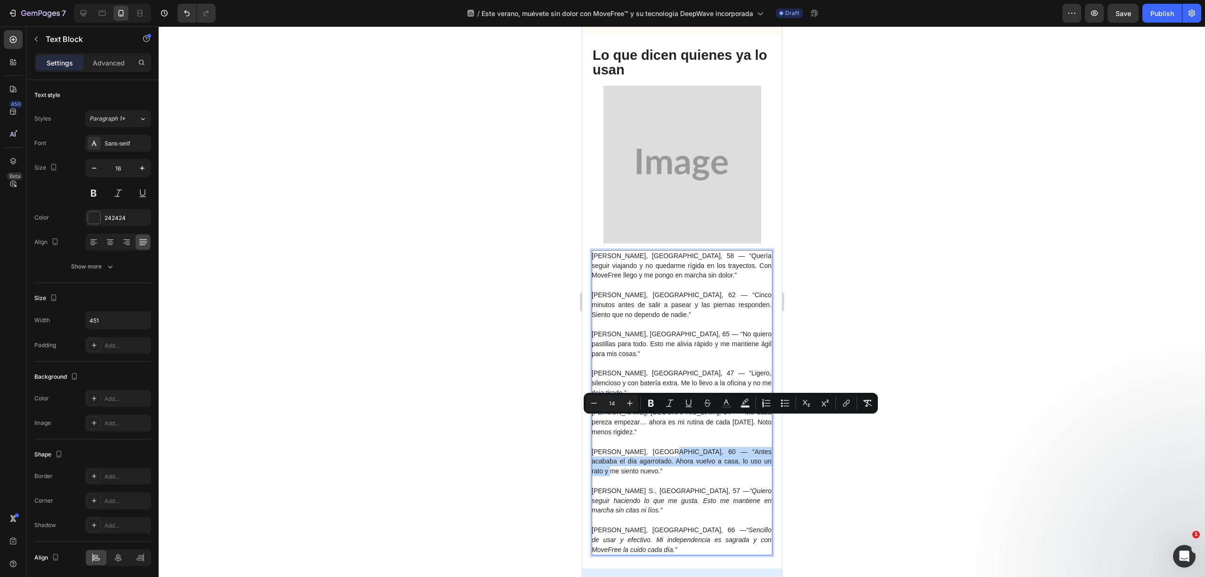
drag, startPoint x: 759, startPoint y: 430, endPoint x: 661, endPoint y: 424, distance: 98.1
click at [661, 447] on p "Paco H., Málaga, 60 — “Antes acababa el día agarrotado. Ahora vuelvo a casa, lo…" at bounding box center [681, 461] width 180 height 29
click at [674, 405] on icon "Editor contextual toolbar" at bounding box center [669, 402] width 9 height 9
click at [721, 487] on icon "“Quiero seguir haciendo lo que me gusta. Esto me mantiene en marcha sin citas n…" at bounding box center [681, 500] width 180 height 27
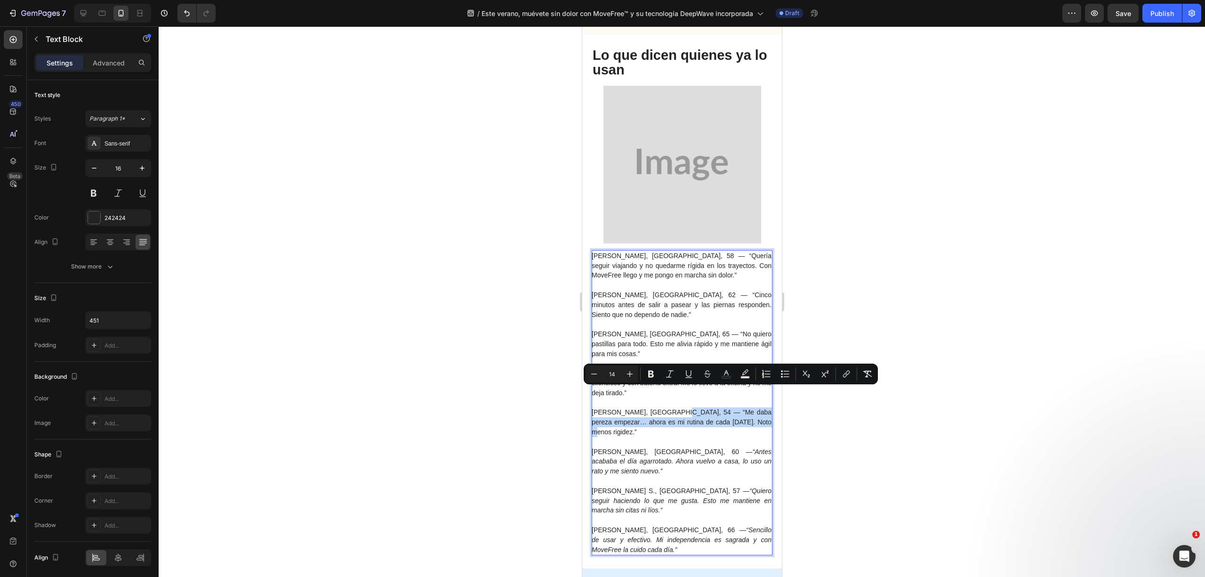
drag, startPoint x: 759, startPoint y: 402, endPoint x: 674, endPoint y: 394, distance: 84.7
click at [674, 408] on span "Laura P., Zaragoza, 54 — “Me daba pereza empezar… ahora es mi rutina de cada ma…" at bounding box center [681, 421] width 180 height 27
click at [679, 373] on div "Minus 14 Plus Bold Italic Underline Strikethrough Text Color Text Background Co…" at bounding box center [731, 373] width 291 height 17
click at [674, 373] on icon "Editor contextual toolbar" at bounding box center [669, 373] width 9 height 9
click at [696, 448] on icon "“Antes acababa el día agarrotado. Ahora vuelvo a casa, lo uso un rato y me sien…" at bounding box center [681, 461] width 180 height 27
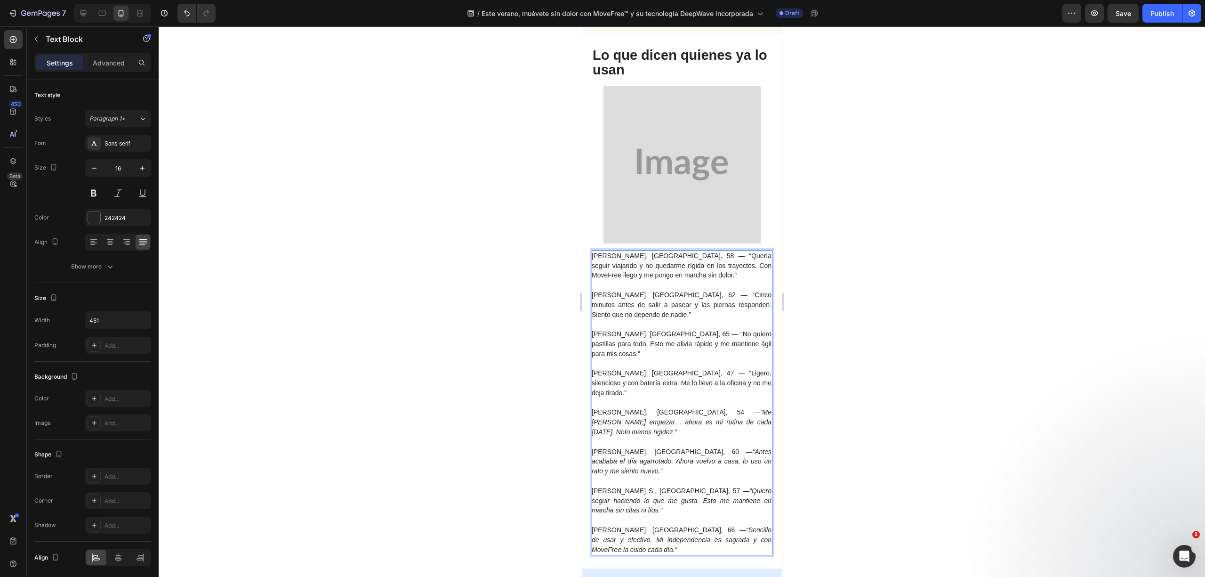
click at [748, 370] on p "Antonio L., Bilbao, 47 — “Ligero, silencioso y con batería extra. Me lo llevo a…" at bounding box center [681, 382] width 180 height 29
drag, startPoint x: 674, startPoint y: 370, endPoint x: 666, endPoint y: 361, distance: 12.7
click at [666, 368] on p "Antonio L., Bilbao, 47 — “Ligero, silencioso y con batería extra. Me lo llevo a…" at bounding box center [681, 382] width 180 height 29
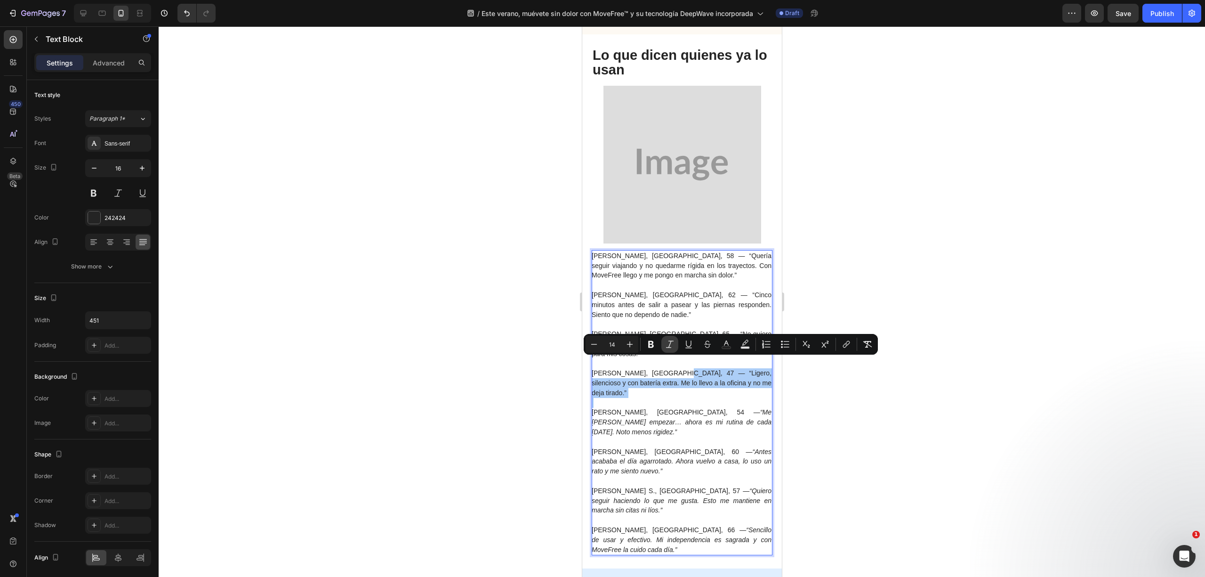
click at [669, 347] on icon "Editor contextual toolbar" at bounding box center [670, 343] width 8 height 7
click at [722, 408] on icon "“Me daba pereza empezar… ahora es mi rutina de cada mañana. Noto menos rigidez.”" at bounding box center [681, 421] width 180 height 27
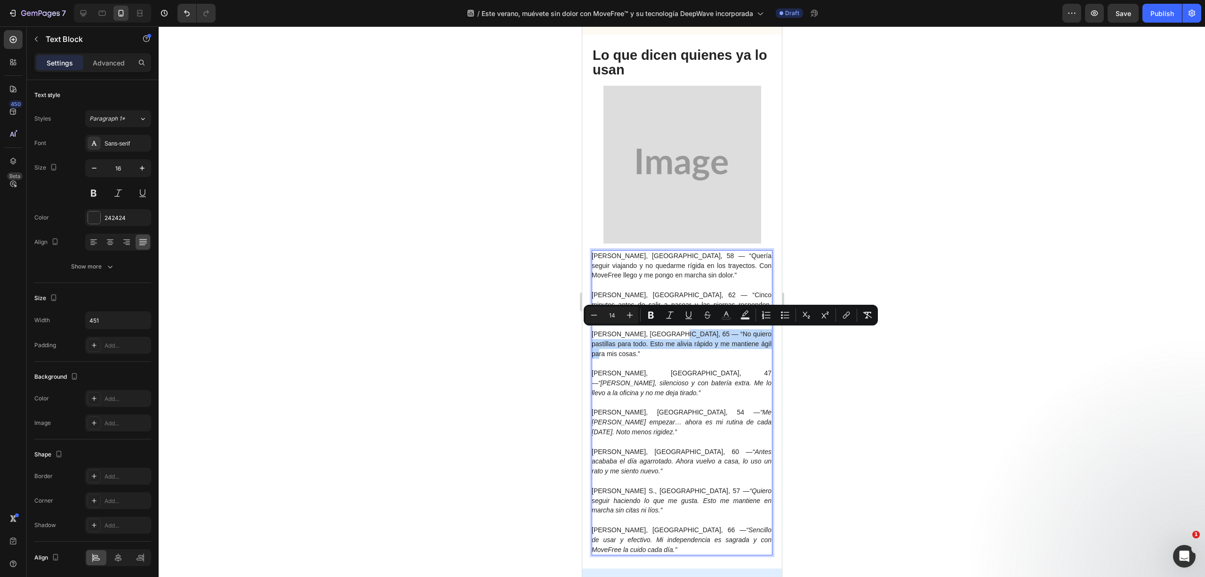
drag, startPoint x: 760, startPoint y: 342, endPoint x: 668, endPoint y: 336, distance: 92.5
click at [668, 336] on p "Carmen R., Sevilla, 65 — “No quiero pastillas para todo. Esto me alivia rápido …" at bounding box center [681, 343] width 180 height 29
click at [665, 319] on button "Italic" at bounding box center [670, 315] width 17 height 17
click at [688, 292] on span "José Luis M., Madrid, 62 — “Cinco minutos antes de salir a pasear y las piernas…" at bounding box center [681, 304] width 180 height 27
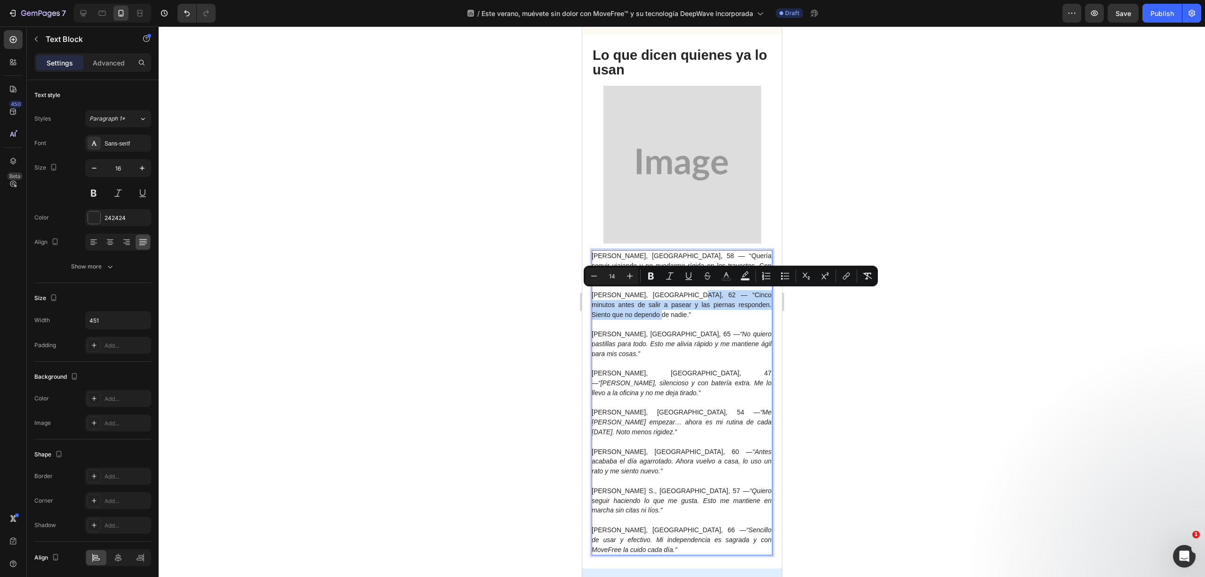
drag, startPoint x: 676, startPoint y: 290, endPoint x: 732, endPoint y: 317, distance: 62.3
click at [732, 317] on p "José Luis M., Madrid, 62 — “Cinco minutos antes de salir a pasear y las piernas…" at bounding box center [681, 304] width 180 height 29
click at [686, 306] on span "José Luis M., Madrid, 62 — “Cinco minutos antes de salir a pasear y las piernas…" at bounding box center [681, 304] width 180 height 27
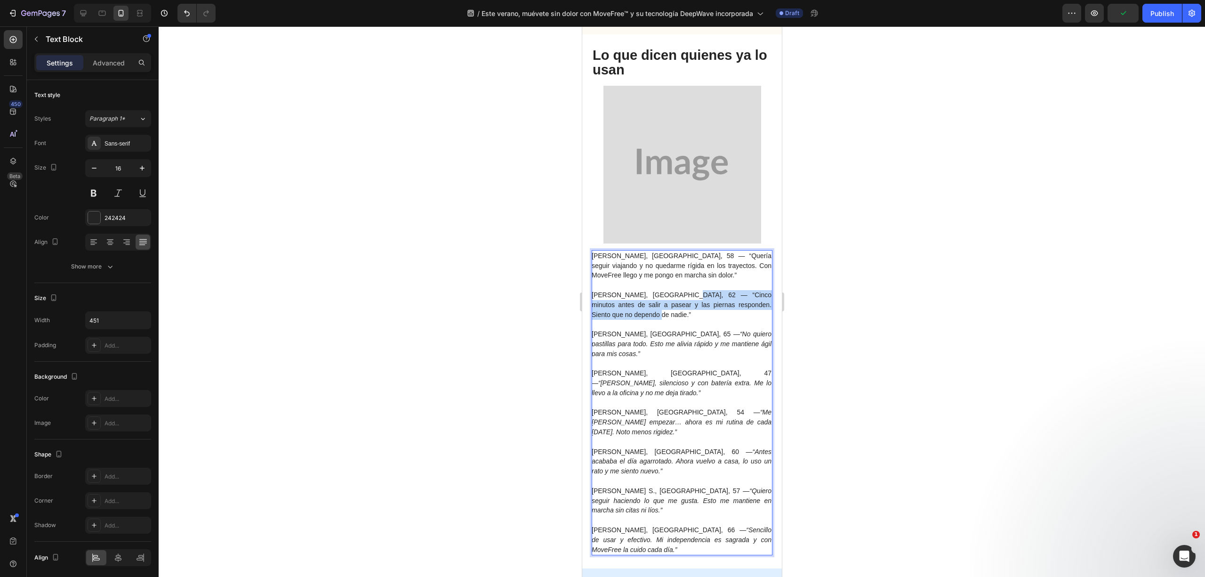
drag, startPoint x: 679, startPoint y: 315, endPoint x: 674, endPoint y: 298, distance: 18.0
click at [674, 298] on p "José Luis M., Madrid, 62 — “Cinco minutos antes de salir a pasear y las piernas…" at bounding box center [681, 304] width 180 height 29
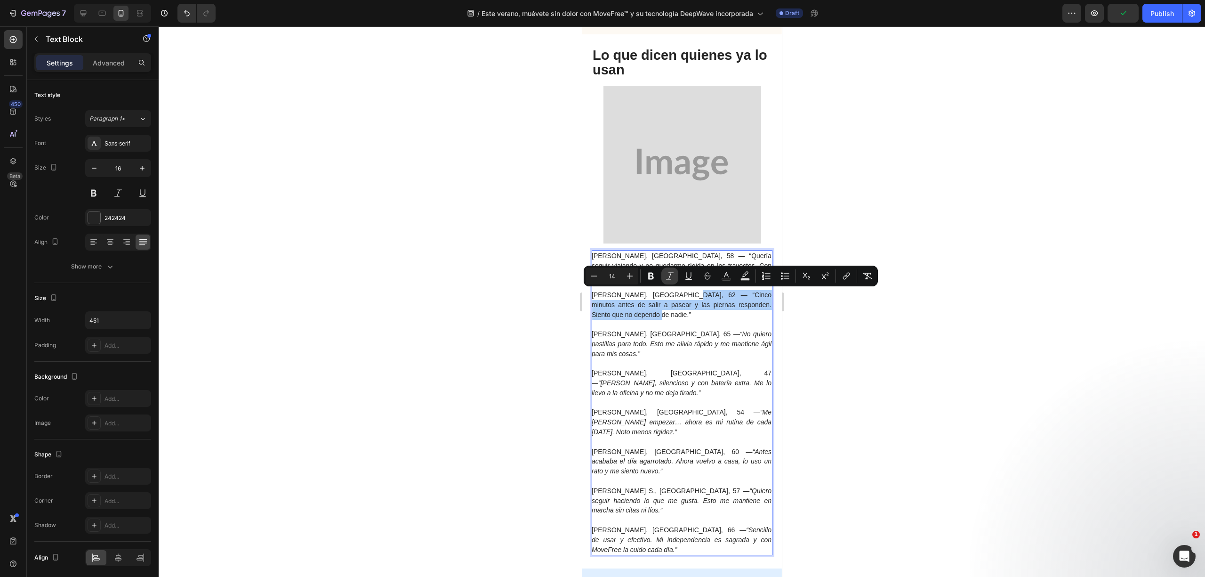
click at [664, 272] on button "Italic" at bounding box center [670, 275] width 17 height 17
click at [708, 332] on icon "“No quiero pastillas para todo. Esto me alivia rápido y me mantiene ágil para m…" at bounding box center [681, 343] width 180 height 27
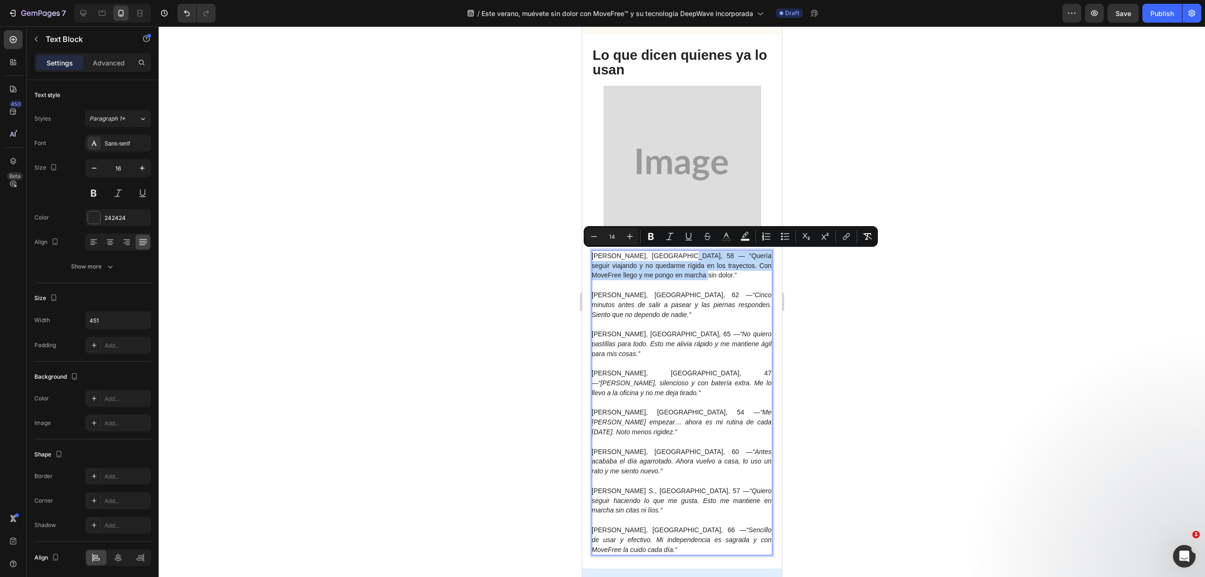
drag, startPoint x: 704, startPoint y: 277, endPoint x: 676, endPoint y: 254, distance: 36.5
click at [676, 254] on p "Marta G., Valencia, 58 — “Quería seguir viajando y no quedarme rígida en los tr…" at bounding box center [681, 265] width 180 height 29
click at [666, 240] on icon "Editor contextual toolbar" at bounding box center [669, 236] width 9 height 9
click at [721, 346] on icon "“No quiero pastillas para todo. Esto me alivia rápido y me mantiene ágil para m…" at bounding box center [681, 343] width 180 height 27
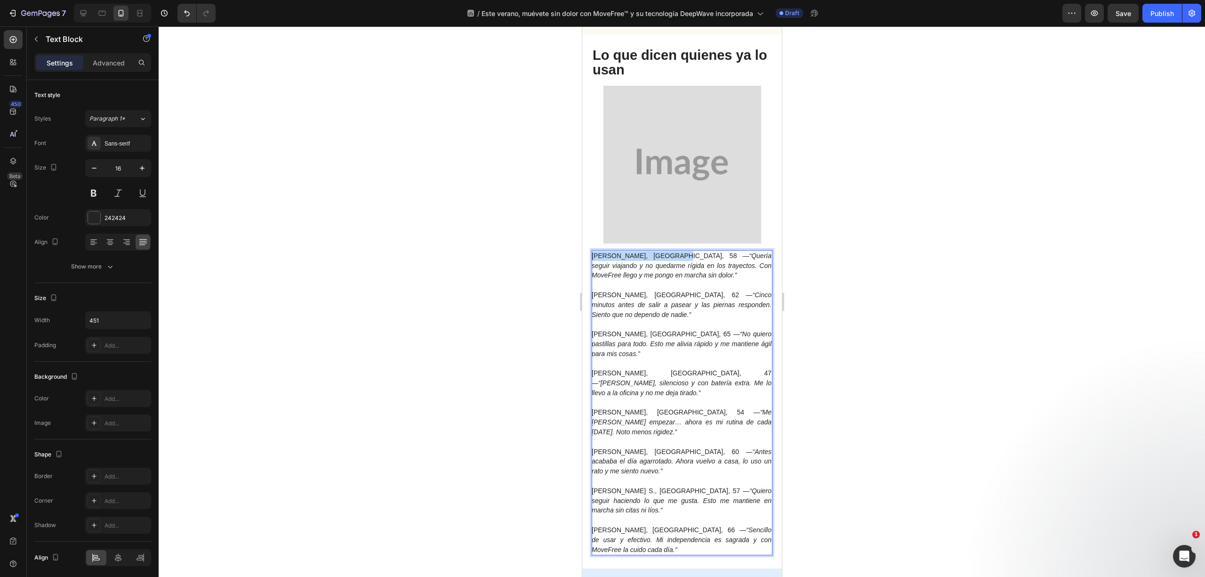
drag, startPoint x: 664, startPoint y: 255, endPoint x: 577, endPoint y: 245, distance: 87.2
click at [582, 245] on html "Header Button Order by July. 4th for Guaranteed Discounts. Text Block GET 50% O…" at bounding box center [682, 585] width 200 height 6893
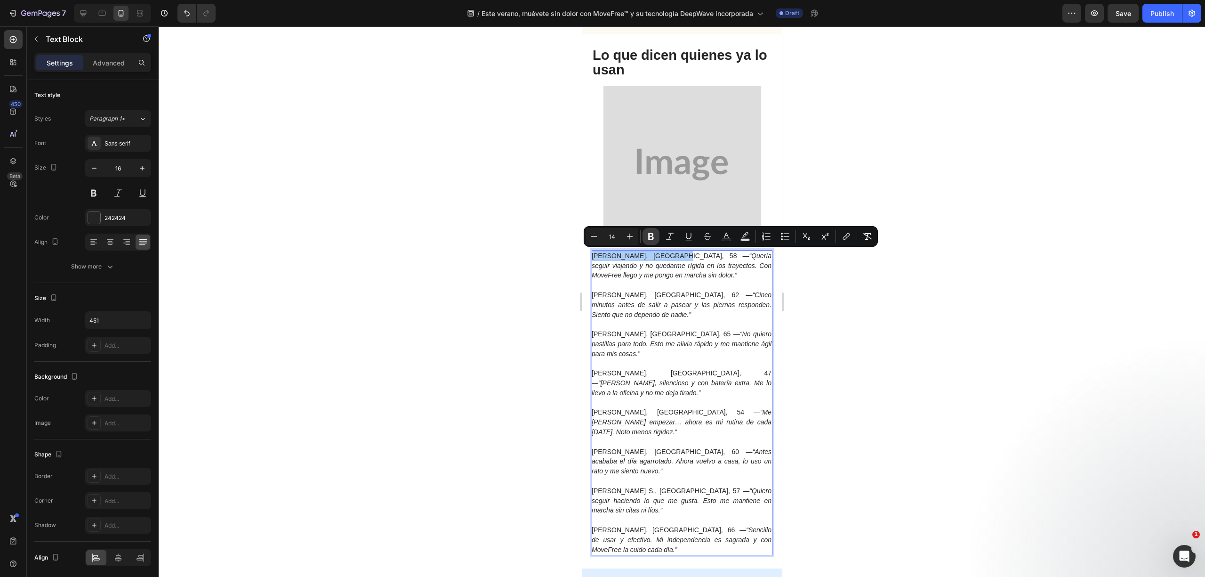
click at [656, 239] on button "Bold" at bounding box center [651, 236] width 17 height 17
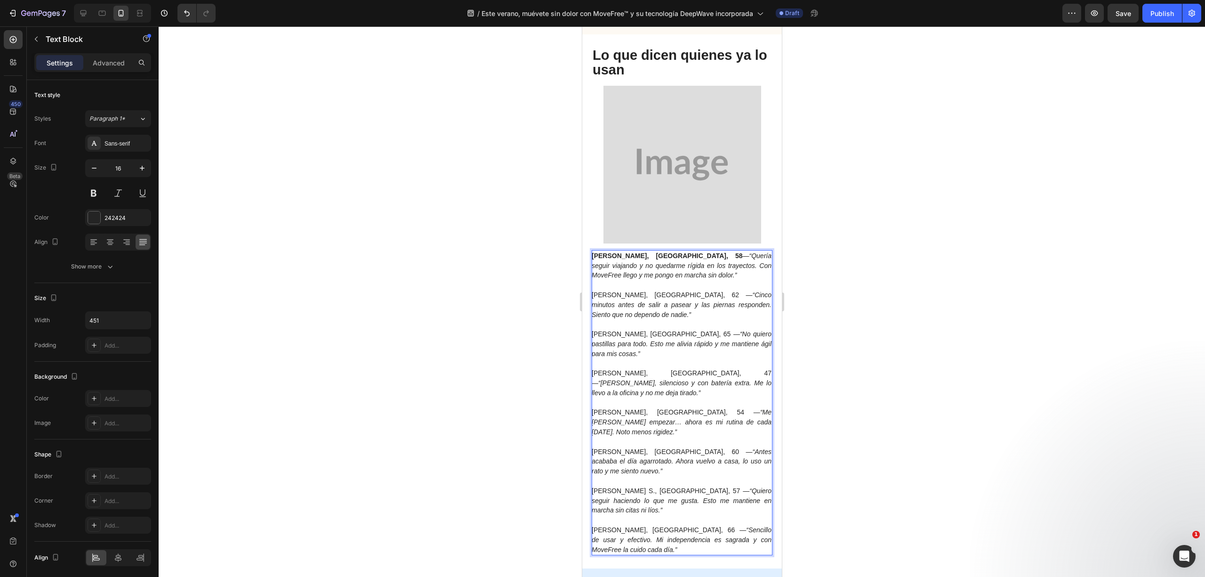
click at [596, 258] on strong "Marta G., Valencia, 58" at bounding box center [666, 256] width 151 height 8
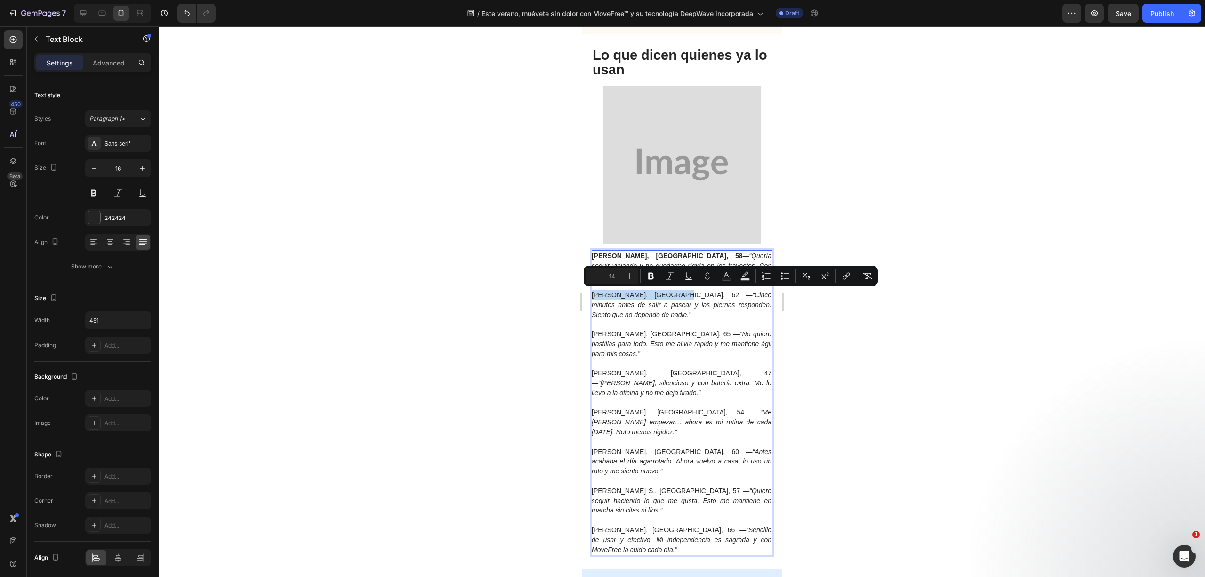
drag, startPoint x: 665, startPoint y: 292, endPoint x: 580, endPoint y: 294, distance: 85.3
click at [582, 294] on html "Header Button Order by July. 4th for Guaranteed Discounts. Text Block GET 50% O…" at bounding box center [682, 585] width 200 height 6893
click at [655, 277] on icon "Editor contextual toolbar" at bounding box center [650, 275] width 9 height 9
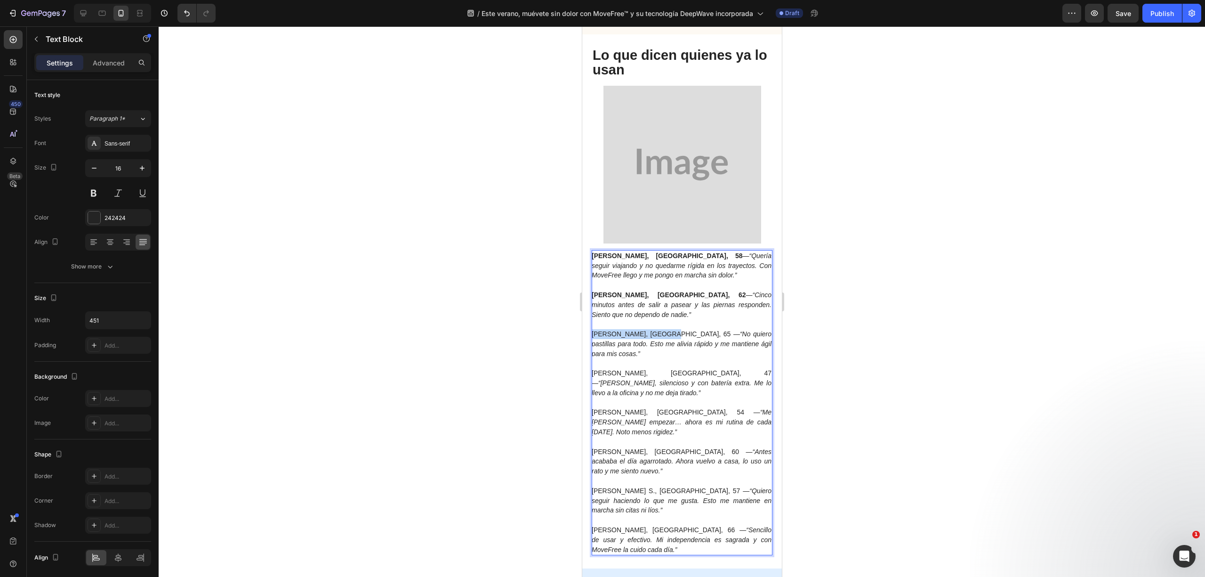
drag, startPoint x: 660, startPoint y: 332, endPoint x: 1154, endPoint y: 362, distance: 494.3
click at [582, 337] on html "Header Button Order by July. 4th for Guaranteed Discounts. Text Block GET 50% O…" at bounding box center [682, 585] width 200 height 6893
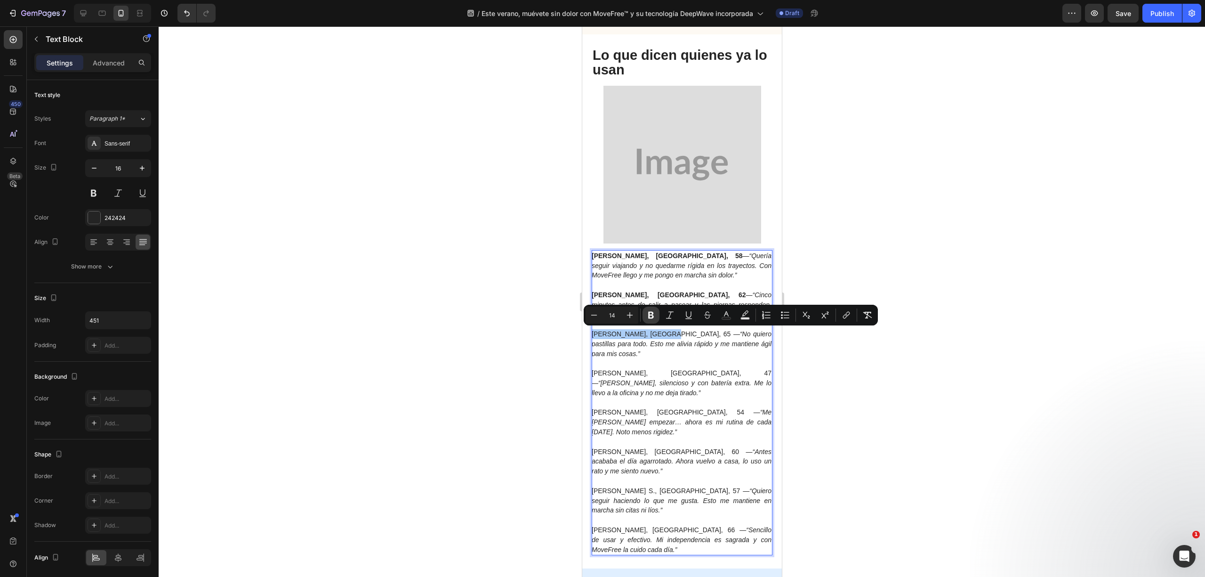
click at [654, 313] on icon "Editor contextual toolbar" at bounding box center [650, 314] width 9 height 9
click at [655, 369] on span "Antonio L., Bilbao, 47 — “Ligero, silencioso y con batería extra. Me lo llevo a…" at bounding box center [681, 382] width 180 height 27
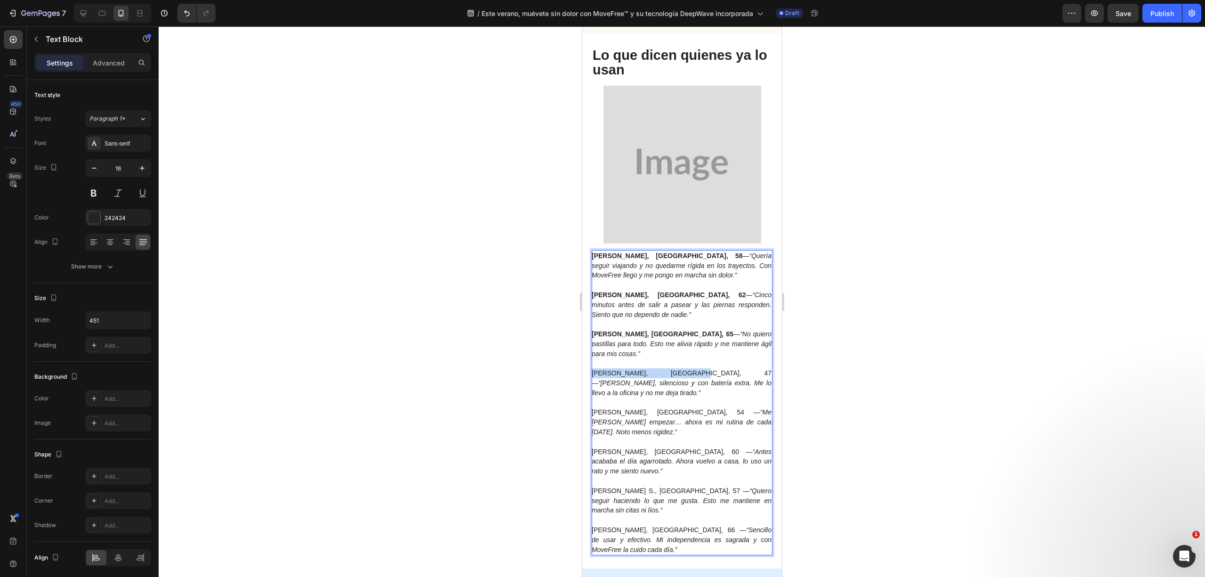
drag, startPoint x: 659, startPoint y: 363, endPoint x: 570, endPoint y: 366, distance: 88.6
click at [582, 366] on html "Header Button Order by July. 4th for Guaranteed Discounts. Text Block GET 50% O…" at bounding box center [682, 585] width 200 height 6893
click at [613, 379] on icon "“Ligero, silencioso y con batería extra. Me lo llevo a la oficina y no me deja …" at bounding box center [681, 387] width 180 height 17
click at [595, 369] on span "Antonio L., Bilbao, 47 — “Ligero, silencioso y con batería extra. Me lo llevo a…" at bounding box center [681, 382] width 180 height 27
drag, startPoint x: 654, startPoint y: 363, endPoint x: 581, endPoint y: 361, distance: 72.1
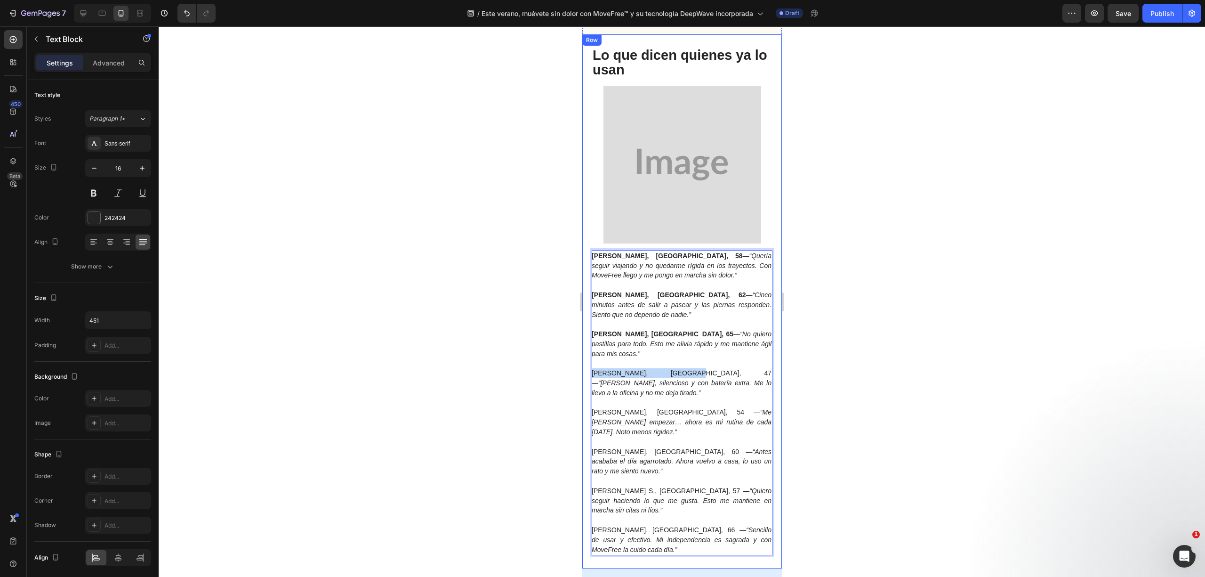
click at [582, 361] on div "Marta G., Valencia, 58 — “Quería seguir viajando y no quedarme rígida en los tr…" at bounding box center [682, 301] width 200 height 534
click at [822, 403] on div at bounding box center [682, 301] width 1047 height 550
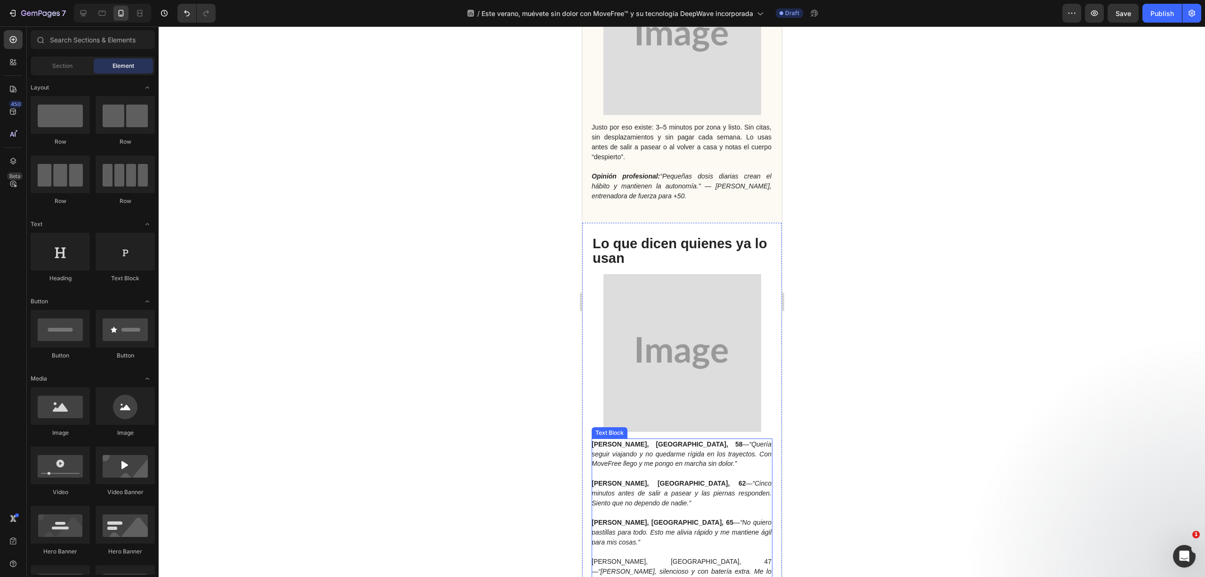
scroll to position [2950, 0]
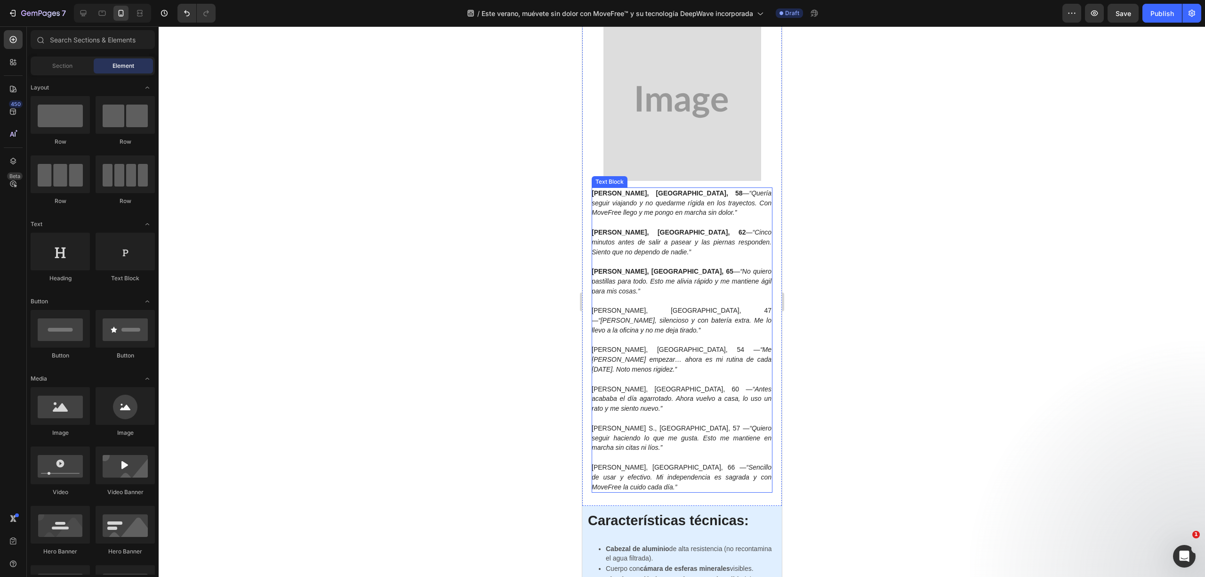
click at [661, 316] on icon "“Ligero, silencioso y con batería extra. Me lo llevo a la oficina y no me deja …" at bounding box center [681, 324] width 180 height 17
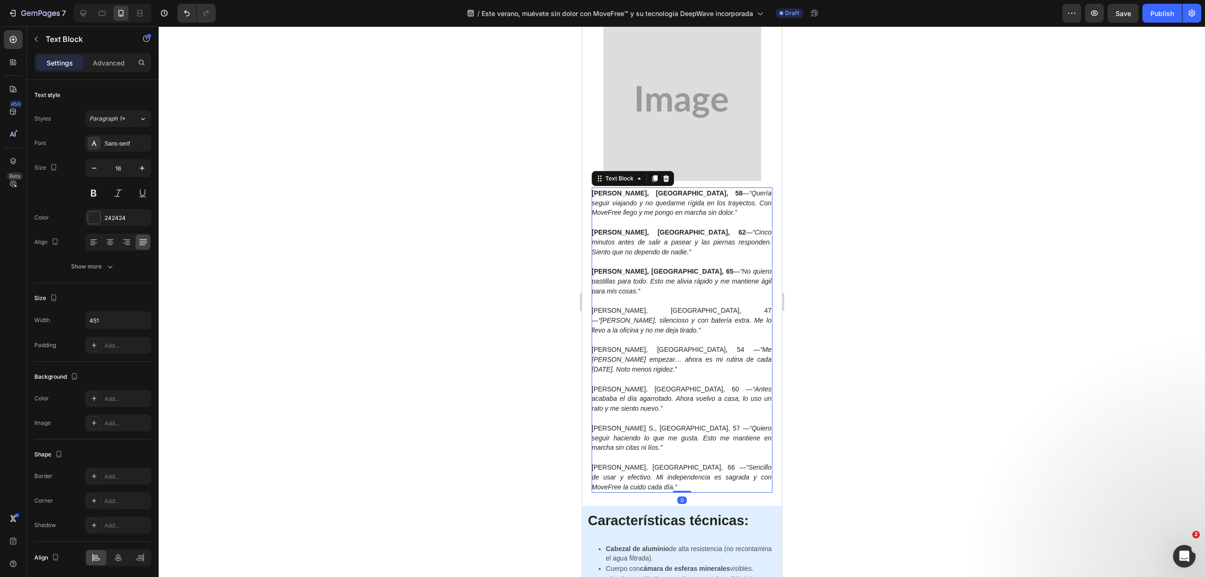
click at [659, 307] on span "Antonio L., Bilbao, 47 — “Ligero, silencioso y con batería extra. Me lo llevo a…" at bounding box center [681, 320] width 180 height 27
drag, startPoint x: 655, startPoint y: 299, endPoint x: 576, endPoint y: 299, distance: 79.1
click at [582, 299] on html "Header Button Order by July. 4th for Guaranteed Discounts. Text Block GET 50% O…" at bounding box center [682, 522] width 200 height 6893
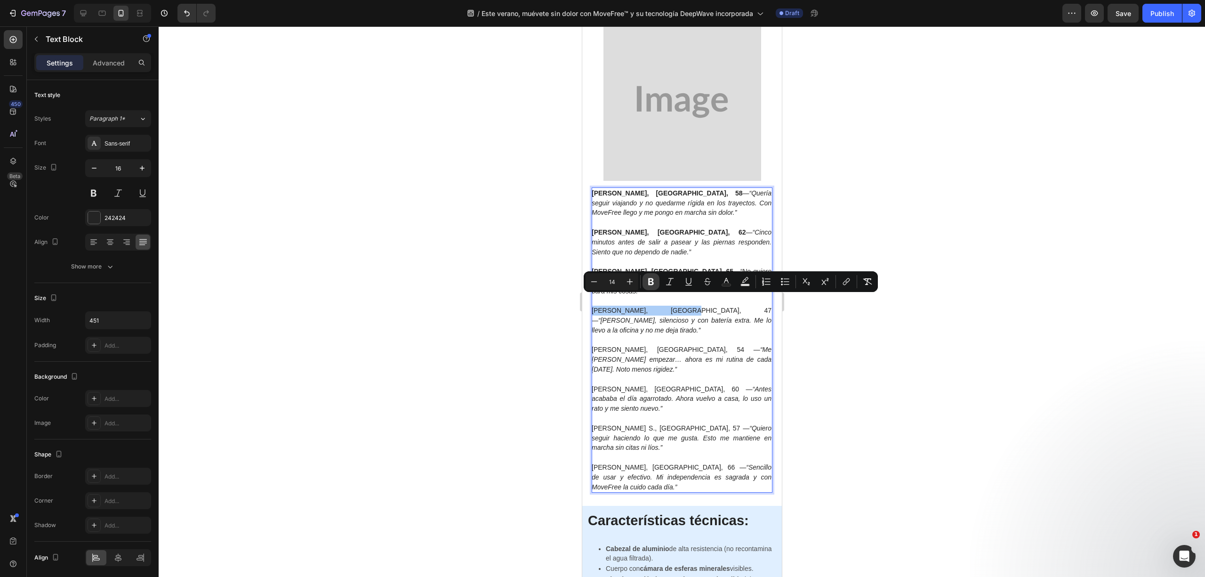
click at [653, 287] on button "Bold" at bounding box center [651, 281] width 17 height 17
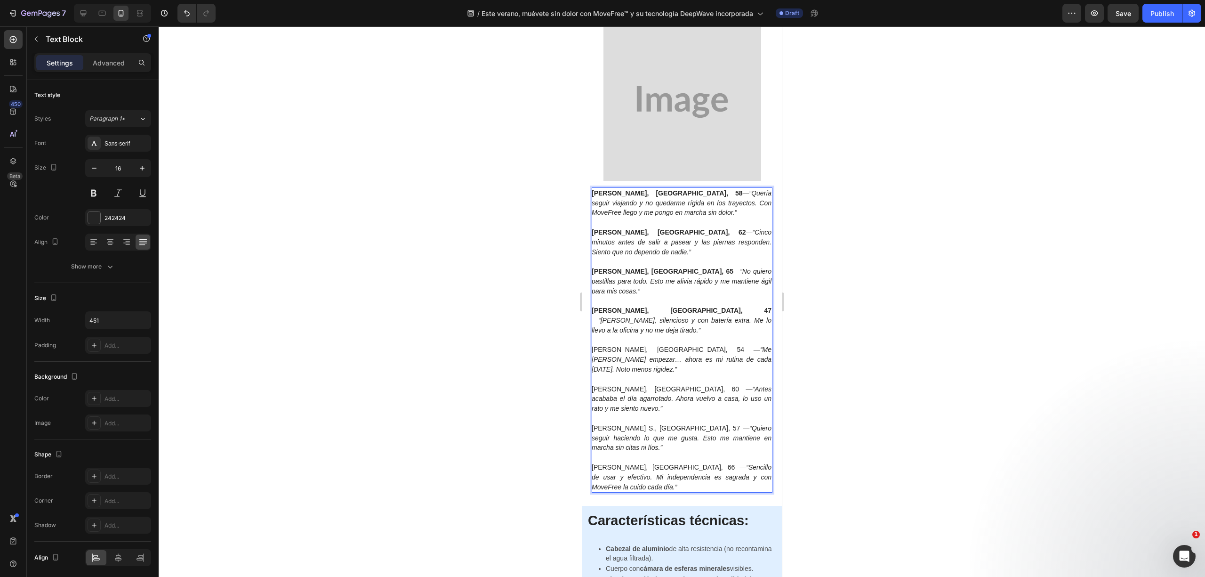
click at [653, 346] on span "Laura P., Zaragoza, 54 — “Me daba pereza empezar… ahora es mi rutina de cada ma…" at bounding box center [681, 359] width 180 height 27
drag, startPoint x: 664, startPoint y: 329, endPoint x: 1162, endPoint y: 355, distance: 498.8
click at [582, 328] on html "Header Button Order by July. 4th for Guaranteed Discounts. Text Block GET 50% O…" at bounding box center [682, 522] width 200 height 6893
click at [640, 345] on p "Laura P., Zaragoza, 54 — “Me daba pereza empezar… ahora es mi rutina de cada ma…" at bounding box center [681, 359] width 180 height 29
drag, startPoint x: 661, startPoint y: 331, endPoint x: 587, endPoint y: 329, distance: 73.9
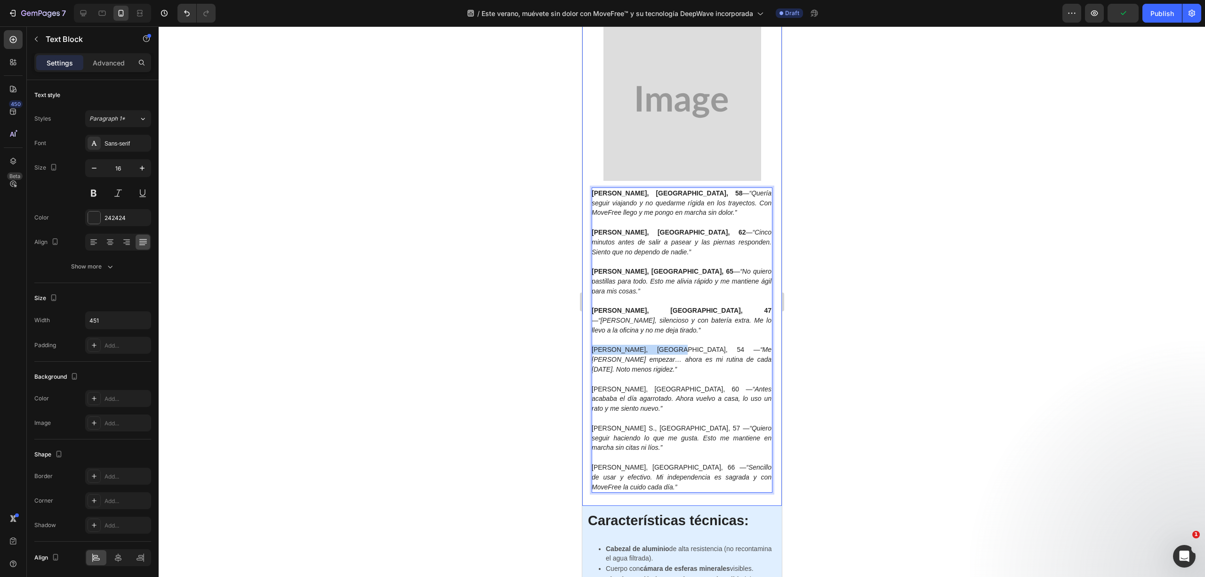
click at [587, 329] on div "Marta G., Valencia, 58 — “Quería seguir viajando y no quedarme rígida en los tr…" at bounding box center [682, 239] width 200 height 534
click at [874, 356] on div at bounding box center [682, 301] width 1047 height 550
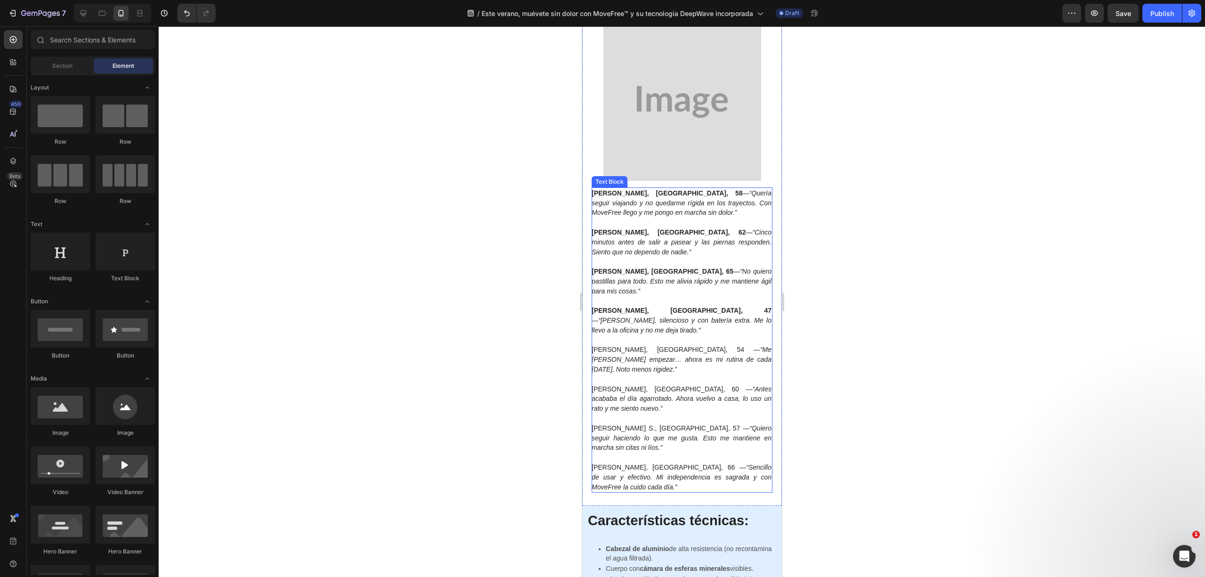
click at [661, 346] on span "Laura P., Zaragoza, 54 — “Me daba pereza empezar… ahora es mi rutina de cada ma…" at bounding box center [681, 359] width 180 height 27
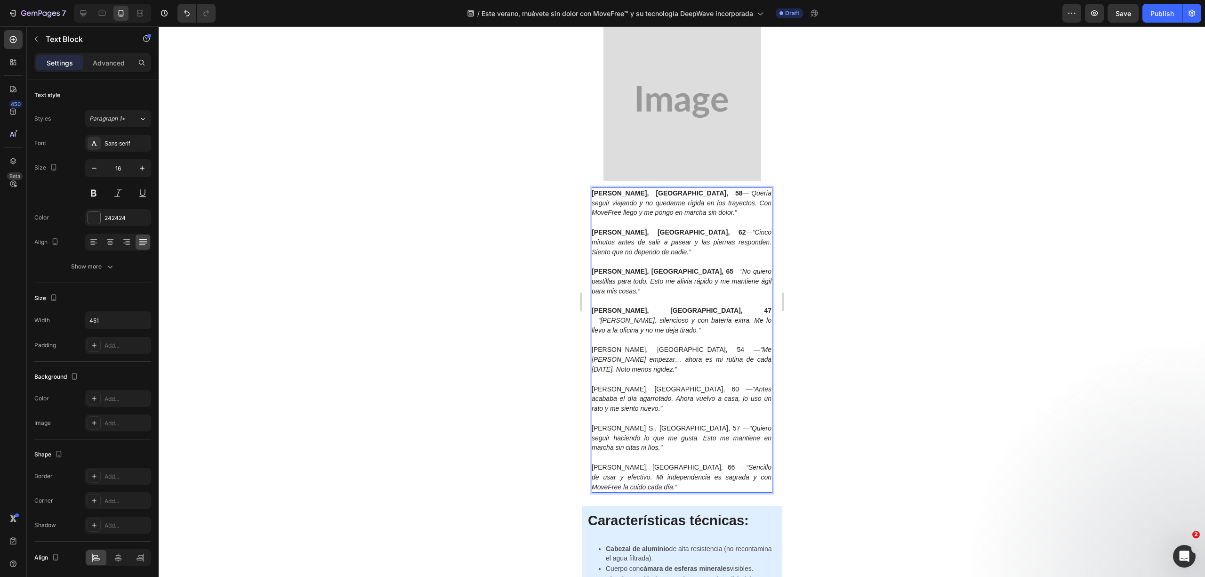
click at [663, 346] on span "Laura P., Zaragoza, 54 — “Me daba pereza empezar… ahora es mi rutina de cada ma…" at bounding box center [681, 359] width 180 height 27
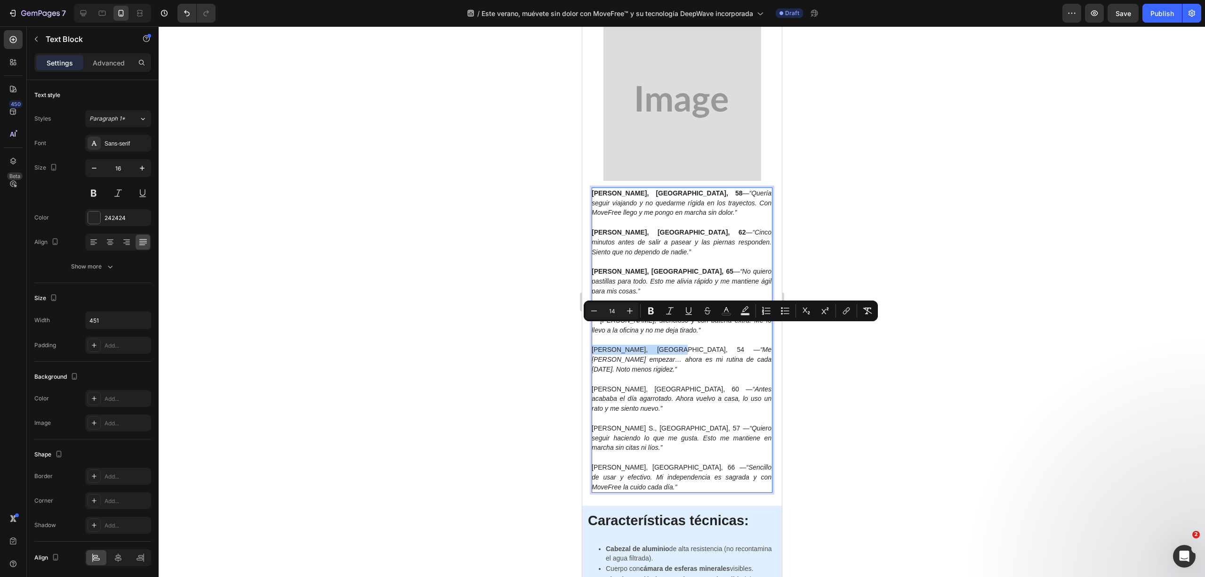
drag, startPoint x: 661, startPoint y: 330, endPoint x: 577, endPoint y: 332, distance: 83.4
click at [582, 332] on html "Header Button Order by July. 4th for Guaranteed Discounts. Text Block GET 50% O…" at bounding box center [682, 522] width 200 height 6893
click at [658, 313] on button "Bold" at bounding box center [651, 310] width 17 height 17
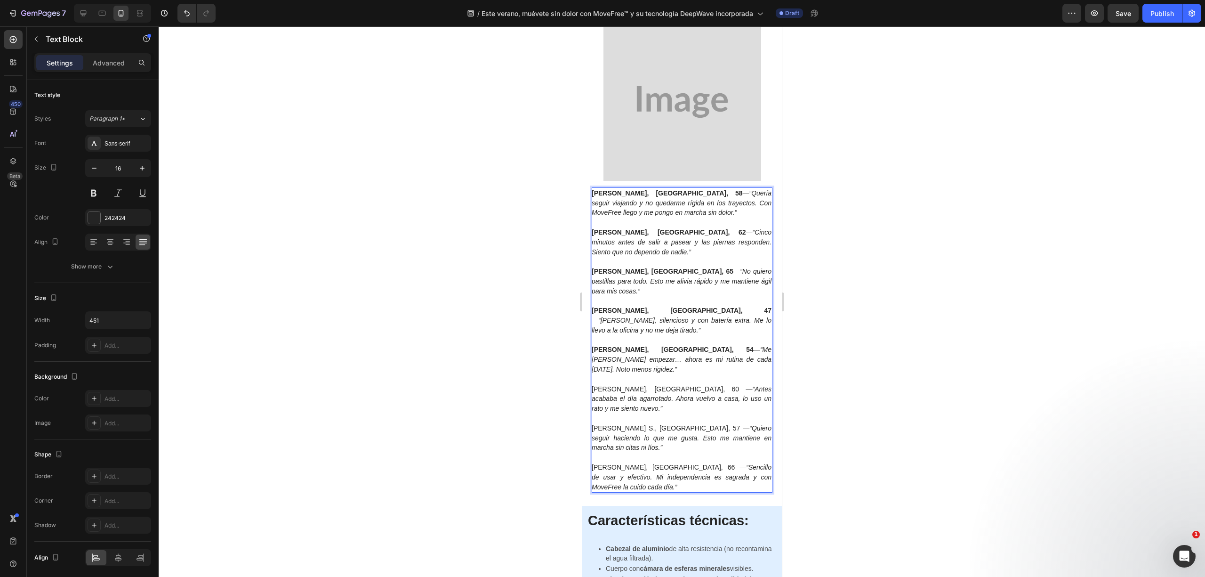
click at [649, 385] on span "Paco H., Málaga, 60 — “Antes acababa el día agarrotado. Ahora vuelvo a casa, lo…" at bounding box center [681, 398] width 180 height 27
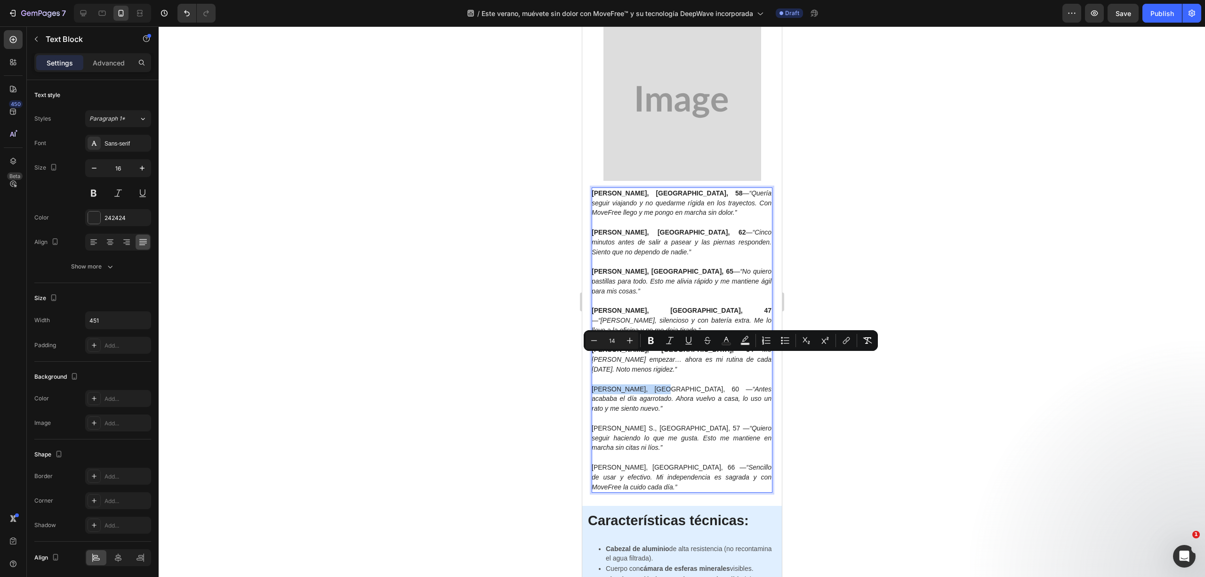
drag, startPoint x: 651, startPoint y: 360, endPoint x: 580, endPoint y: 363, distance: 70.7
click at [582, 363] on html "Header Button Order by July. 4th for Guaranteed Discounts. Text Block GET 50% O…" at bounding box center [682, 522] width 200 height 6893
drag, startPoint x: 654, startPoint y: 341, endPoint x: 73, endPoint y: 326, distance: 581.2
click at [654, 341] on icon "Editor contextual toolbar" at bounding box center [651, 340] width 6 height 7
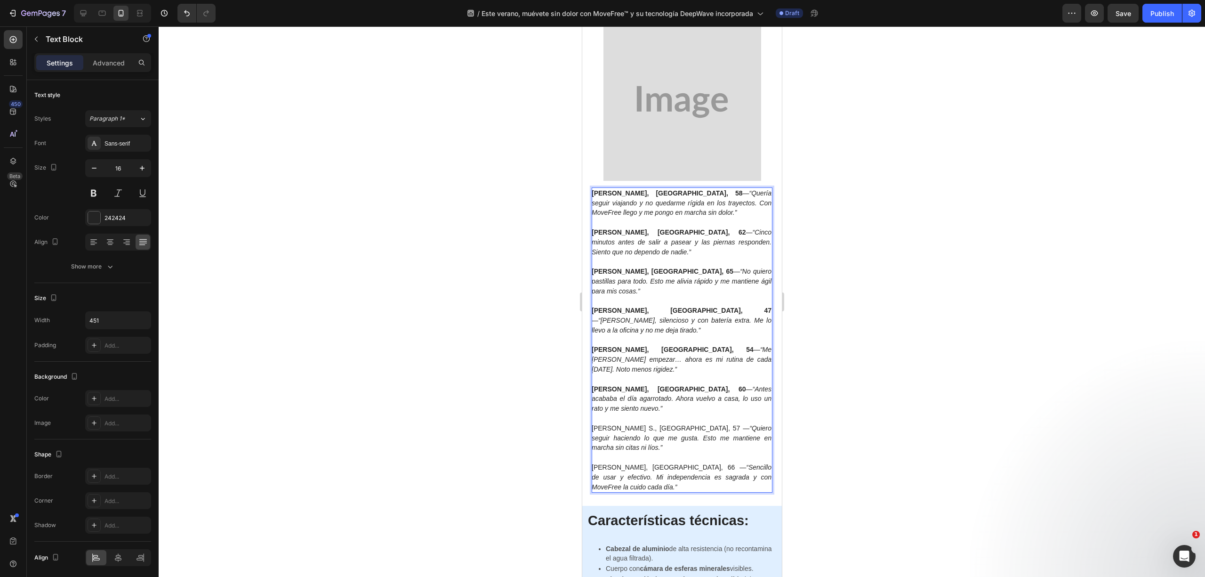
click at [649, 424] on span "Nuria S., Alicante, 57 — “Quiero seguir haciendo lo que me gusta. Esto me manti…" at bounding box center [681, 437] width 180 height 27
drag, startPoint x: 657, startPoint y: 395, endPoint x: 583, endPoint y: 395, distance: 73.9
click at [589, 391] on div "Marta G., Valencia, 58 — “Quería seguir viajando y no quedarme rígida en los tr…" at bounding box center [682, 239] width 200 height 534
click at [667, 193] on span "Marta G., Valencia, 58 — “Quería seguir viajando y no quedarme rígida en los tr…" at bounding box center [681, 202] width 180 height 27
click at [664, 194] on span "Marta G., Valencia, 58 — “Quería seguir viajando y no quedarme rígida en los tr…" at bounding box center [681, 202] width 180 height 27
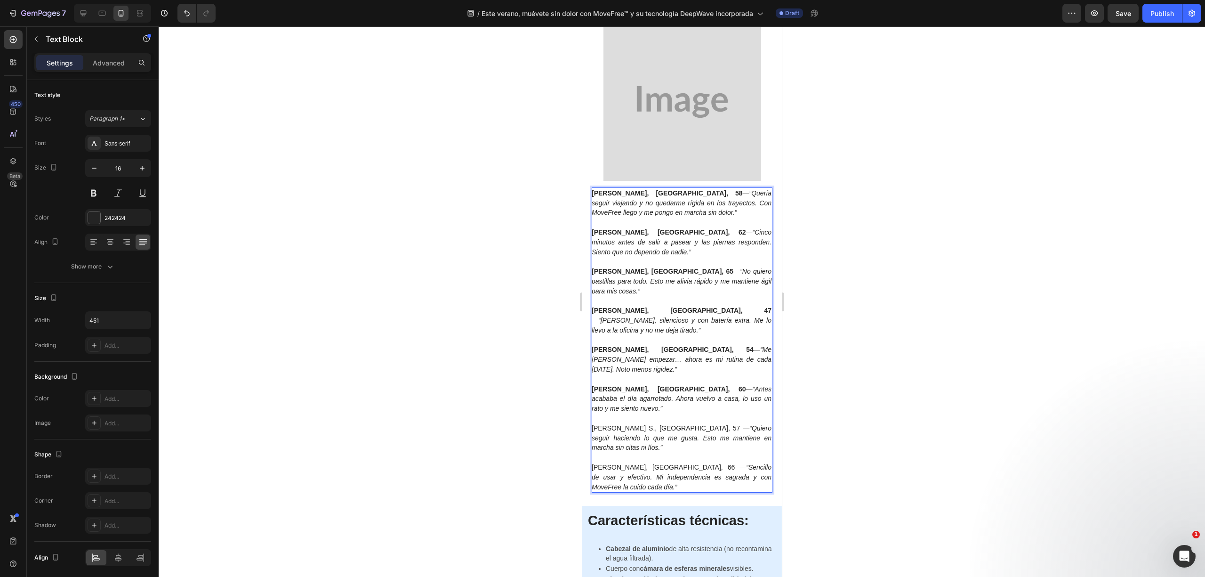
click at [661, 193] on strong "Marta G., Valencia, 58" at bounding box center [666, 193] width 151 height 8
click at [673, 230] on span "José Luis M., Madrid, 62 — “Cinco minutos antes de salir a pasear y las piernas…" at bounding box center [681, 241] width 180 height 27
click at [661, 271] on span "Carmen R., Sevilla, 65 — “No quiero pastillas para todo. Esto me alivia rápido …" at bounding box center [681, 280] width 180 height 27
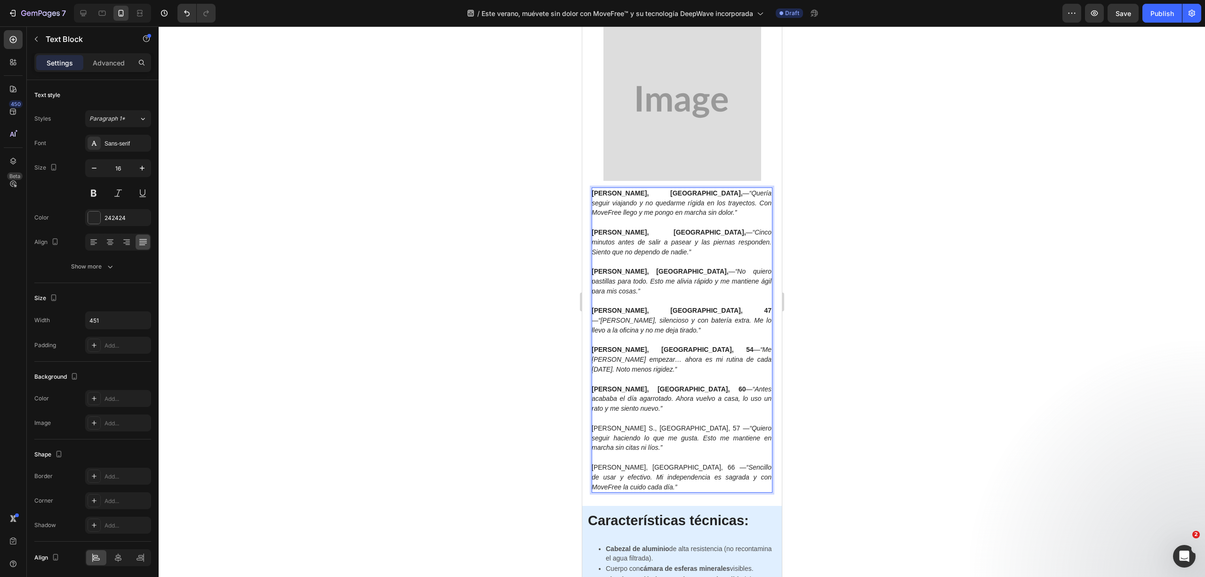
click at [667, 307] on span "Antonio L., Bilbao, 47 — “Ligero, silencioso y con batería extra. Me lo llevo a…" at bounding box center [681, 320] width 180 height 27
click at [656, 271] on span "Carmen R., Sevilla, — “No quiero pastillas para todo. Esto me alivia rápido y m…" at bounding box center [681, 280] width 180 height 27
click at [665, 346] on span "Laura P., Zaragoza, 54 — “Me daba pereza empezar… ahora es mi rutina de cada ma…" at bounding box center [681, 359] width 180 height 27
click at [668, 385] on icon "“Antes acababa el día agarrotado. Ahora vuelvo a casa, lo uso un rato y me sien…" at bounding box center [681, 398] width 180 height 27
click at [667, 385] on span "Paco H., Málaga, 60 — “Antes acababa el día agarrotado. Ahora vuelvo a casa, lo…" at bounding box center [681, 398] width 180 height 27
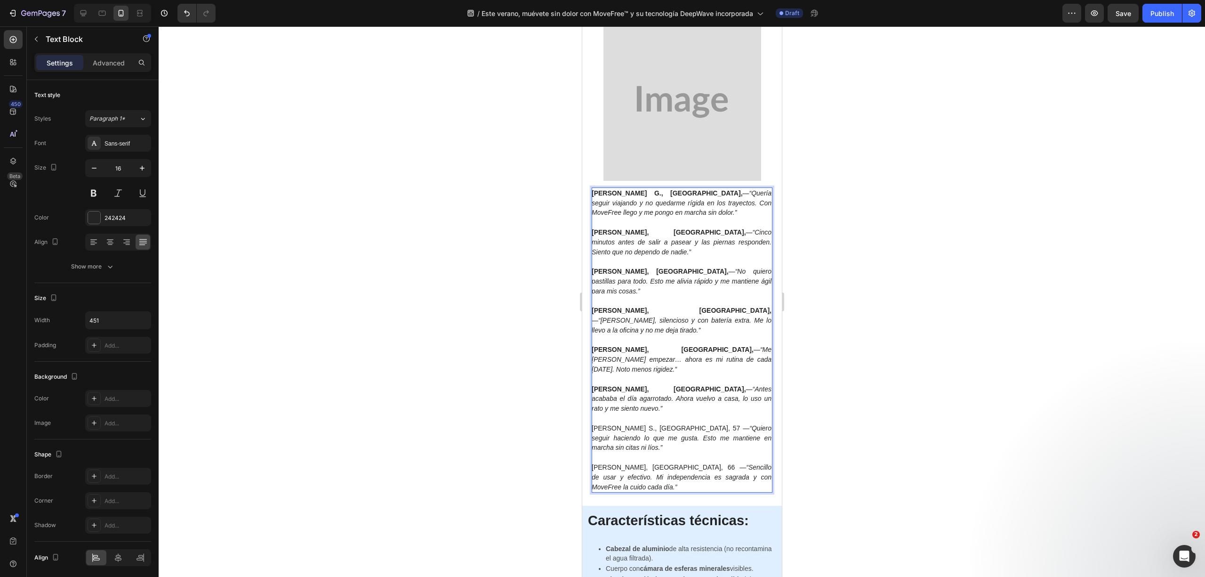
click at [654, 424] on span "Nuria S., Alicante, 57 — “Quiero seguir haciendo lo que me gusta. Esto me manti…" at bounding box center [681, 437] width 180 height 27
click at [655, 424] on span "Nuria S., Alicante, 57 — “Quiero seguir haciendo lo que me gusta. Esto me manti…" at bounding box center [681, 437] width 180 height 27
click at [663, 463] on span "Ramón V., A Coruña, 66 — “Sencillo de usar y efectivo. Mi independencia es sagr…" at bounding box center [681, 476] width 180 height 27
drag, startPoint x: 748, startPoint y: 401, endPoint x: 657, endPoint y: 394, distance: 91.2
click at [656, 423] on p "Nuria S., Alicante, — “Quiero seguir haciendo lo que me gusta. Esto me mantiene…" at bounding box center [681, 437] width 180 height 29
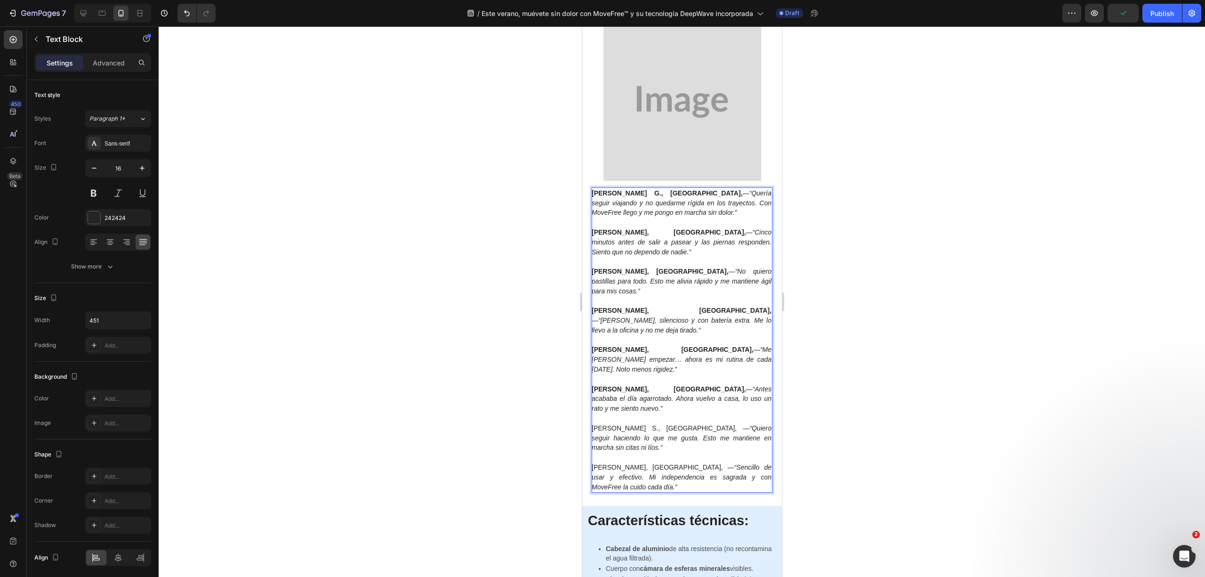
click at [659, 424] on icon "“Quiero seguir haciendo lo que me gusta. Esto me mantiene en marcha sin citas n…" at bounding box center [681, 437] width 180 height 27
drag, startPoint x: 642, startPoint y: 390, endPoint x: 583, endPoint y: 390, distance: 59.3
click at [583, 390] on div "nMarta G., Valencia, — “Quería seguir viajando y no quedarme rígida en los tray…" at bounding box center [682, 239] width 200 height 534
click at [644, 424] on span "Nuria S., Alicante, — “Quiero seguir haciendo lo que me gusta. Esto me mantiene…" at bounding box center [681, 437] width 180 height 27
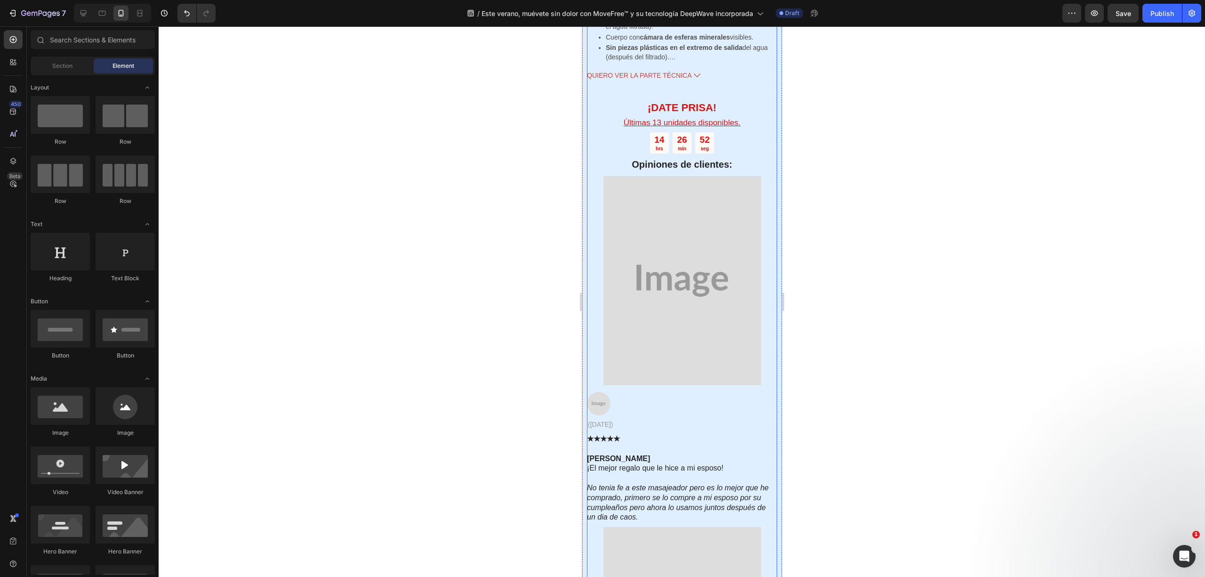
click at [827, 395] on div at bounding box center [682, 301] width 1047 height 550
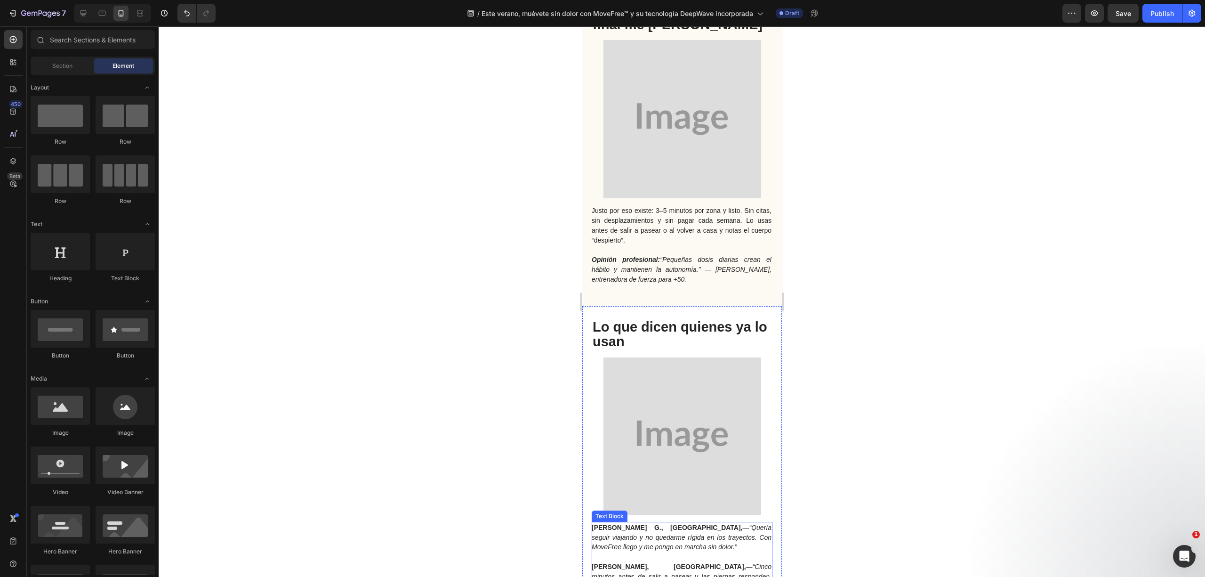
scroll to position [2929, 0]
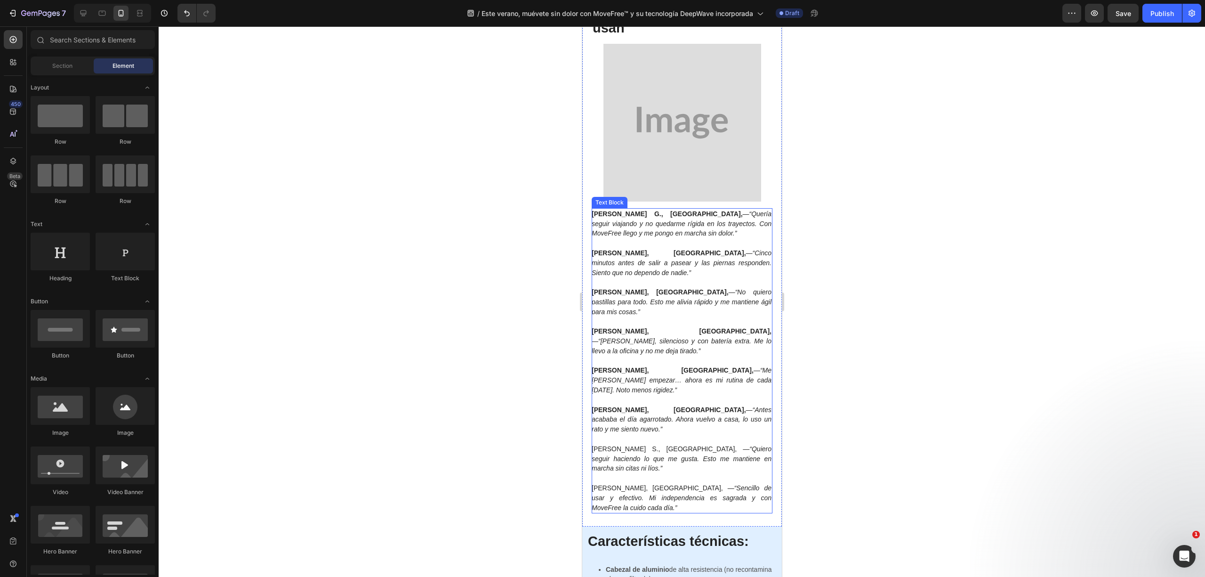
click at [654, 434] on p at bounding box center [681, 439] width 180 height 10
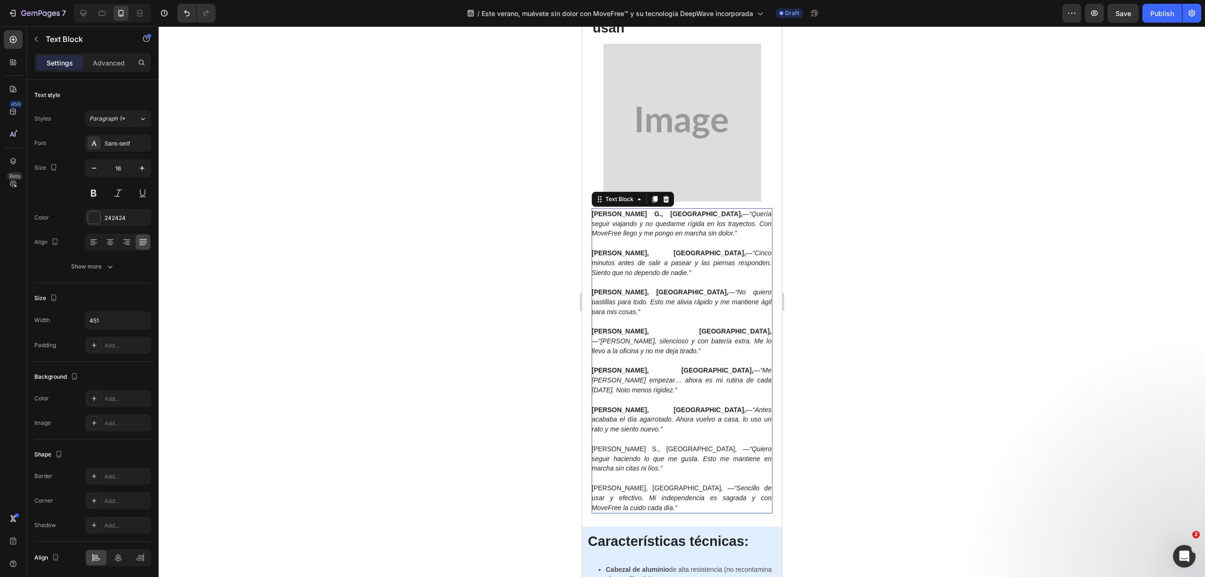
click at [640, 445] on icon "“Quiero seguir haciendo lo que me gusta. Esto me mantiene en marcha sin citas n…" at bounding box center [681, 458] width 180 height 27
drag, startPoint x: 642, startPoint y: 409, endPoint x: 544, endPoint y: 406, distance: 98.4
click at [582, 406] on html "Header Button Order by July. 4th for Guaranteed Discounts. Text Block GET 50% O…" at bounding box center [682, 543] width 200 height 6893
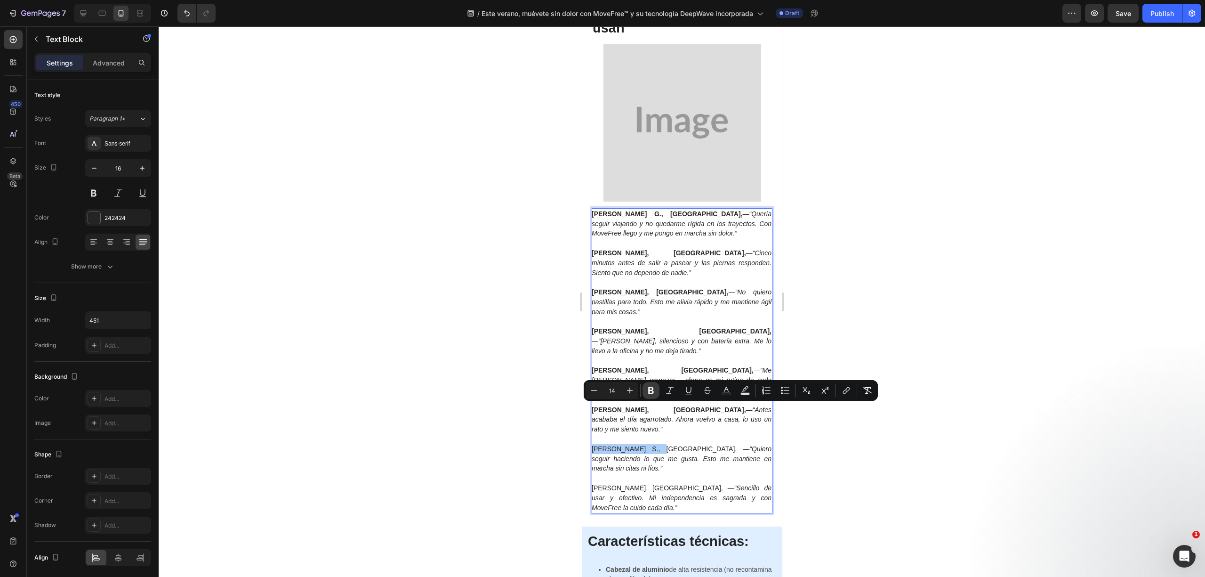
click at [645, 395] on button "Bold" at bounding box center [651, 390] width 17 height 17
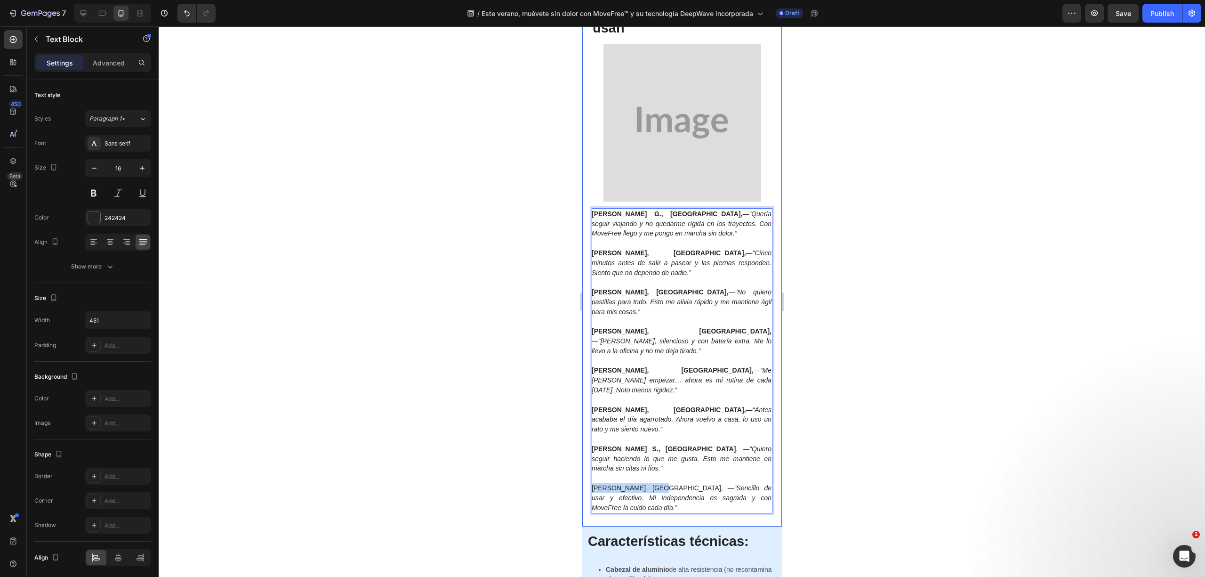
drag, startPoint x: 655, startPoint y: 441, endPoint x: 580, endPoint y: 440, distance: 74.9
click at [582, 440] on html "Header Button Order by July. 4th for Guaranteed Discounts. Text Block GET 50% O…" at bounding box center [682, 543] width 200 height 6893
click at [850, 420] on div at bounding box center [682, 301] width 1047 height 550
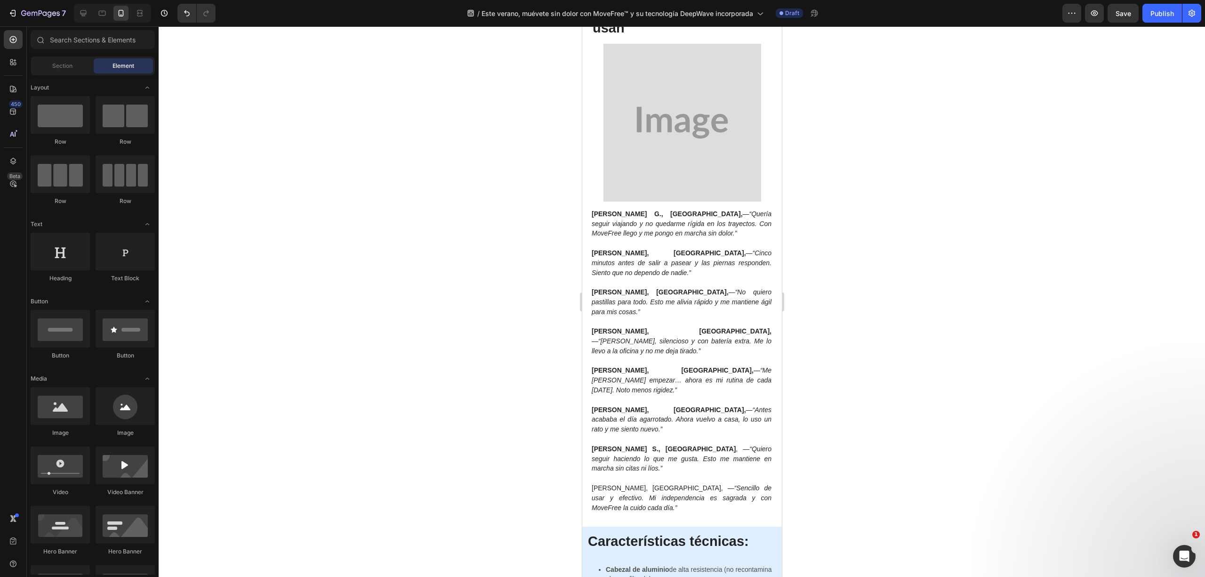
click at [701, 473] on p "Rich Text Editor. Editing area: main" at bounding box center [681, 478] width 180 height 10
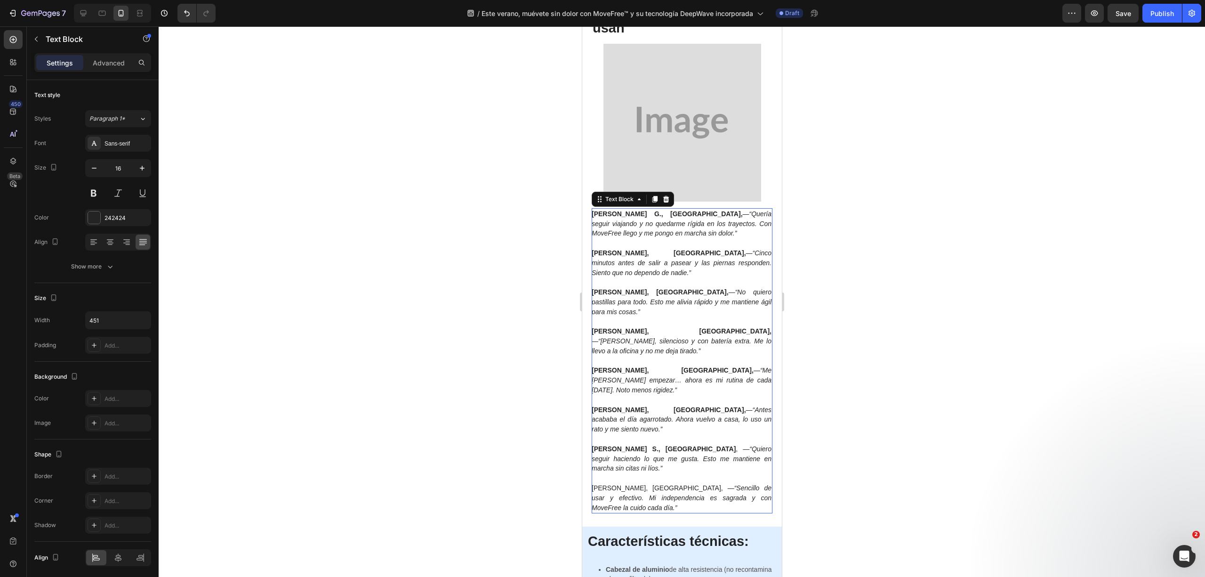
click at [660, 484] on span "Ramón V., A Coruña, — “Sencillo de usar y efectivo. Mi independencia es sagrada…" at bounding box center [681, 497] width 180 height 27
drag, startPoint x: 654, startPoint y: 437, endPoint x: 584, endPoint y: 437, distance: 70.6
drag, startPoint x: 654, startPoint y: 438, endPoint x: 1161, endPoint y: 468, distance: 507.9
click at [582, 440] on html "Header Button Order by July. 4th for Guaranteed Discounts. Text Block GET 50% O…" at bounding box center [682, 543] width 200 height 6893
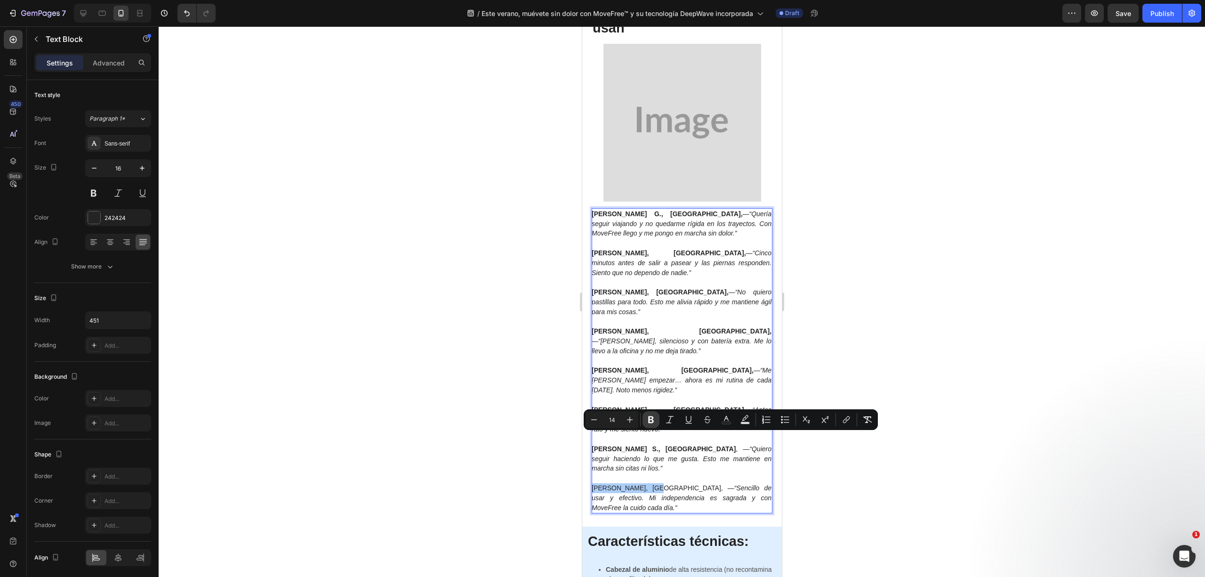
click at [648, 426] on button "Bold" at bounding box center [651, 419] width 17 height 17
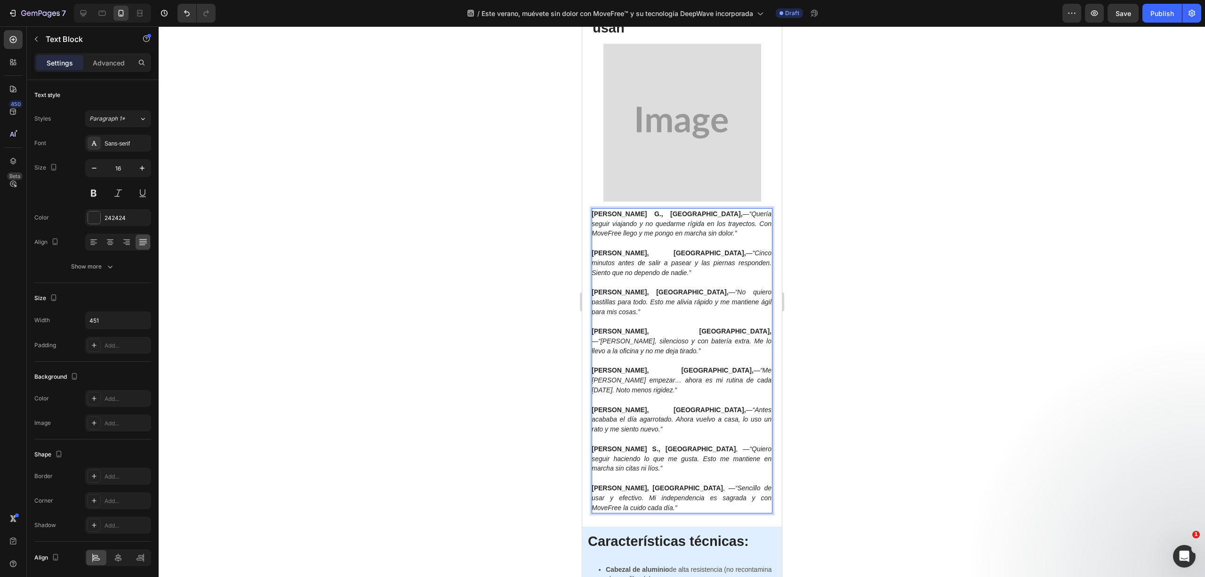
click at [685, 483] on p "Ramón V., A Coruña , — “Sencillo de usar y efectivo. Mi independencia es sagrad…" at bounding box center [681, 497] width 180 height 29
click at [698, 484] on icon "“Sencillo de usar y efectivo. Mi independencia es sagrada y con MoveFree la cui…" at bounding box center [681, 497] width 180 height 27
click at [834, 427] on div at bounding box center [682, 301] width 1047 height 550
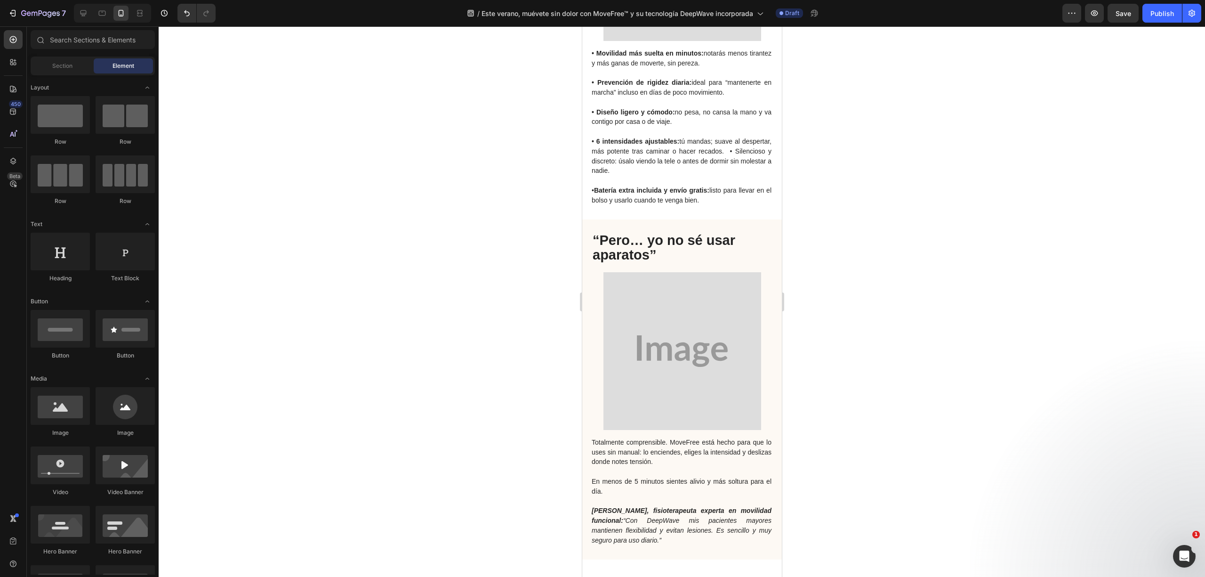
scroll to position [1674, 0]
